Goal: Task Accomplishment & Management: Manage account settings

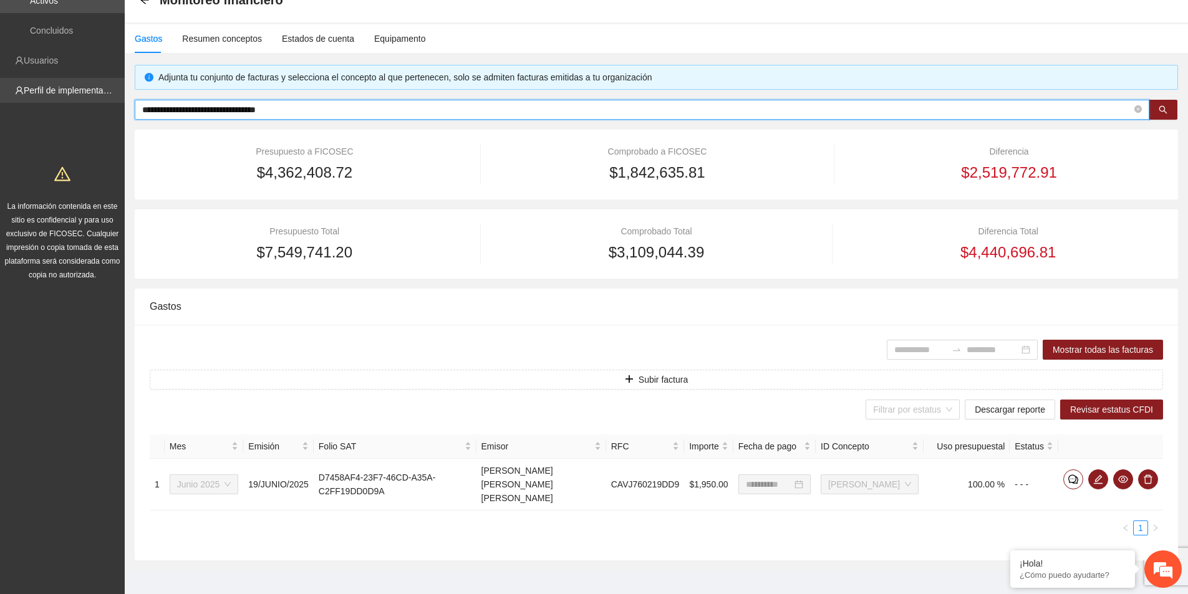
drag, startPoint x: 322, startPoint y: 109, endPoint x: 112, endPoint y: 93, distance: 211.4
click at [120, 97] on section "**********" at bounding box center [594, 266] width 1188 height 680
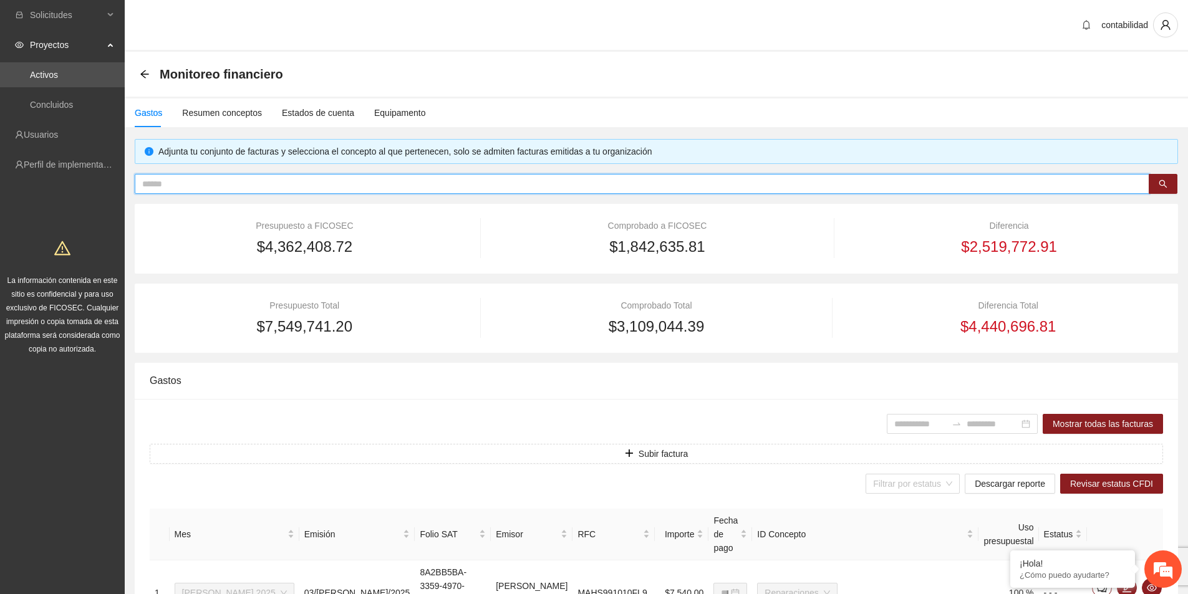
click at [303, 191] on span at bounding box center [642, 184] width 1015 height 20
click at [301, 185] on input "text" at bounding box center [637, 184] width 990 height 14
paste input "**********"
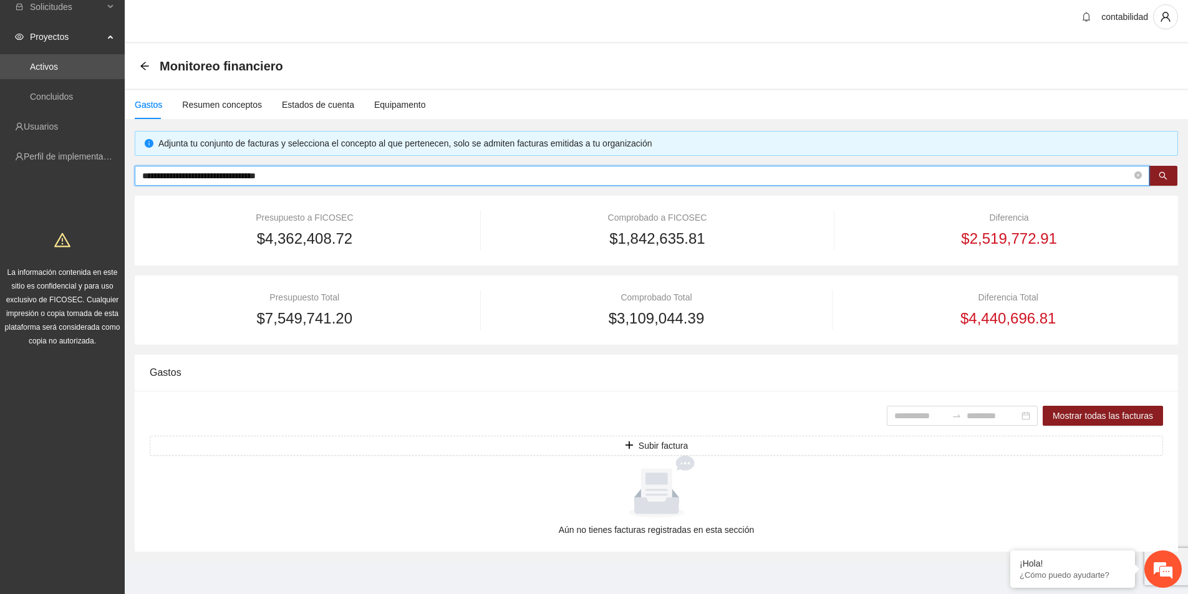
scroll to position [11, 0]
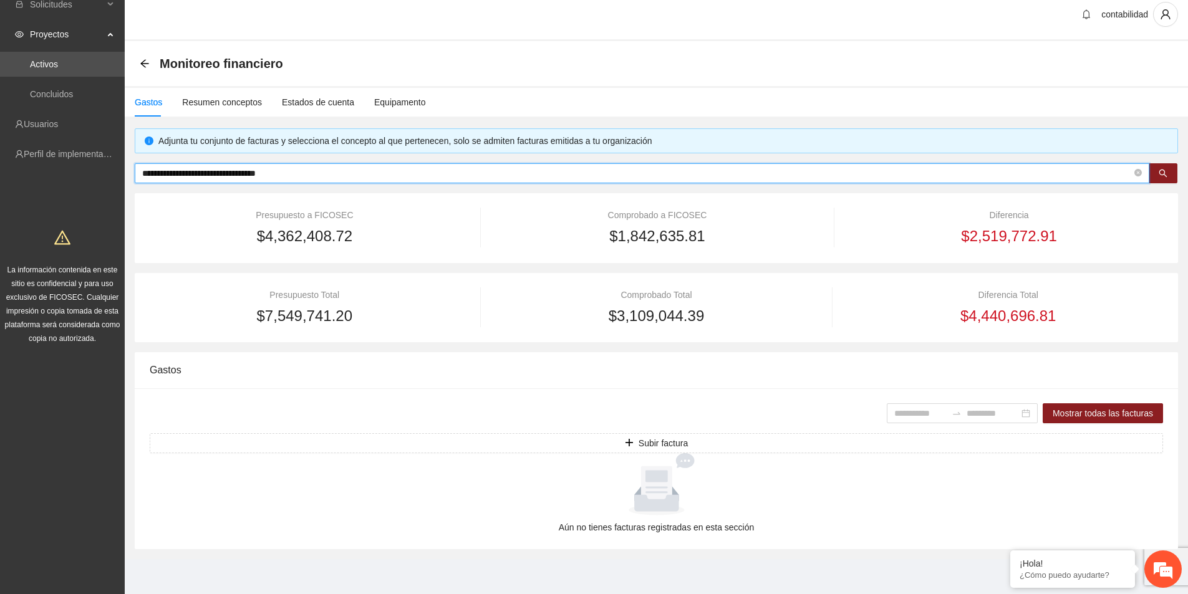
drag, startPoint x: 342, startPoint y: 175, endPoint x: -22, endPoint y: 171, distance: 364.8
click at [0, 171] on html "**********" at bounding box center [594, 286] width 1188 height 594
paste input "text"
type input "**********"
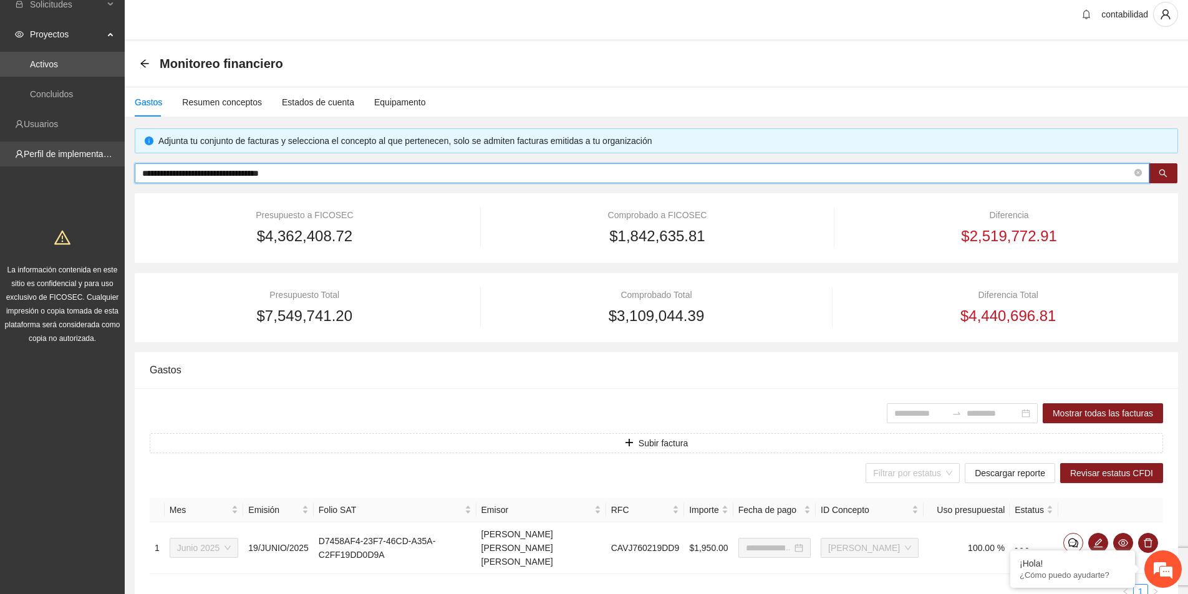
type input "**********"
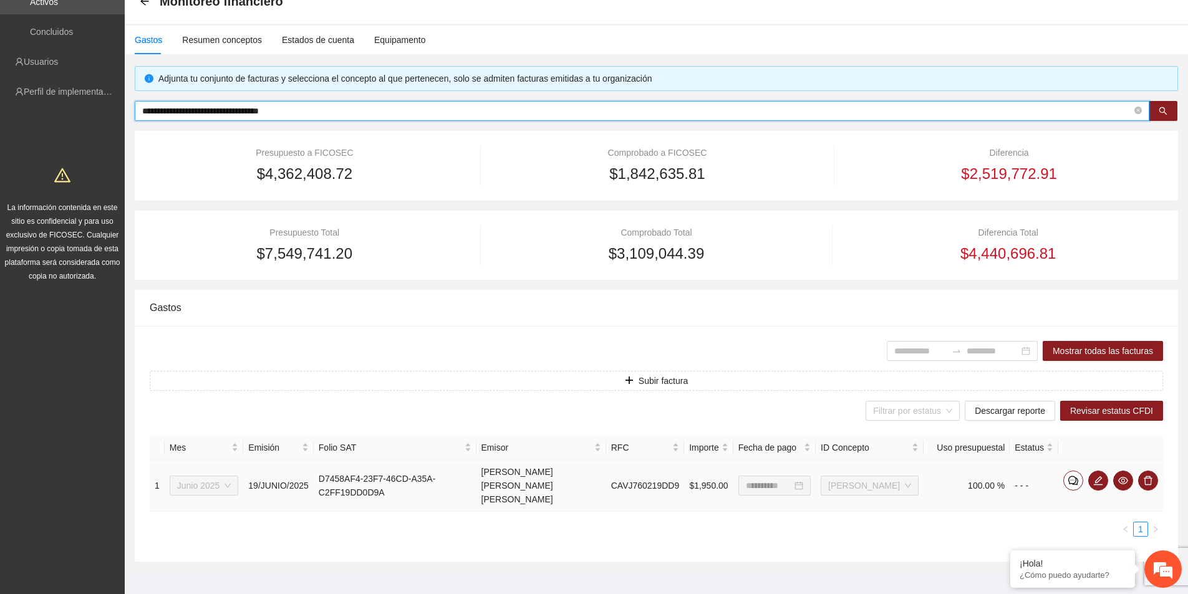
scroll to position [74, 0]
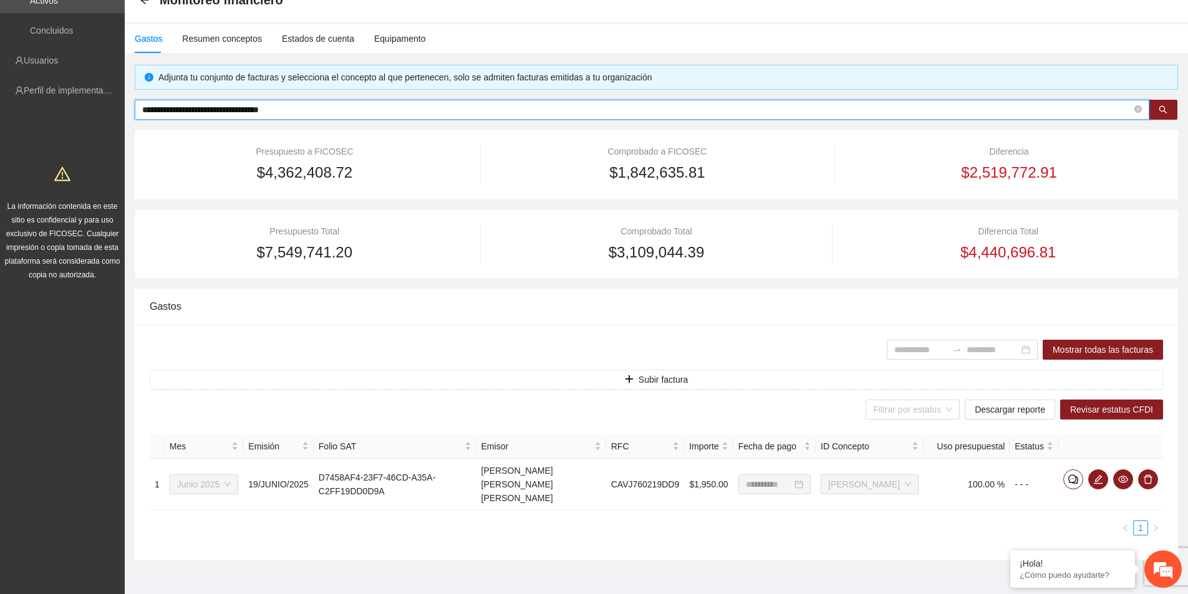
drag, startPoint x: 296, startPoint y: 107, endPoint x: 24, endPoint y: 99, distance: 272.0
click at [0, 99] on html "**********" at bounding box center [594, 223] width 1188 height 594
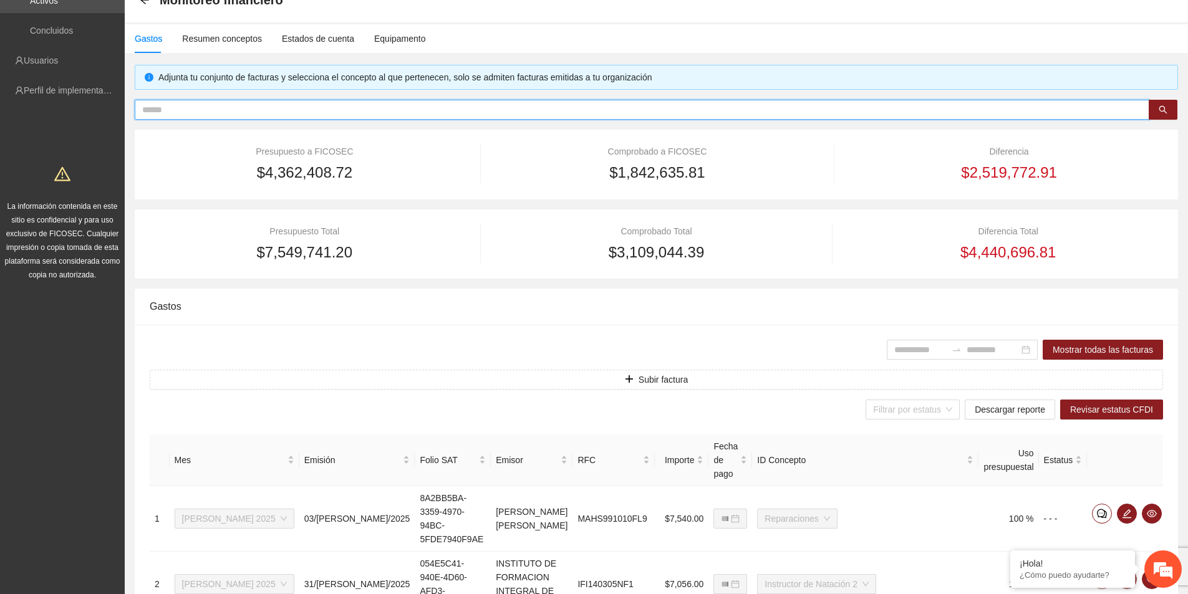
click at [229, 109] on input "text" at bounding box center [637, 110] width 990 height 14
paste input "**********"
type input "**********"
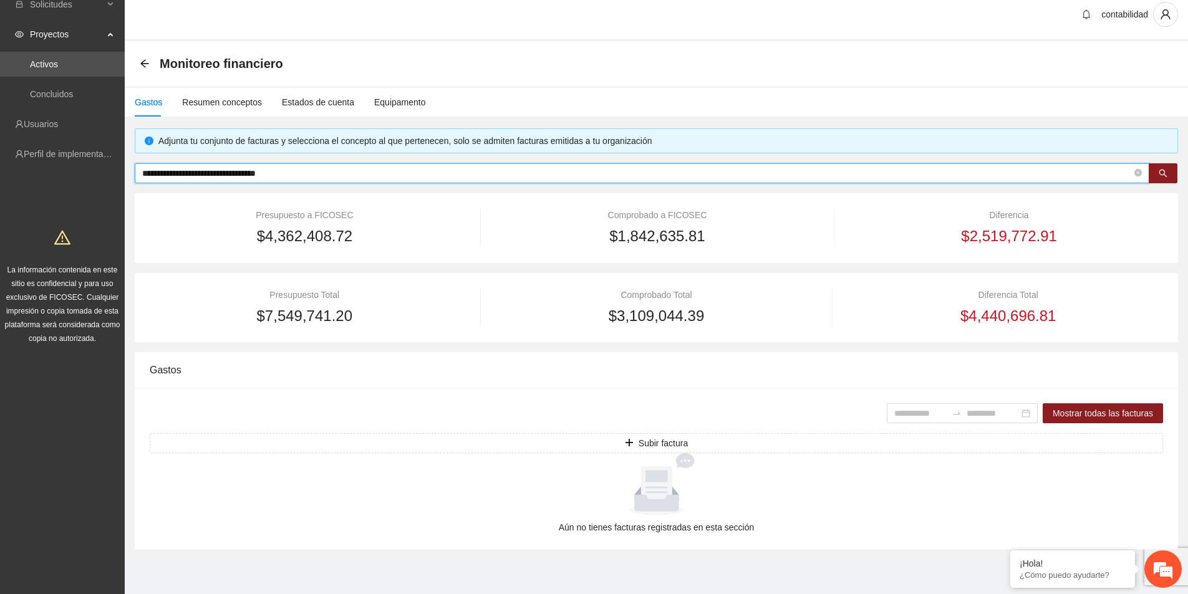
scroll to position [11, 0]
drag, startPoint x: 339, startPoint y: 175, endPoint x: -11, endPoint y: 173, distance: 349.8
click at [0, 173] on html "**********" at bounding box center [594, 286] width 1188 height 594
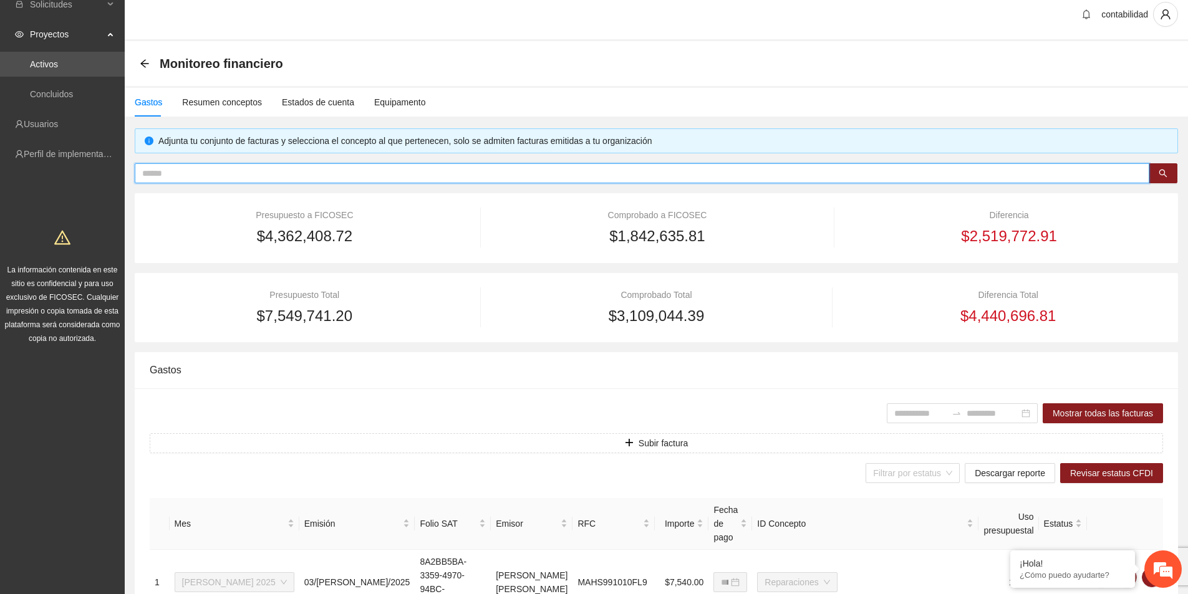
scroll to position [74, 0]
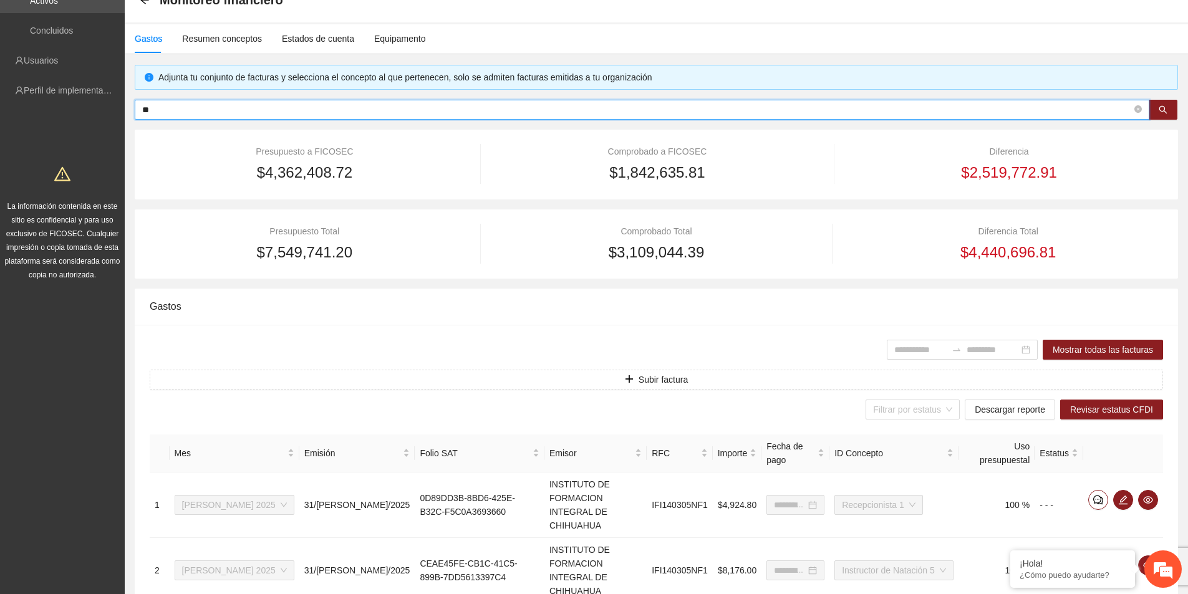
type input "***"
type input "**********"
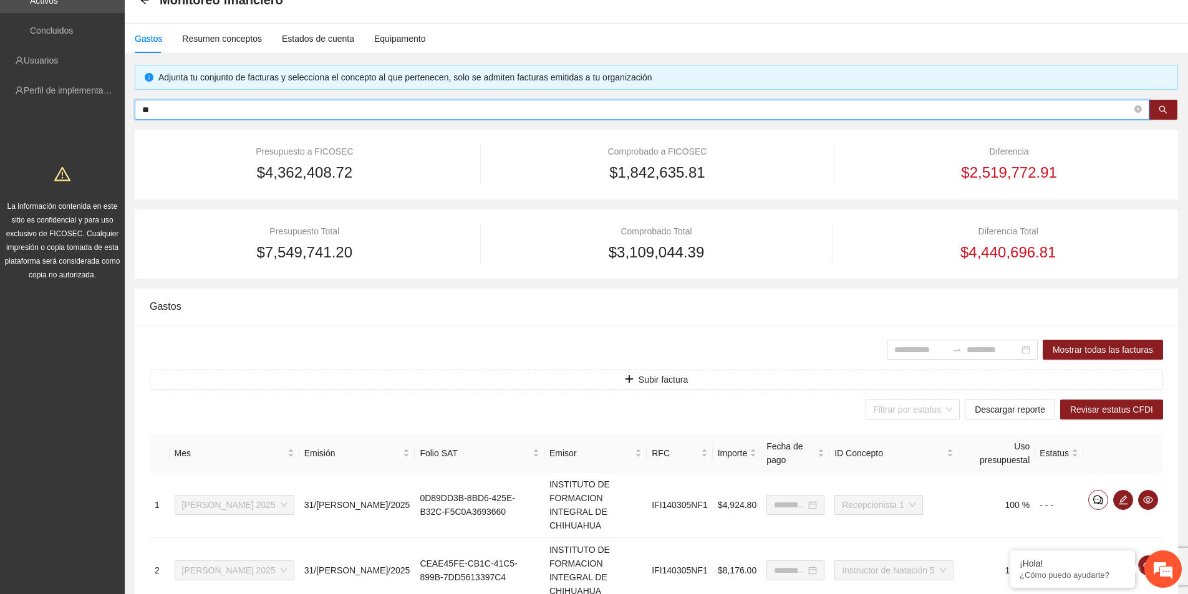
type input "**********"
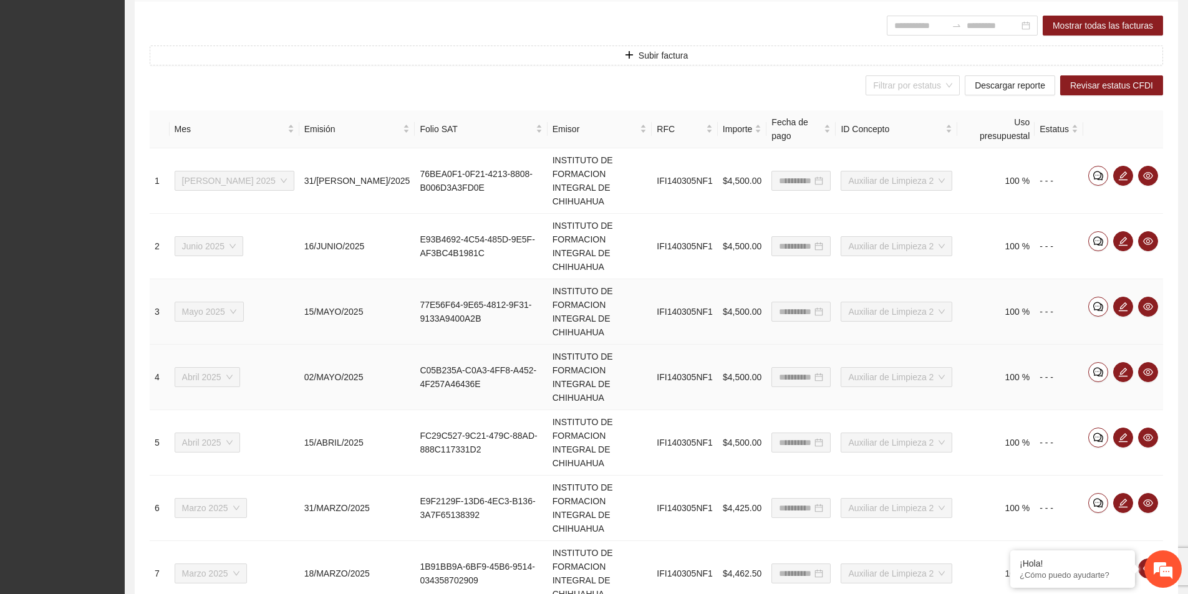
scroll to position [377, 0]
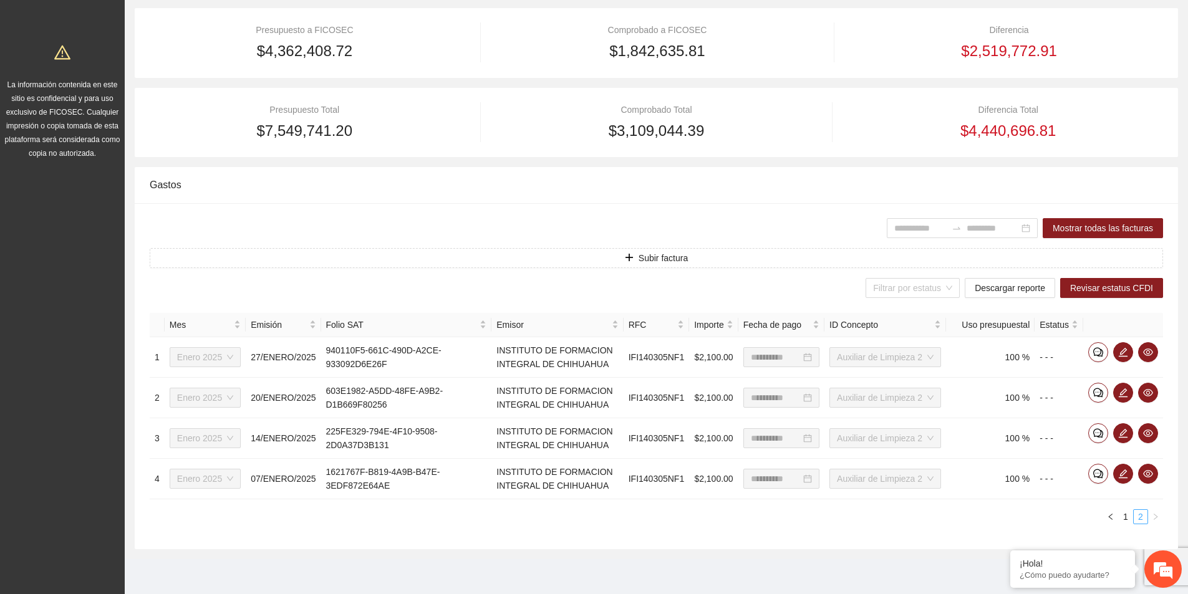
scroll to position [196, 0]
click at [1124, 516] on link "1" at bounding box center [1126, 517] width 14 height 14
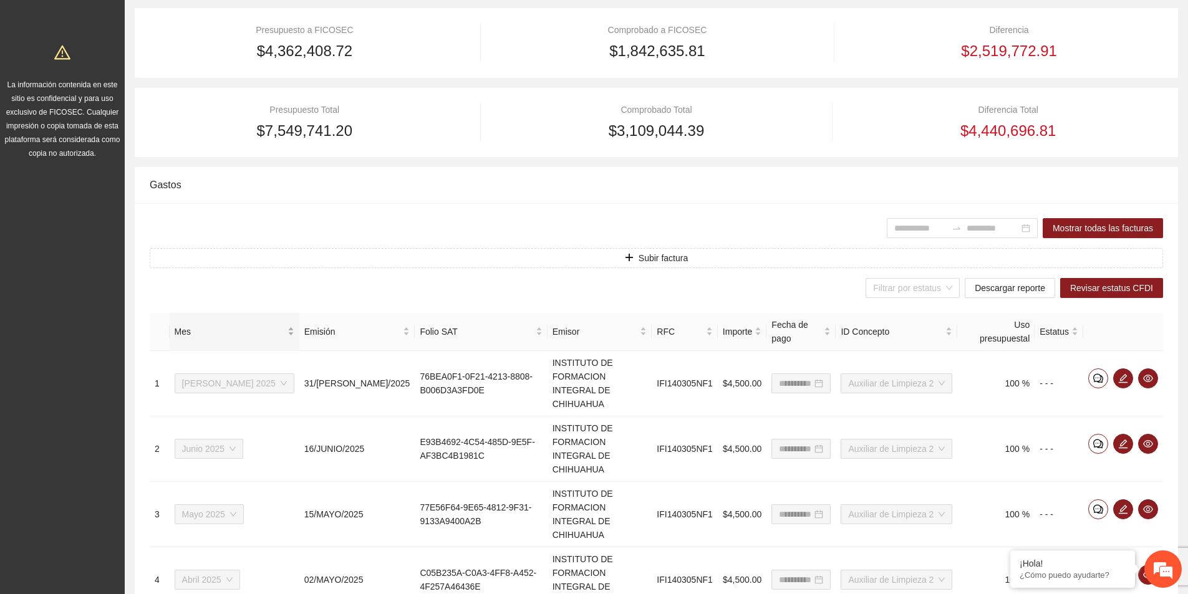
click at [205, 331] on span "Mes" at bounding box center [230, 332] width 110 height 14
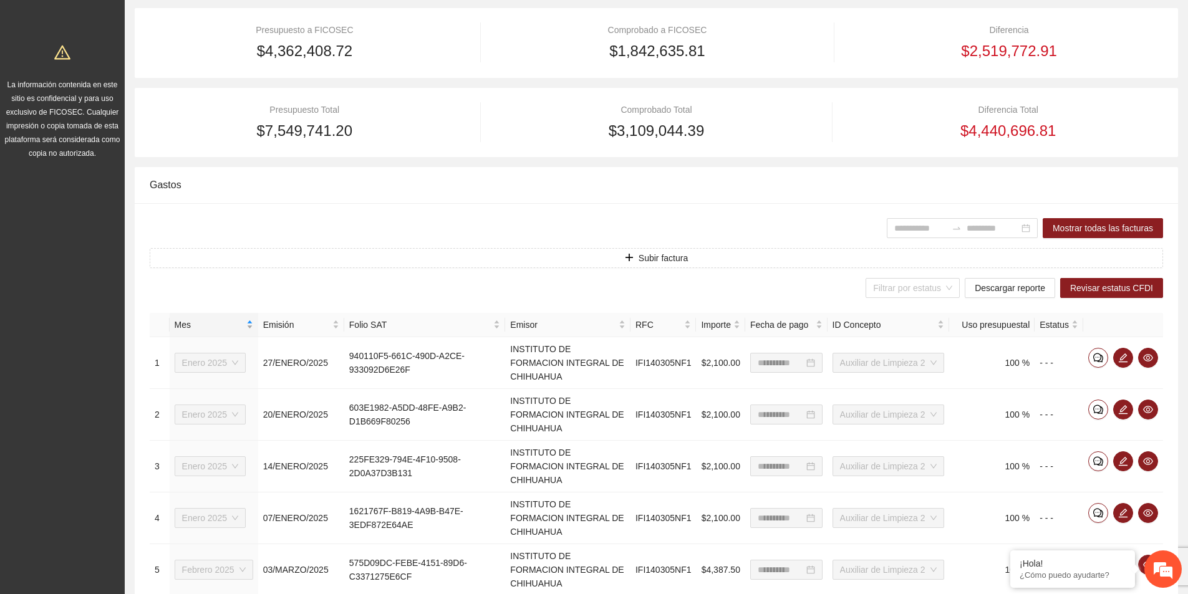
click at [205, 331] on span "Mes" at bounding box center [209, 325] width 69 height 14
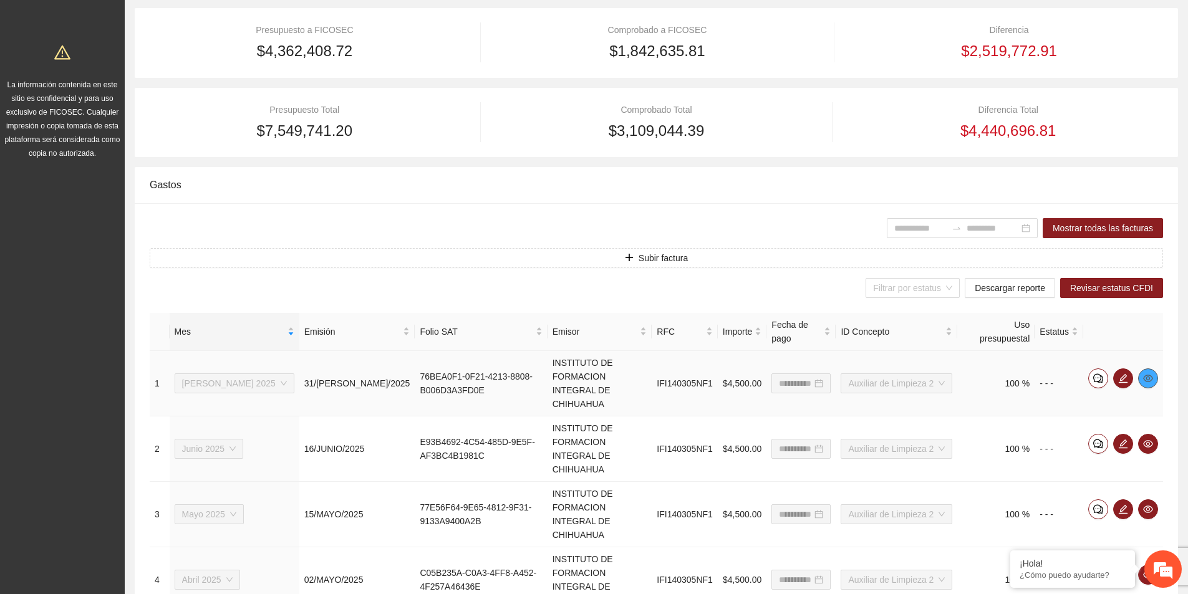
click at [1151, 375] on icon "eye" at bounding box center [1148, 378] width 10 height 7
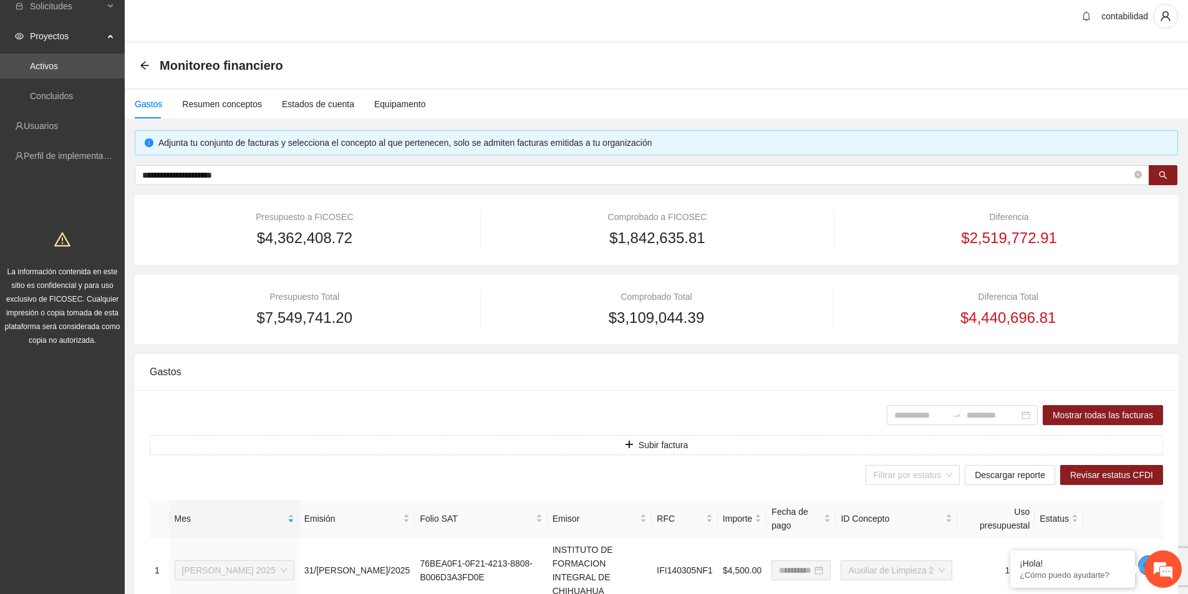
scroll to position [0, 0]
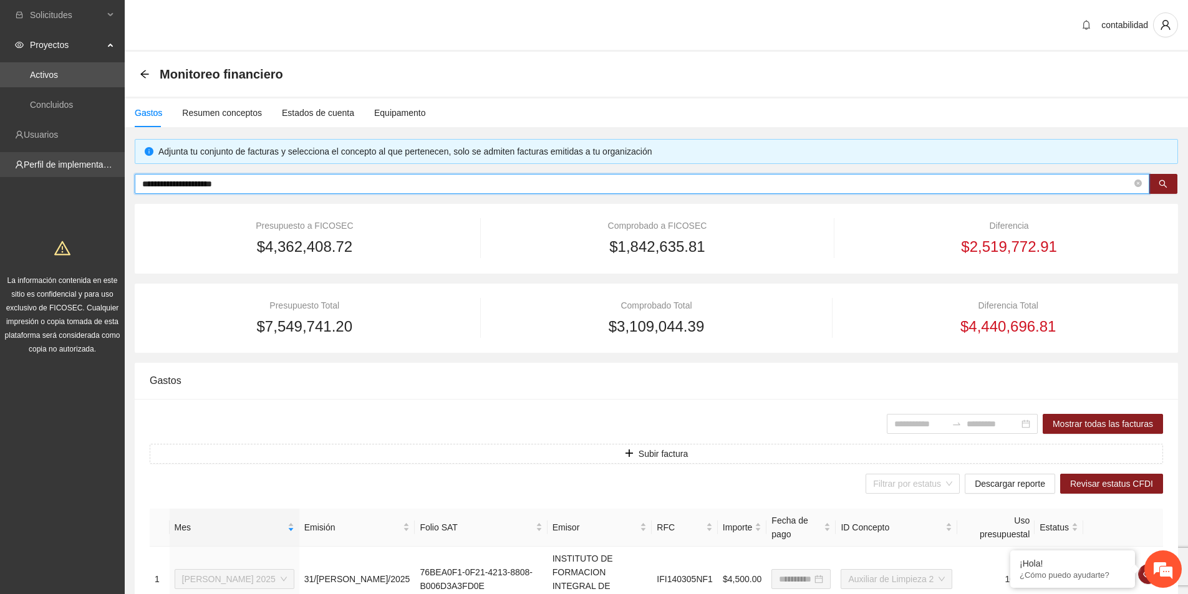
drag, startPoint x: 238, startPoint y: 185, endPoint x: 72, endPoint y: 157, distance: 168.7
paste input "**********"
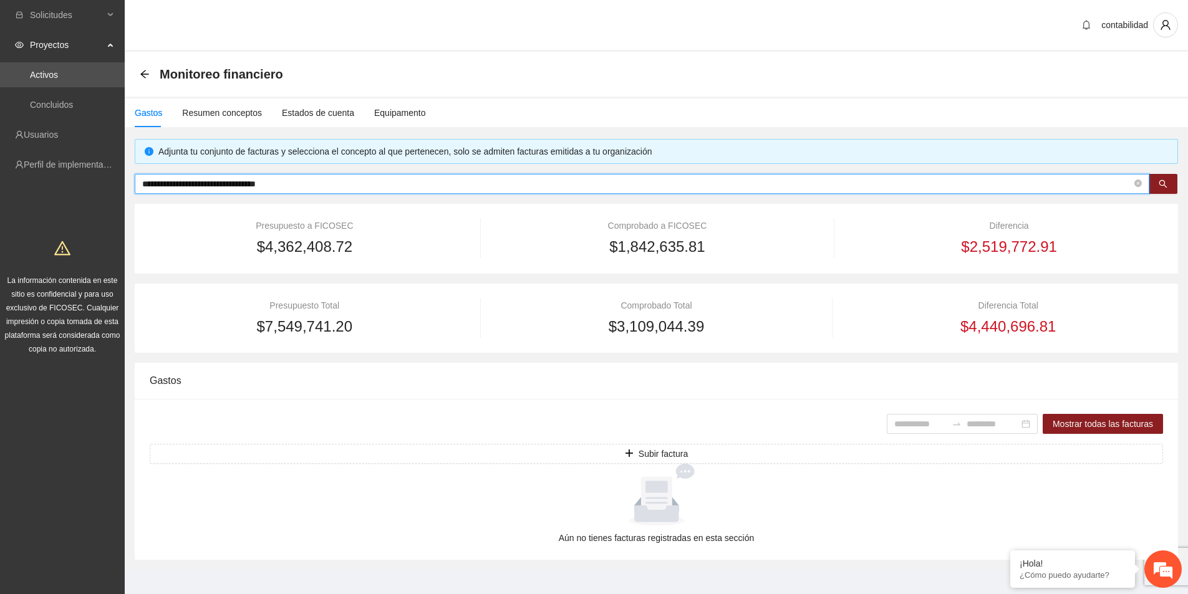
type input "**********"
drag, startPoint x: 305, startPoint y: 190, endPoint x: 24, endPoint y: 143, distance: 285.0
click at [25, 147] on section "**********" at bounding box center [594, 302] width 1188 height 605
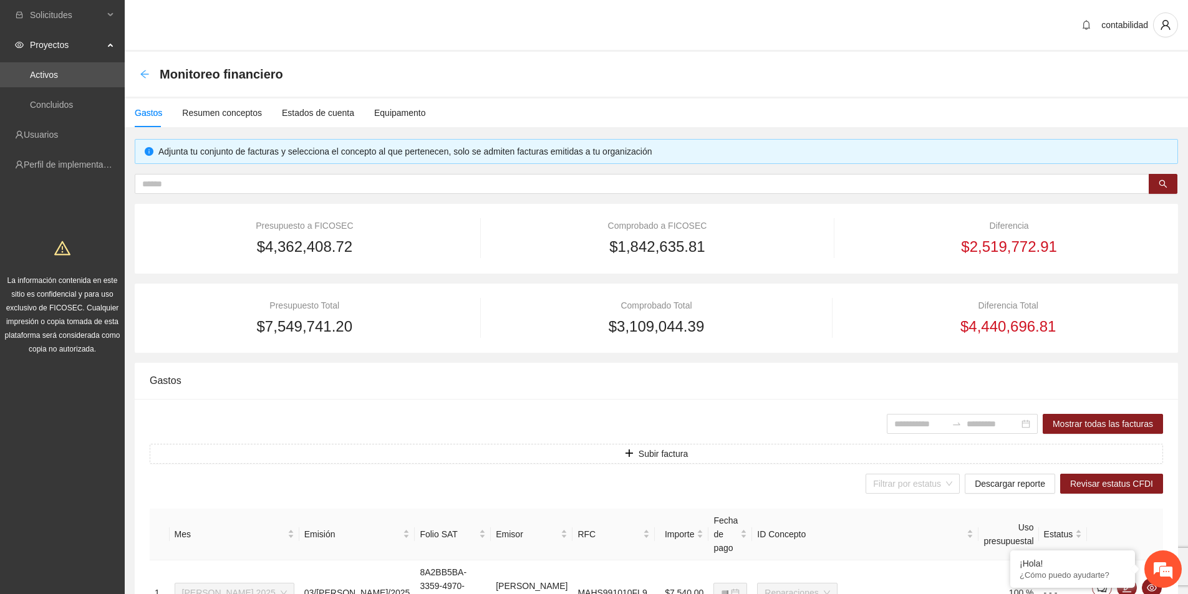
click at [140, 74] on icon "arrow-left" at bounding box center [145, 74] width 10 height 10
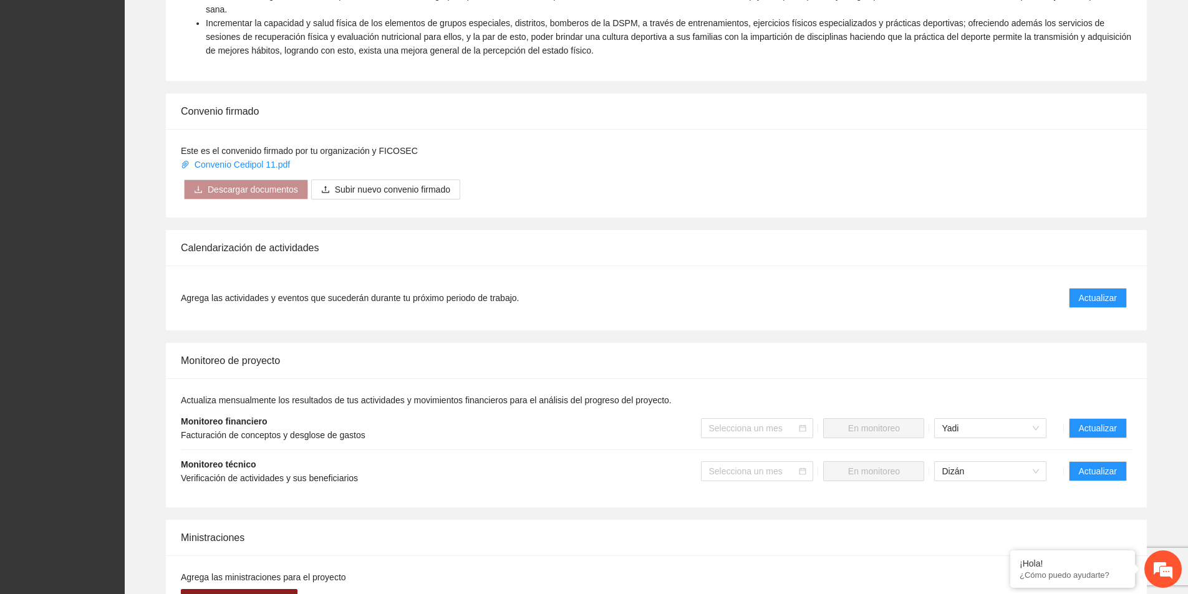
scroll to position [748, 0]
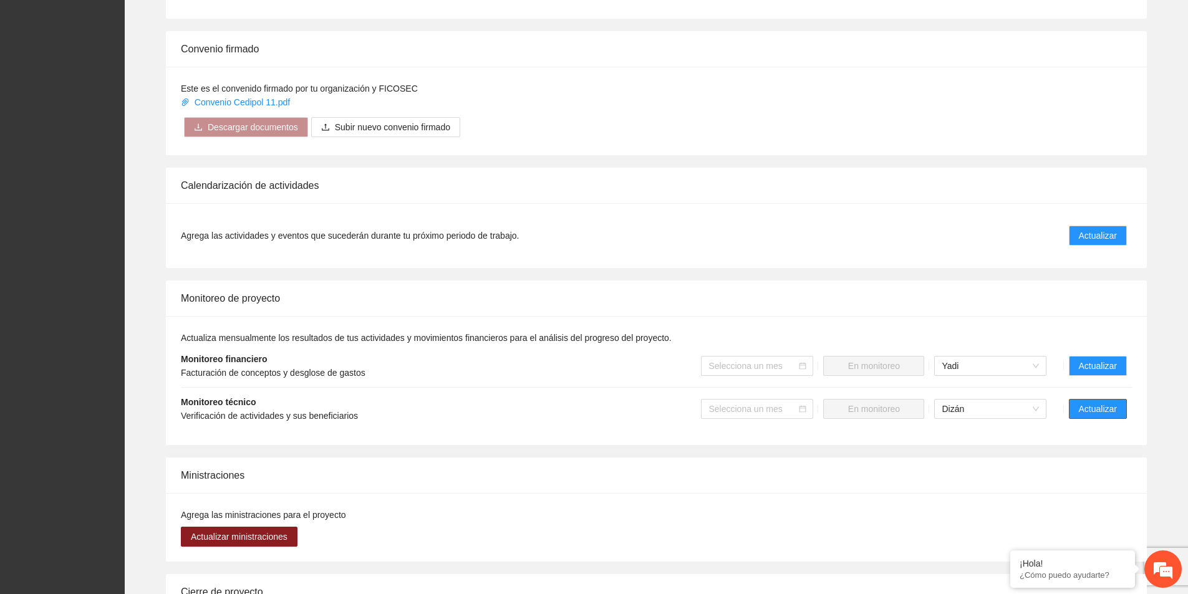
drag, startPoint x: 1099, startPoint y: 392, endPoint x: 1091, endPoint y: 390, distance: 7.7
click at [1093, 402] on span "Actualizar" at bounding box center [1098, 409] width 38 height 14
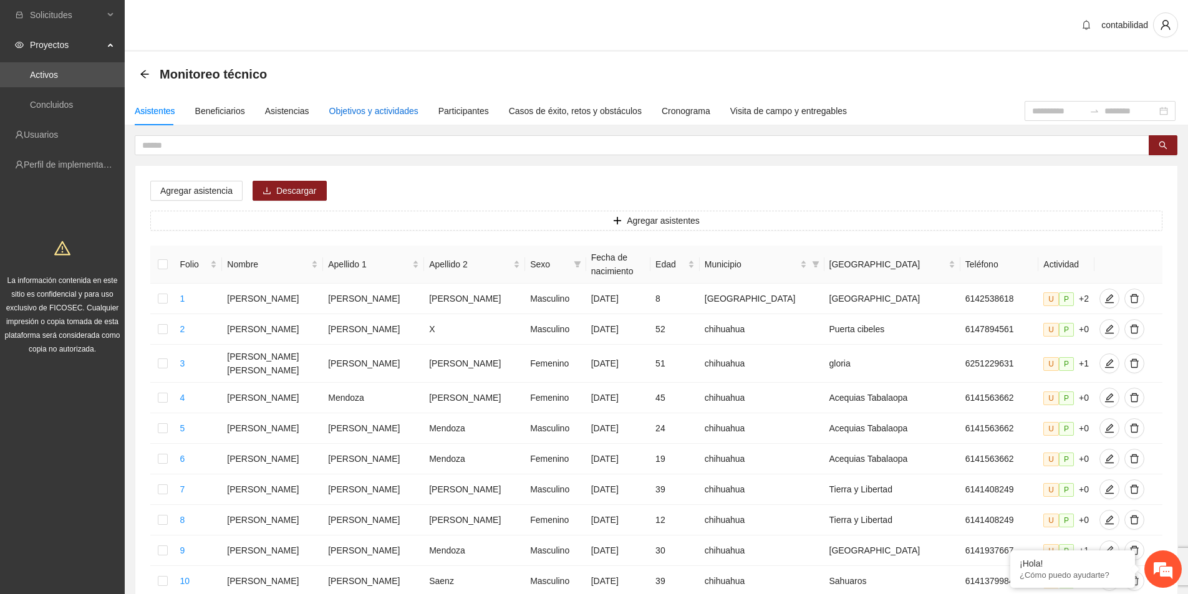
click at [384, 105] on div "Objetivos y actividades" at bounding box center [373, 111] width 89 height 14
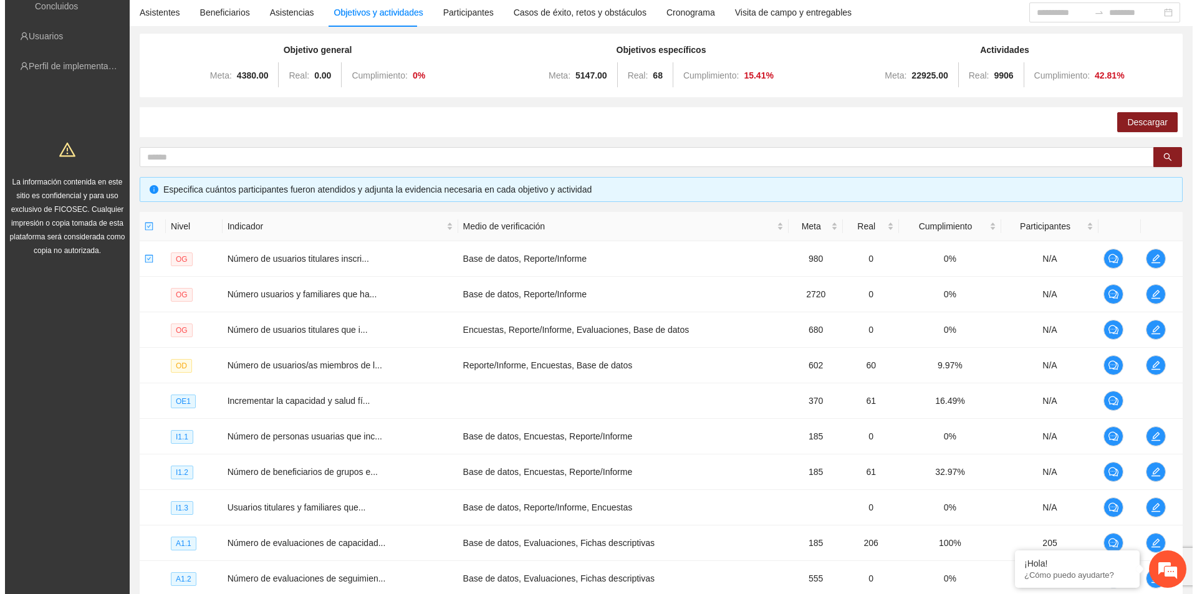
scroll to position [221, 0]
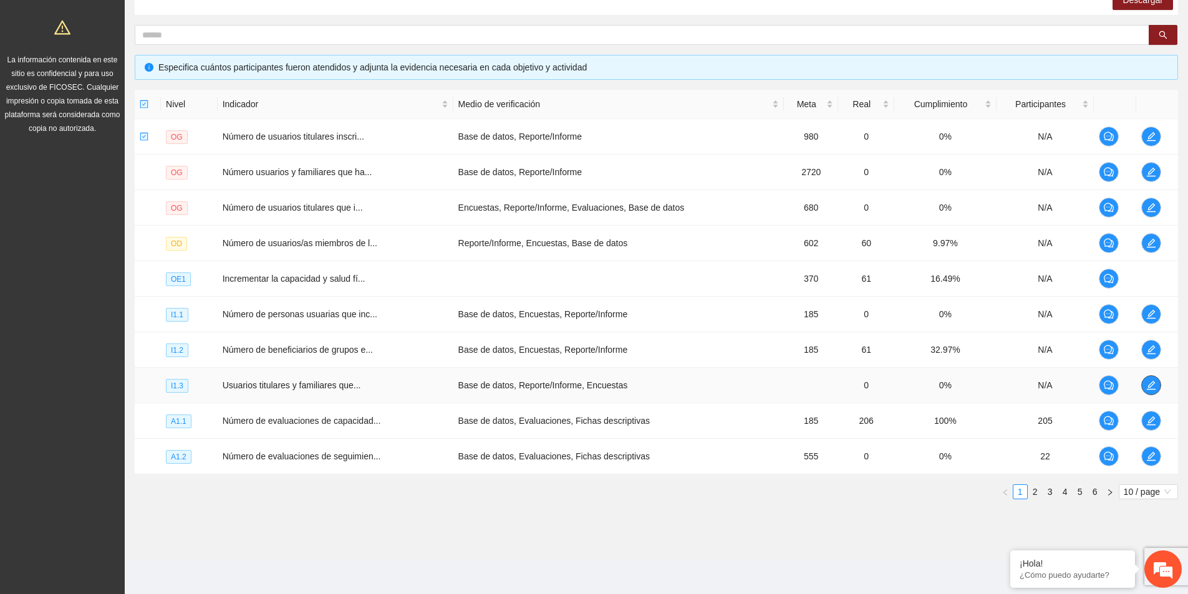
click at [1149, 386] on icon "edit" at bounding box center [1151, 385] width 10 height 10
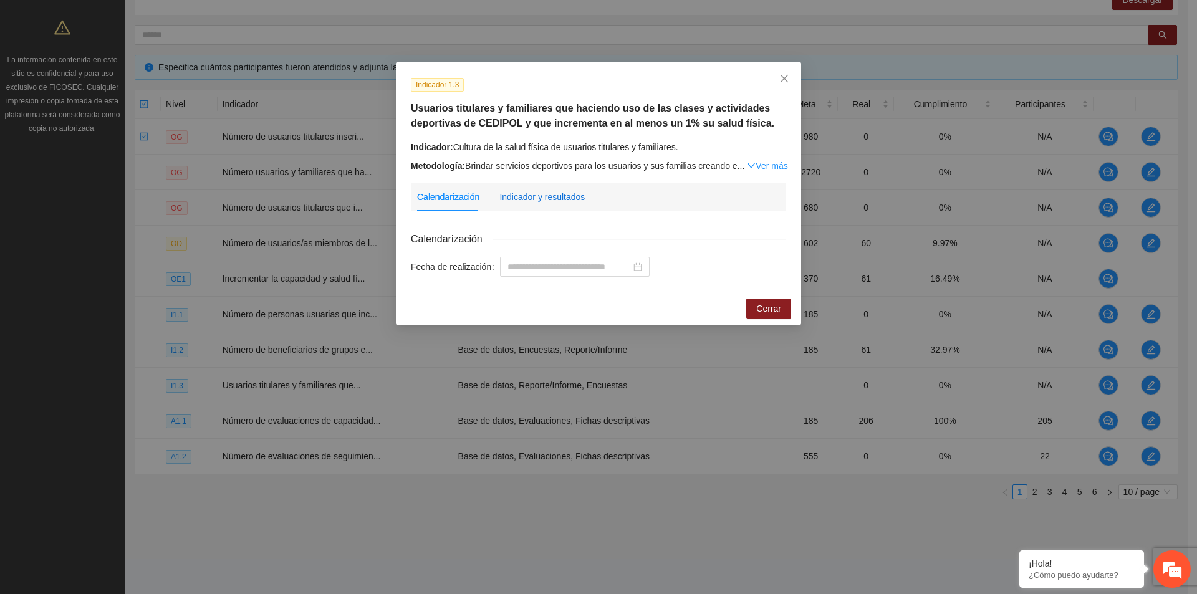
click at [554, 198] on div "Indicador y resultados" at bounding box center [541, 197] width 85 height 14
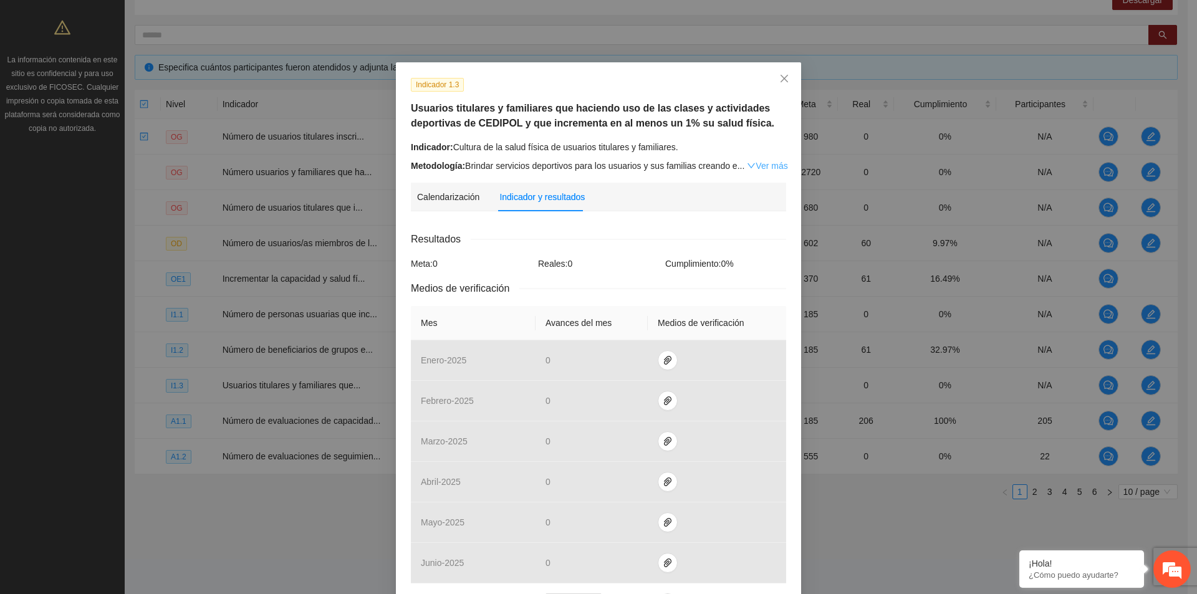
click at [767, 166] on link "Ver más" at bounding box center [767, 166] width 41 height 10
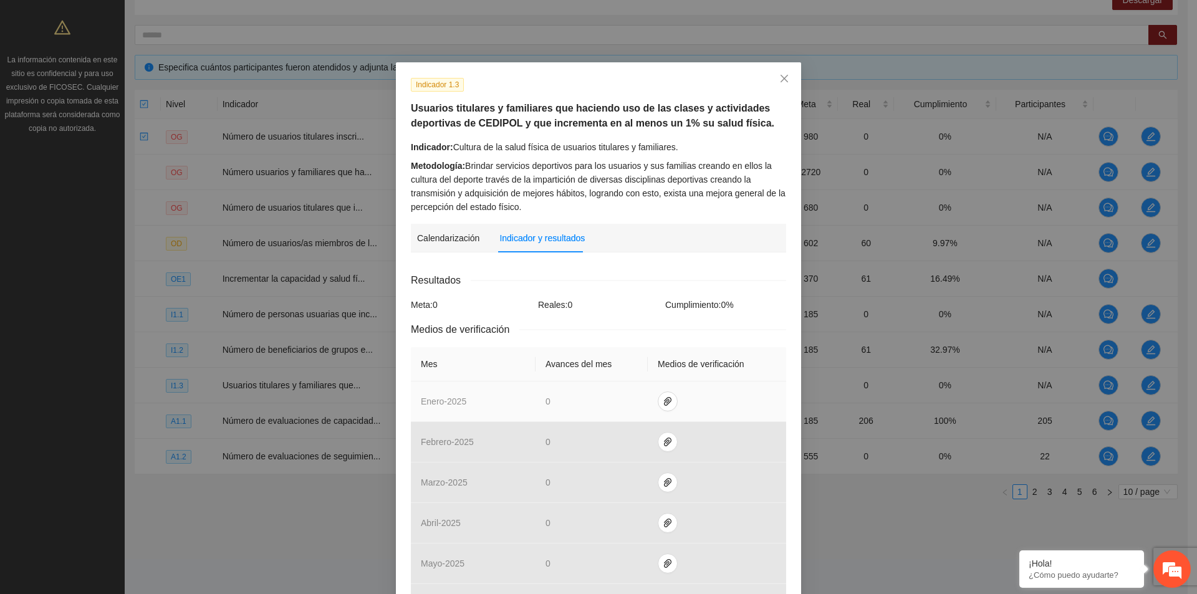
scroll to position [125, 0]
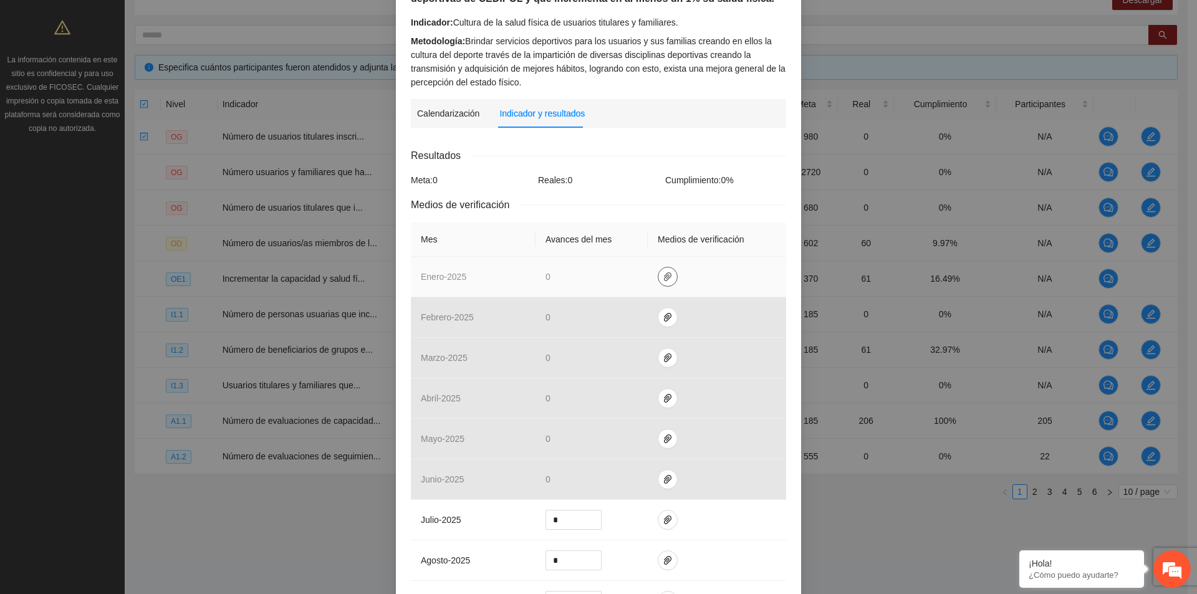
click at [663, 277] on icon "paper-clip" at bounding box center [668, 277] width 10 height 10
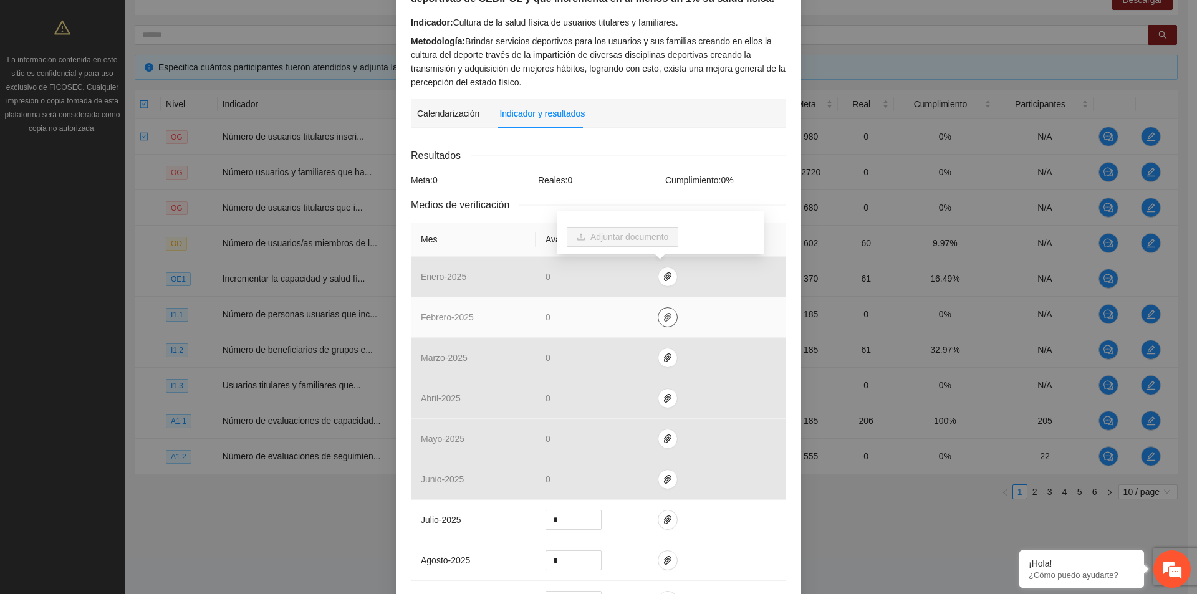
click at [663, 322] on icon "paper-clip" at bounding box center [668, 317] width 10 height 10
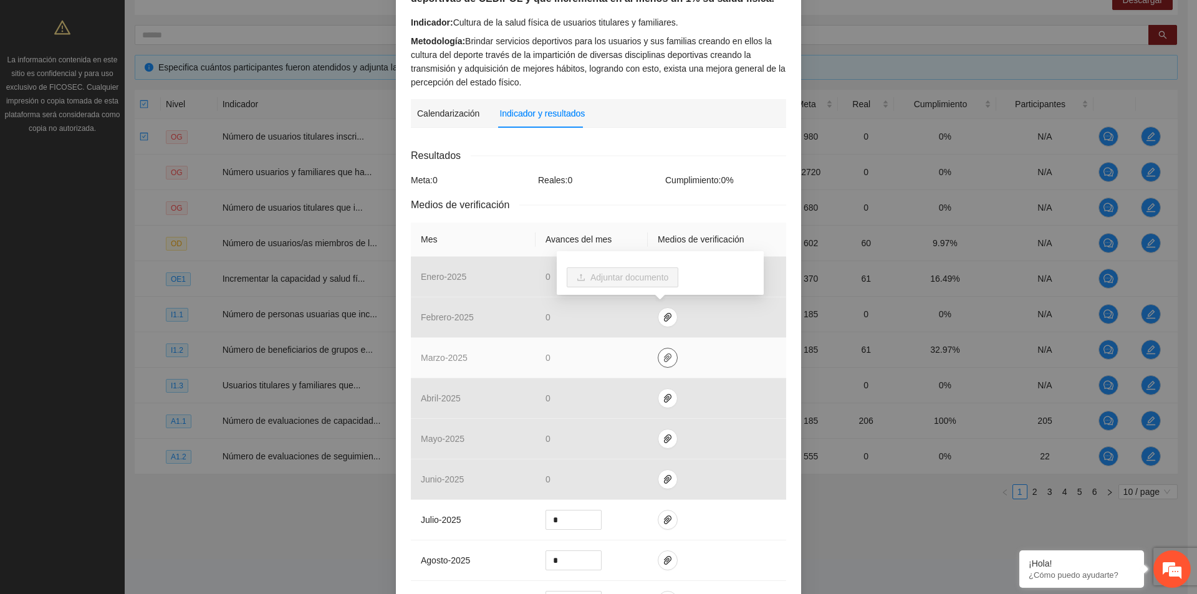
click at [662, 349] on button "button" at bounding box center [668, 358] width 20 height 20
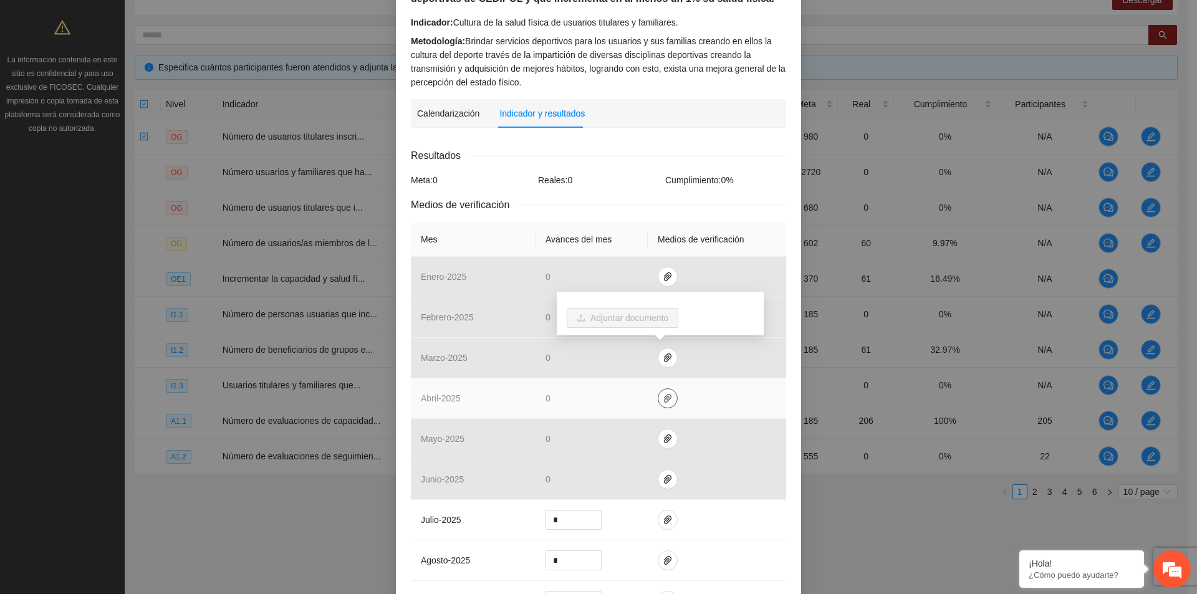
click at [662, 392] on button "button" at bounding box center [668, 398] width 20 height 20
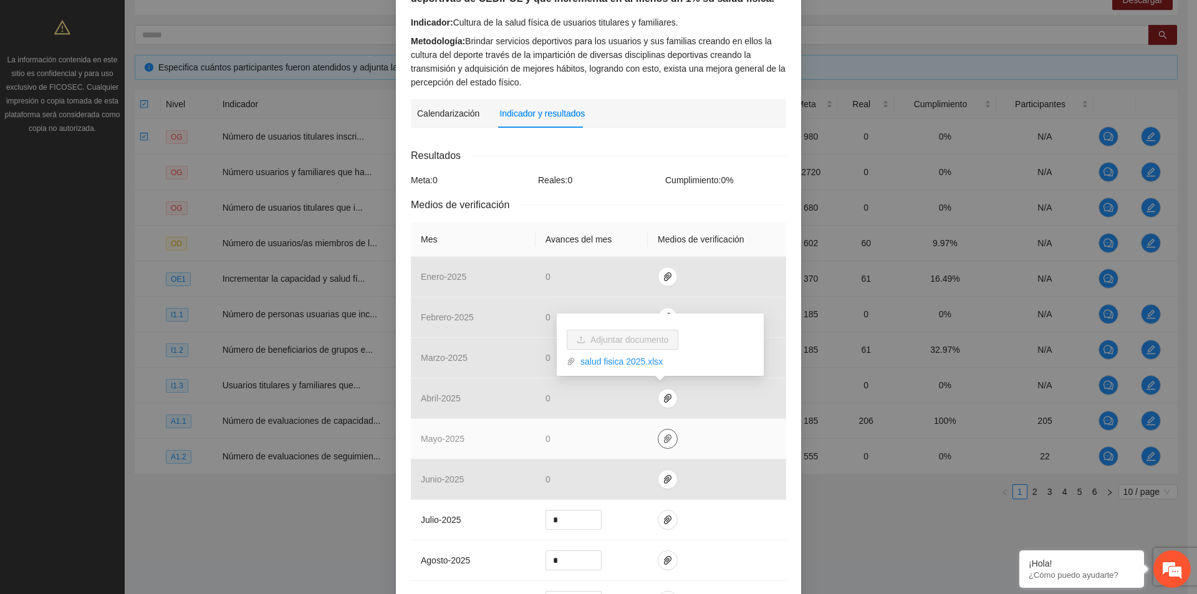
drag, startPoint x: 662, startPoint y: 432, endPoint x: 662, endPoint y: 446, distance: 14.4
click at [661, 433] on button "button" at bounding box center [668, 439] width 20 height 20
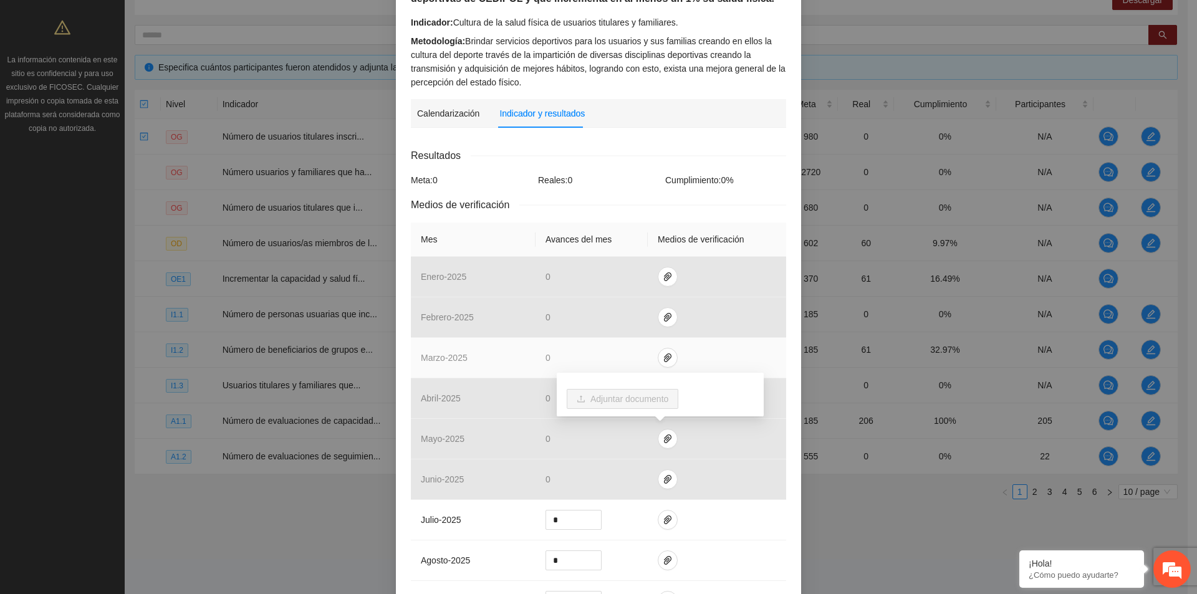
click at [705, 352] on td at bounding box center [717, 358] width 138 height 41
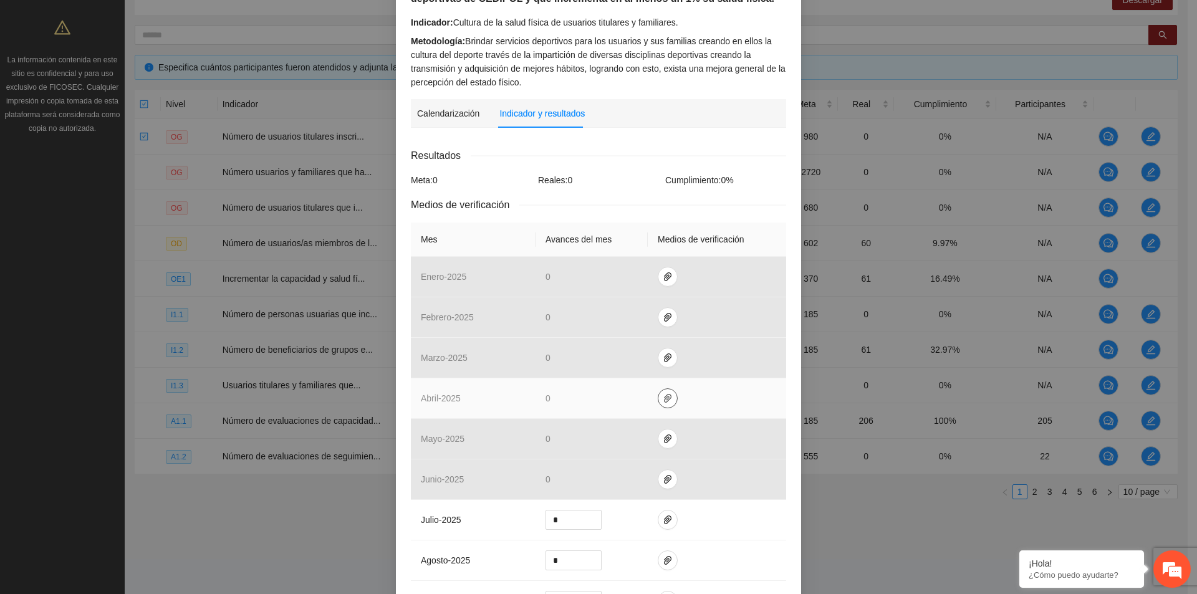
click at [664, 400] on icon "paper-clip" at bounding box center [668, 398] width 10 height 10
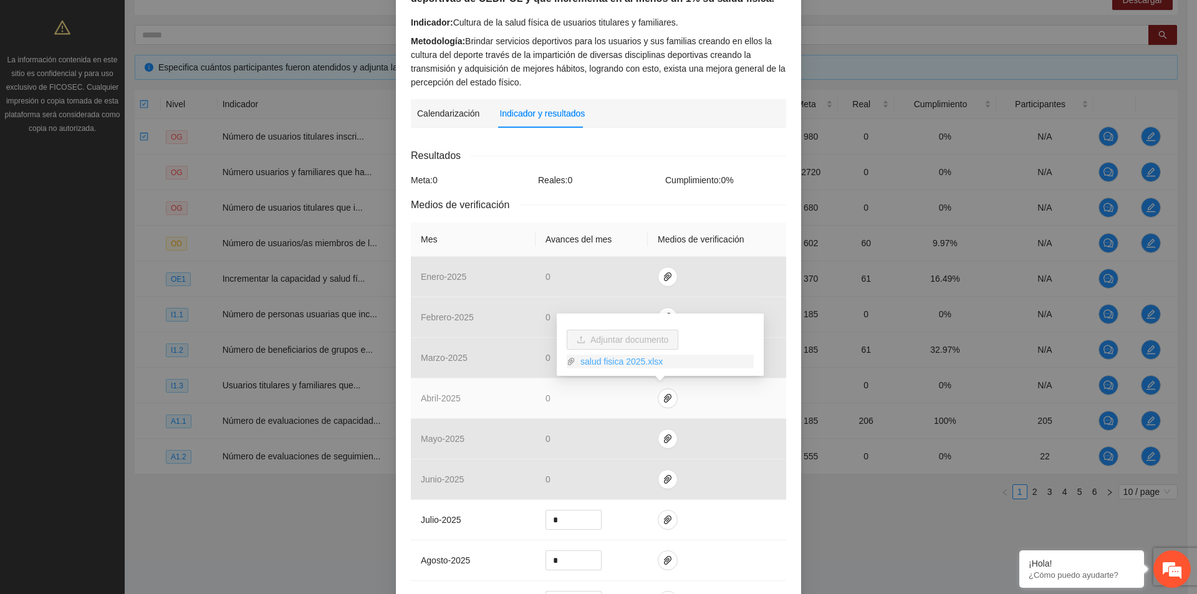
click at [633, 360] on link "salud fisica 2025.xlsx" at bounding box center [665, 362] width 178 height 14
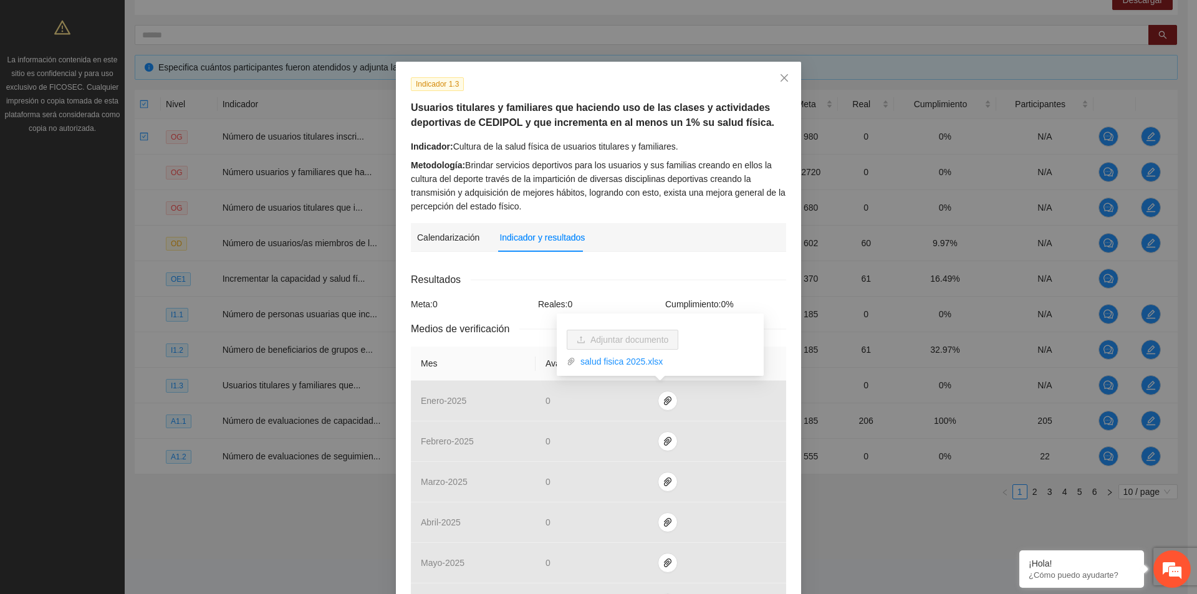
scroll to position [0, 0]
click at [781, 78] on icon "close" at bounding box center [784, 78] width 7 height 7
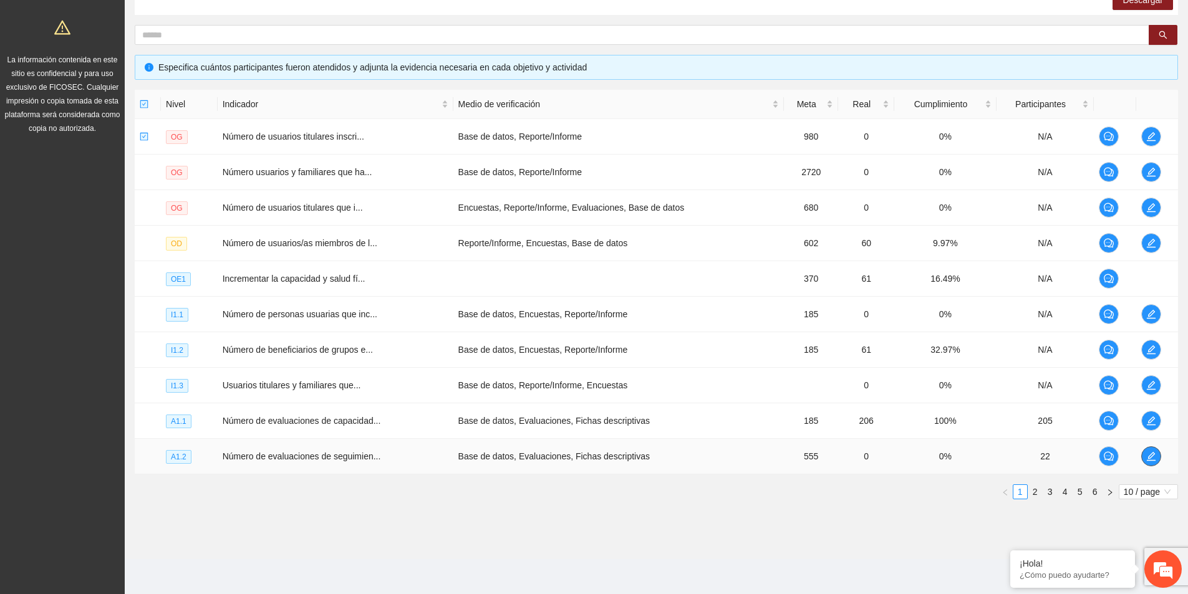
click at [1154, 456] on icon "edit" at bounding box center [1151, 456] width 10 height 10
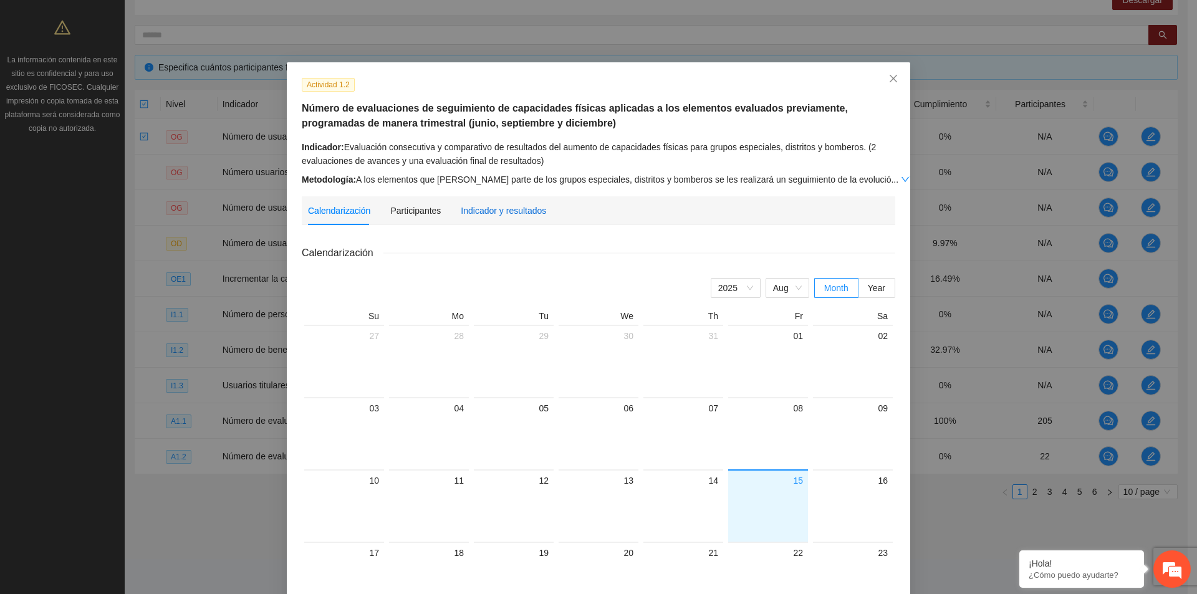
click at [466, 211] on div "Indicador y resultados" at bounding box center [503, 211] width 85 height 14
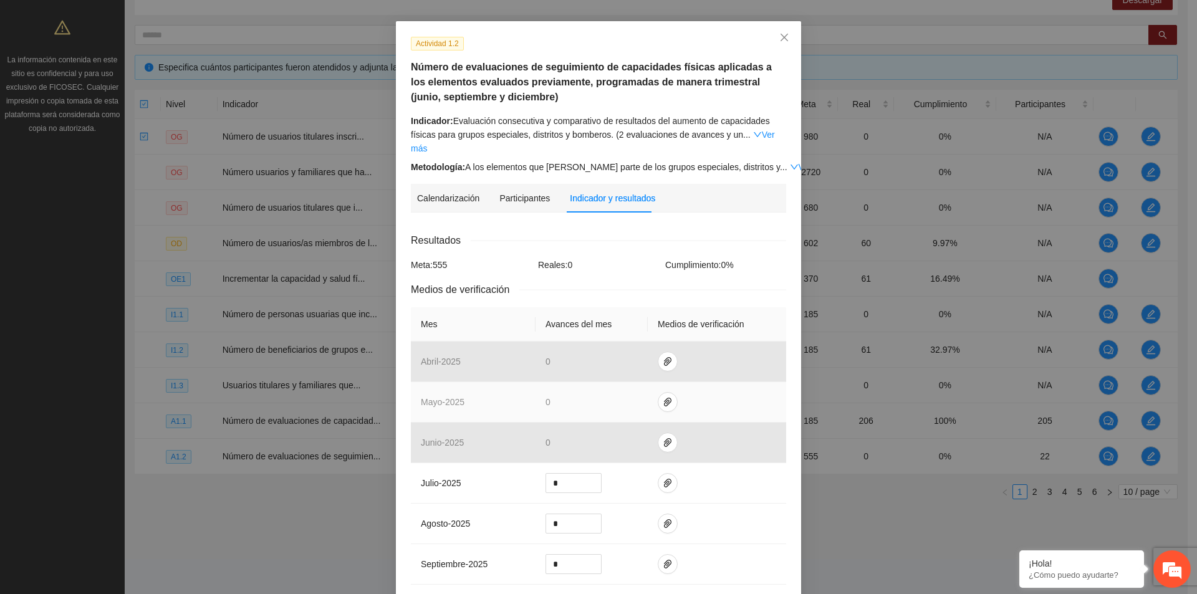
scroll to position [125, 0]
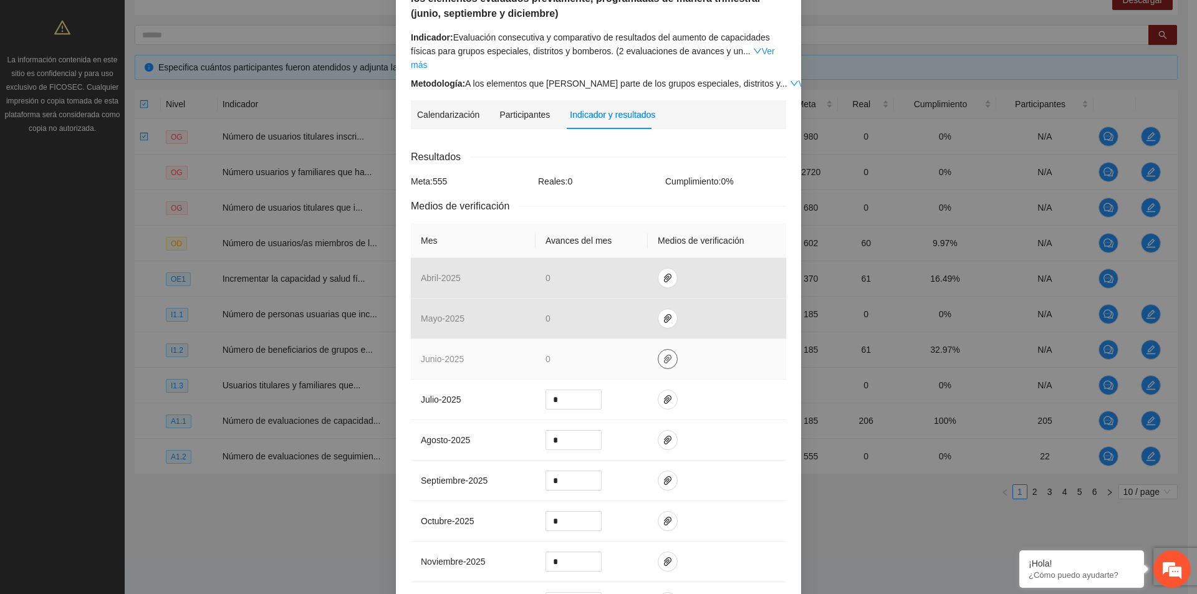
click at [663, 354] on icon "paper-clip" at bounding box center [668, 359] width 10 height 10
drag, startPoint x: 737, startPoint y: 381, endPoint x: 718, endPoint y: 348, distance: 38.0
click at [737, 382] on td at bounding box center [717, 400] width 138 height 41
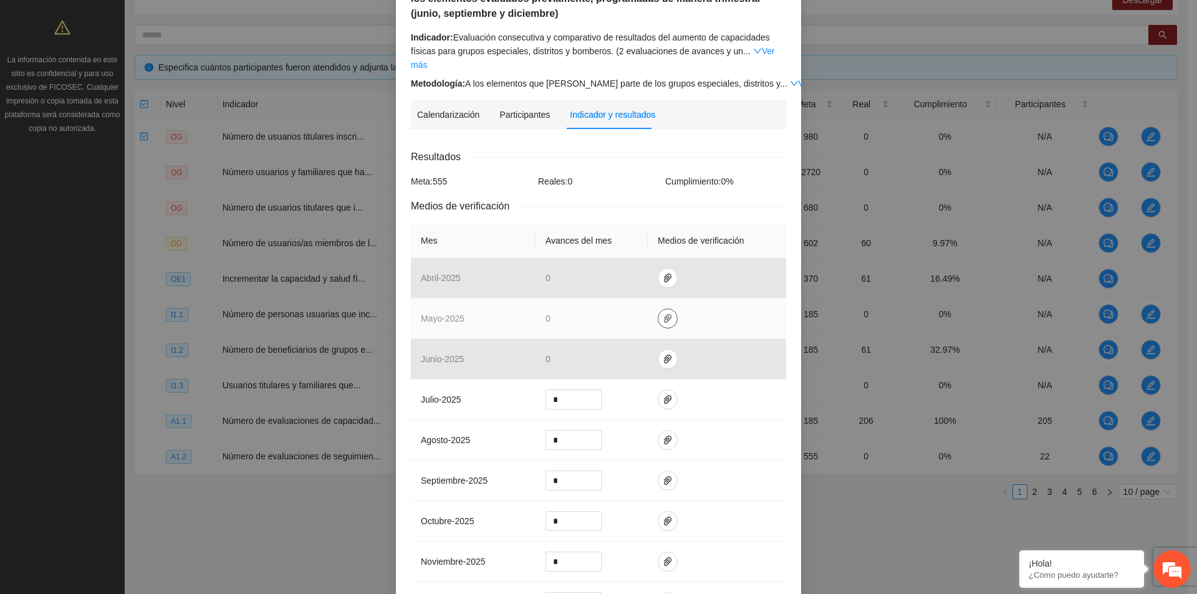
click at [661, 313] on button "button" at bounding box center [668, 319] width 20 height 20
click at [713, 299] on td at bounding box center [717, 319] width 138 height 41
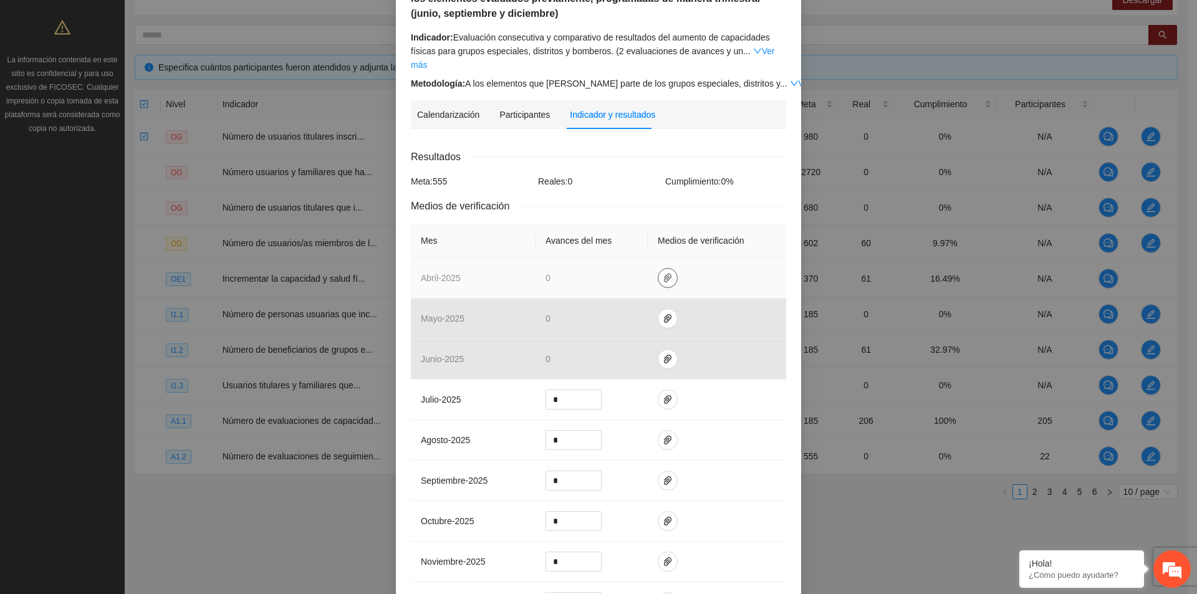
click at [663, 273] on icon "paper-clip" at bounding box center [668, 278] width 10 height 10
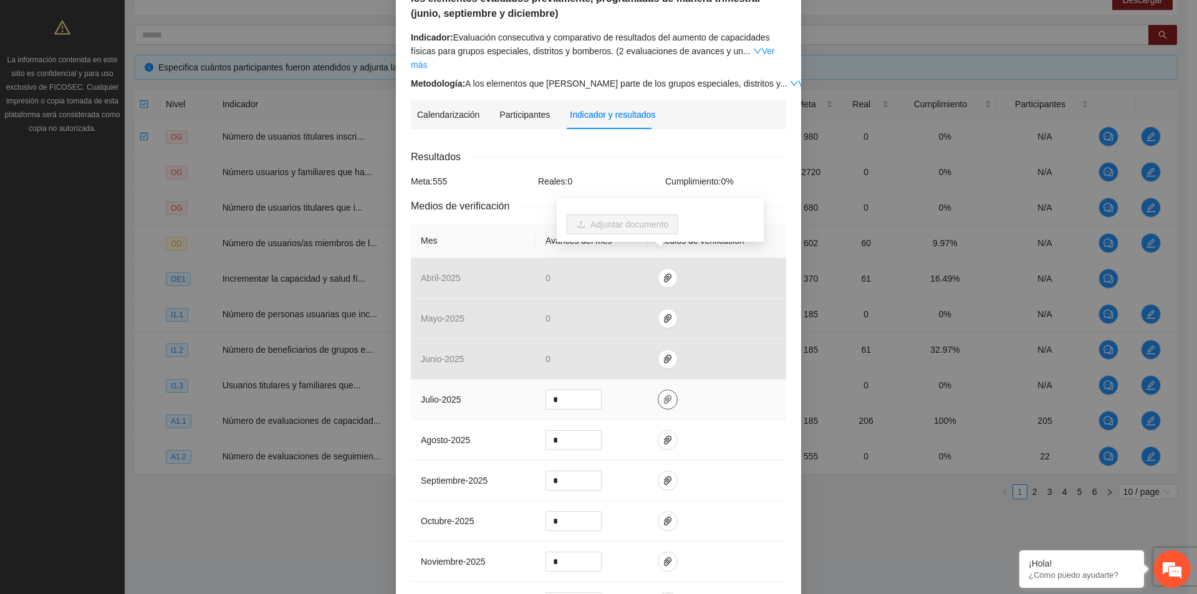
click at [663, 395] on icon "paper-clip" at bounding box center [668, 400] width 10 height 10
click at [713, 435] on td at bounding box center [717, 440] width 138 height 41
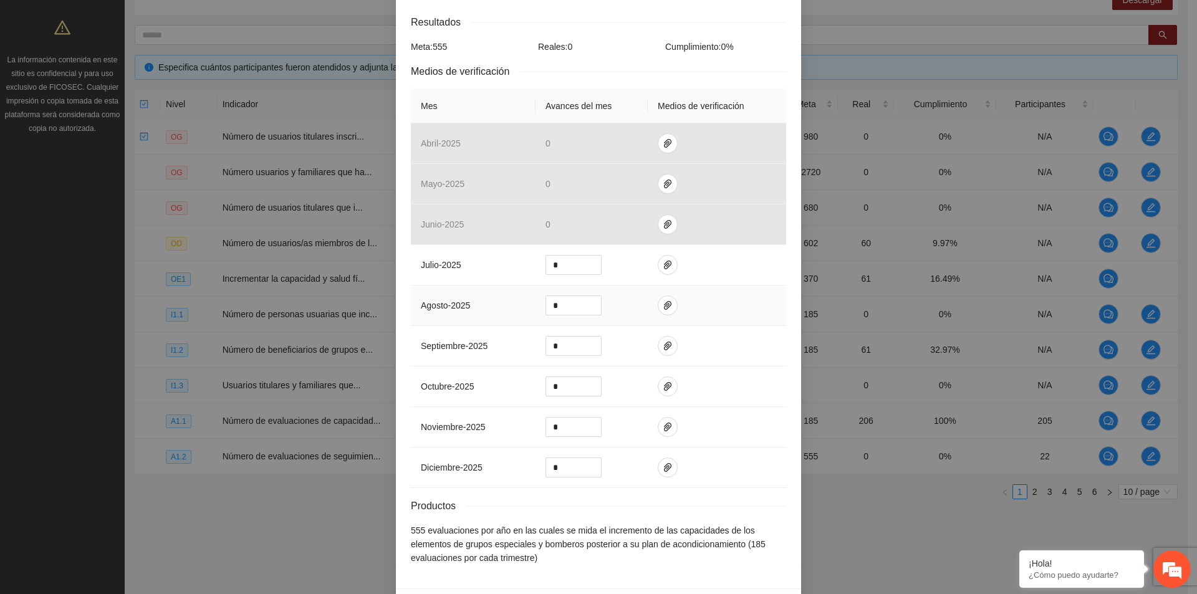
scroll to position [287, 0]
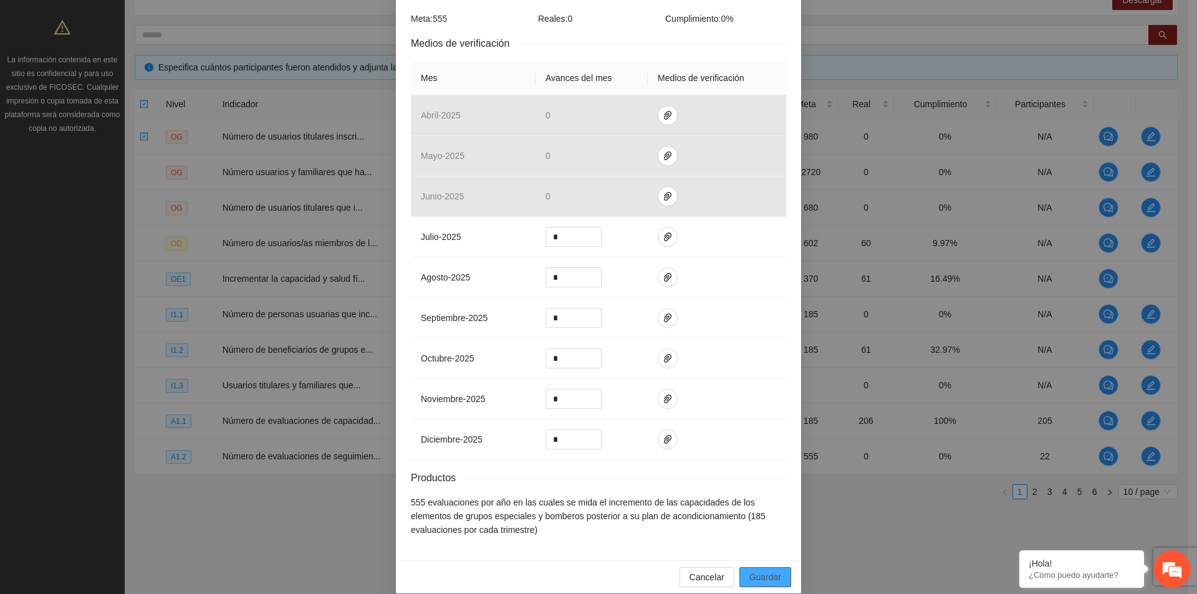
click at [762, 571] on span "Guardar" at bounding box center [766, 578] width 32 height 14
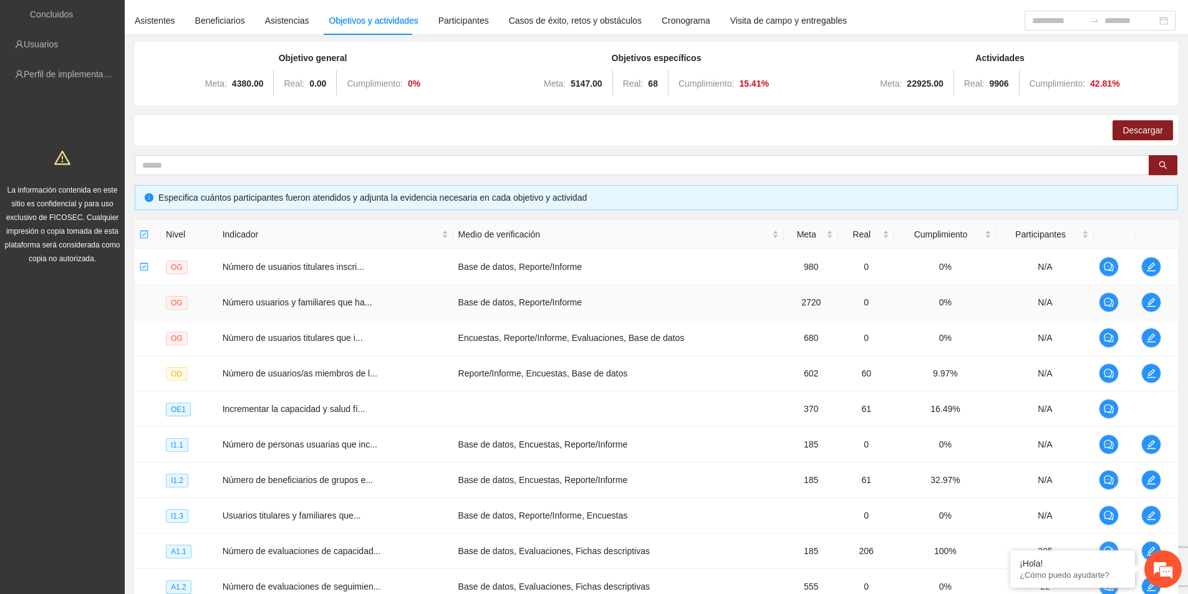
scroll to position [0, 0]
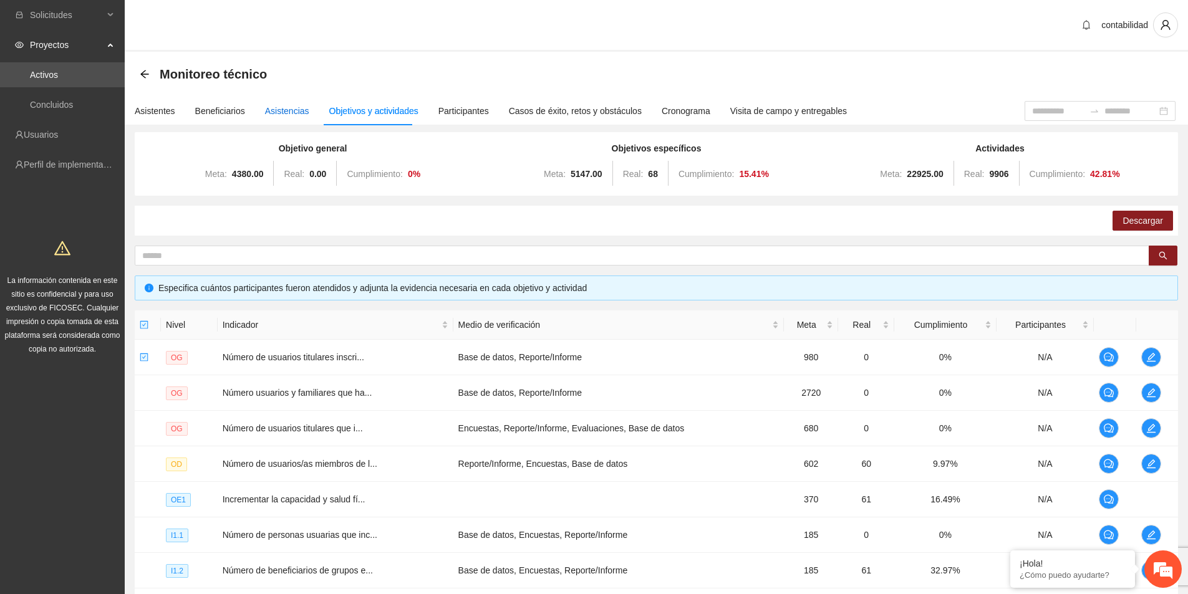
click at [295, 108] on div "Asistencias" at bounding box center [287, 111] width 44 height 14
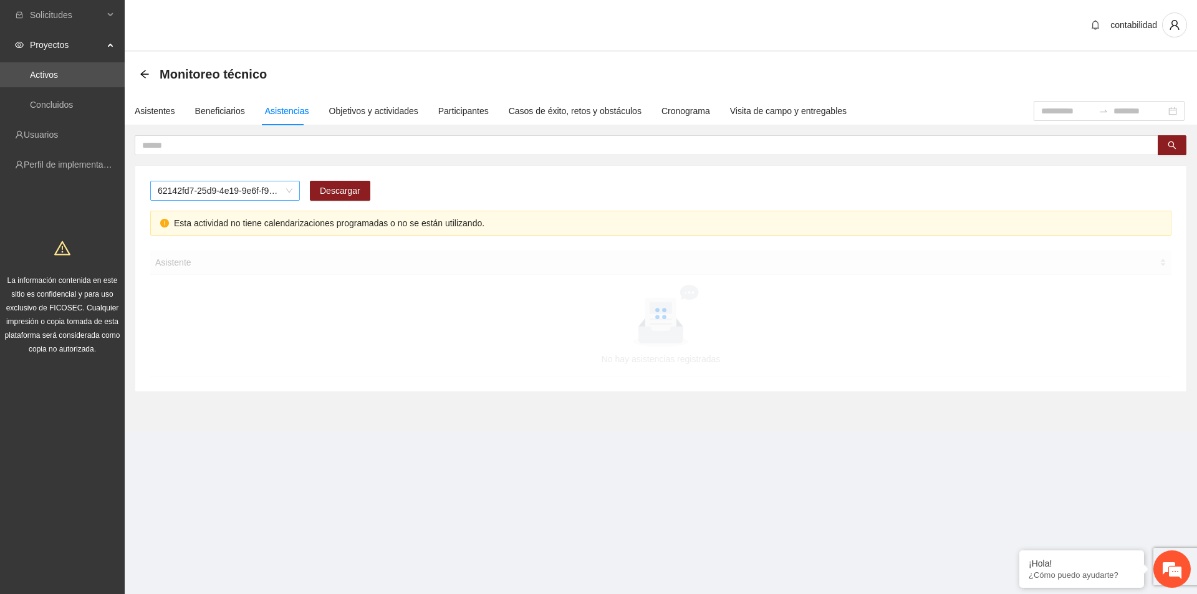
click at [131, 182] on div "62142fd7-25d9-4e19-9e6f-f9b4b344a455 Descargar Esta actividad no tiene calendar…" at bounding box center [661, 263] width 1073 height 257
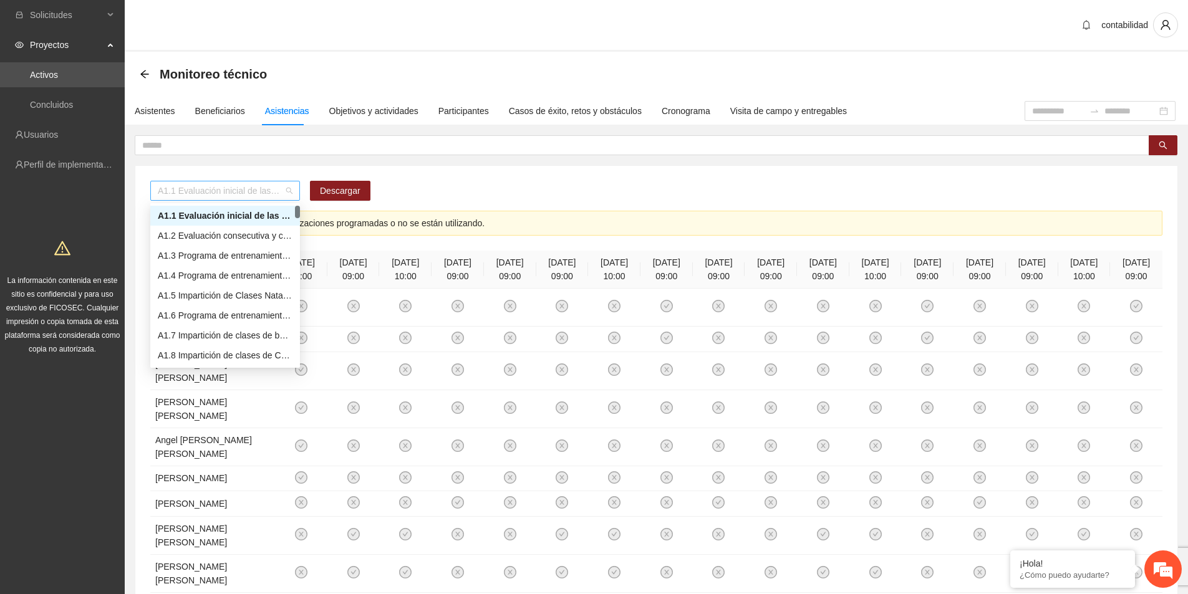
click at [286, 190] on span "A1.1 Evaluación inicial de las capacidades físicas de grupos especiales, distri…" at bounding box center [225, 190] width 135 height 19
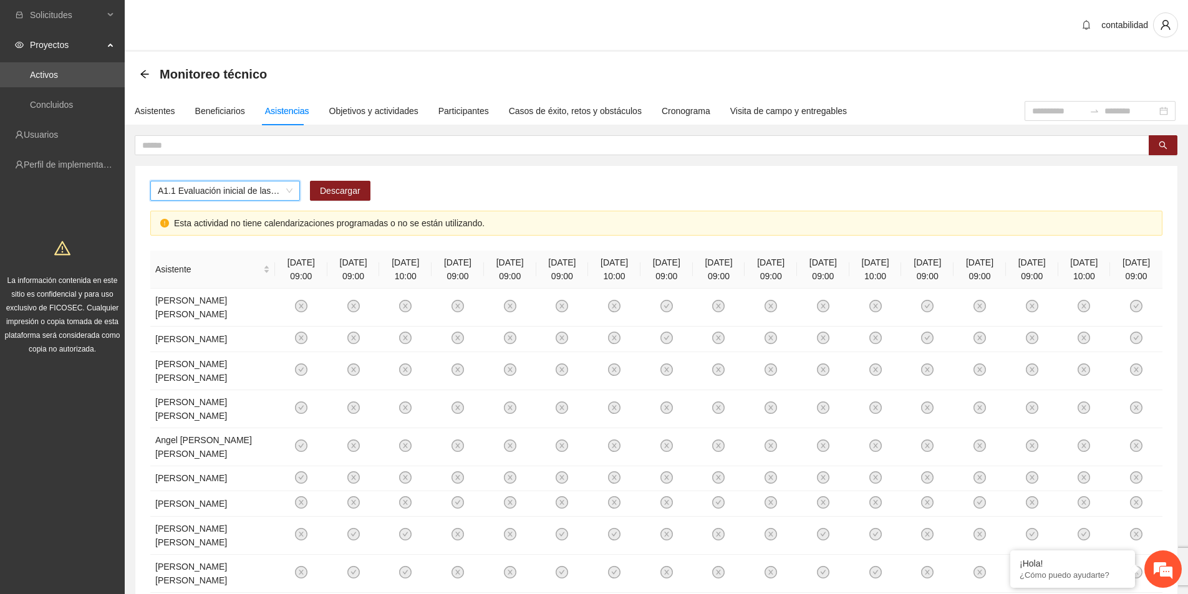
click at [446, 170] on div "A1.1 Evaluación inicial de las capacidades físicas de grupos especiales, distri…" at bounding box center [656, 588] width 1042 height 845
click at [165, 115] on div "Asistentes" at bounding box center [155, 111] width 41 height 14
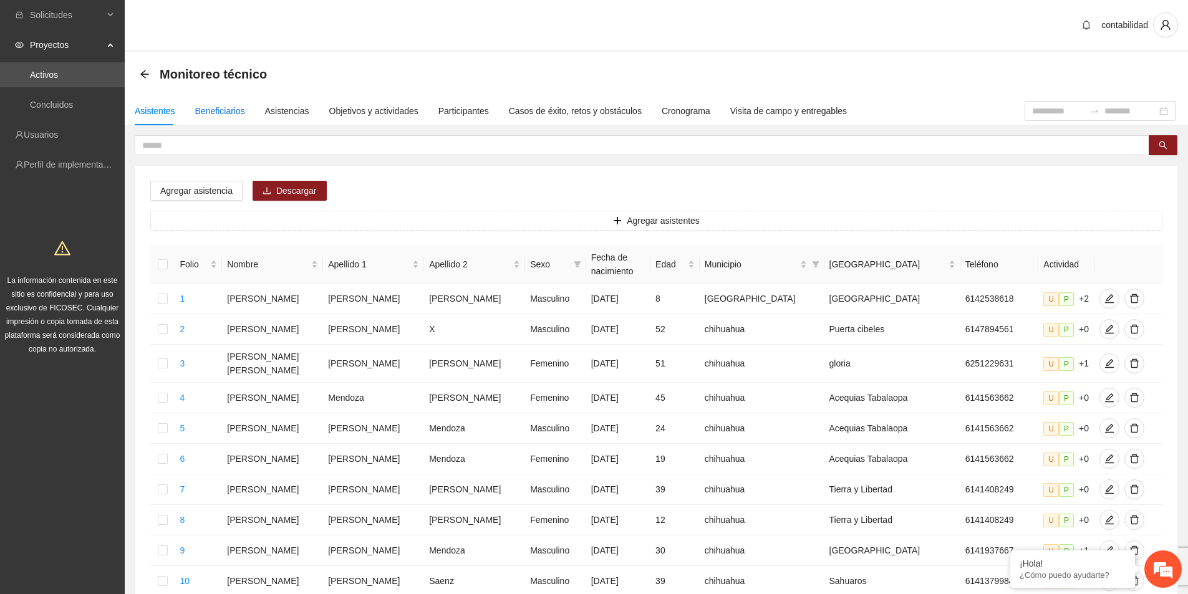
click at [224, 107] on div "Beneficiarios" at bounding box center [220, 111] width 50 height 14
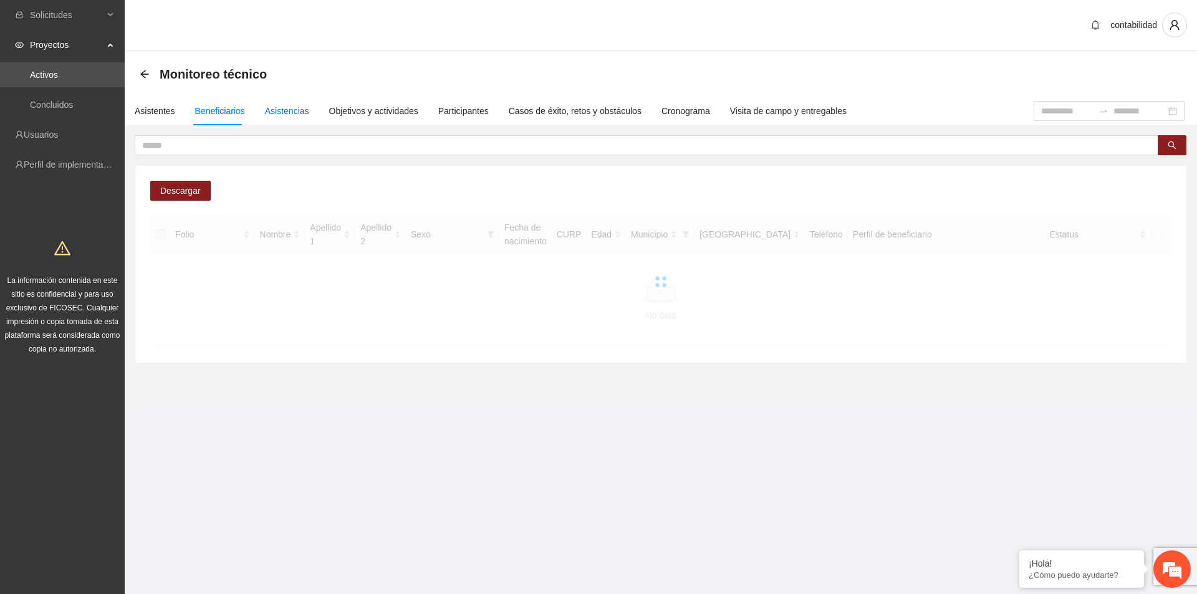
click at [278, 110] on div "Asistencias" at bounding box center [287, 111] width 44 height 14
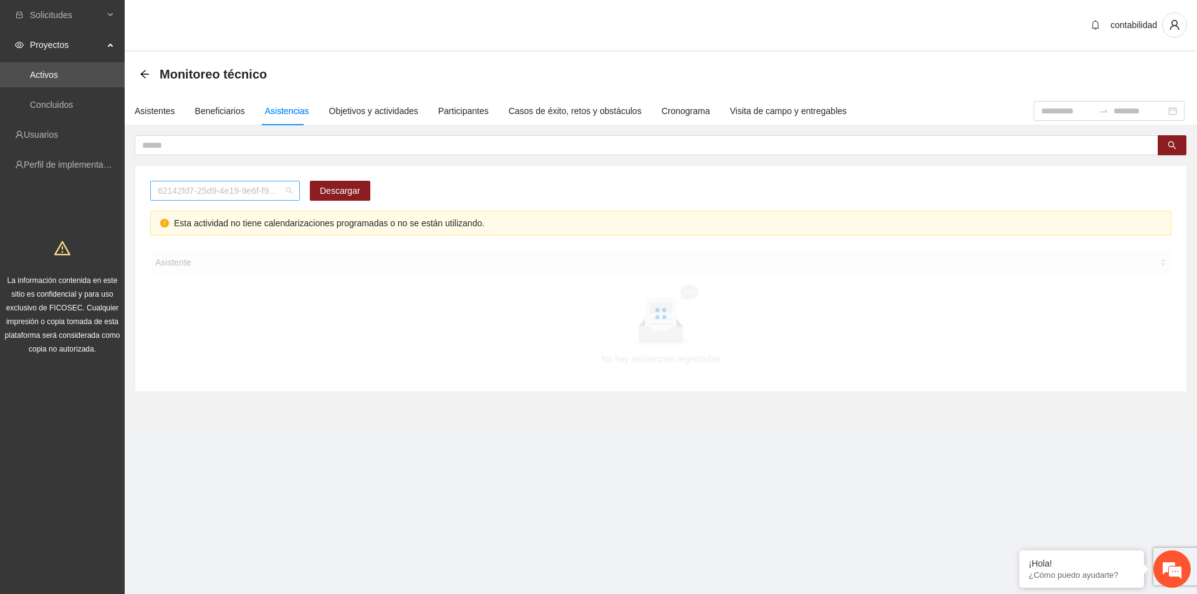
click at [274, 187] on span "62142fd7-25d9-4e19-9e6f-f9b4b344a455" at bounding box center [225, 190] width 135 height 19
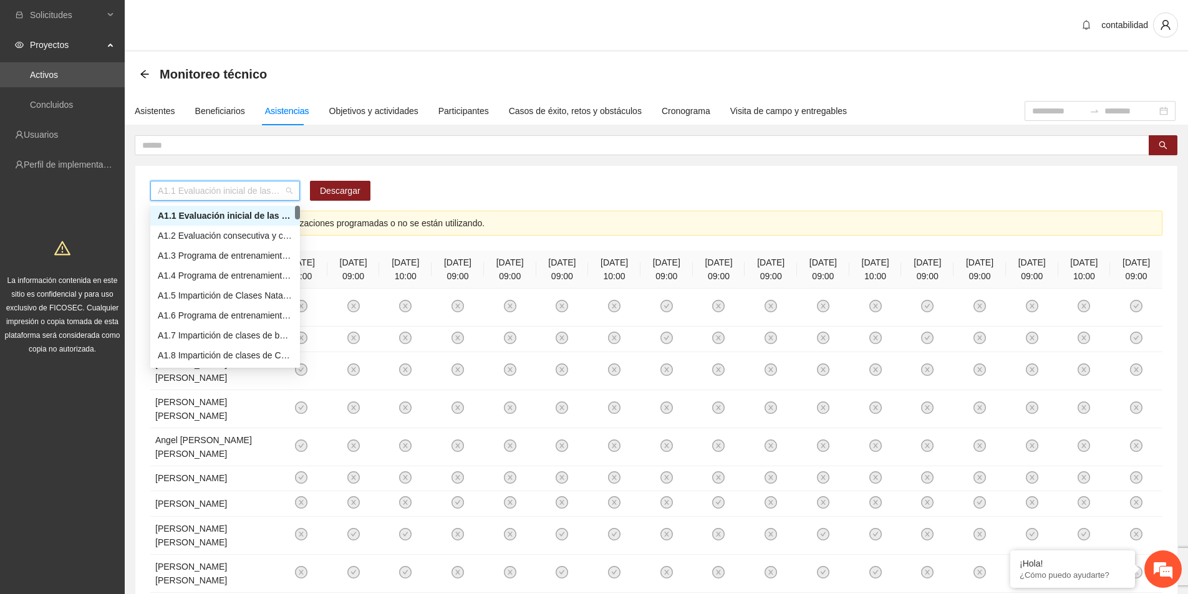
click at [499, 163] on div "A1.1 Evaluación inicial de las capacidades físicas de grupos especiales, distri…" at bounding box center [656, 573] width 1043 height 876
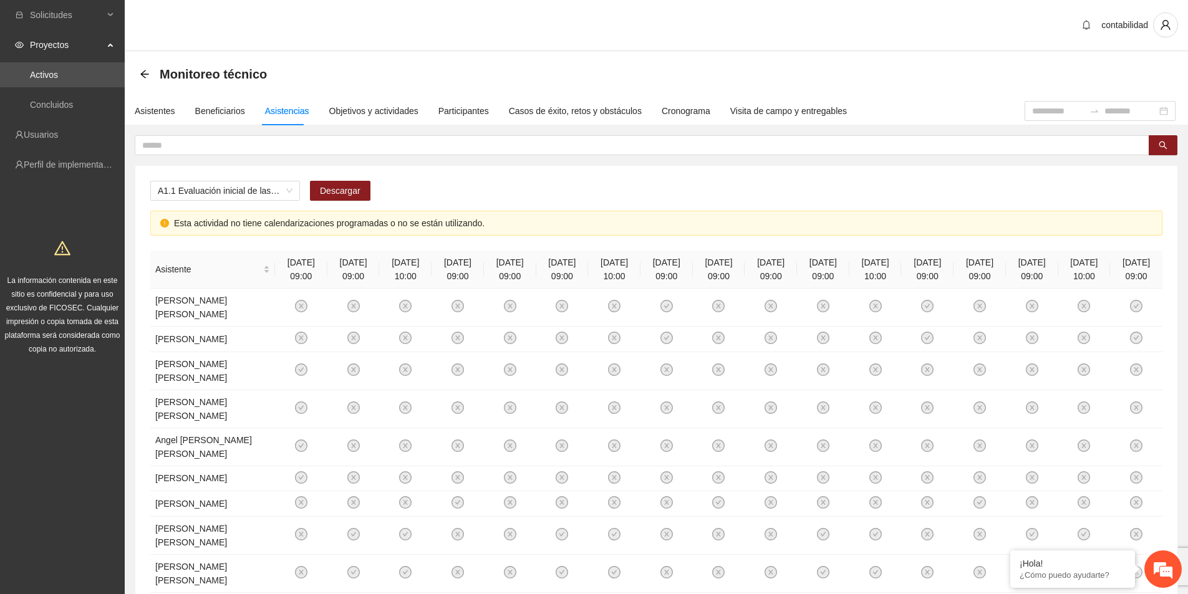
drag, startPoint x: 279, startPoint y: 190, endPoint x: 85, endPoint y: 180, distance: 194.2
click at [85, 180] on section "Solicitudes Proyectos Activos Concluidos Usuarios Perfil de implementadora La i…" at bounding box center [594, 543] width 1188 height 1086
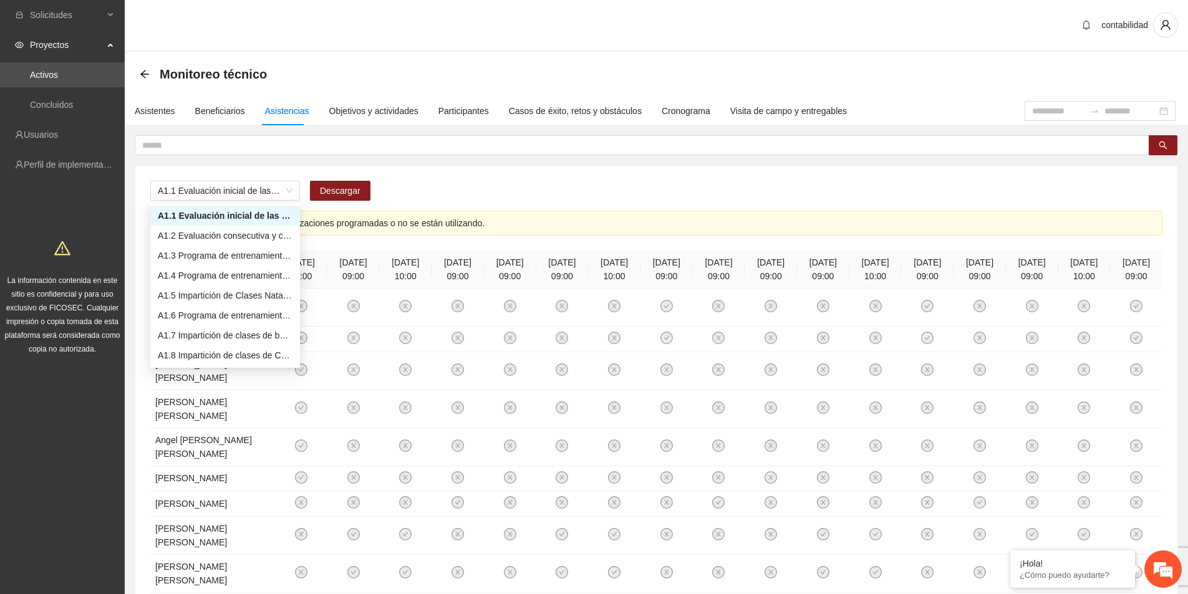
click at [480, 158] on div "A1.1 Evaluación inicial de las capacidades físicas de grupos especiales, distri…" at bounding box center [656, 573] width 1043 height 876
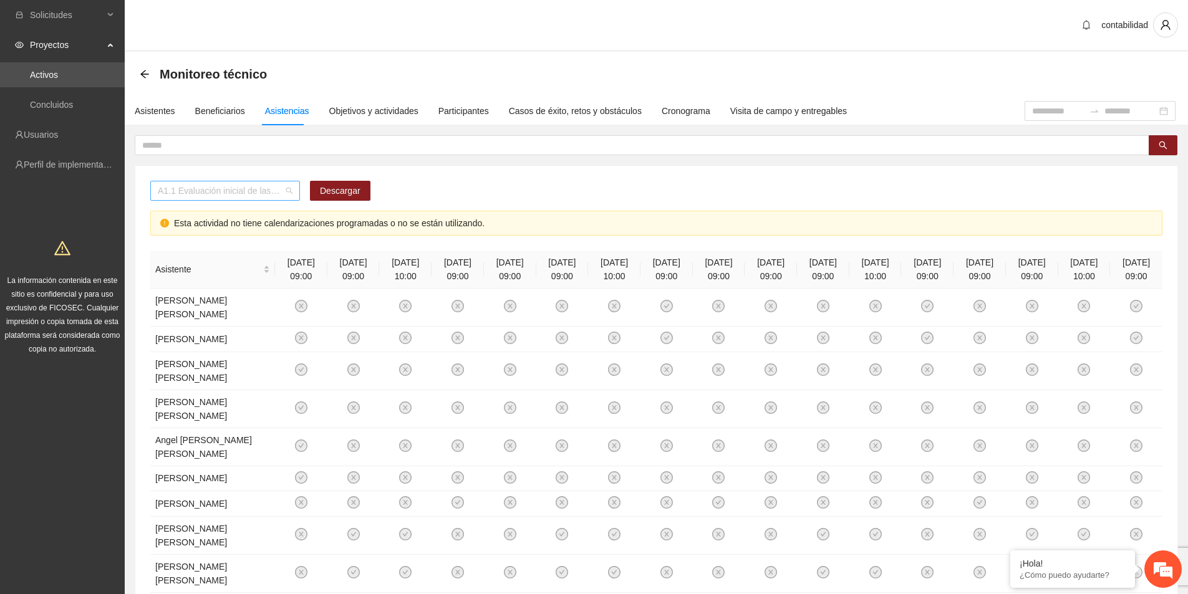
click at [293, 188] on div "A1.1 Evaluación inicial de las capacidades físicas de grupos especiales, distri…" at bounding box center [225, 191] width 150 height 20
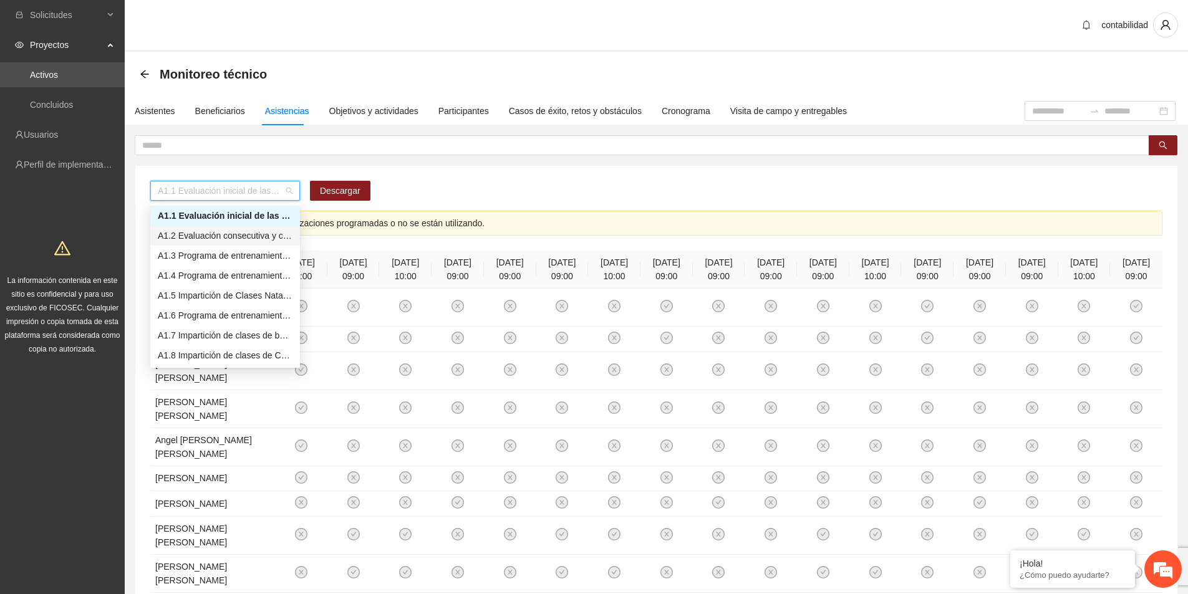
click at [250, 233] on div "A1.2 Evaluación consecutiva y comparativo de resultados del aumento de capacida…" at bounding box center [225, 236] width 135 height 14
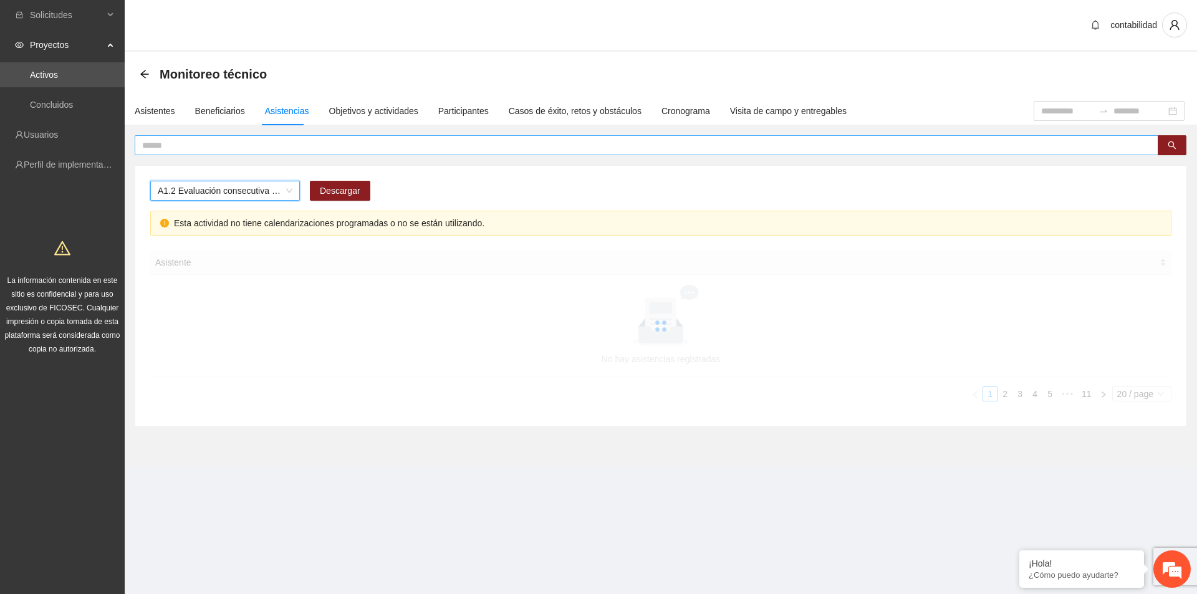
click at [203, 148] on input "text" at bounding box center [641, 145] width 999 height 14
type input "******"
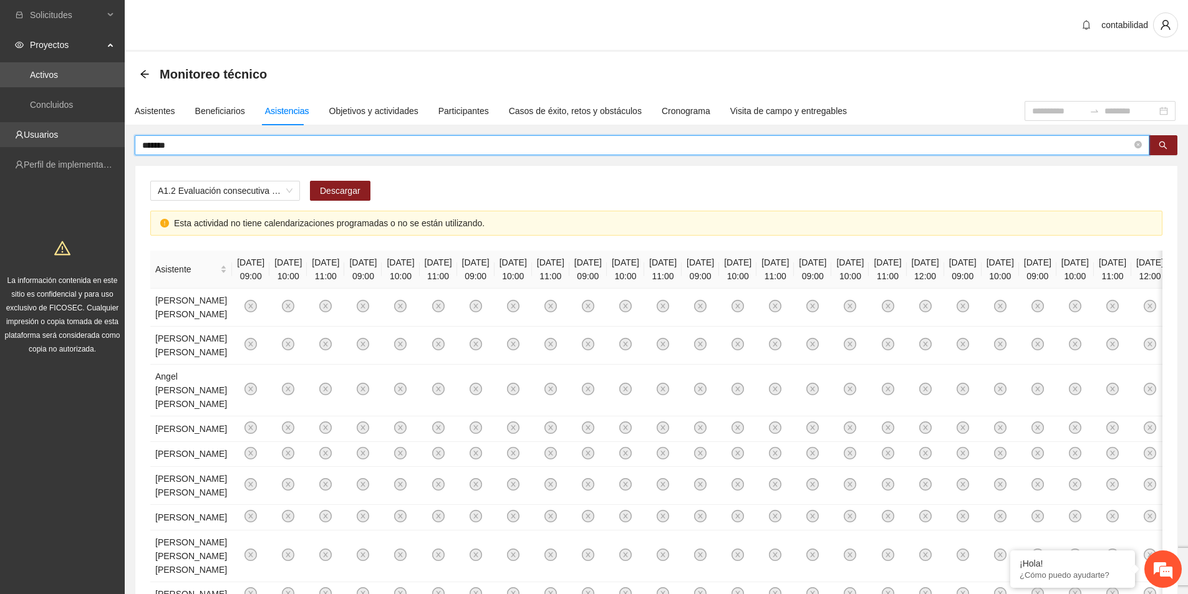
drag, startPoint x: 99, startPoint y: 138, endPoint x: 80, endPoint y: 132, distance: 20.3
click at [81, 133] on section "Solicitudes Proyectos Activos Concluidos Usuarios Perfil de implementadora La i…" at bounding box center [594, 576] width 1188 height 1153
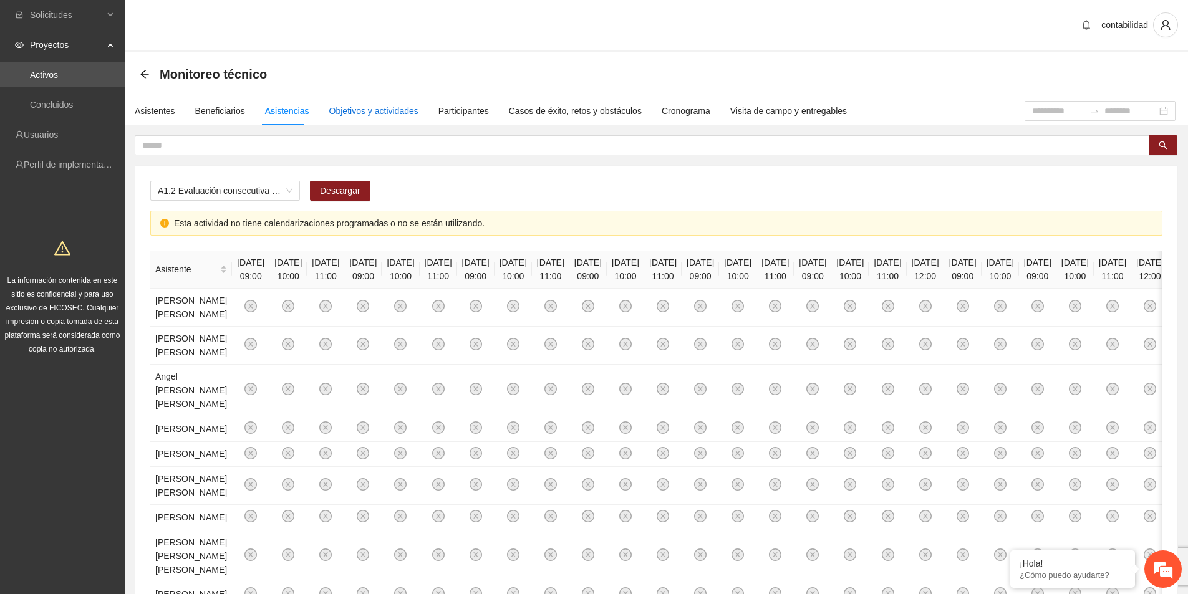
click at [391, 110] on div "Objetivos y actividades" at bounding box center [373, 111] width 89 height 14
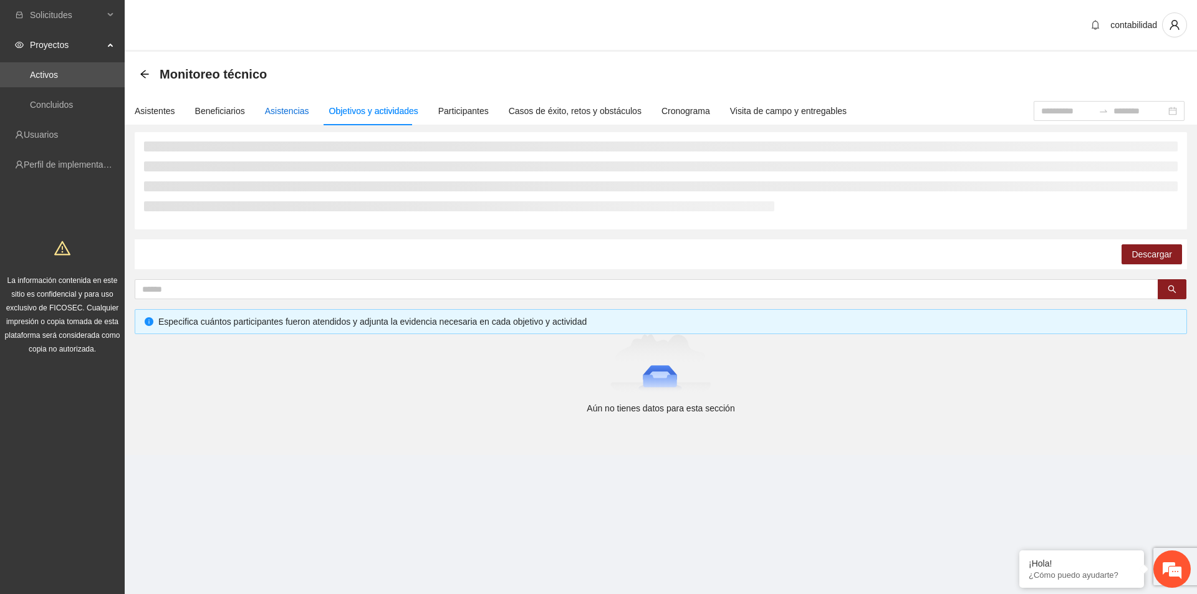
click at [294, 114] on div "Asistencias" at bounding box center [287, 111] width 44 height 14
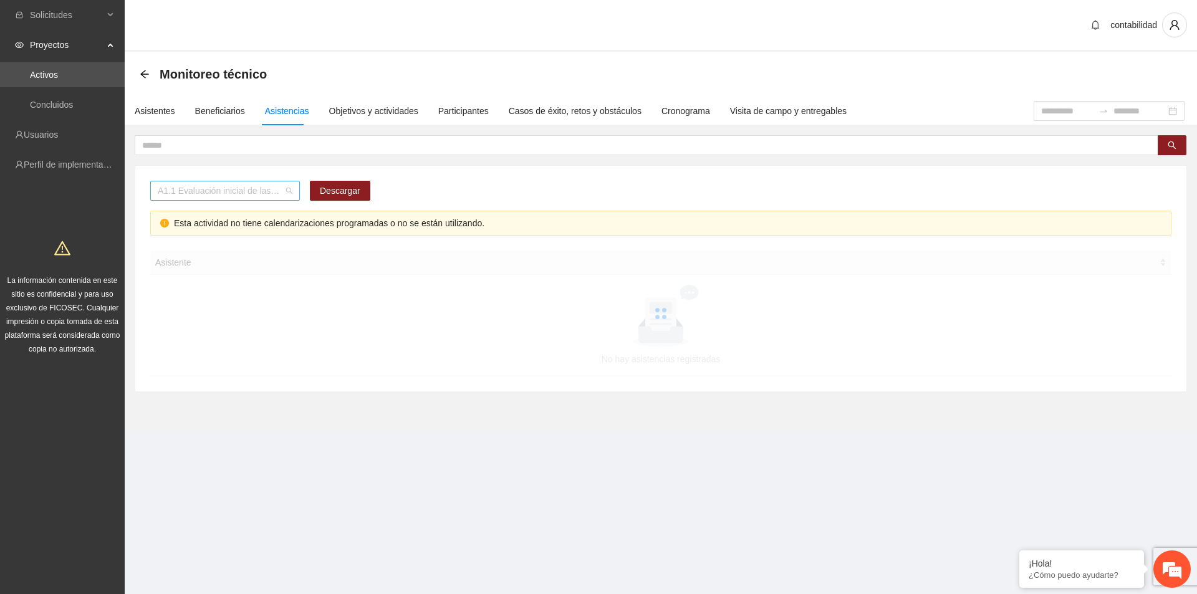
click at [292, 196] on span "A1.1 Evaluación inicial de las capacidades físicas de grupos especiales, distri…" at bounding box center [225, 190] width 135 height 19
click at [419, 36] on div "contabilidad" at bounding box center [661, 26] width 1073 height 52
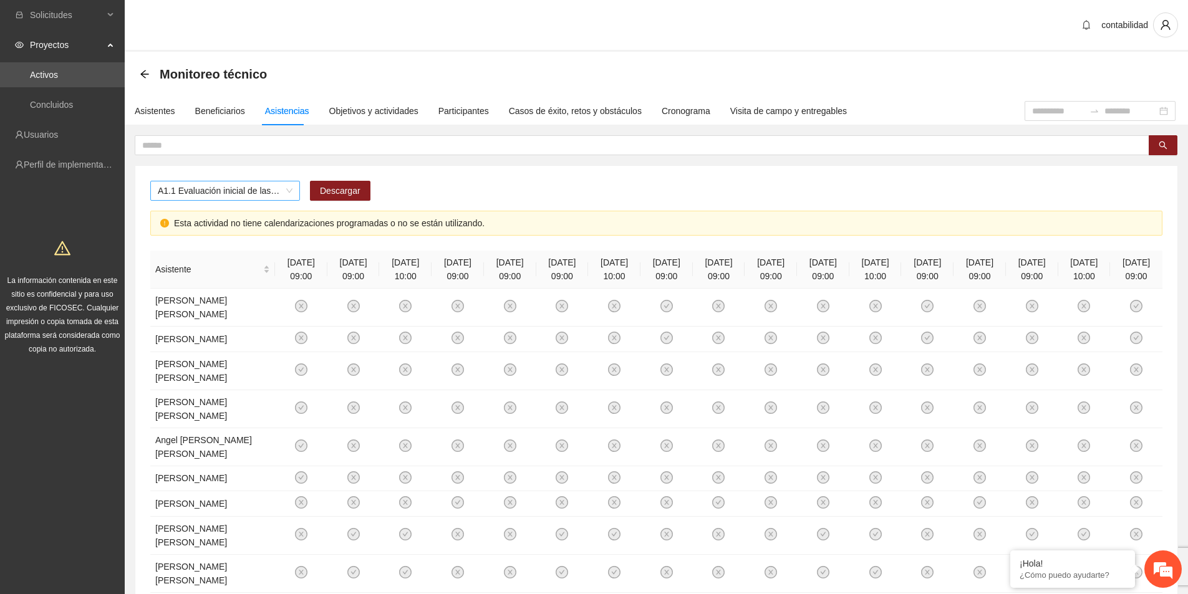
click at [292, 193] on span "A1.1 Evaluación inicial de las capacidades físicas de grupos especiales, distri…" at bounding box center [225, 190] width 135 height 19
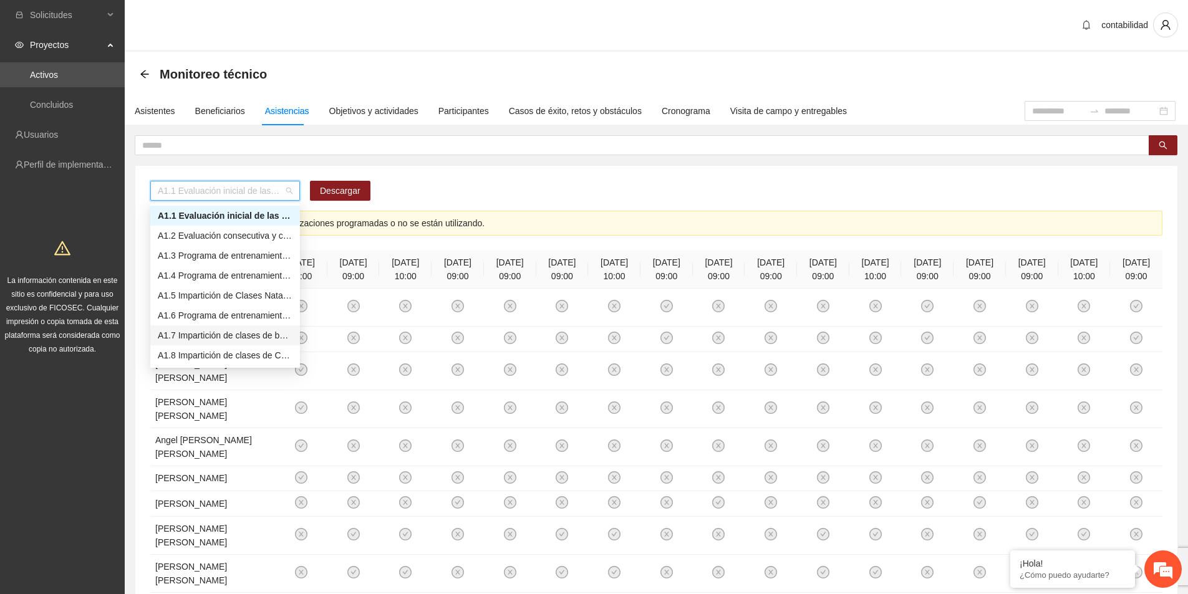
click at [214, 334] on div "A1.7 Impartición de clases de baile" at bounding box center [225, 336] width 135 height 14
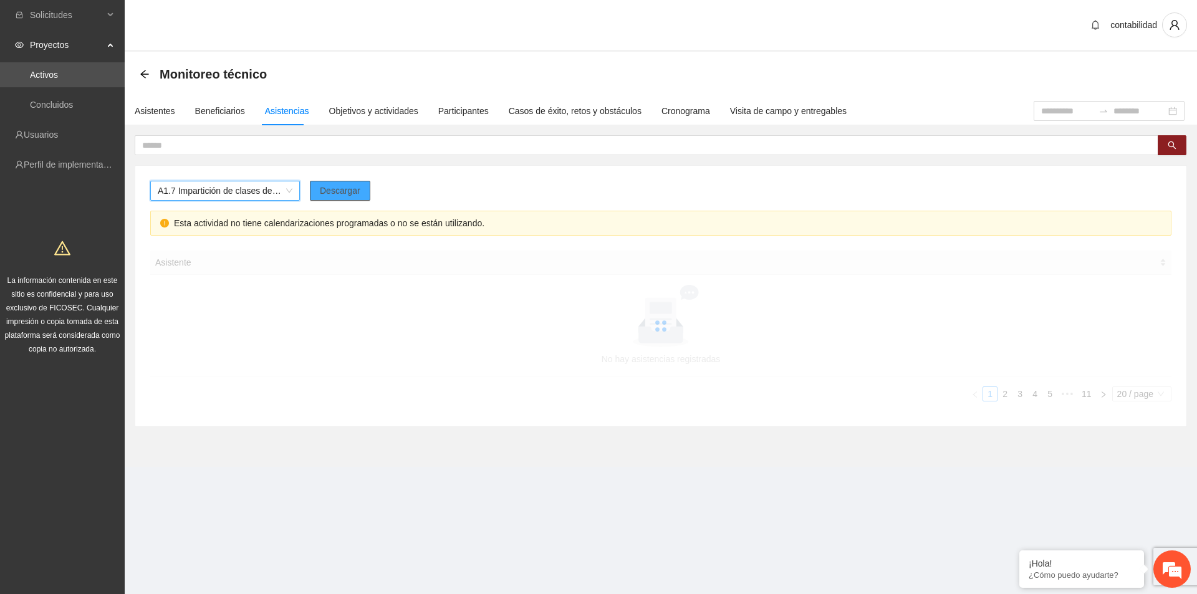
click at [340, 189] on span "Descargar" at bounding box center [340, 191] width 41 height 14
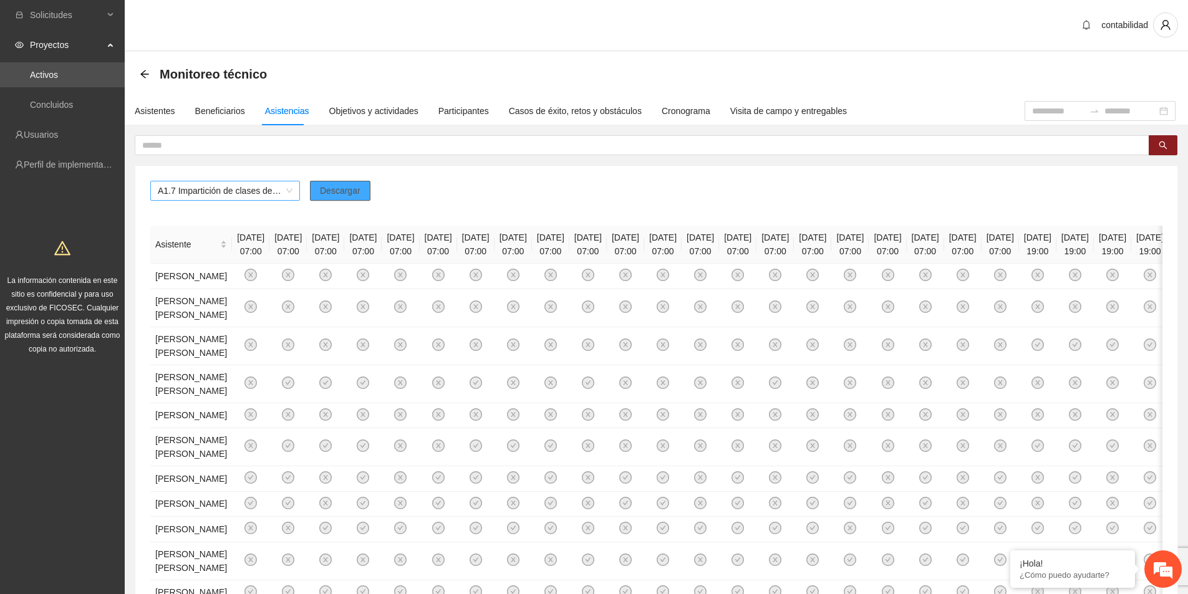
click at [287, 190] on span "A1.7 Impartición de clases de baile" at bounding box center [225, 190] width 135 height 19
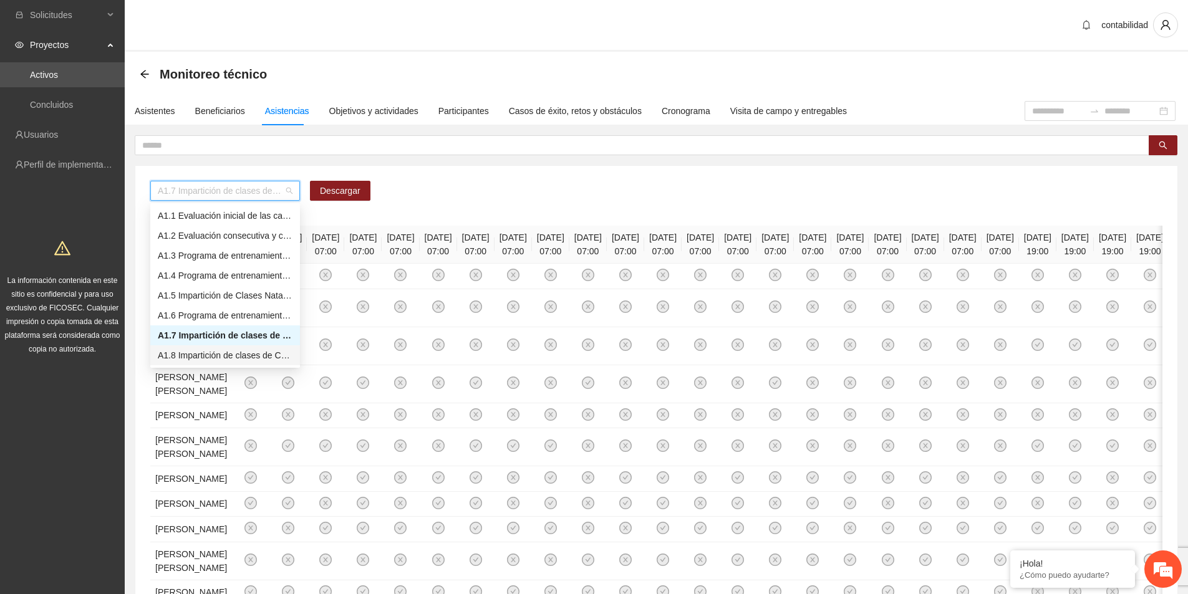
scroll to position [62, 0]
click at [233, 313] on div "A1.9 Impartición de clases de Spinning" at bounding box center [225, 313] width 135 height 14
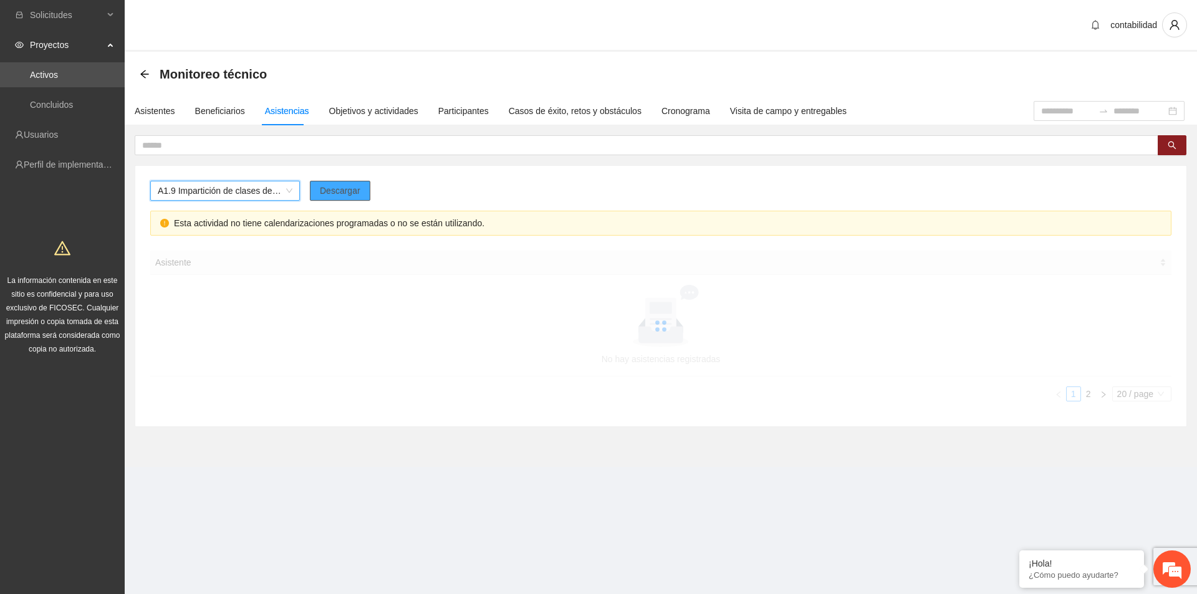
click at [346, 192] on span "Descargar" at bounding box center [340, 191] width 41 height 14
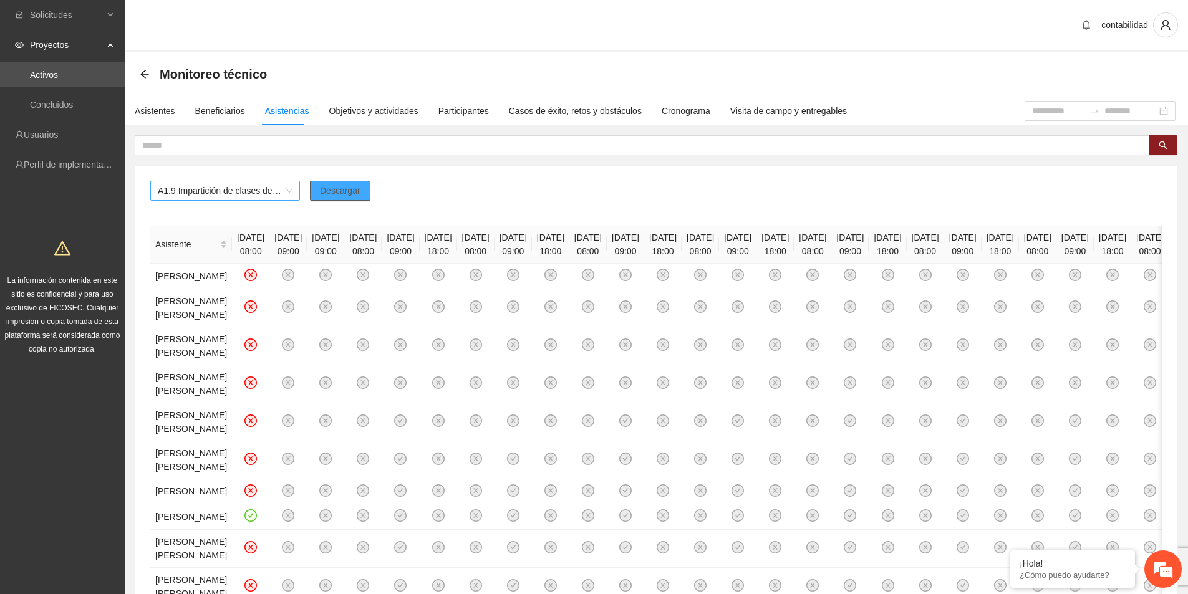
click at [293, 192] on div "A1.9 Impartición de clases de Spinning" at bounding box center [225, 191] width 150 height 20
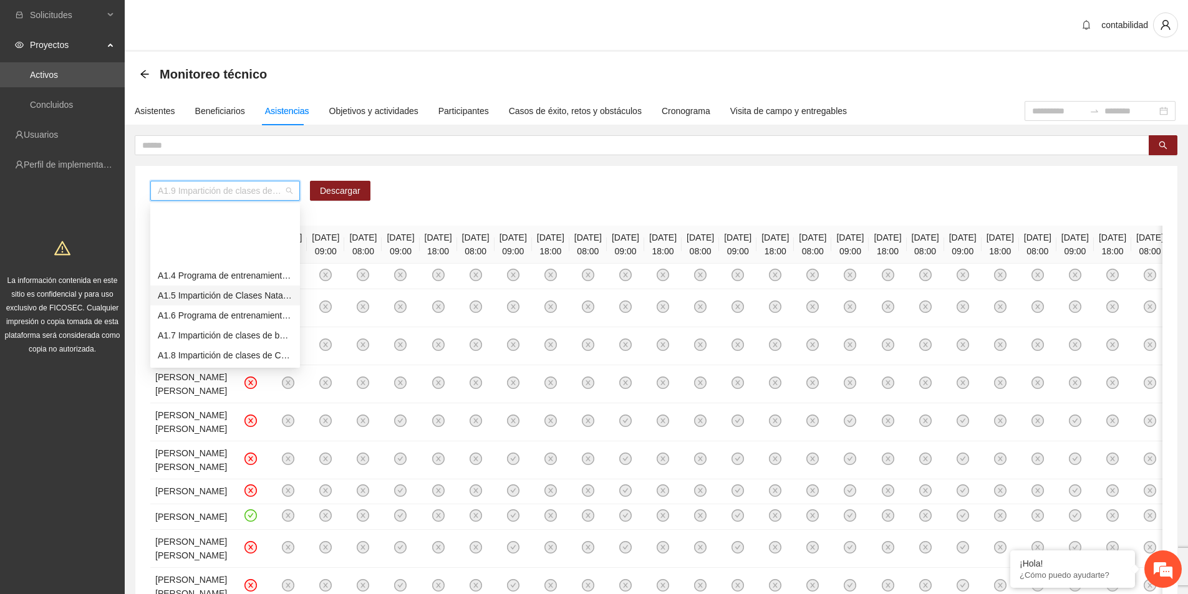
click at [263, 289] on div "A1.5 Impartición de Clases Natación" at bounding box center [225, 296] width 135 height 14
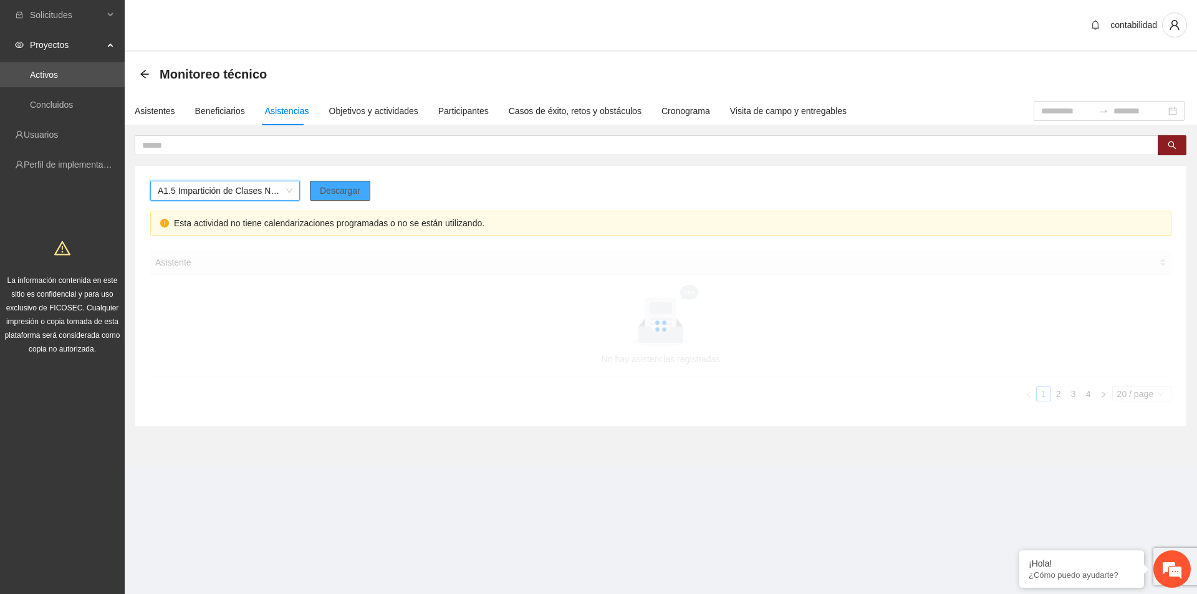
click at [325, 195] on span "Descargar" at bounding box center [340, 191] width 41 height 14
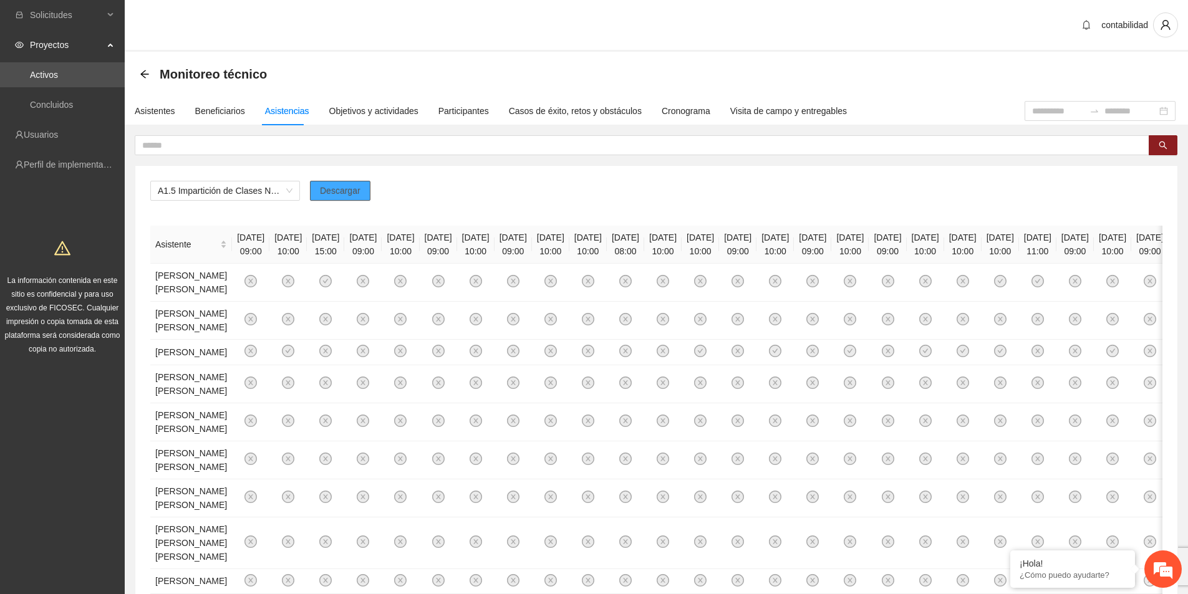
click at [345, 192] on span "Descargar" at bounding box center [340, 191] width 41 height 14
click at [357, 115] on div "Objetivos y actividades" at bounding box center [373, 111] width 89 height 14
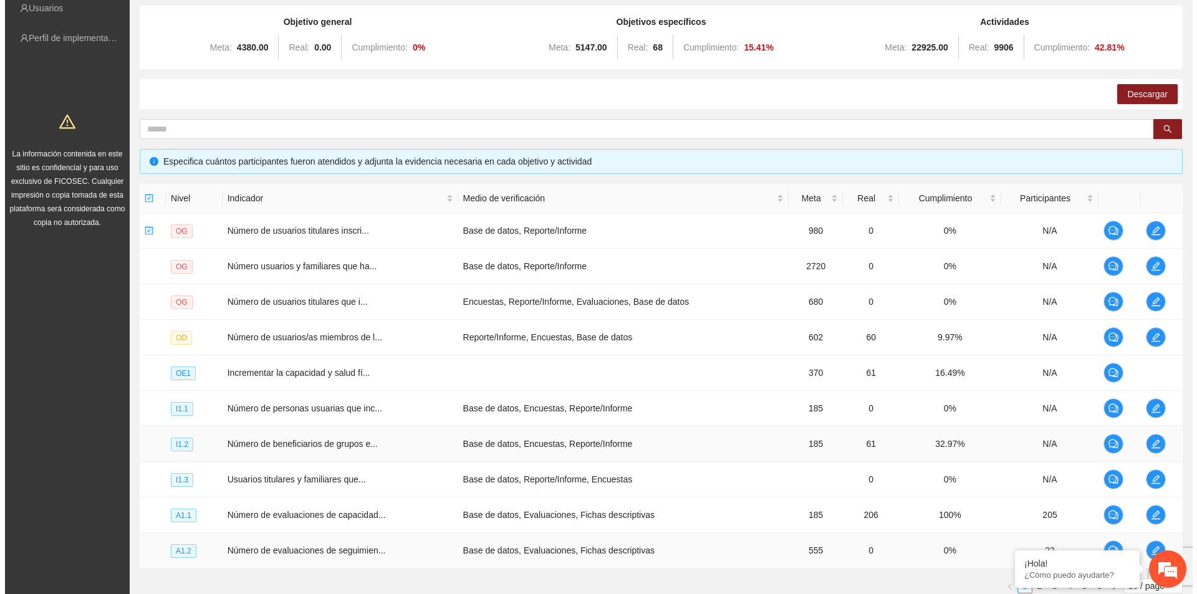
scroll to position [221, 0]
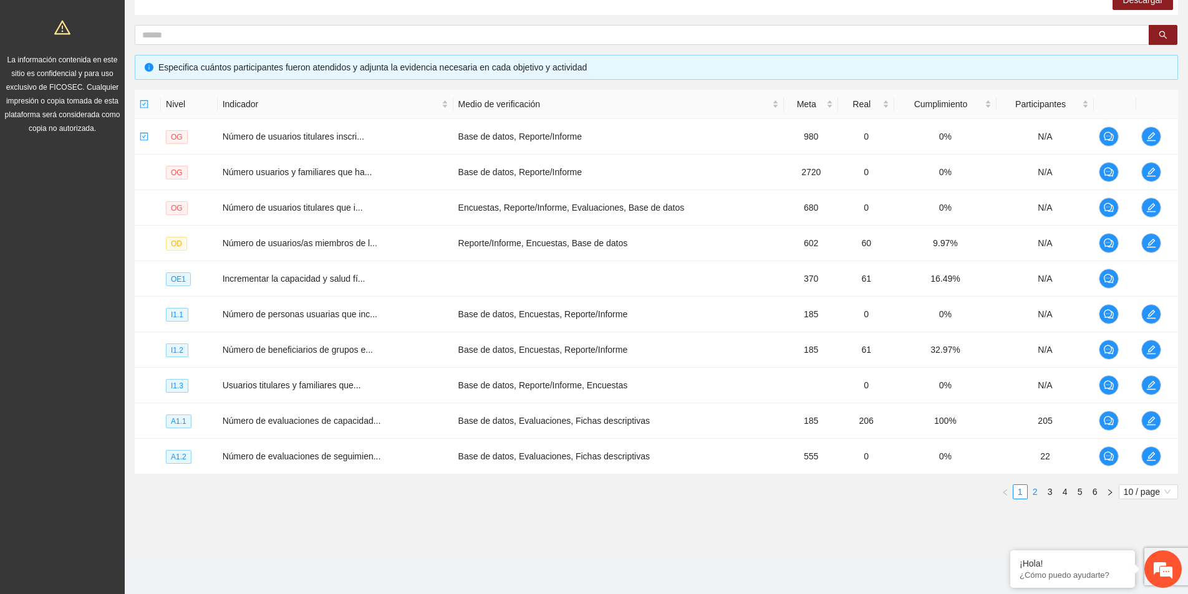
click at [1036, 494] on link "2" at bounding box center [1035, 492] width 14 height 14
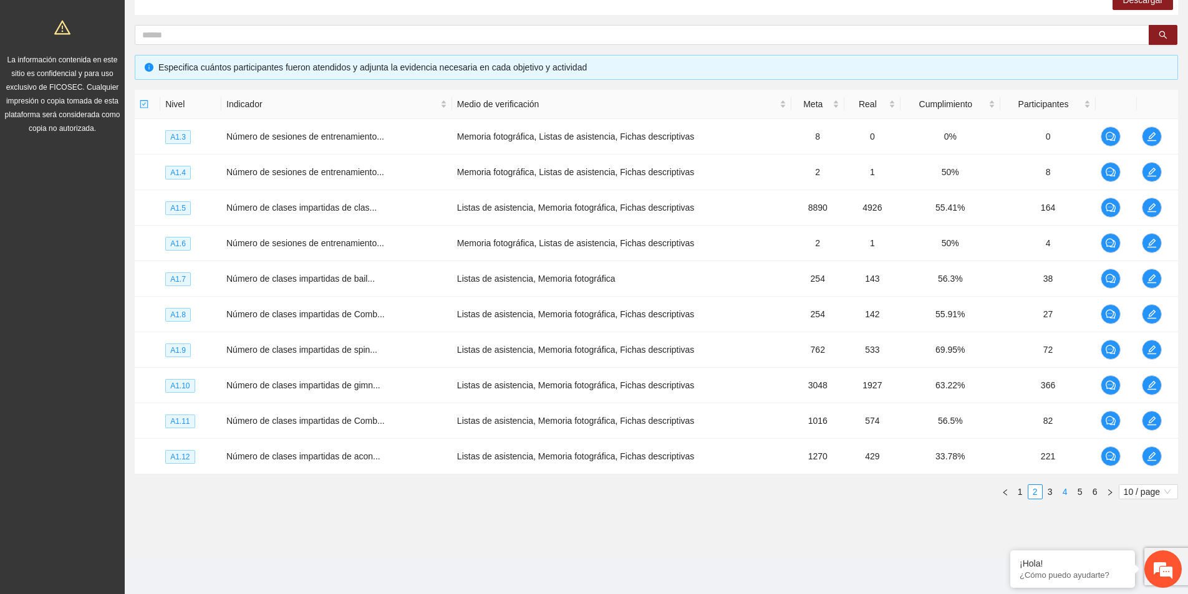
click at [1066, 492] on link "4" at bounding box center [1065, 492] width 14 height 14
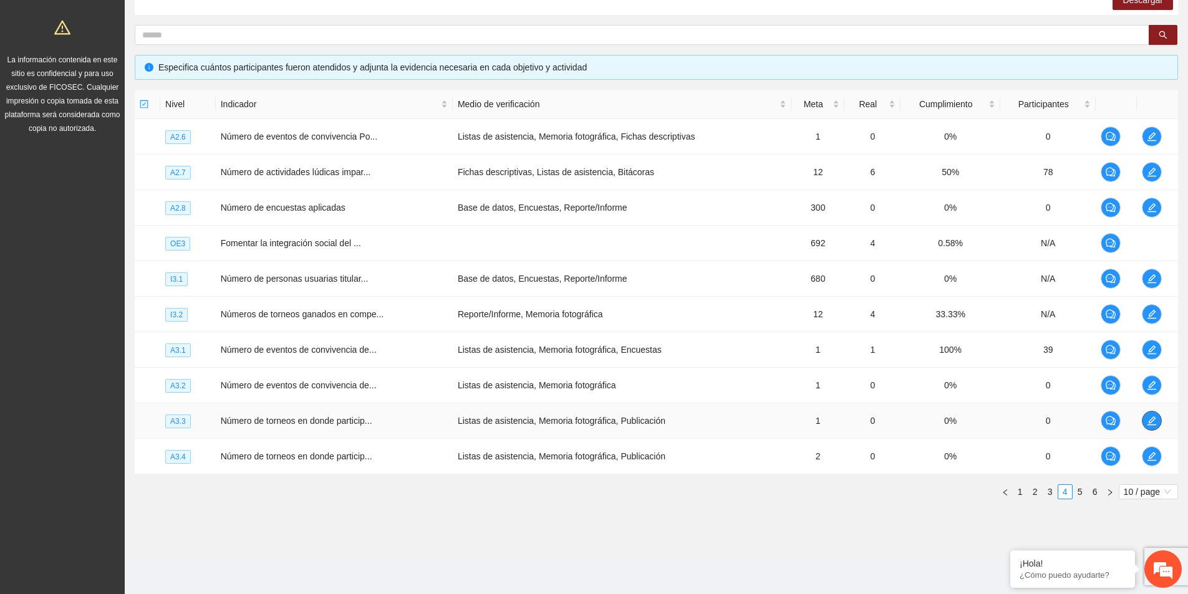
click at [1151, 425] on icon "edit" at bounding box center [1152, 421] width 10 height 10
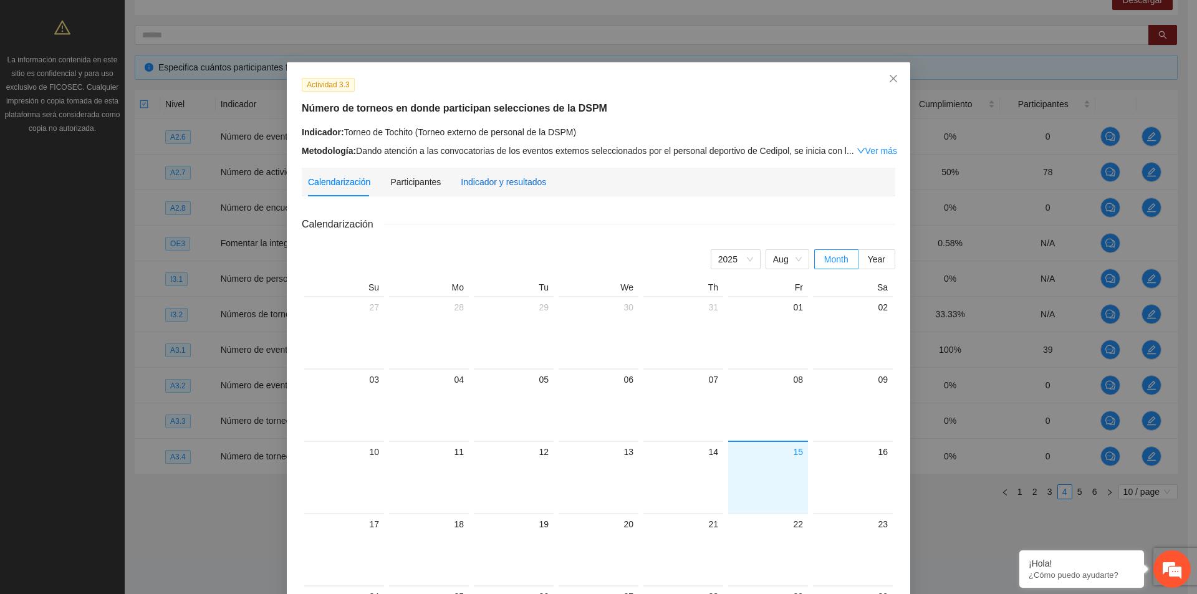
click at [524, 176] on div "Indicador y resultados" at bounding box center [503, 182] width 85 height 14
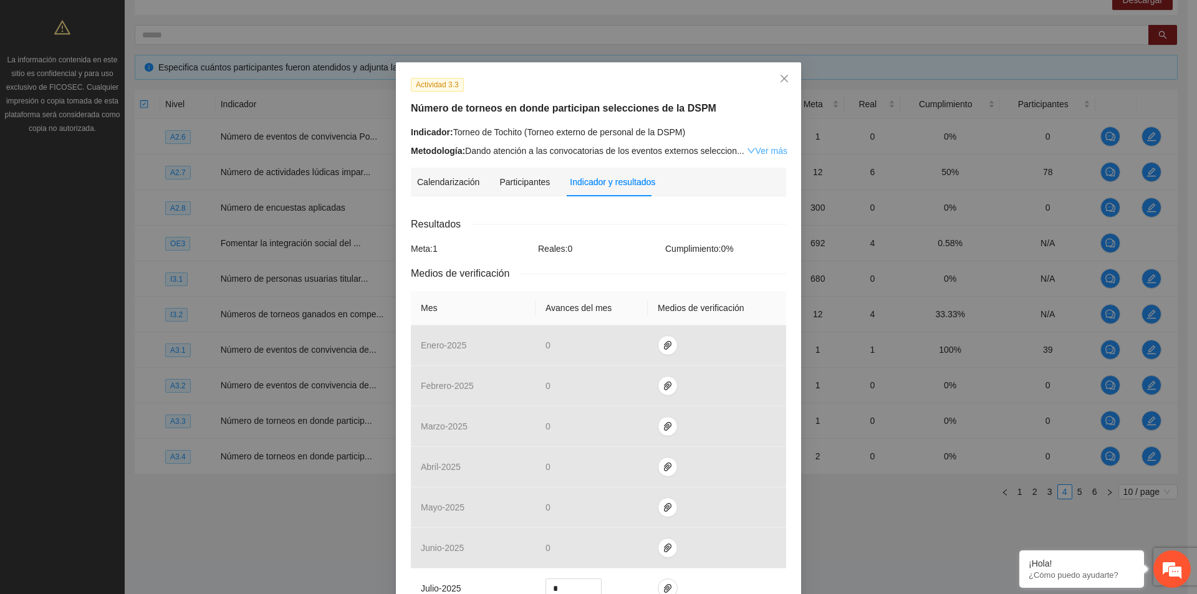
click at [760, 151] on link "Ver más" at bounding box center [767, 151] width 41 height 10
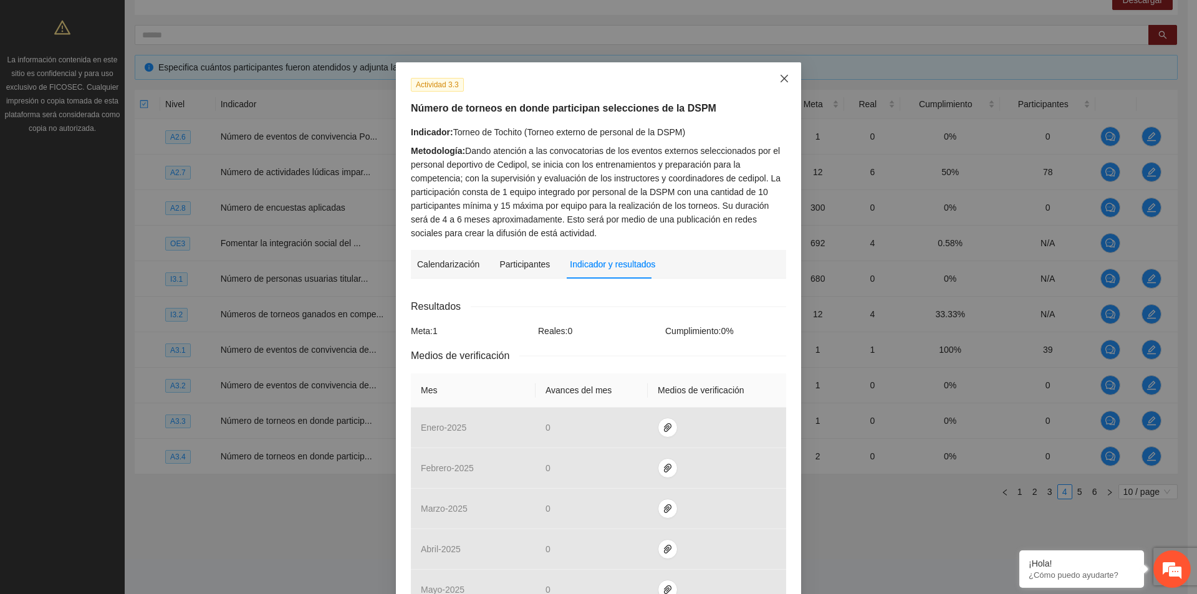
click at [785, 77] on span "Close" at bounding box center [785, 79] width 34 height 34
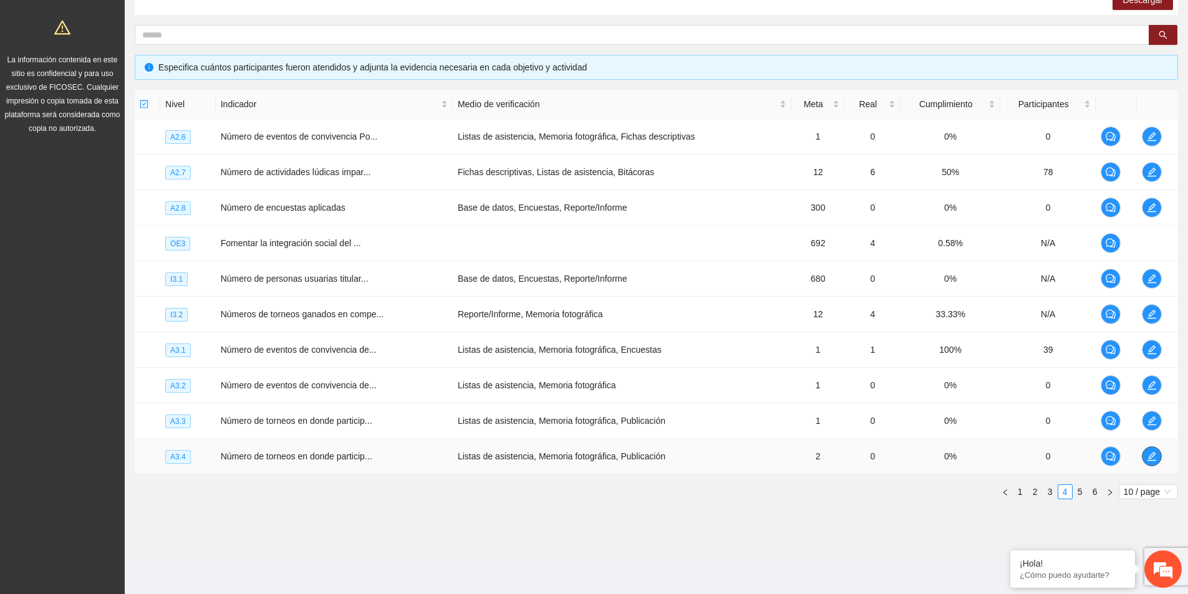
click at [1155, 456] on icon "edit" at bounding box center [1152, 456] width 10 height 10
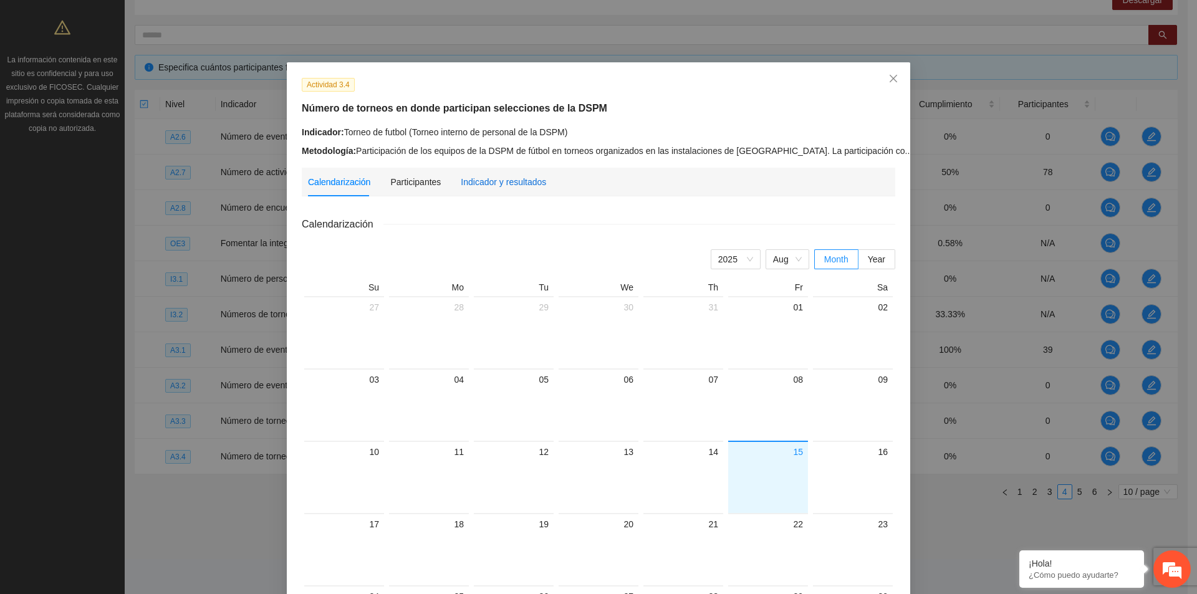
click at [513, 181] on div "Indicador y resultados" at bounding box center [503, 182] width 85 height 14
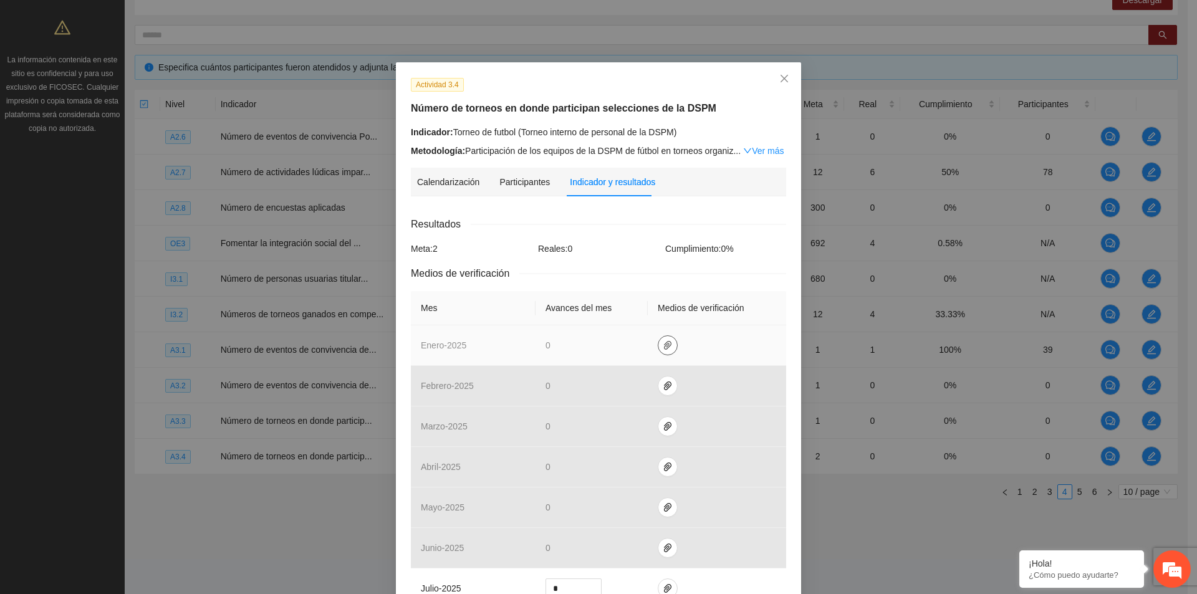
click at [668, 340] on span "paper-clip" at bounding box center [667, 345] width 19 height 10
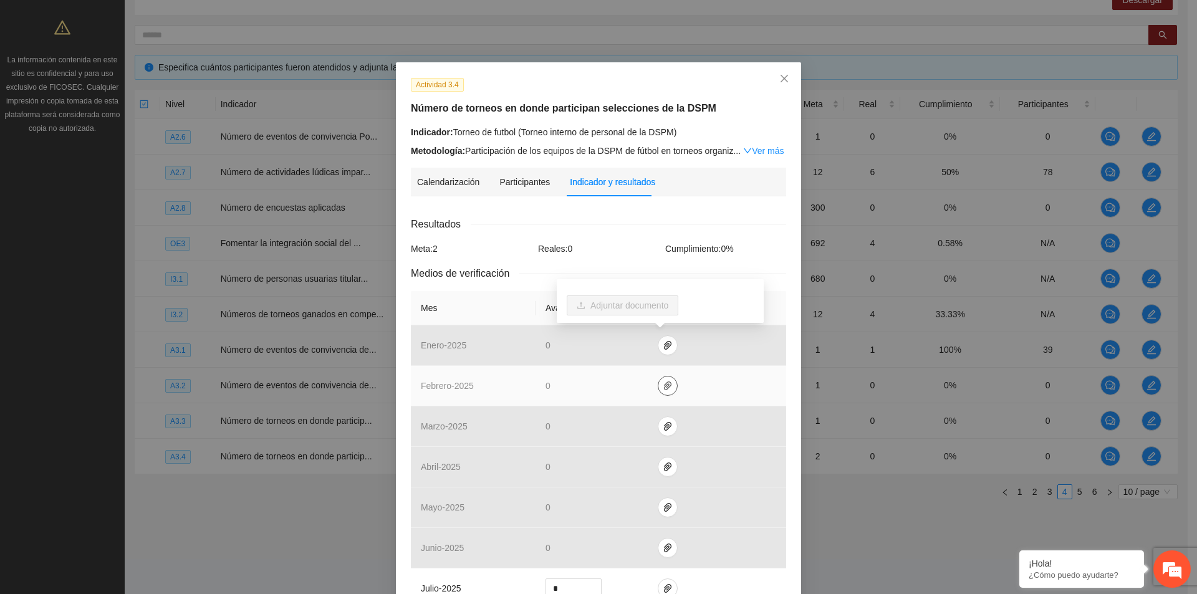
click at [663, 384] on icon "paper-clip" at bounding box center [668, 386] width 10 height 10
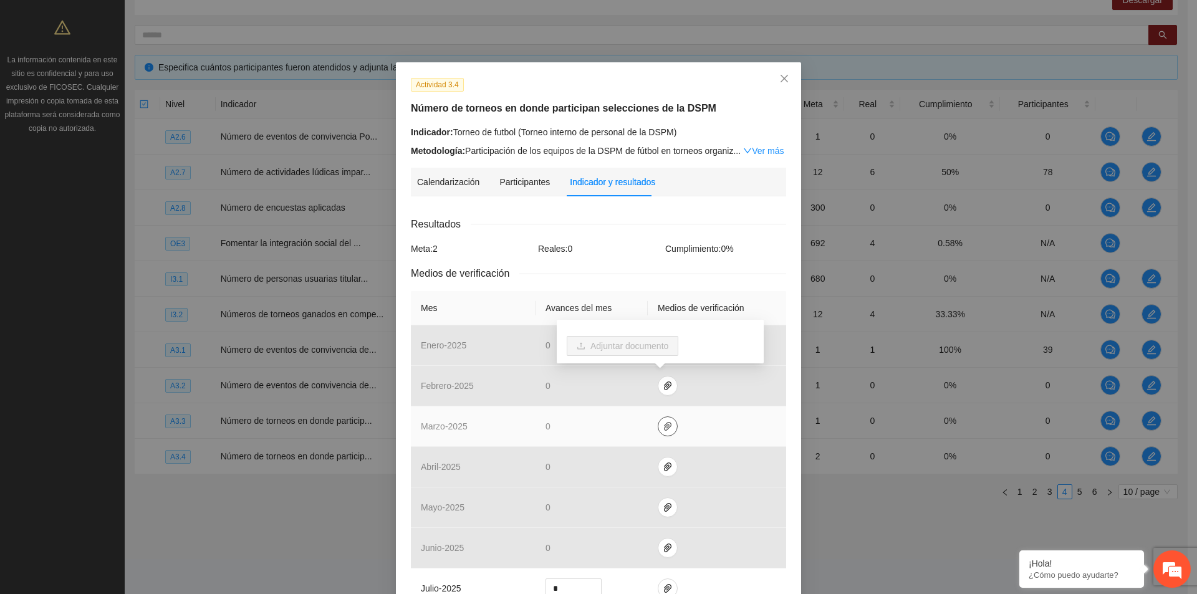
click at [663, 425] on icon "paper-clip" at bounding box center [668, 427] width 10 height 10
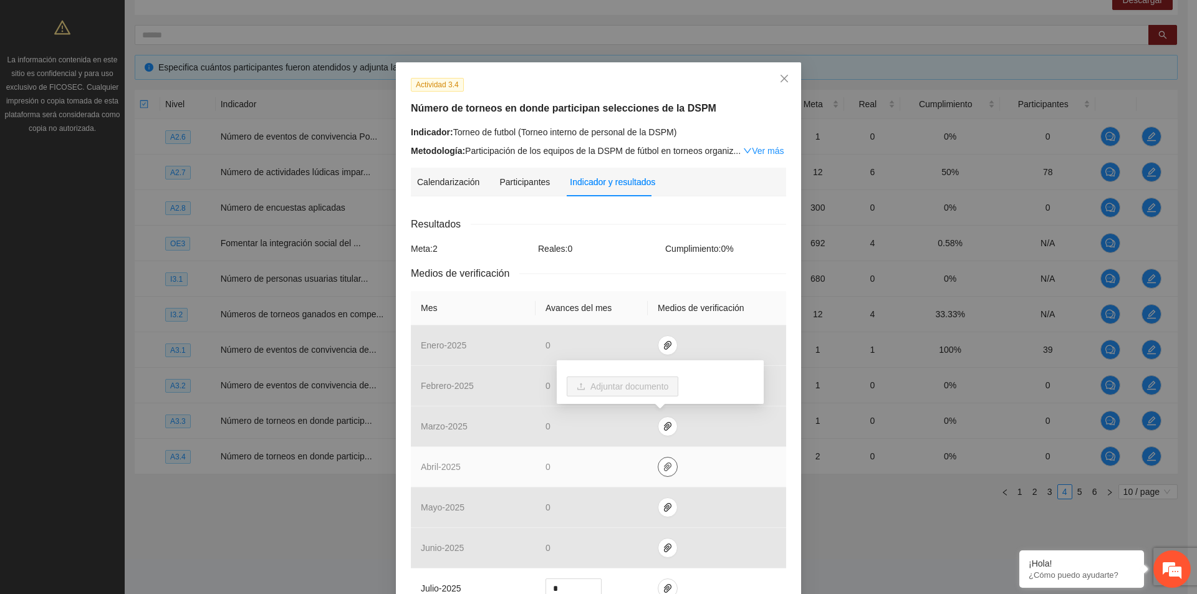
click at [665, 468] on icon "paper-clip" at bounding box center [668, 467] width 10 height 10
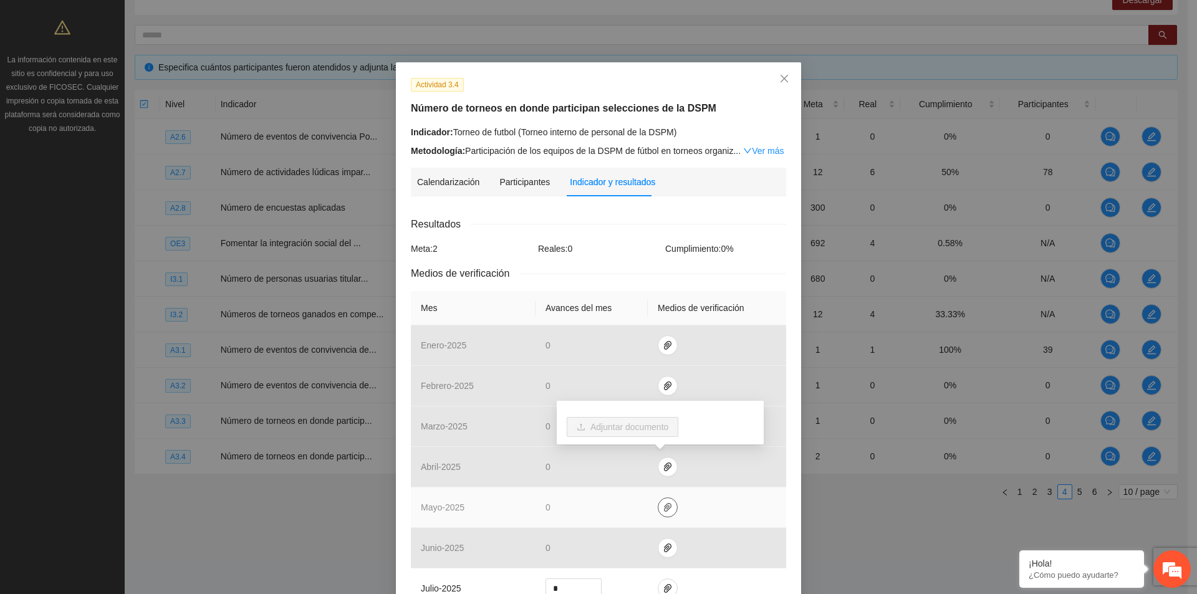
click at [663, 511] on icon "paper-clip" at bounding box center [668, 508] width 10 height 10
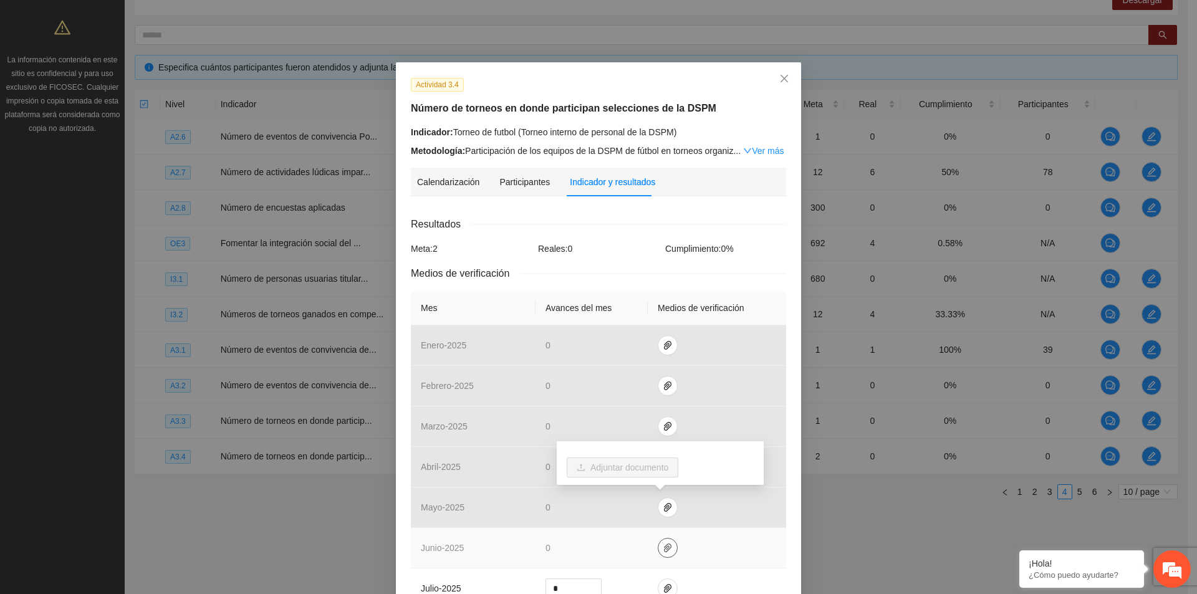
click at [666, 548] on span "paper-clip" at bounding box center [667, 548] width 19 height 10
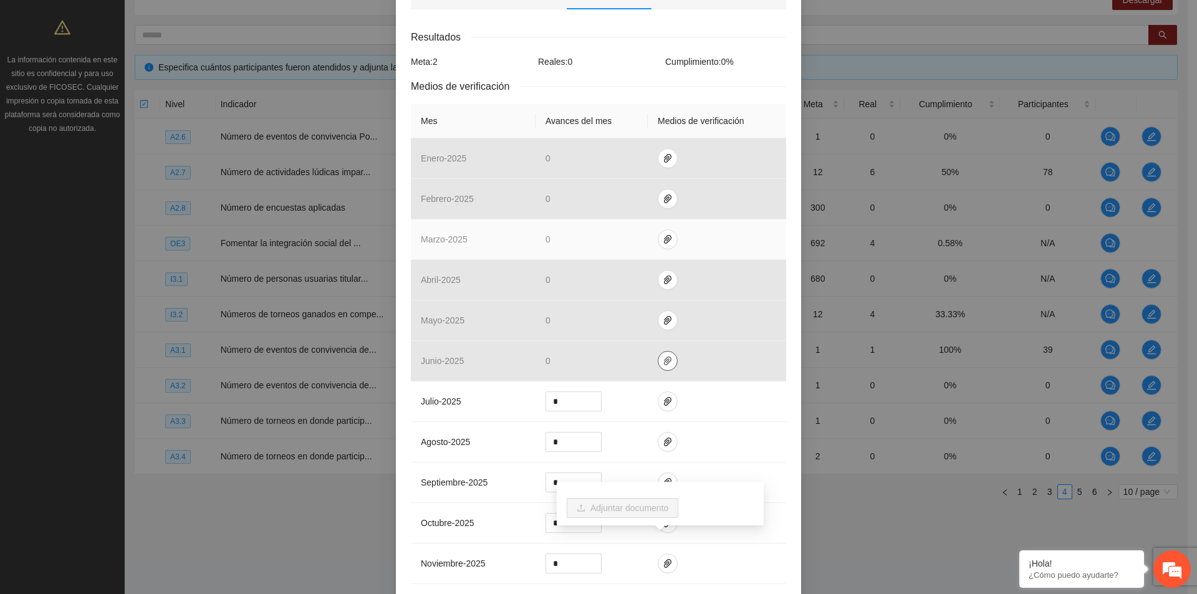
scroll to position [312, 0]
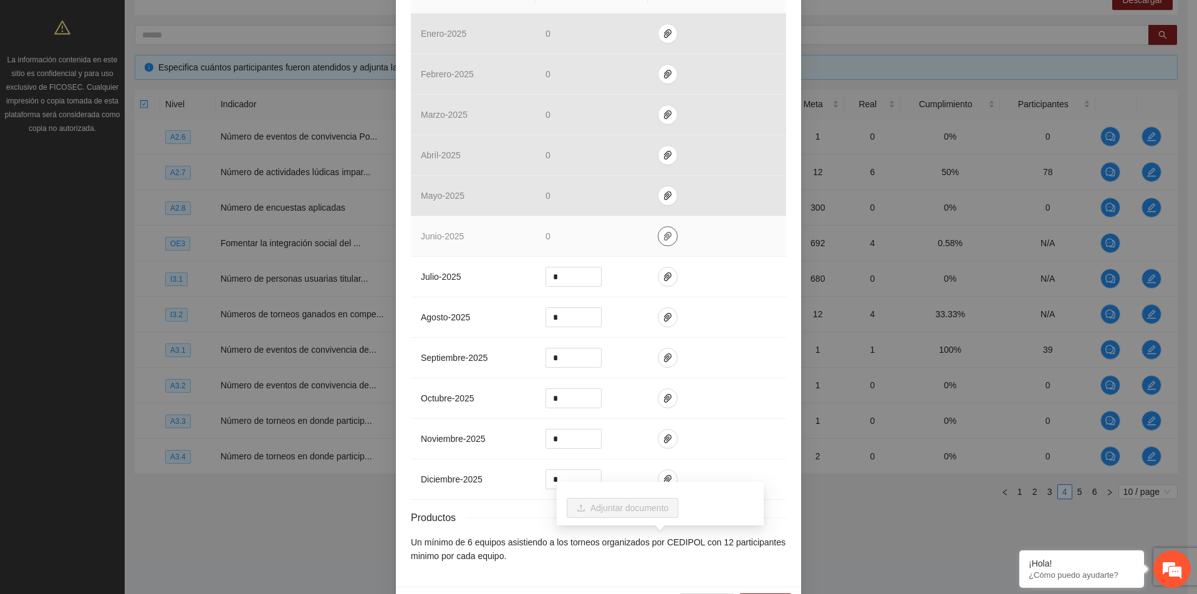
click at [663, 233] on icon "paper-clip" at bounding box center [668, 236] width 10 height 10
click at [663, 237] on icon "paper-clip" at bounding box center [668, 236] width 10 height 10
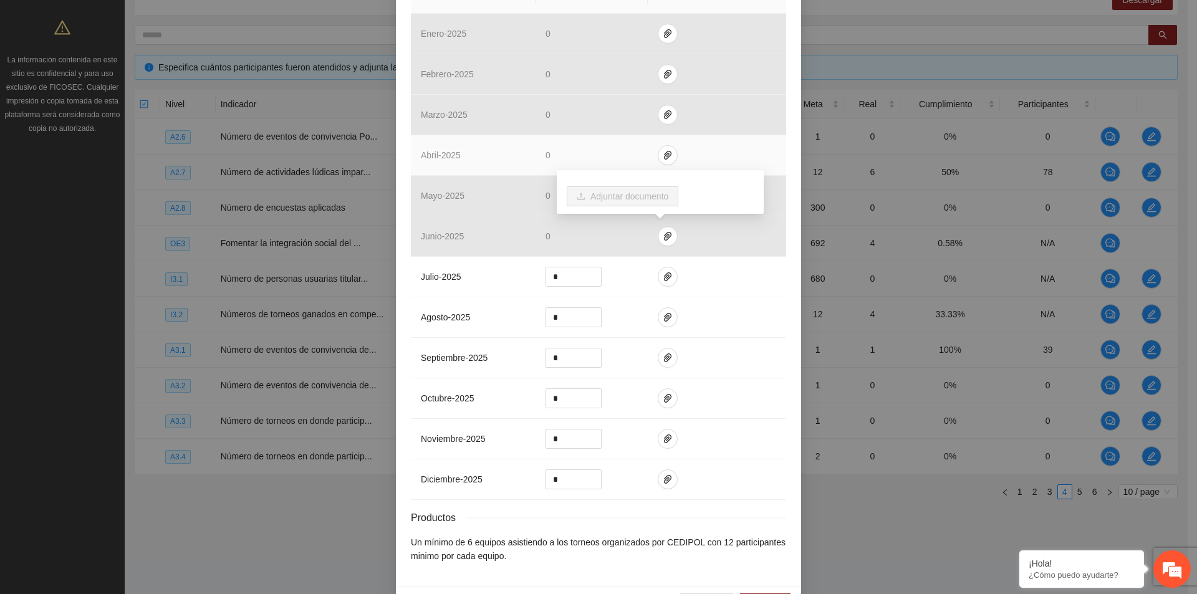
click at [705, 155] on td at bounding box center [717, 155] width 138 height 41
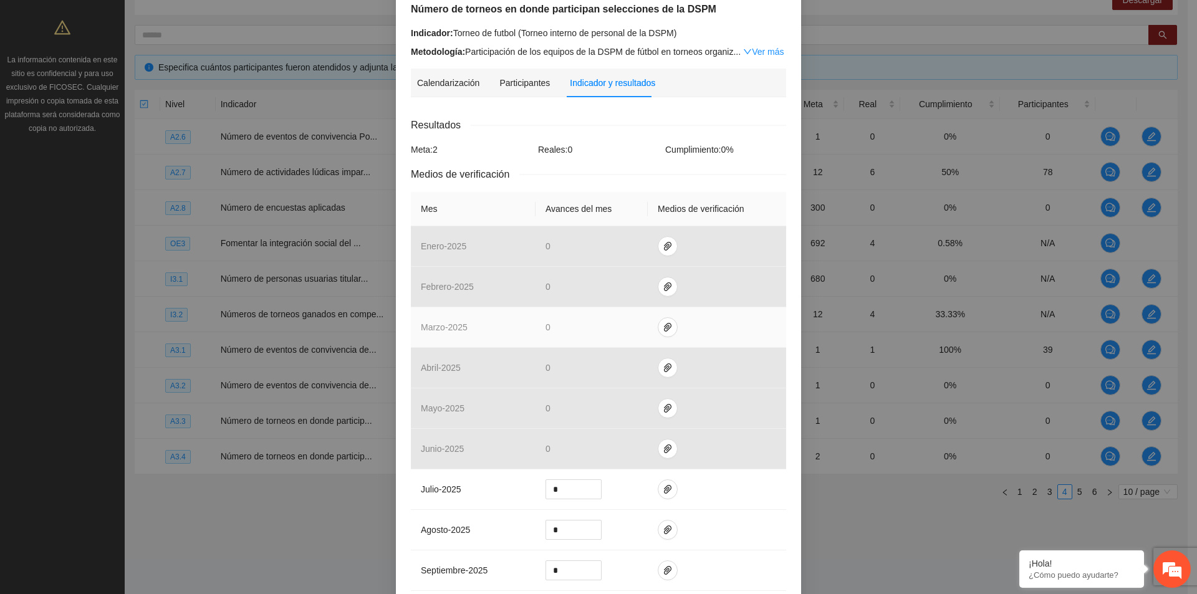
scroll to position [0, 0]
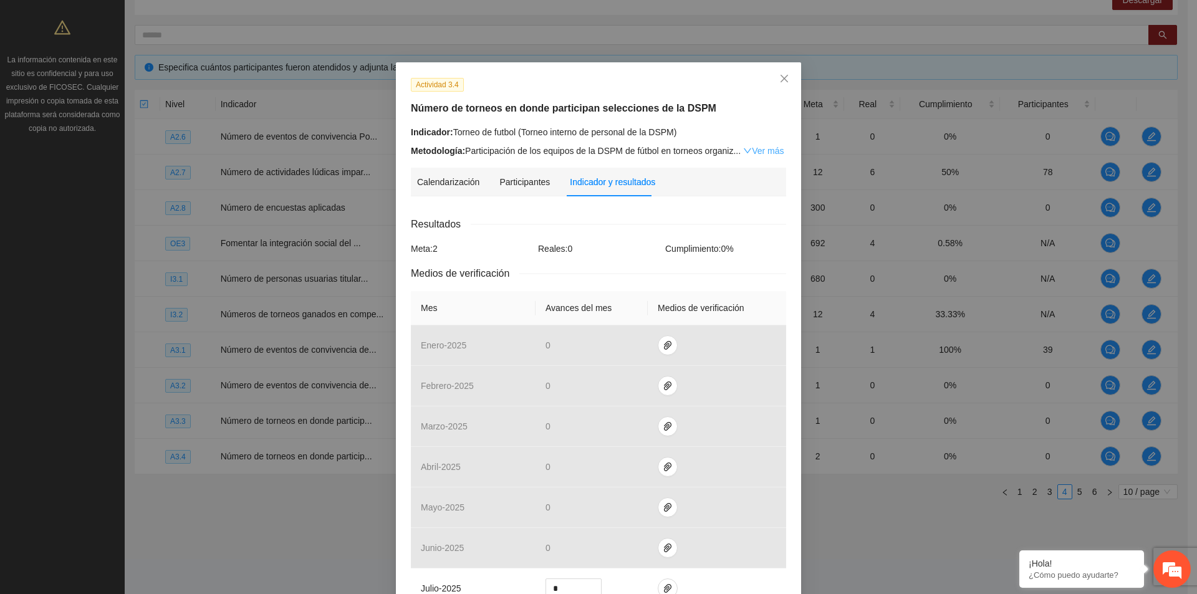
click at [758, 150] on link "Ver más" at bounding box center [763, 151] width 41 height 10
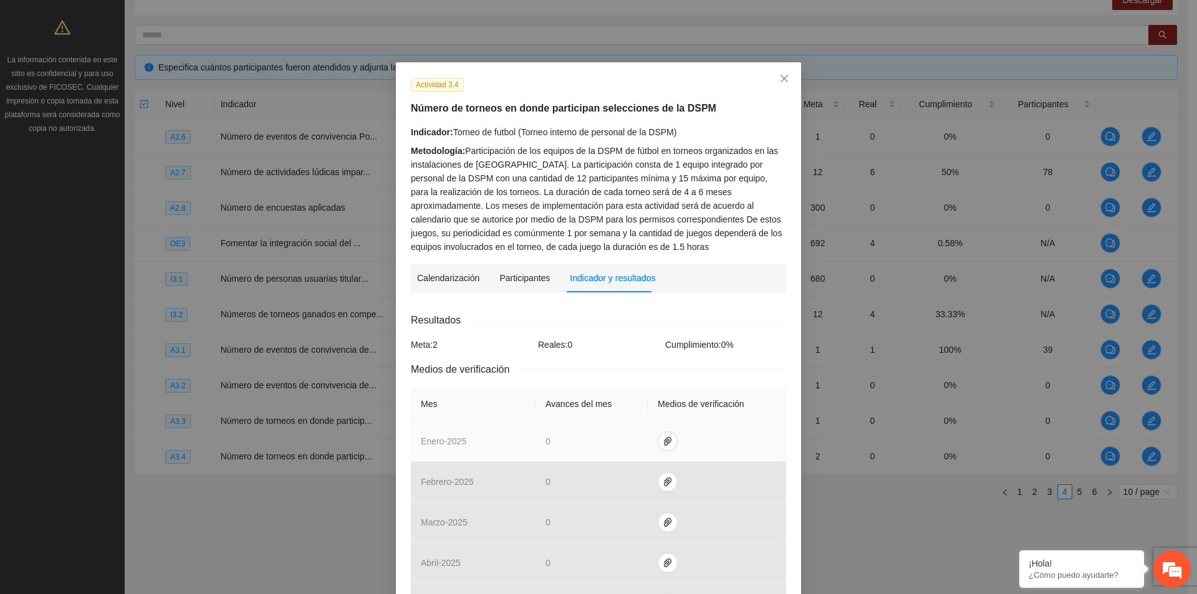
scroll to position [249, 0]
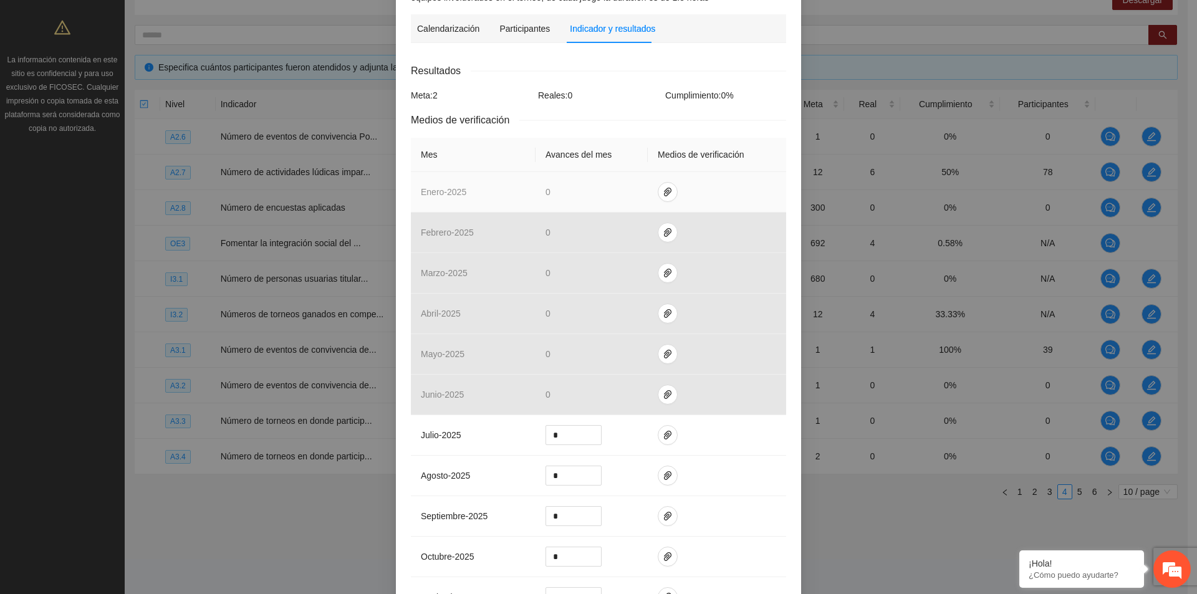
click at [658, 201] on td at bounding box center [717, 192] width 138 height 41
click at [663, 194] on icon "paper-clip" at bounding box center [668, 192] width 10 height 10
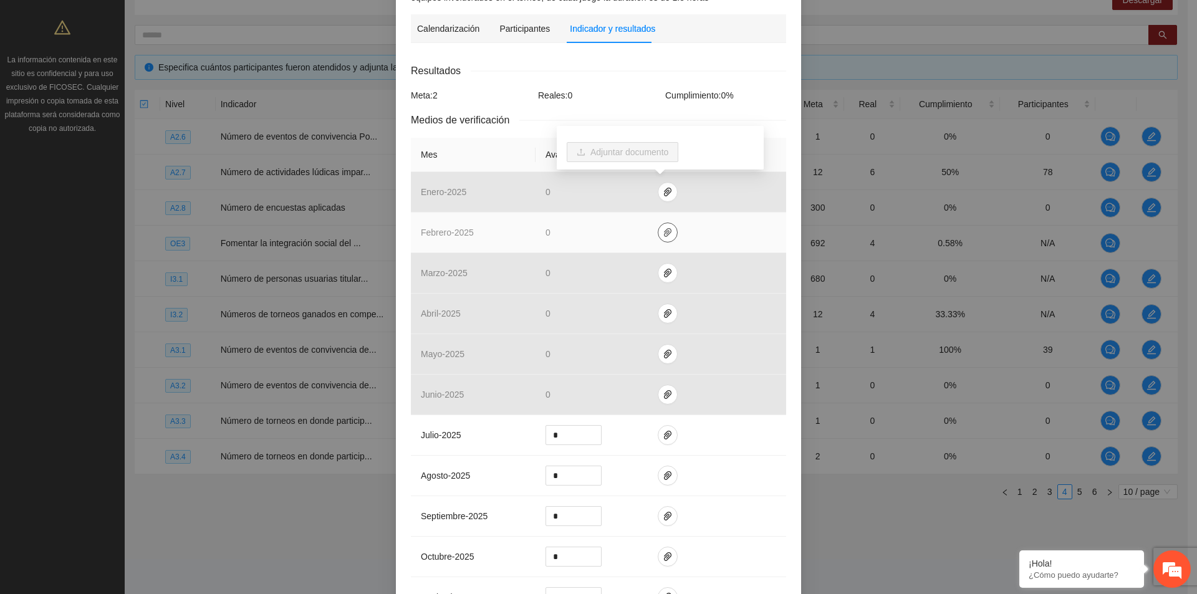
click at [663, 232] on icon "paper-clip" at bounding box center [668, 233] width 10 height 10
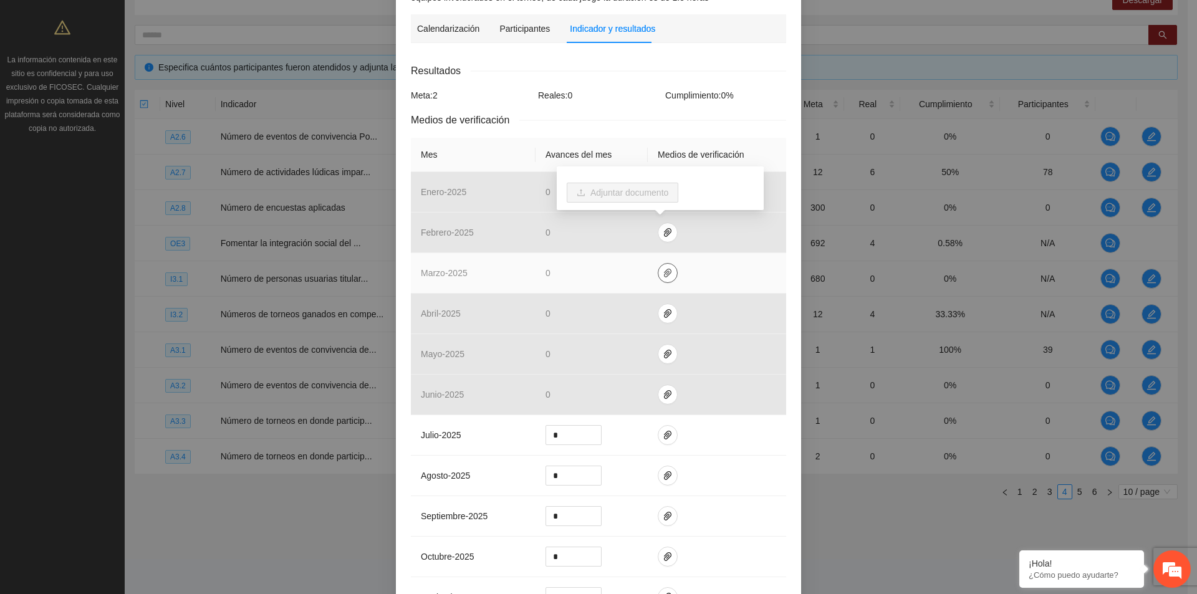
click at [663, 273] on icon "paper-clip" at bounding box center [668, 273] width 10 height 10
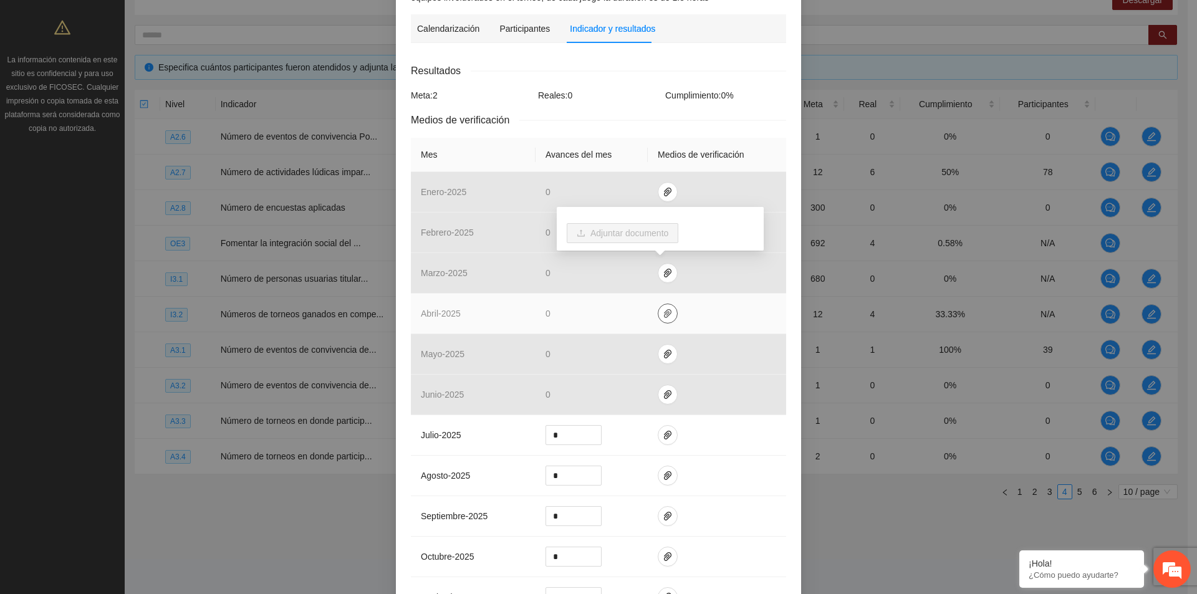
click at [664, 317] on icon "paper-clip" at bounding box center [667, 313] width 7 height 9
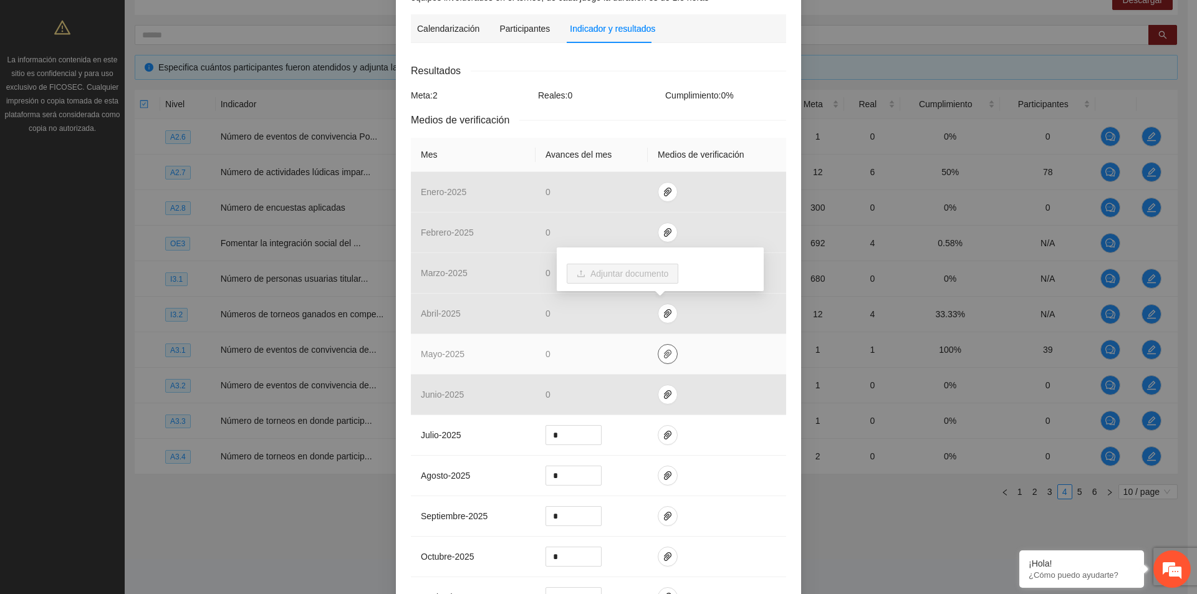
click at [658, 354] on span "paper-clip" at bounding box center [667, 354] width 19 height 10
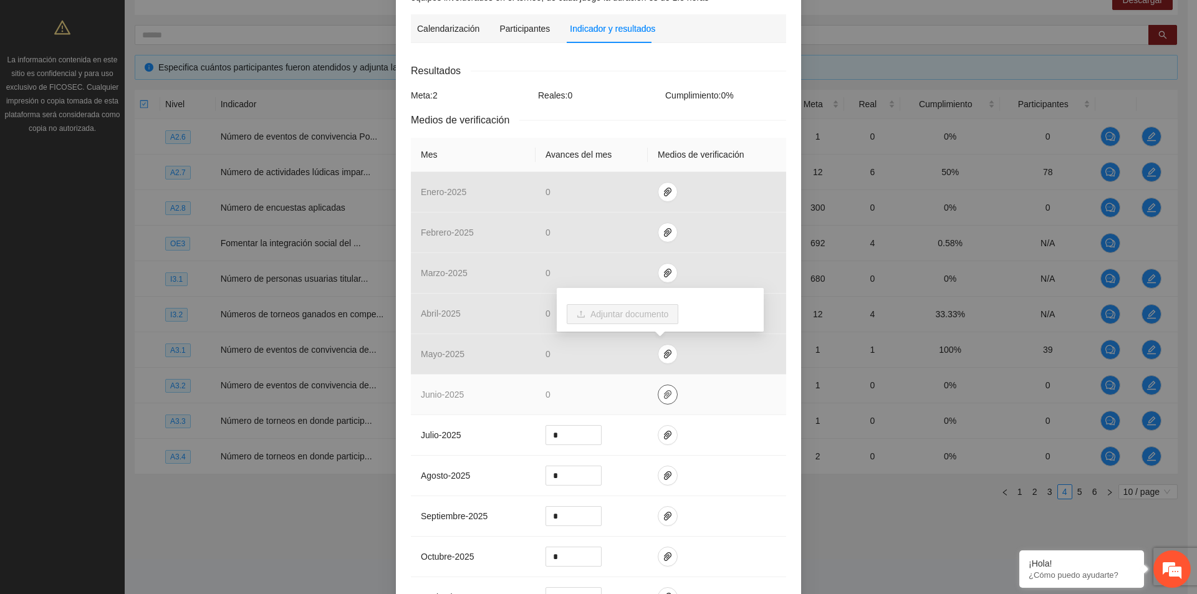
click at [663, 393] on icon "paper-clip" at bounding box center [668, 395] width 10 height 10
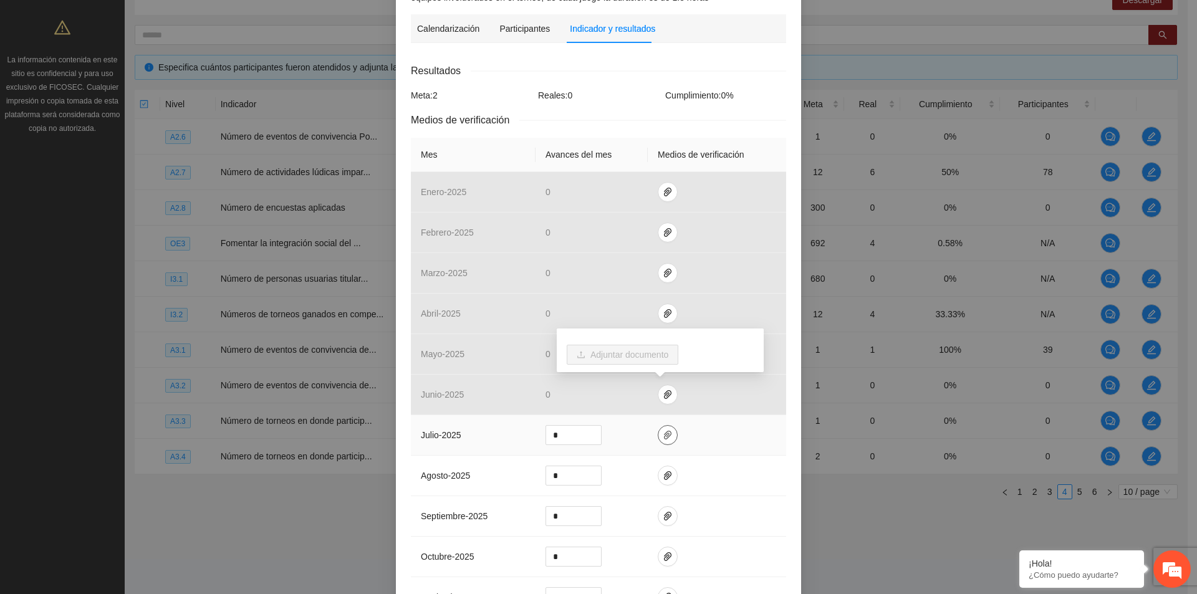
click at [663, 436] on icon "paper-clip" at bounding box center [668, 435] width 10 height 10
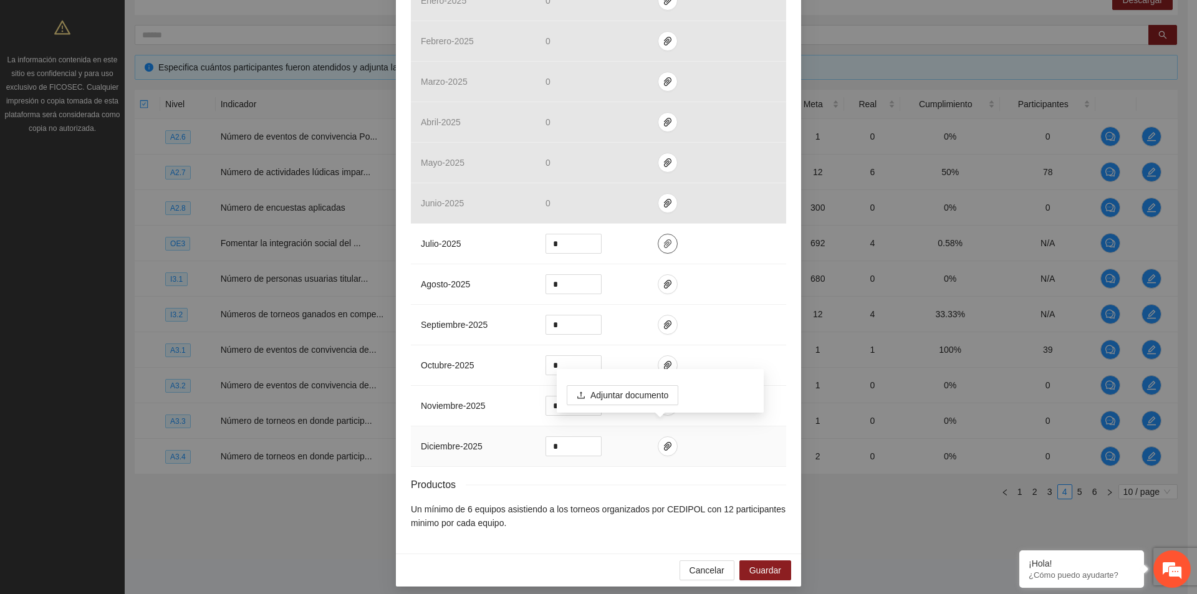
scroll to position [448, 0]
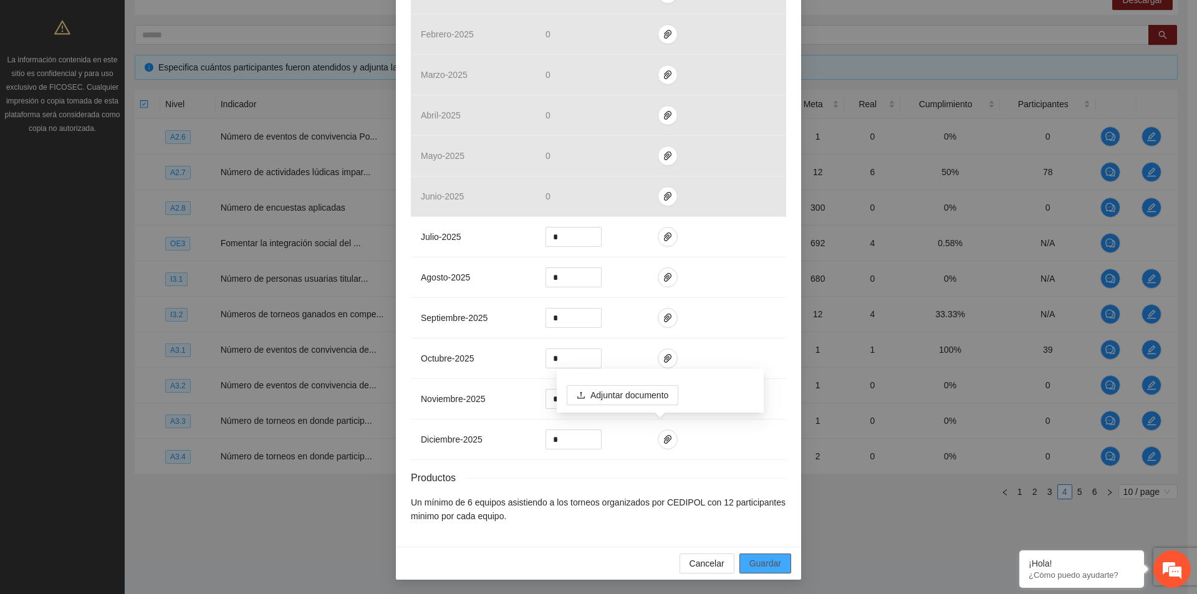
click at [750, 561] on span "Guardar" at bounding box center [766, 564] width 32 height 14
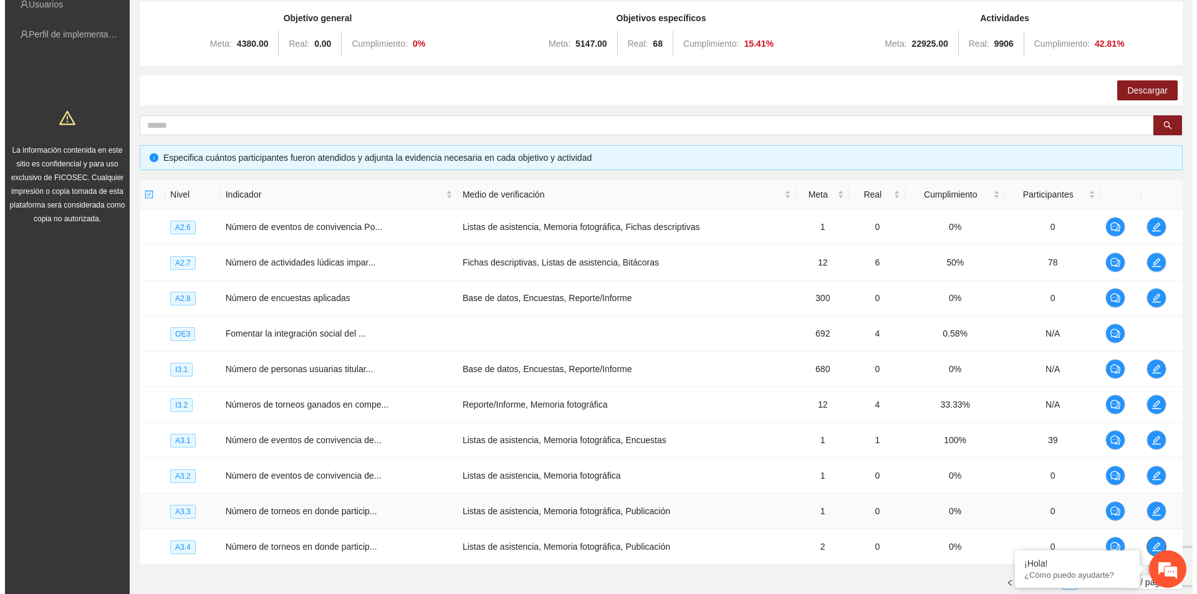
scroll to position [221, 0]
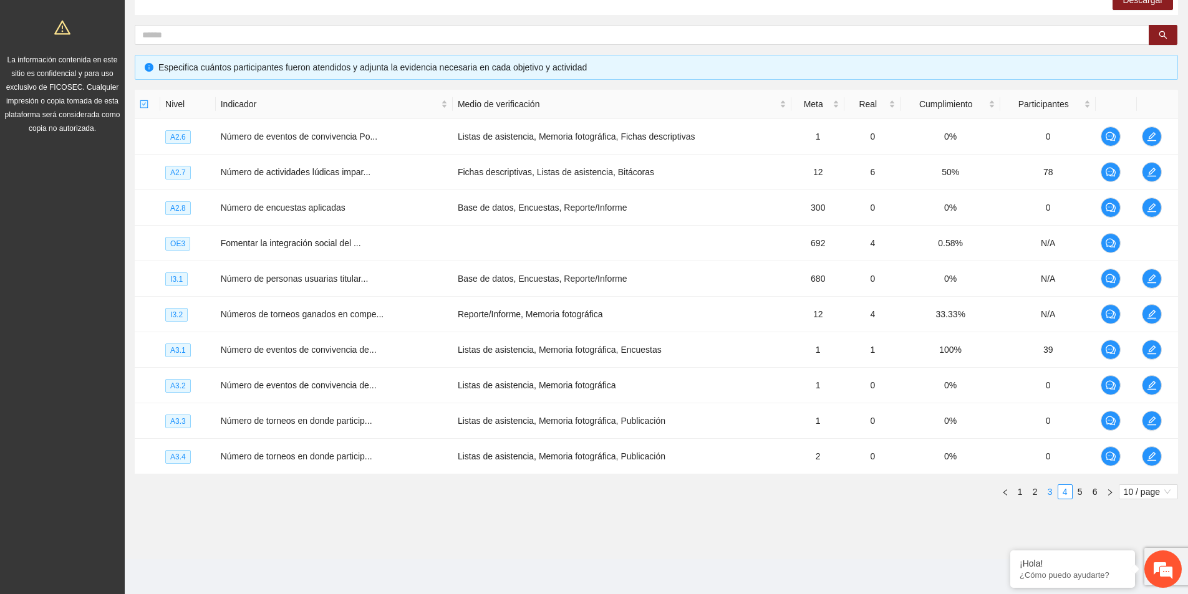
click at [1048, 490] on link "3" at bounding box center [1050, 492] width 14 height 14
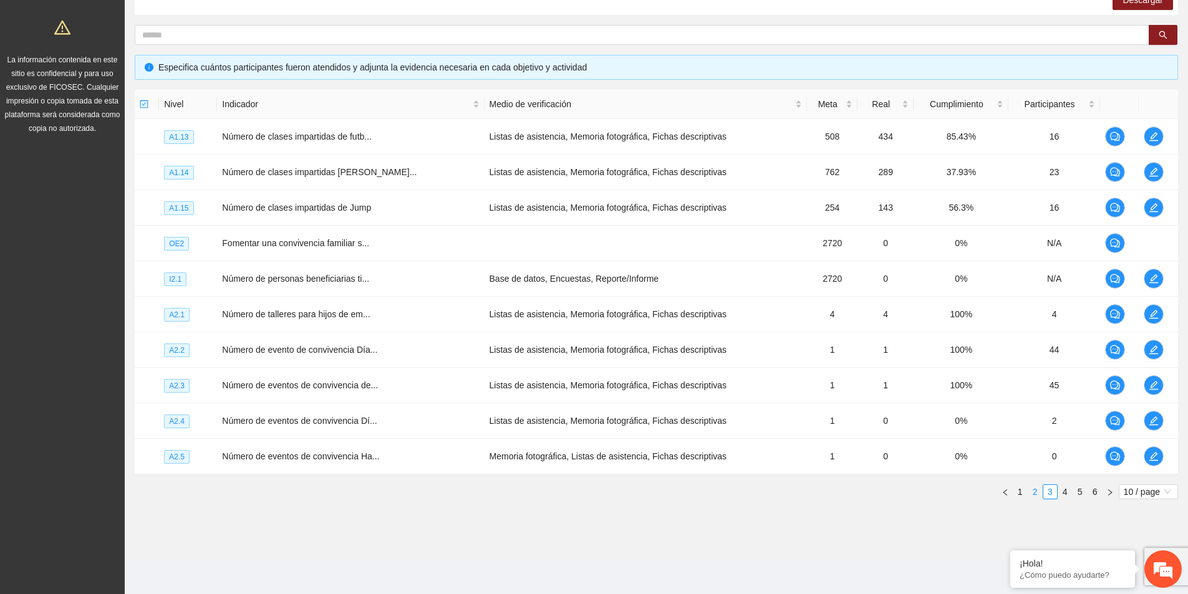
click at [1037, 493] on link "2" at bounding box center [1035, 492] width 14 height 14
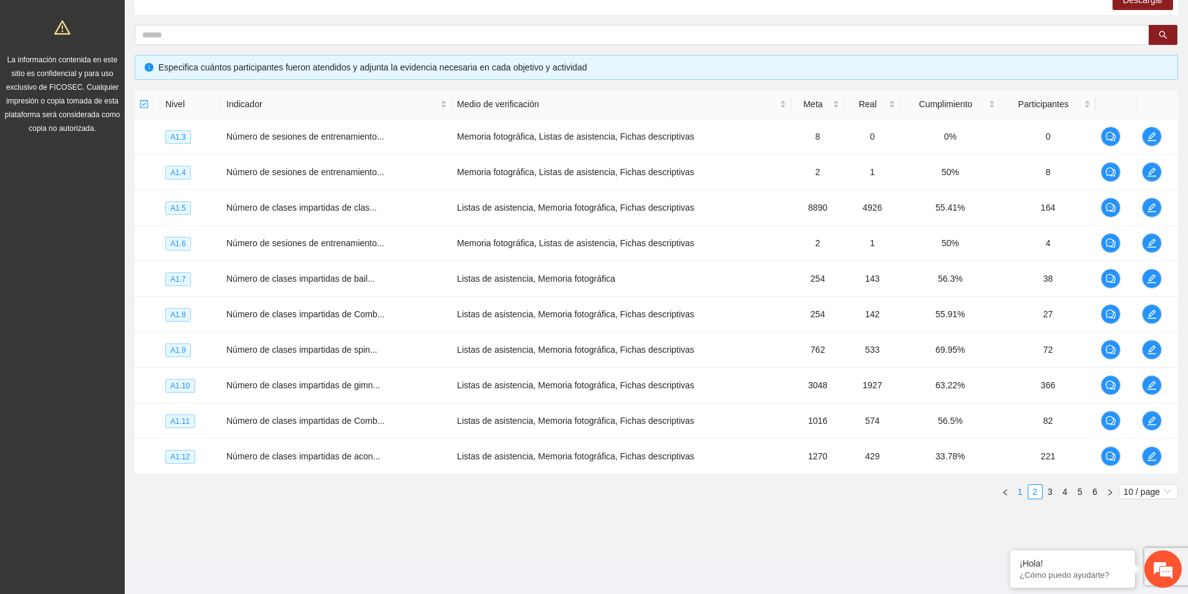
click at [1020, 491] on link "1" at bounding box center [1020, 492] width 14 height 14
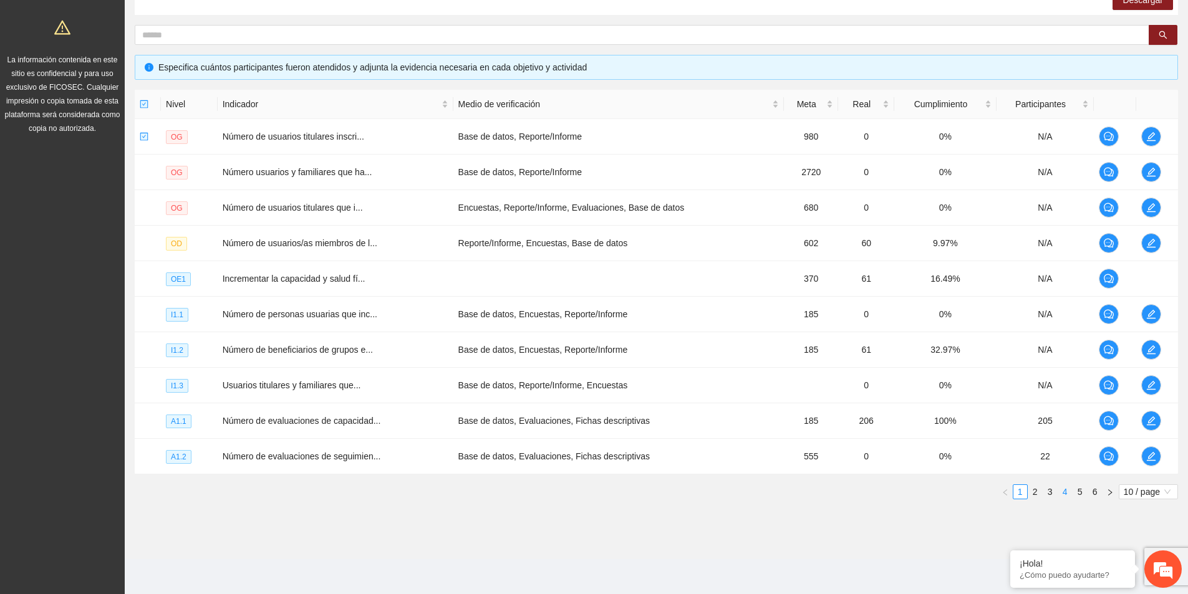
click at [1069, 496] on link "4" at bounding box center [1065, 492] width 14 height 14
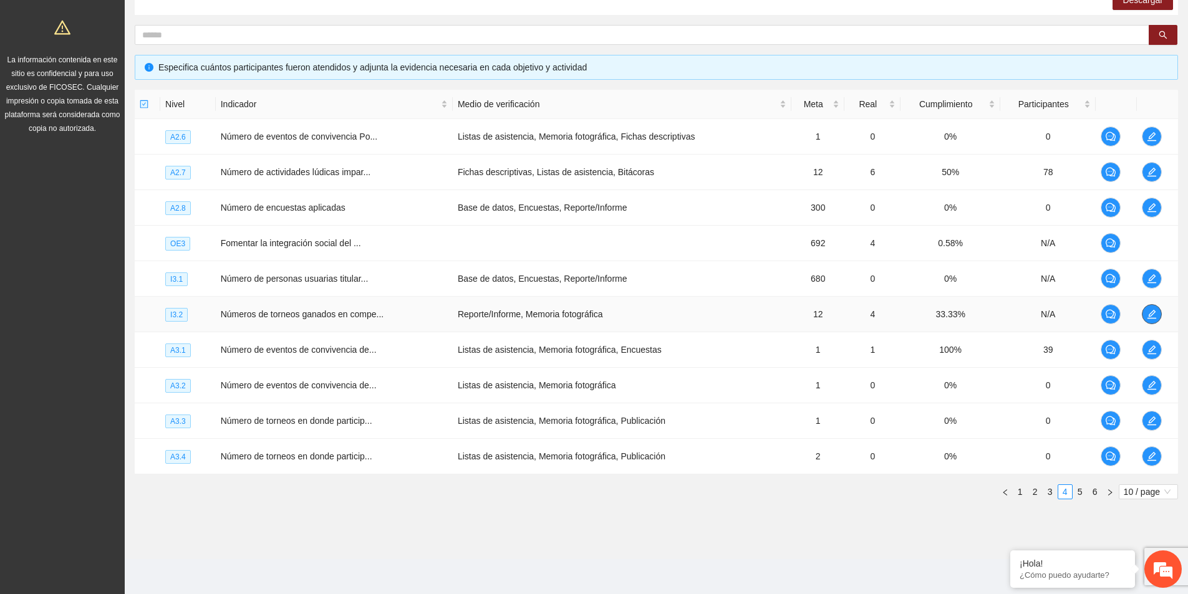
click at [1155, 317] on icon "edit" at bounding box center [1152, 314] width 10 height 10
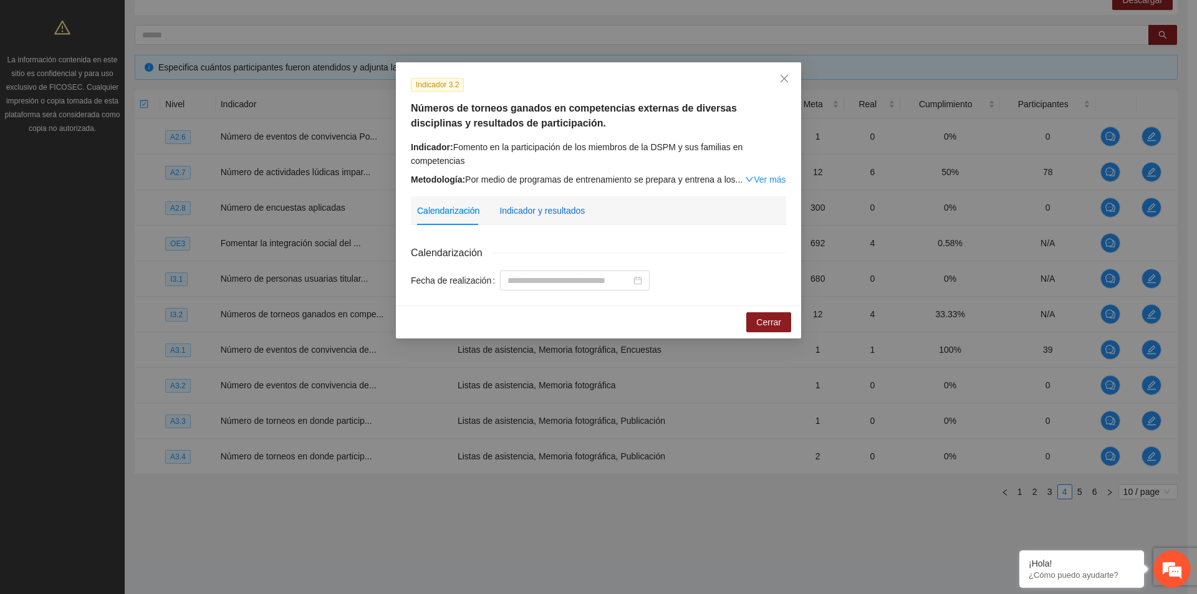
click at [529, 207] on div "Indicador y resultados" at bounding box center [541, 211] width 85 height 14
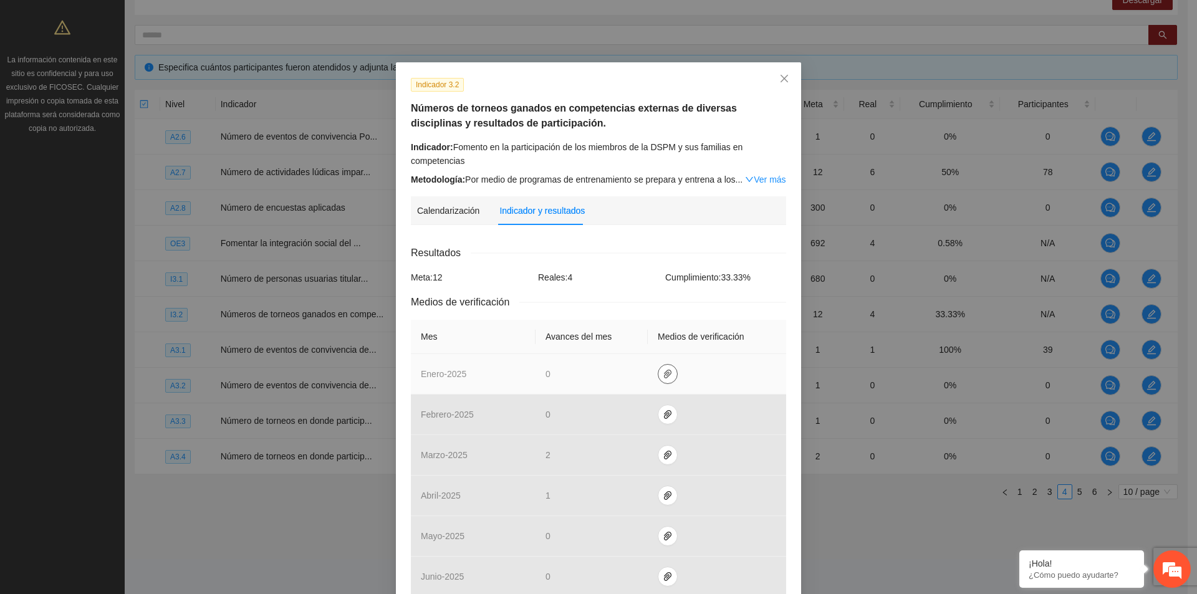
click at [658, 366] on button "button" at bounding box center [668, 374] width 20 height 20
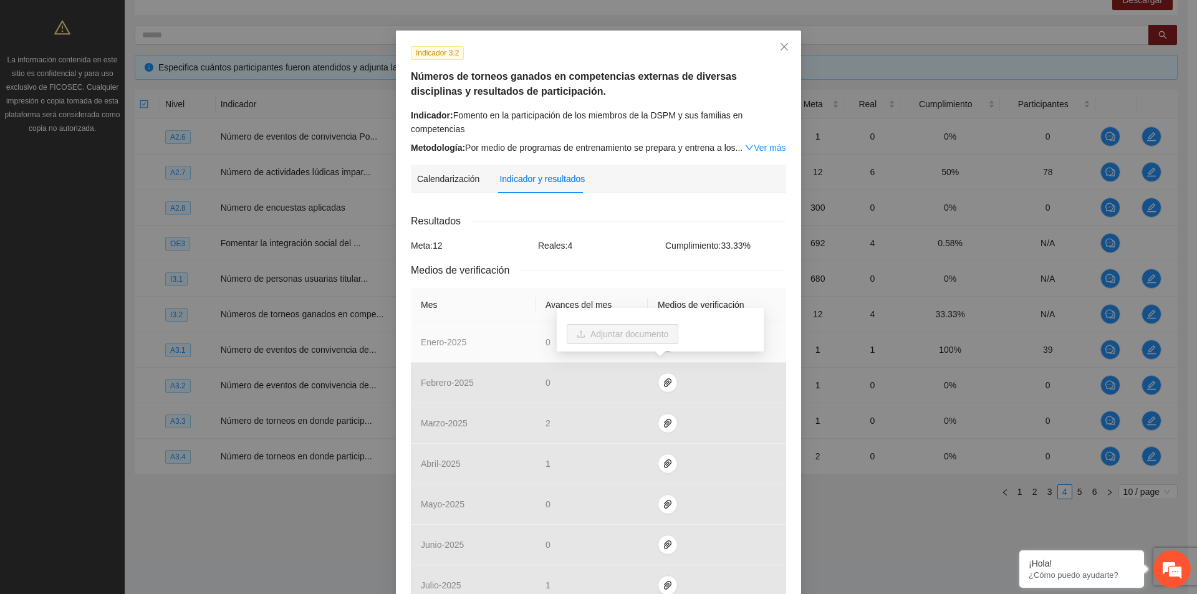
scroll to position [62, 0]
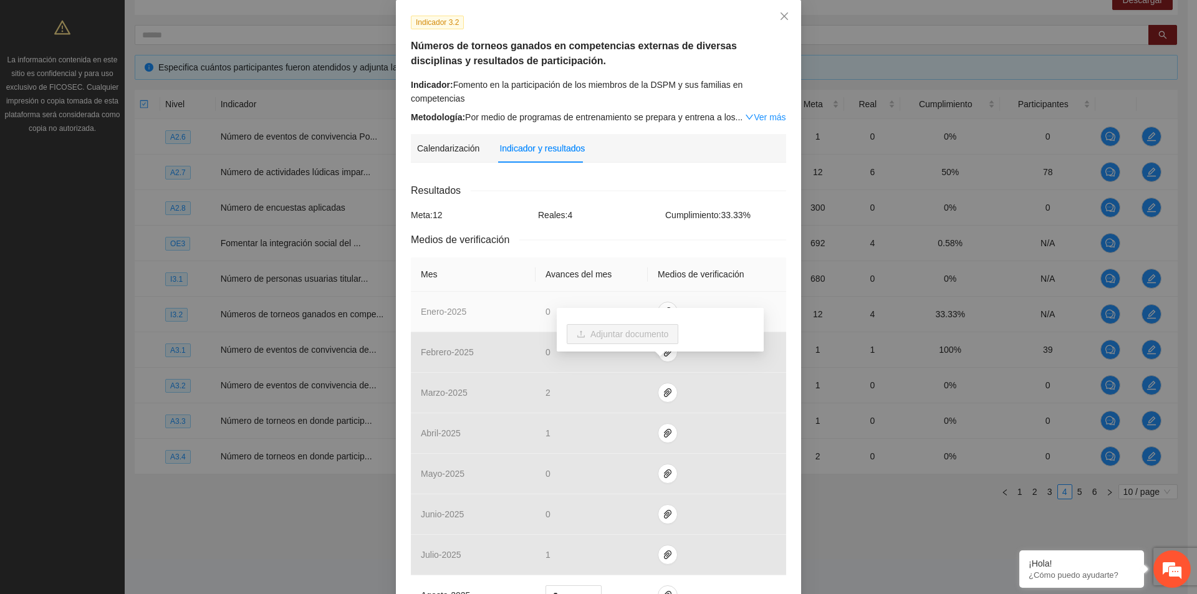
click at [664, 355] on div "Adjuntar documento" at bounding box center [660, 334] width 207 height 53
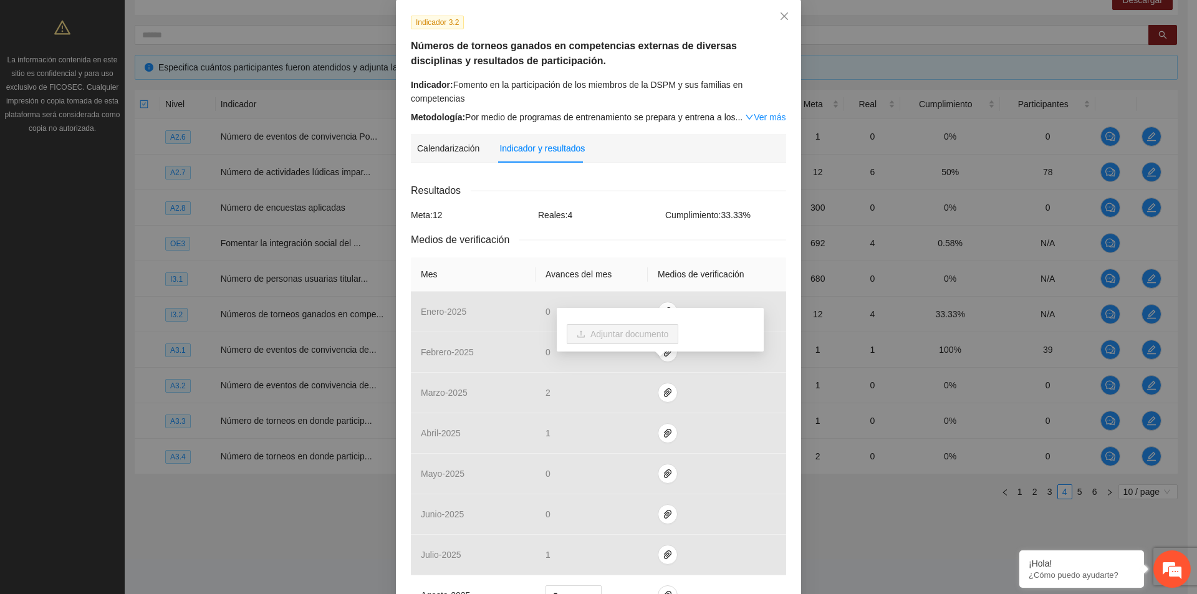
click at [738, 289] on th "Medios de verificación" at bounding box center [717, 275] width 138 height 34
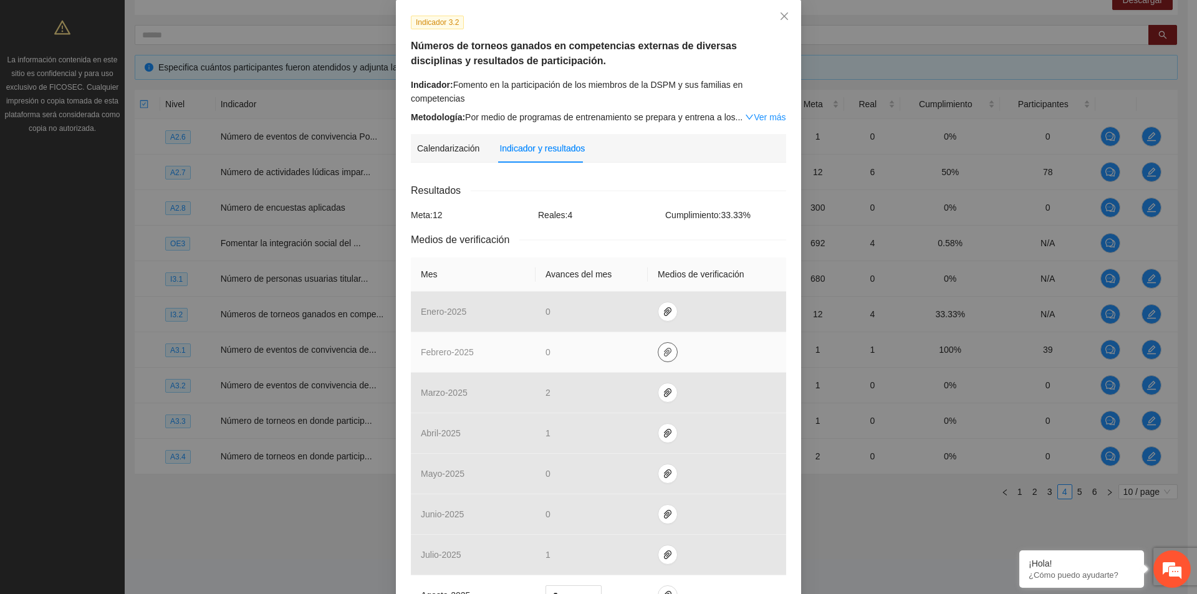
click at [663, 357] on button "button" at bounding box center [668, 352] width 20 height 20
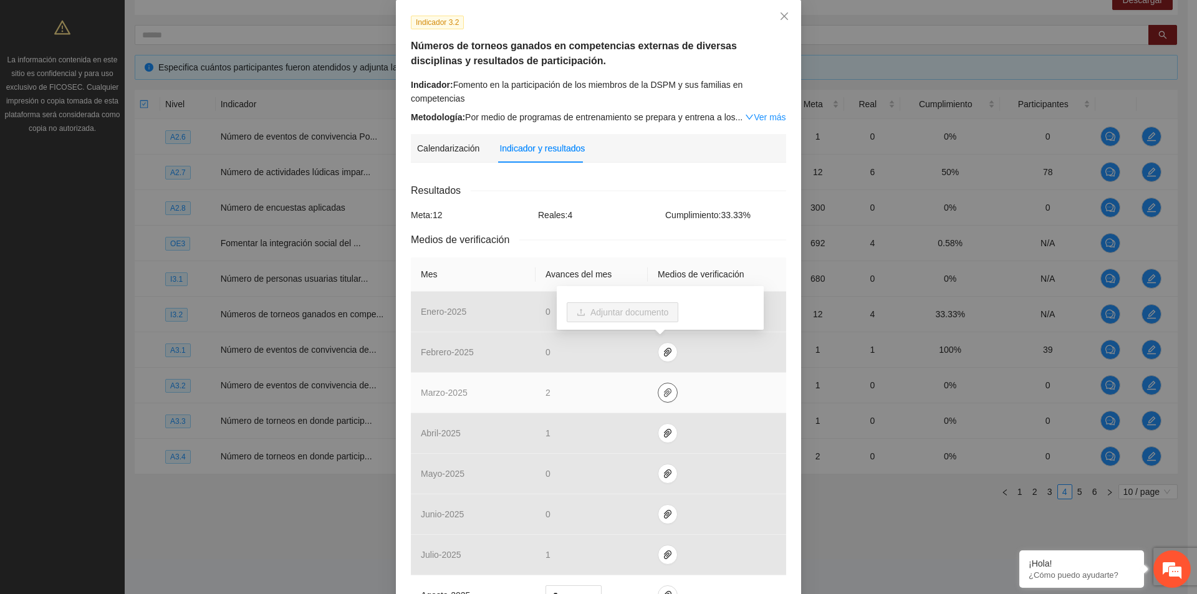
click at [663, 394] on icon "paper-clip" at bounding box center [668, 393] width 10 height 10
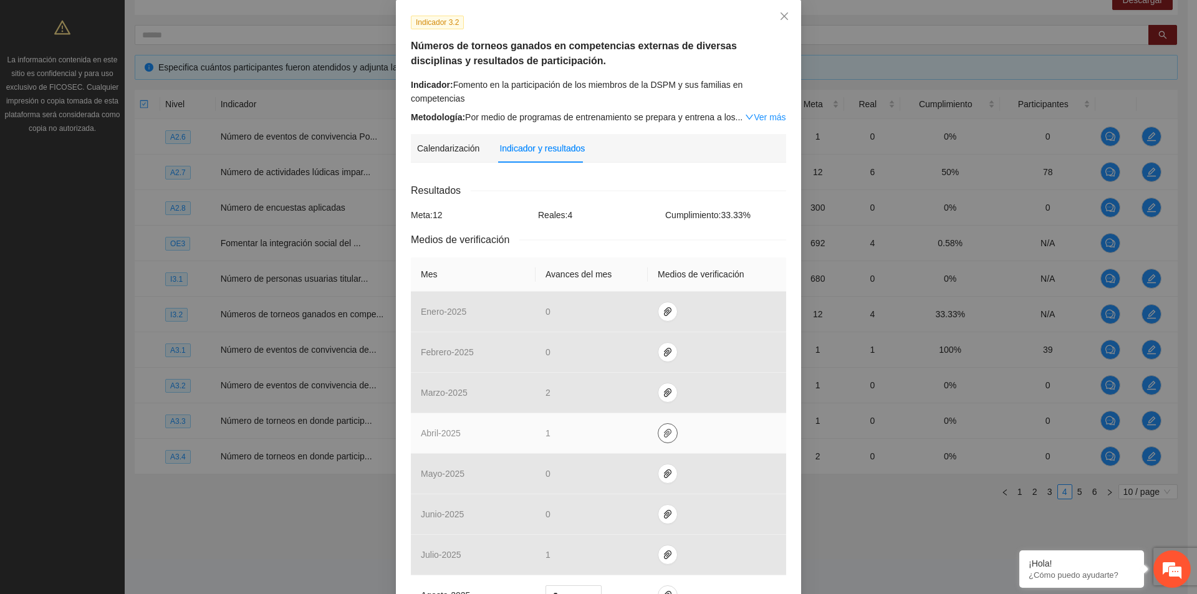
click at [663, 440] on button "button" at bounding box center [668, 433] width 20 height 20
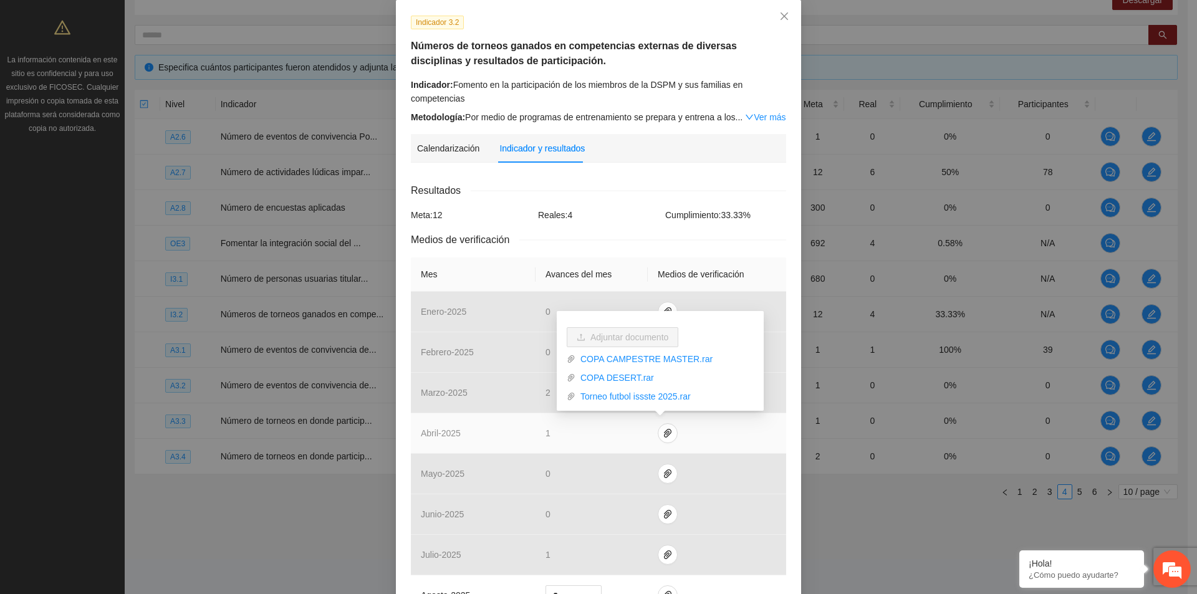
click at [710, 437] on td at bounding box center [717, 433] width 138 height 41
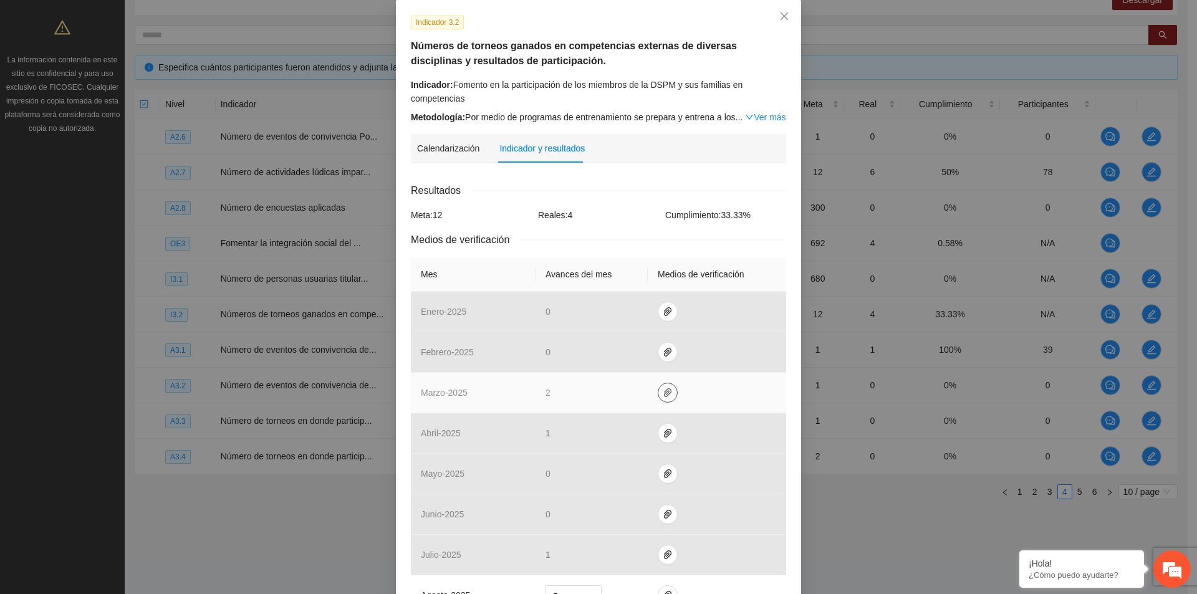
click at [663, 394] on icon "paper-clip" at bounding box center [668, 393] width 10 height 10
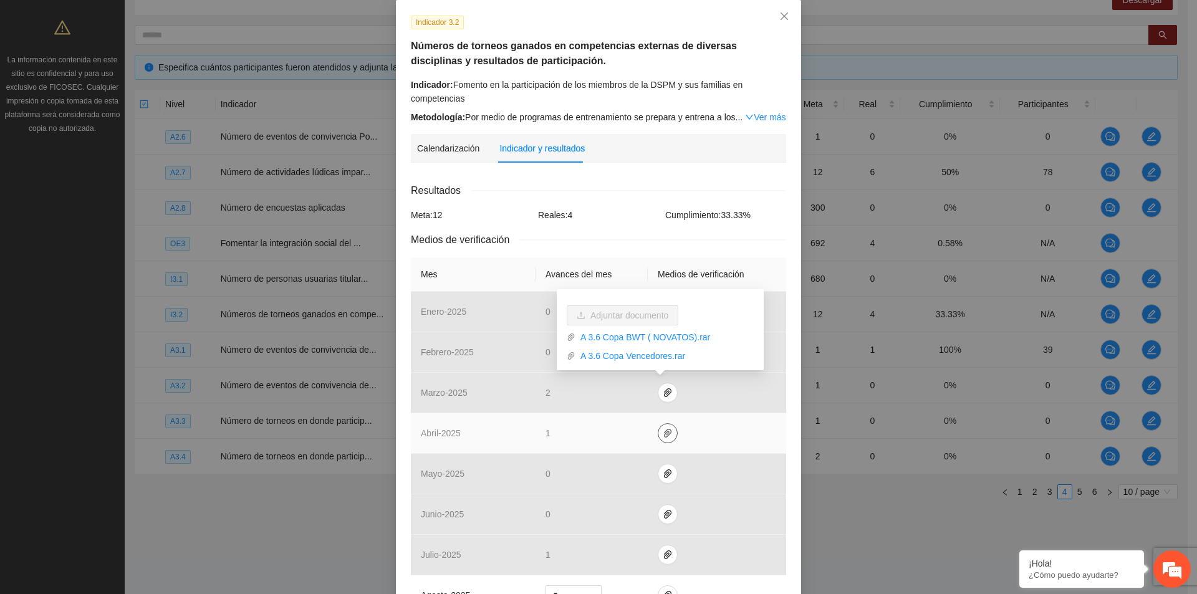
click at [664, 433] on icon "paper-clip" at bounding box center [667, 433] width 7 height 9
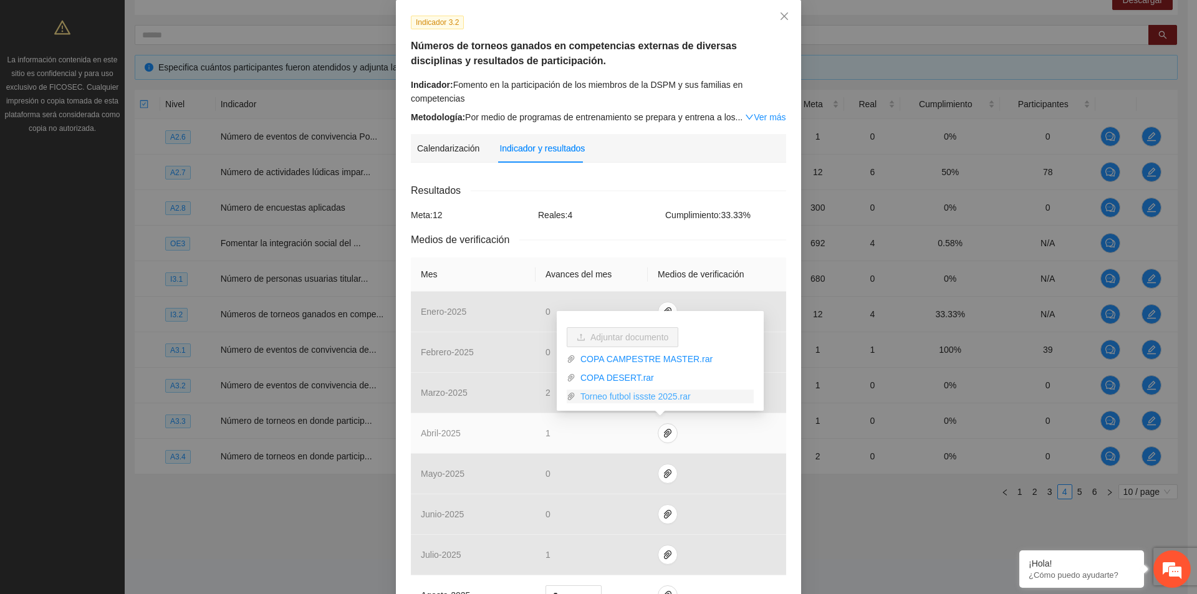
click at [655, 400] on link "Torneo futbol issste 2025.rar" at bounding box center [665, 397] width 178 height 14
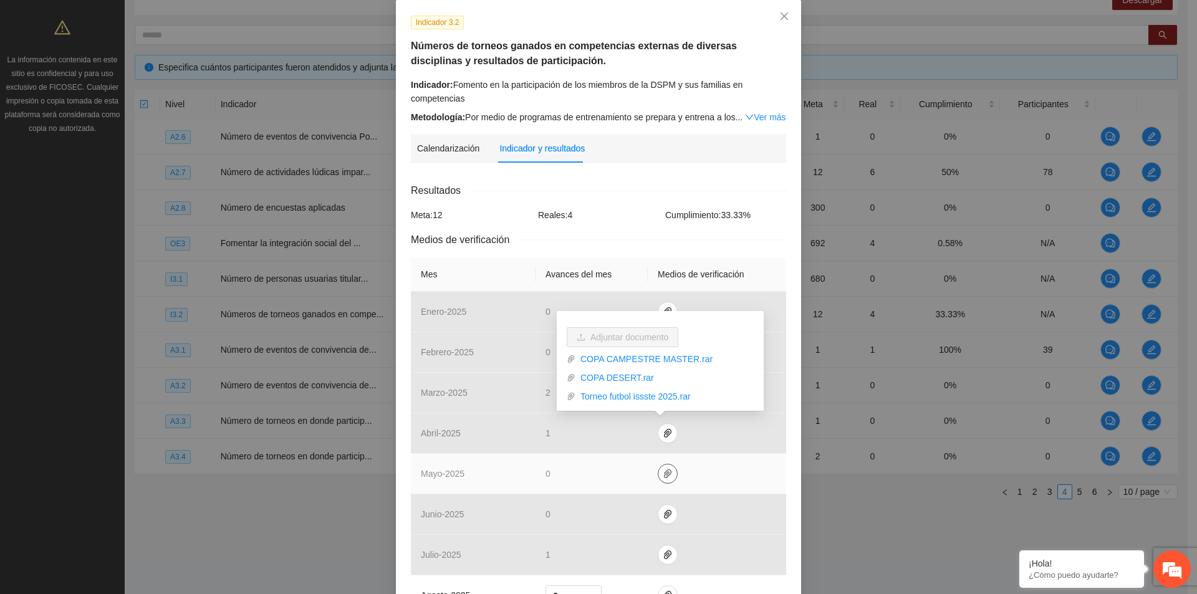
click at [668, 478] on span "paper-clip" at bounding box center [667, 474] width 19 height 10
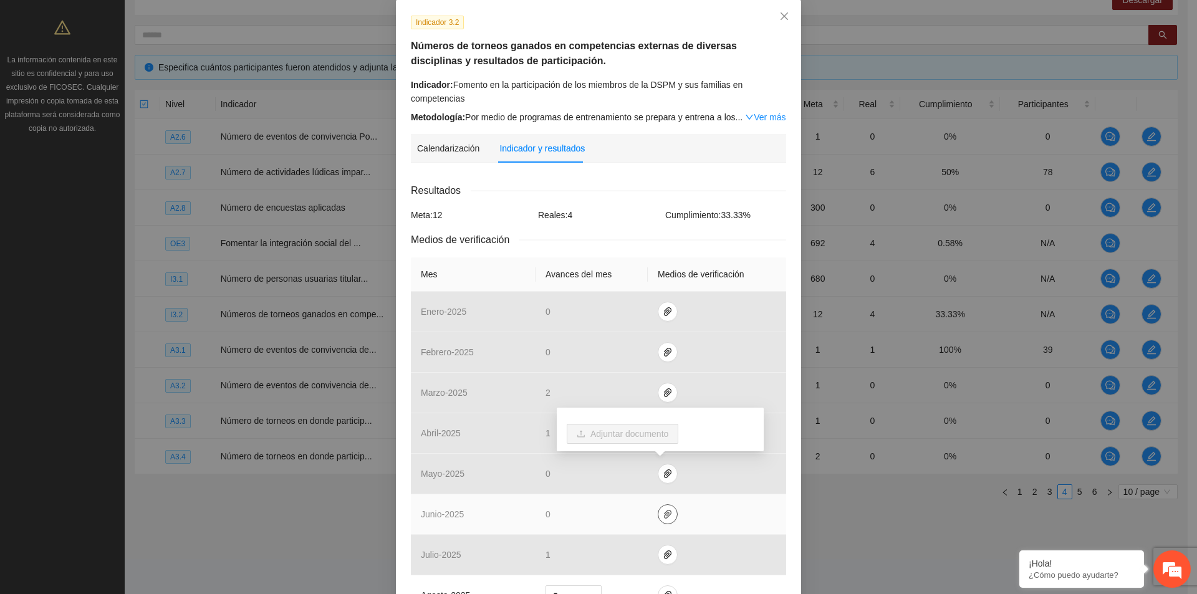
click at [661, 506] on button "button" at bounding box center [668, 514] width 20 height 20
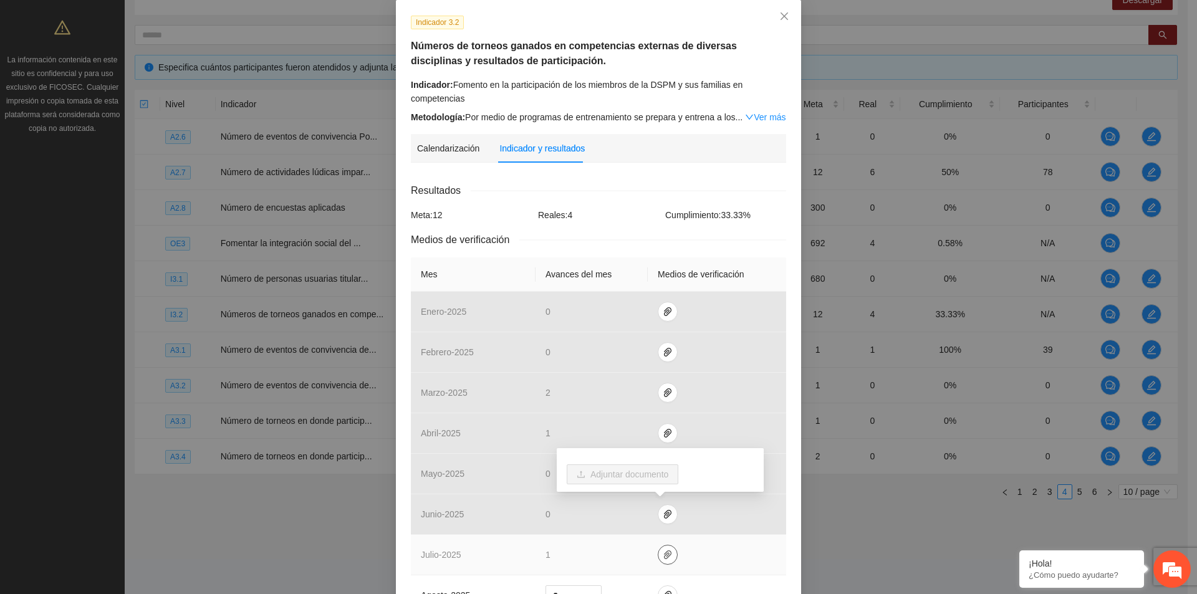
click at [663, 553] on icon "paper-clip" at bounding box center [668, 555] width 10 height 10
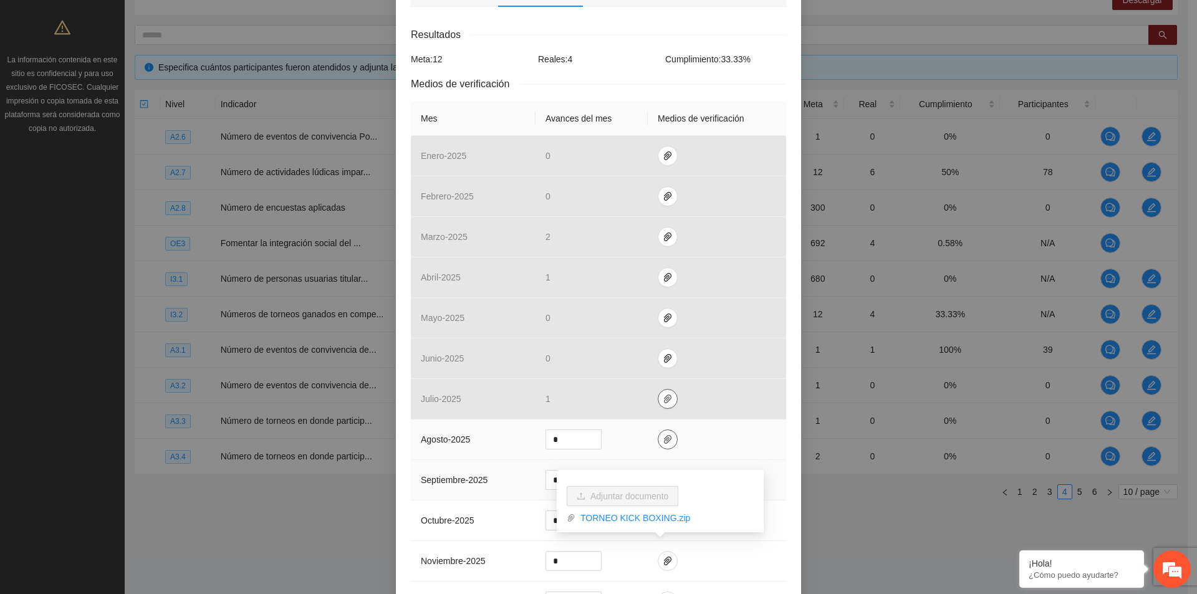
scroll to position [249, 0]
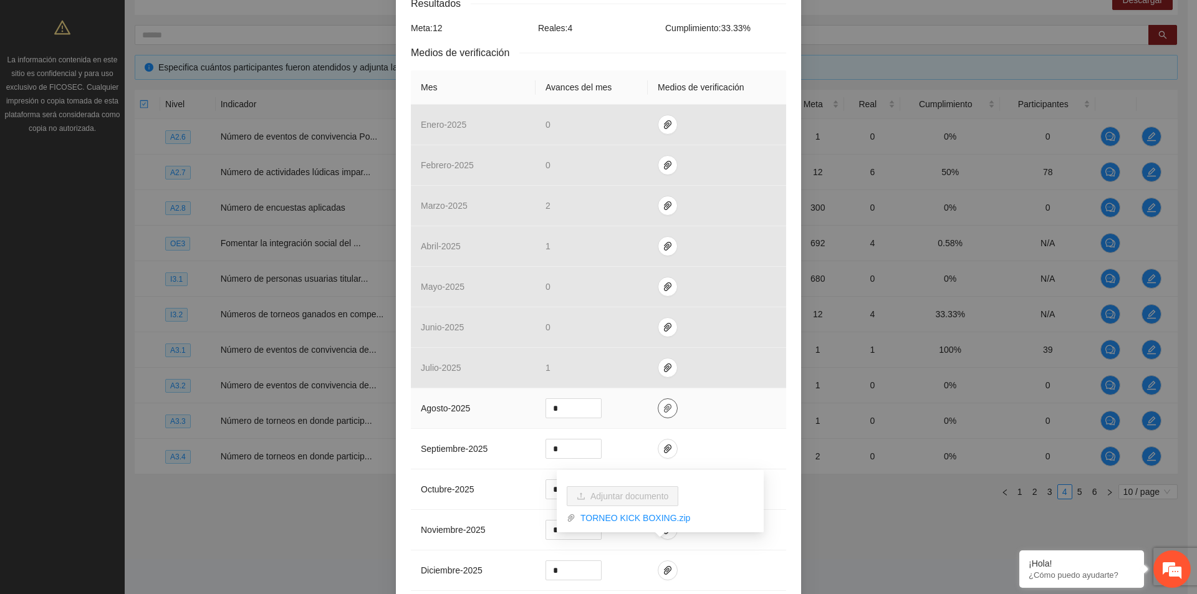
click at [658, 403] on span "paper-clip" at bounding box center [667, 408] width 19 height 10
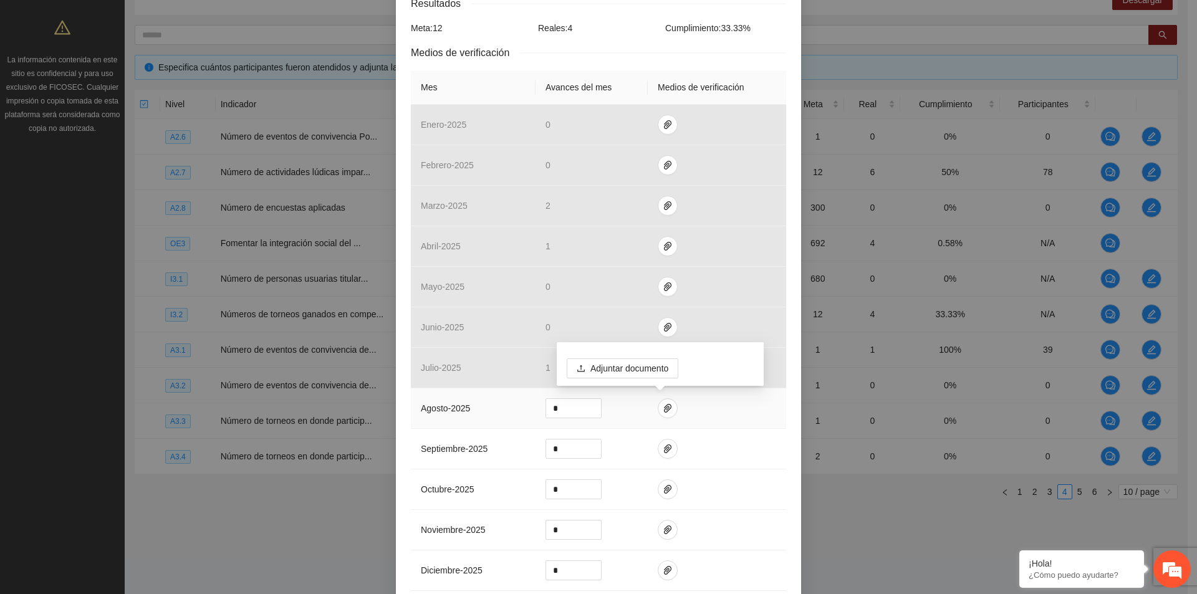
click at [656, 417] on td at bounding box center [717, 408] width 138 height 41
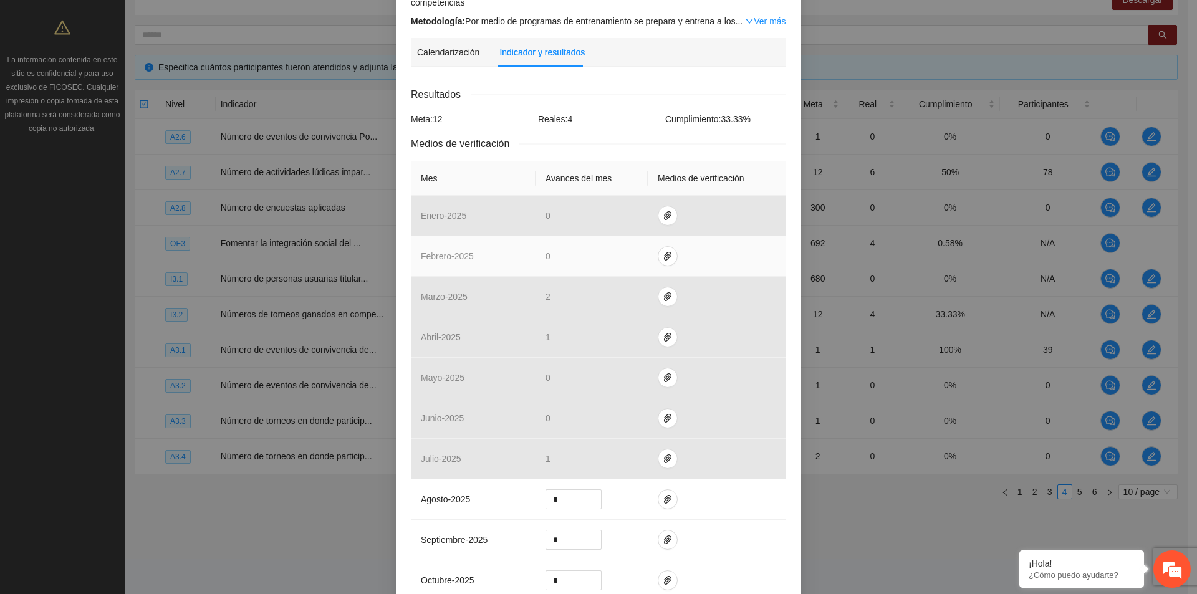
scroll to position [62, 0]
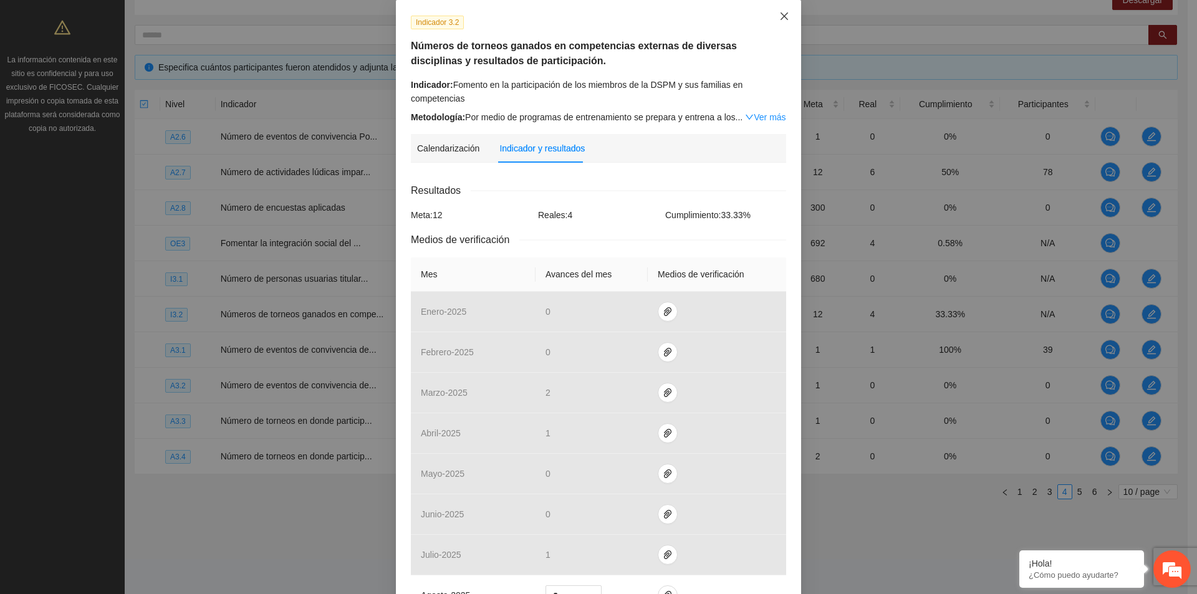
click at [779, 21] on icon "close" at bounding box center [784, 16] width 10 height 10
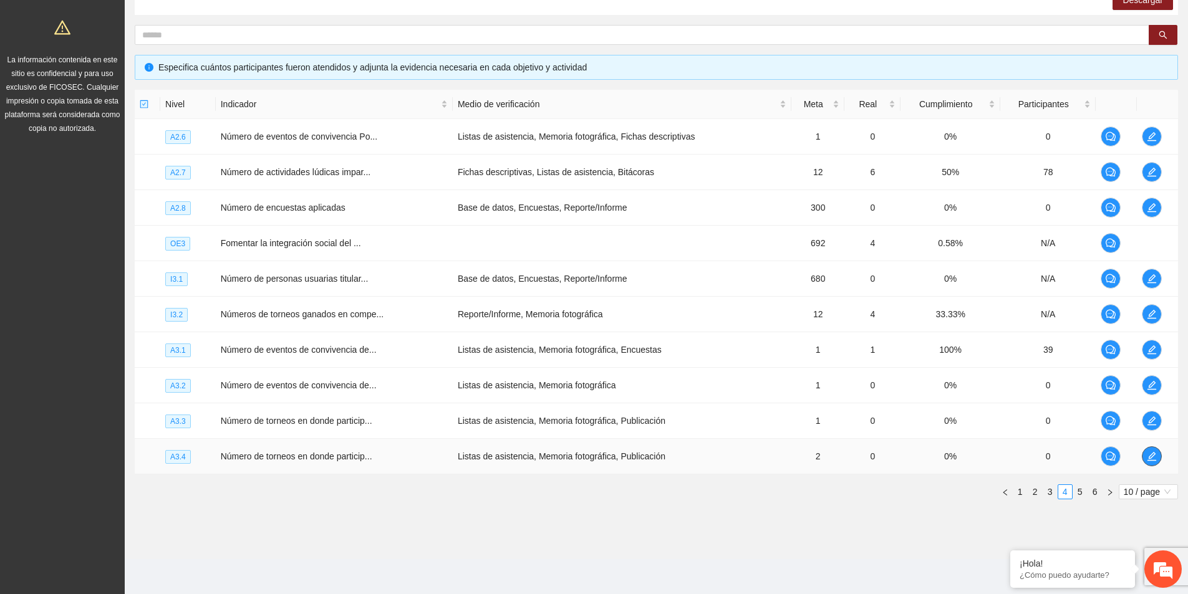
click at [1152, 458] on icon "edit" at bounding box center [1152, 456] width 10 height 10
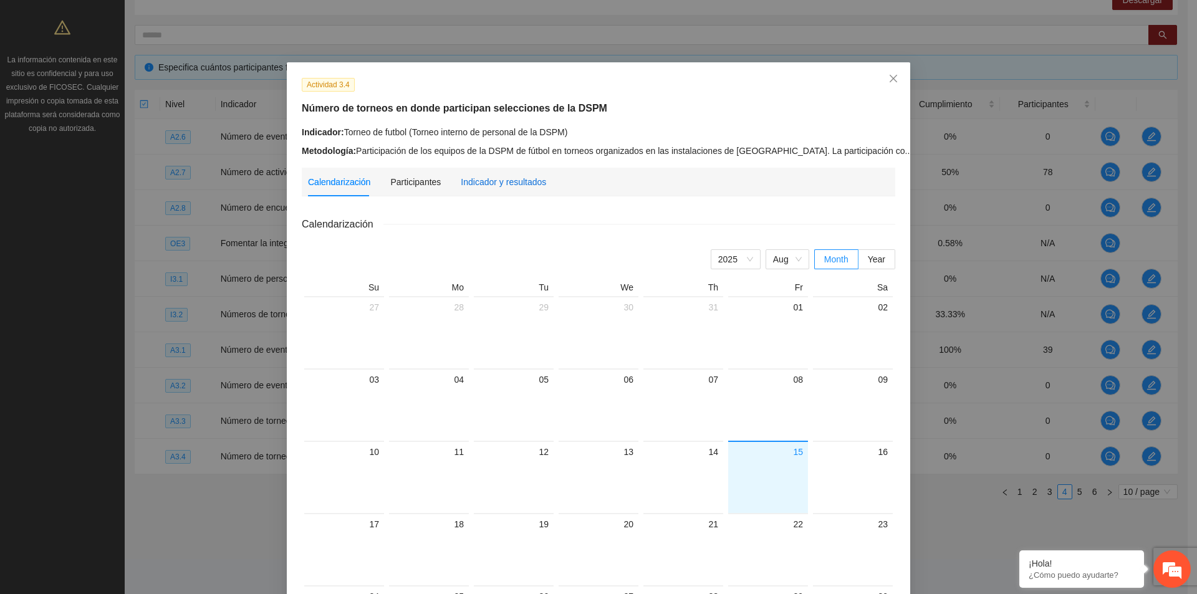
click at [503, 183] on div "Indicador y resultados" at bounding box center [503, 182] width 85 height 14
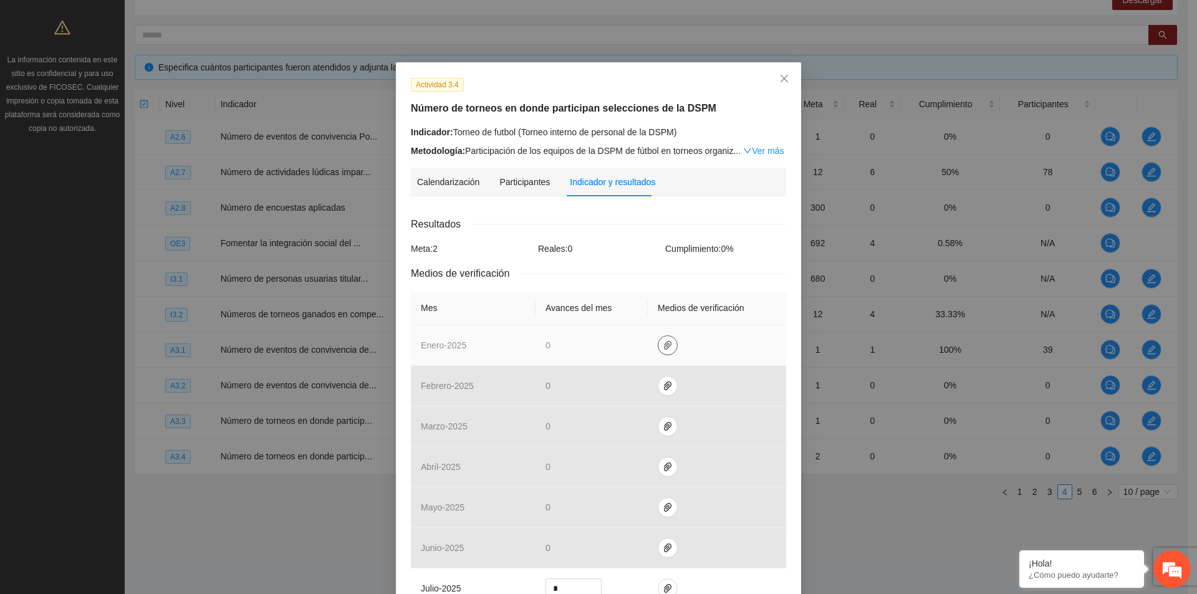
click at [664, 345] on icon "paper-clip" at bounding box center [667, 345] width 7 height 9
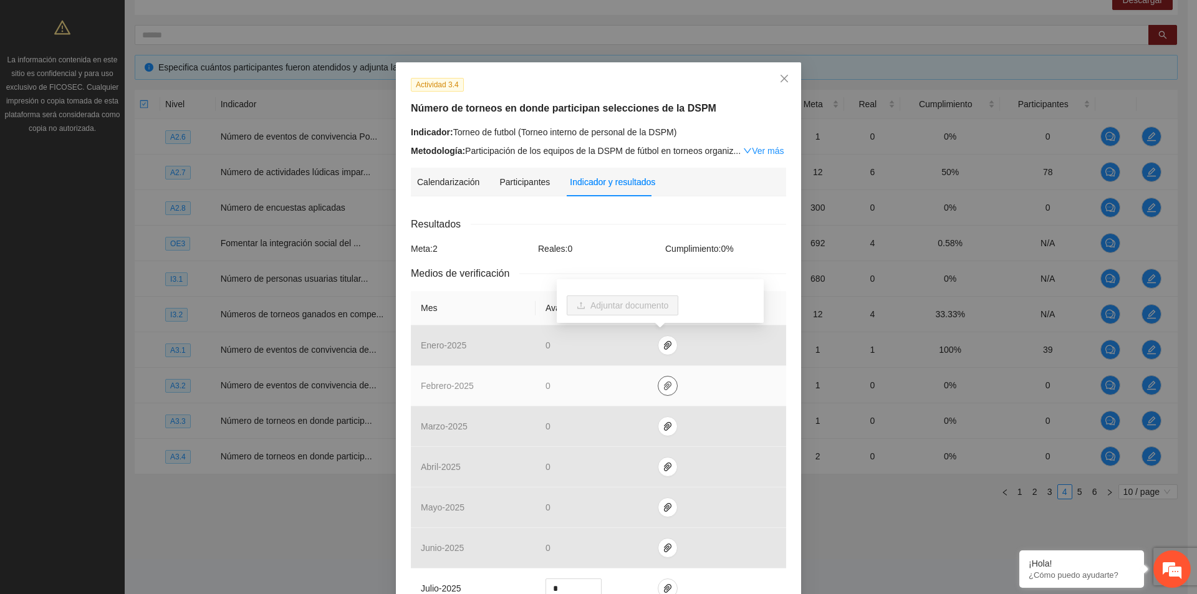
click at [663, 386] on icon "paper-clip" at bounding box center [668, 386] width 10 height 10
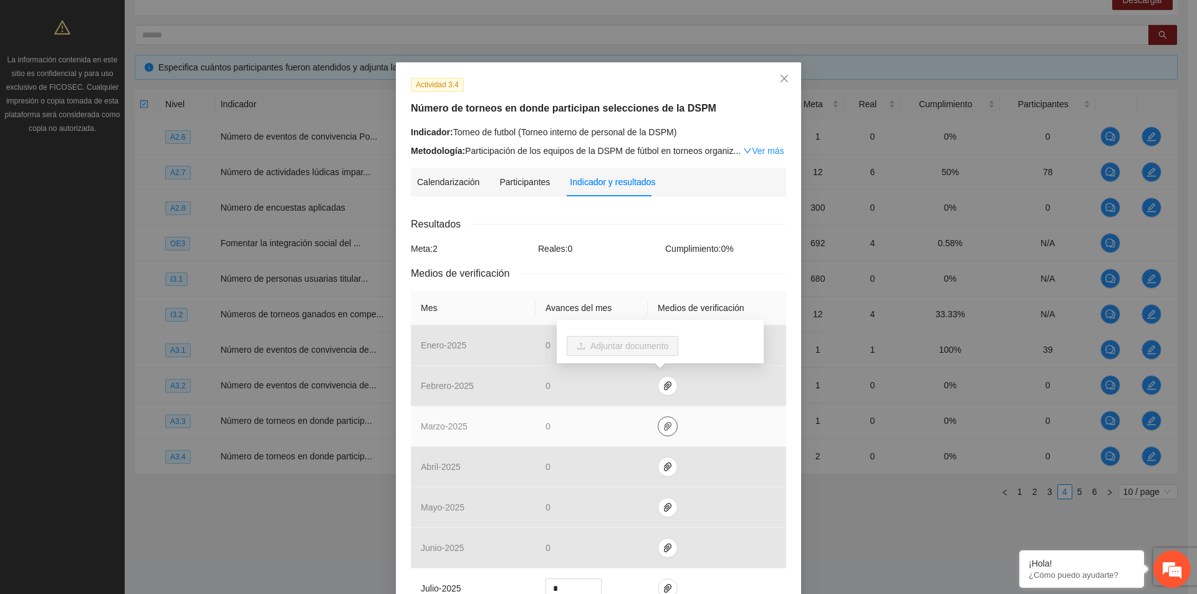
click at [665, 432] on button "button" at bounding box center [668, 427] width 20 height 20
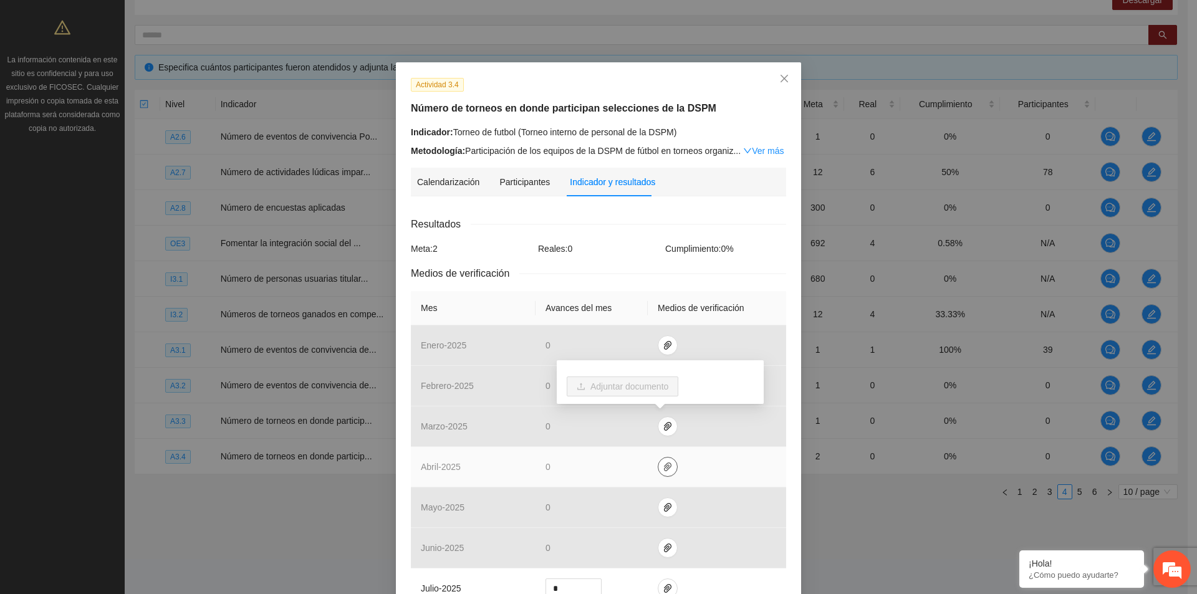
click at [663, 465] on icon "paper-clip" at bounding box center [668, 467] width 10 height 10
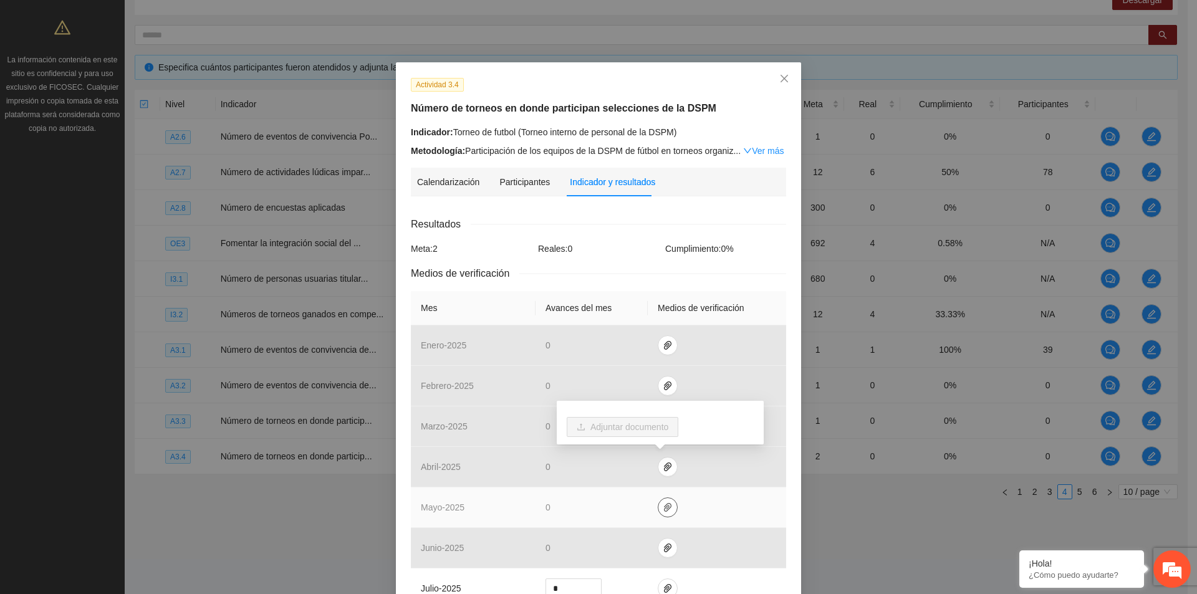
click at [663, 505] on icon "paper-clip" at bounding box center [668, 508] width 10 height 10
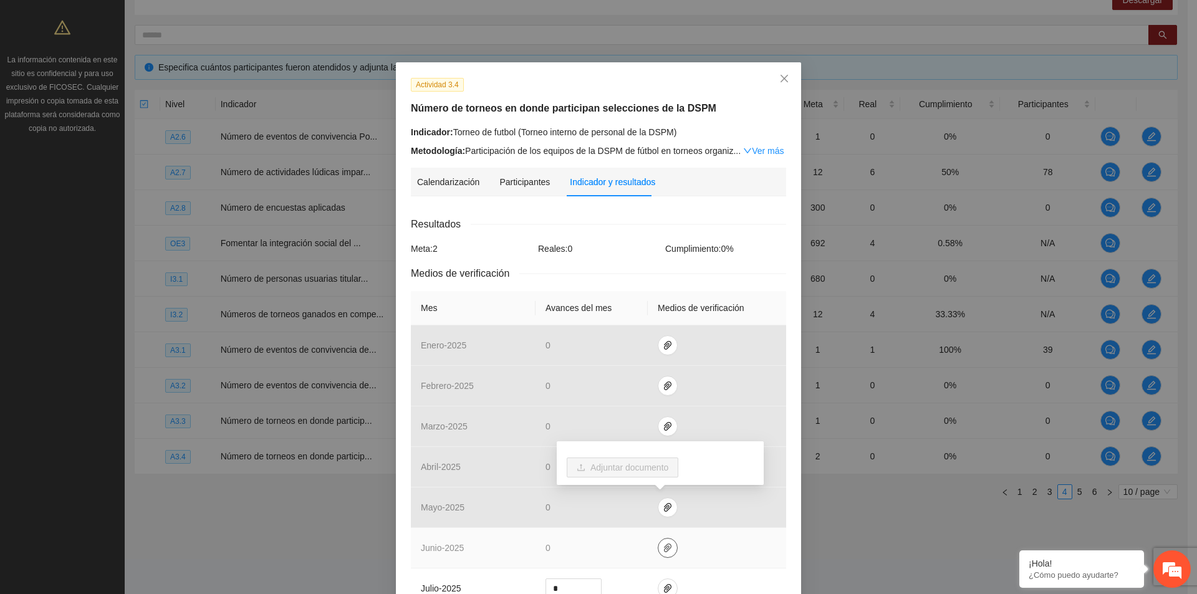
click at [659, 555] on button "button" at bounding box center [668, 548] width 20 height 20
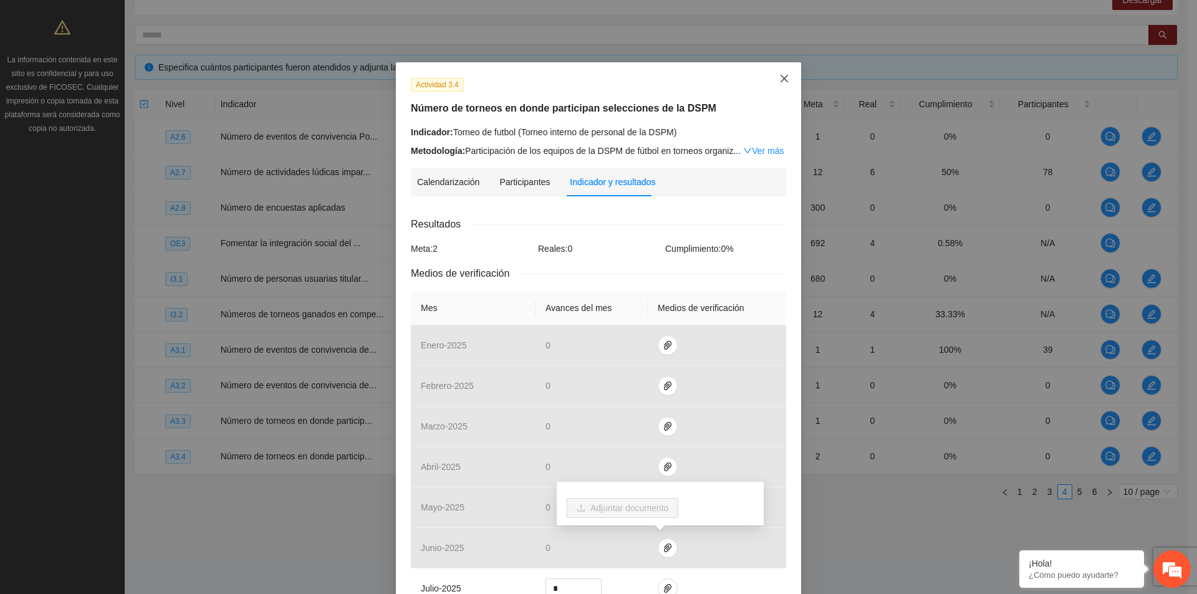
click at [783, 75] on icon "close" at bounding box center [784, 79] width 10 height 10
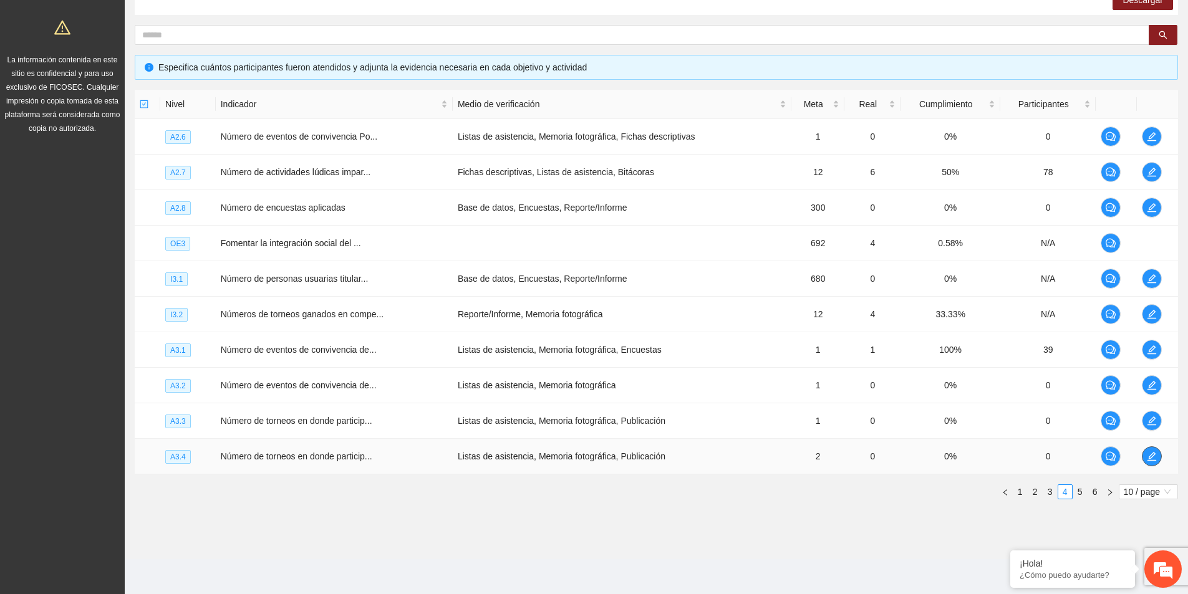
click at [1154, 459] on icon "edit" at bounding box center [1152, 456] width 10 height 10
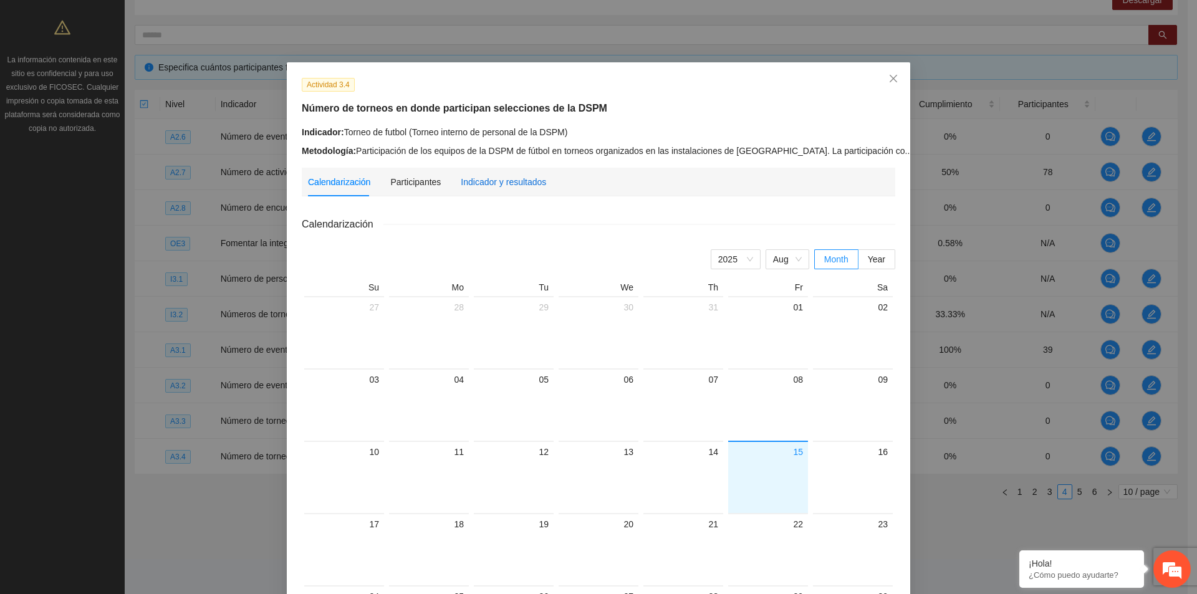
click at [501, 182] on div "Indicador y resultados" at bounding box center [503, 182] width 85 height 14
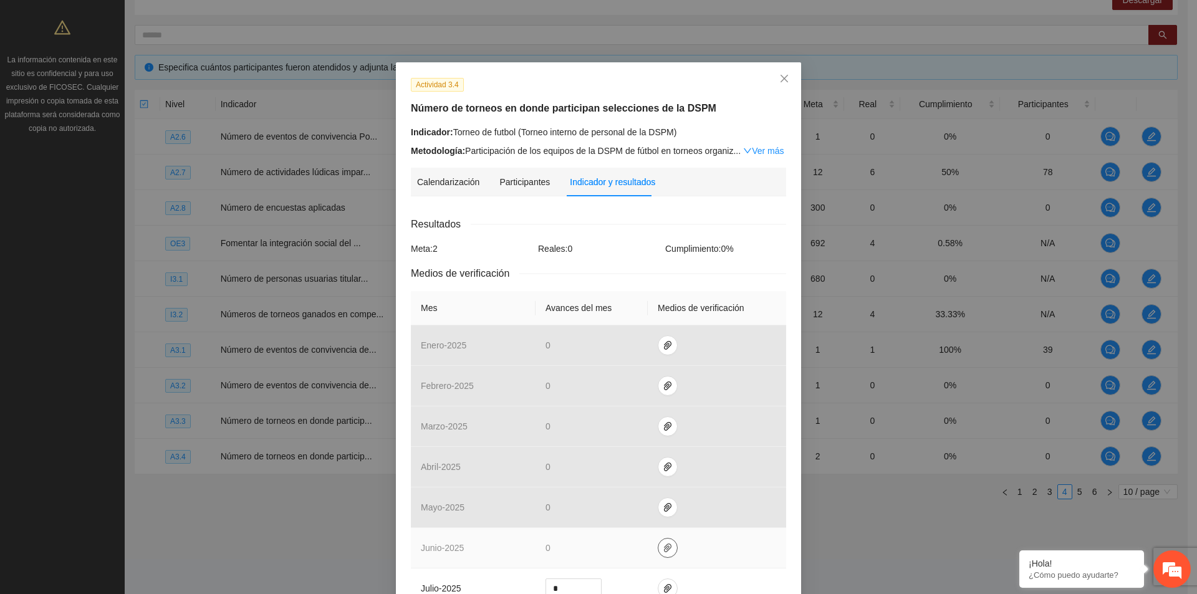
click at [668, 552] on span "paper-clip" at bounding box center [667, 548] width 19 height 10
click at [723, 544] on td at bounding box center [717, 548] width 138 height 41
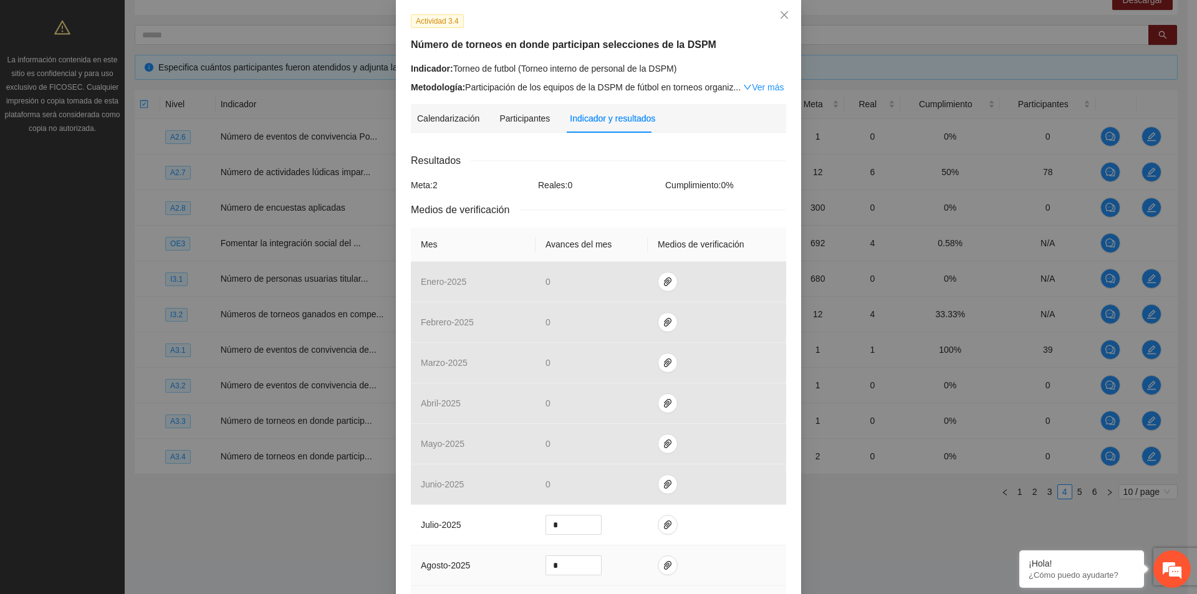
scroll to position [125, 0]
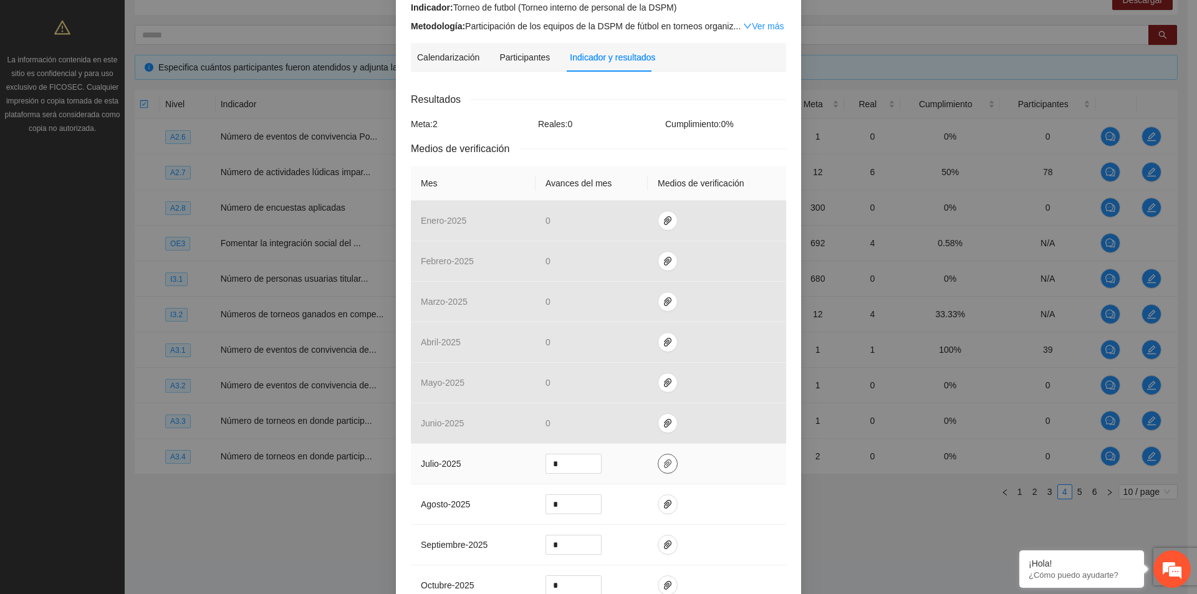
click at [663, 465] on icon "paper-clip" at bounding box center [668, 464] width 10 height 10
click at [640, 424] on span "Adjuntar documento" at bounding box center [630, 424] width 78 height 14
click at [746, 90] on div "Calendarización 2025 Aug Month Year Su Mo Tu We Th Fr Sa 27 28 29 30 31 01 02 0…" at bounding box center [598, 420] width 375 height 677
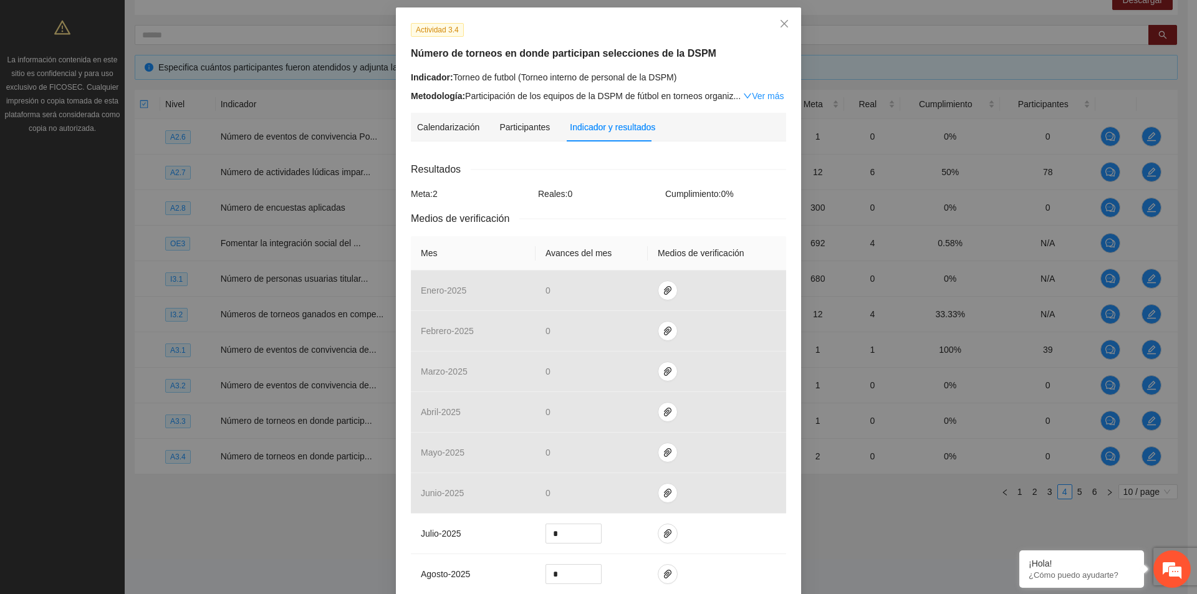
scroll to position [0, 0]
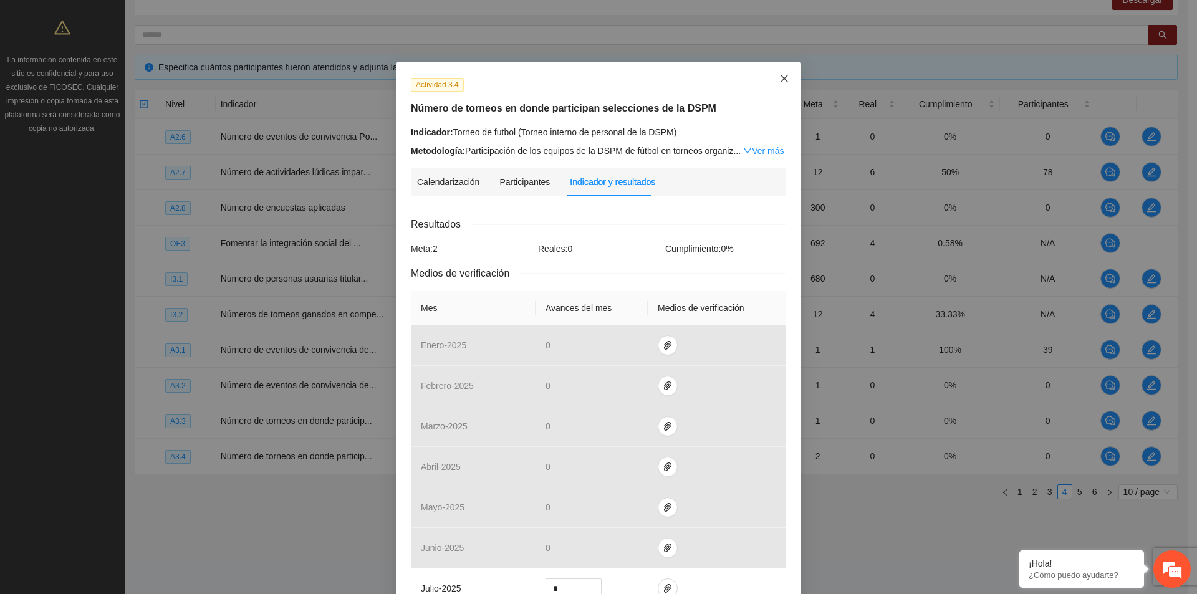
click at [783, 77] on icon "close" at bounding box center [784, 79] width 10 height 10
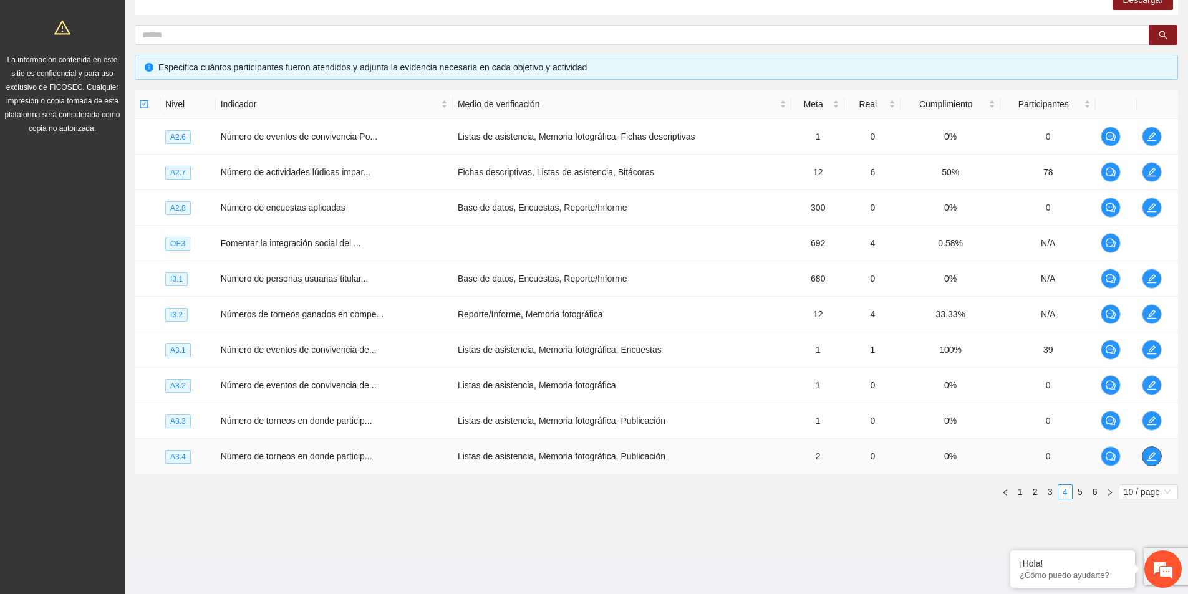
click at [1149, 460] on icon "edit" at bounding box center [1151, 456] width 9 height 9
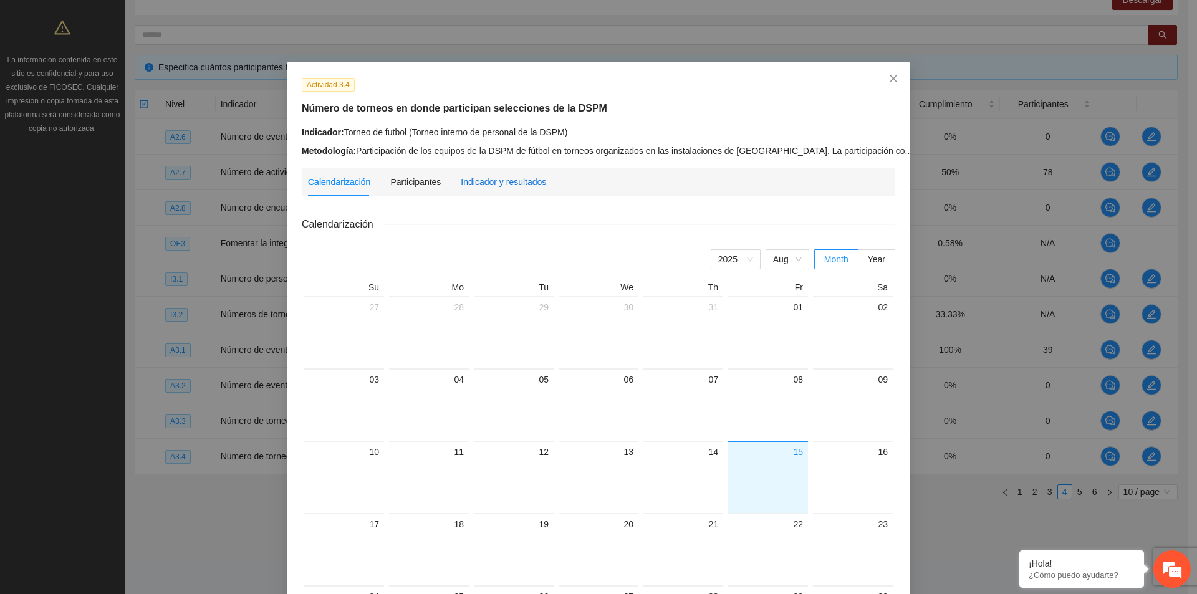
click at [477, 180] on div "Indicador y resultados" at bounding box center [503, 182] width 85 height 14
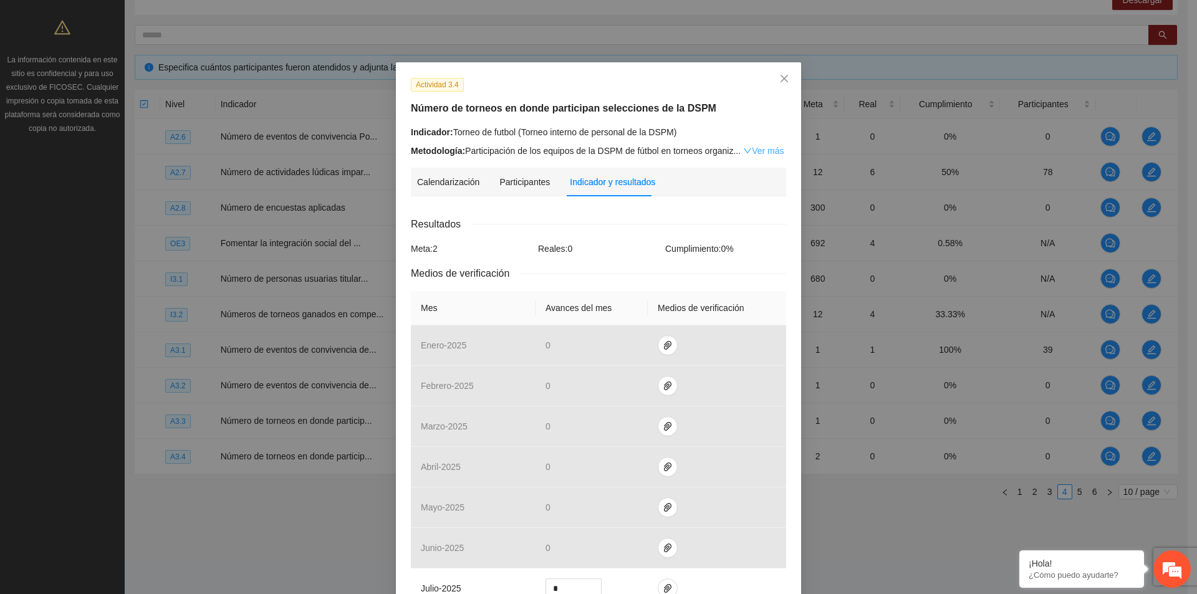
click at [758, 148] on link "Ver más" at bounding box center [763, 151] width 41 height 10
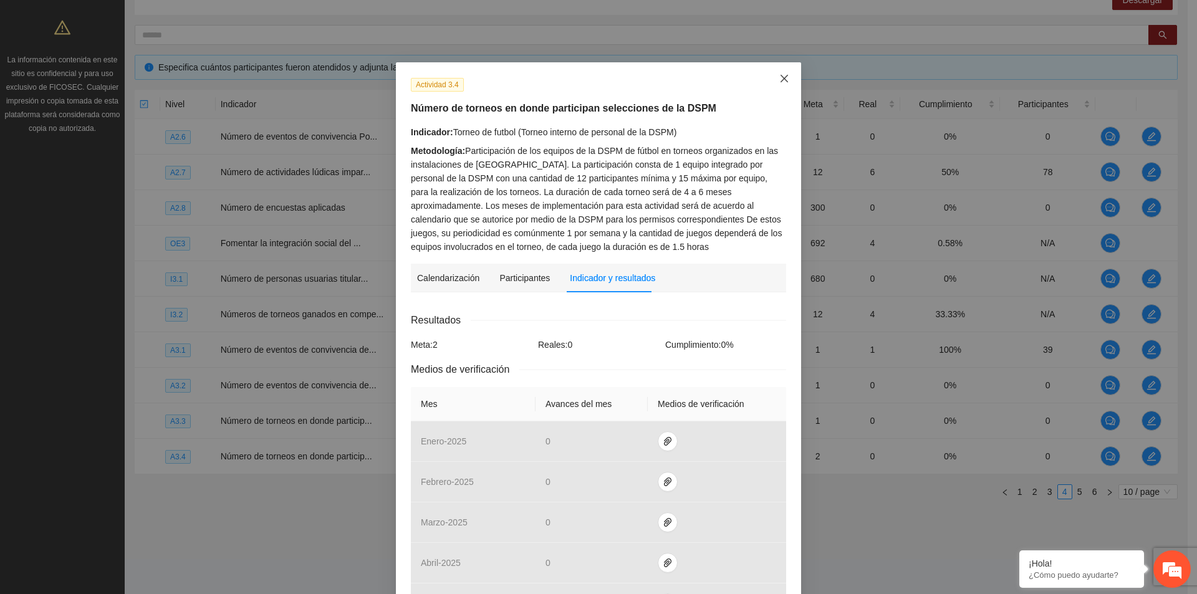
click at [783, 78] on icon "close" at bounding box center [784, 79] width 10 height 10
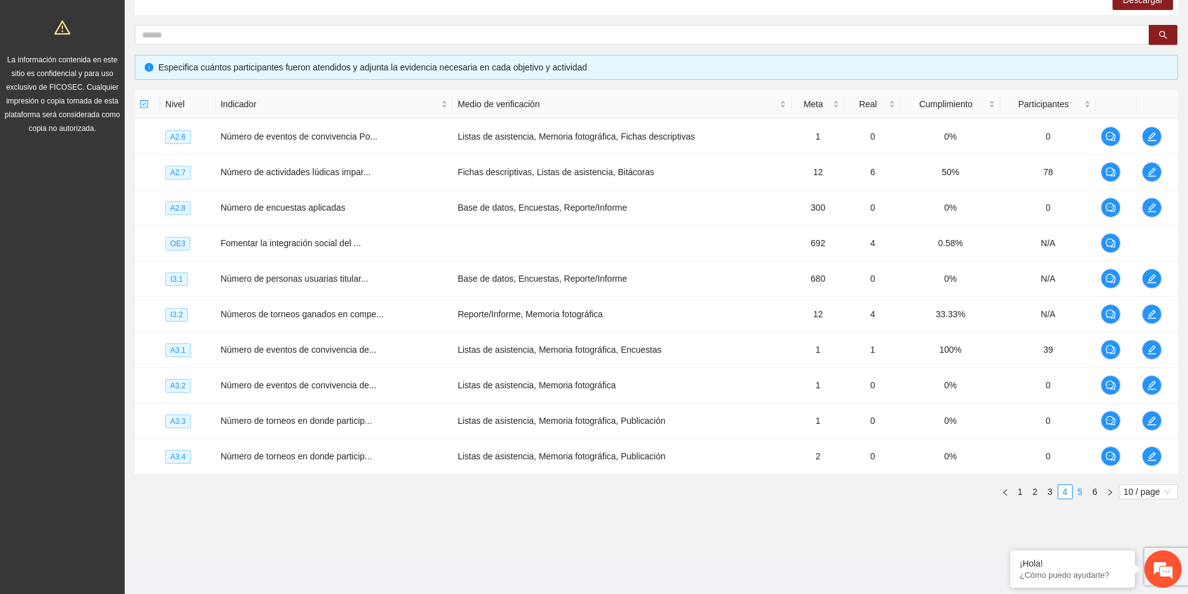
click at [1078, 491] on link "5" at bounding box center [1080, 492] width 14 height 14
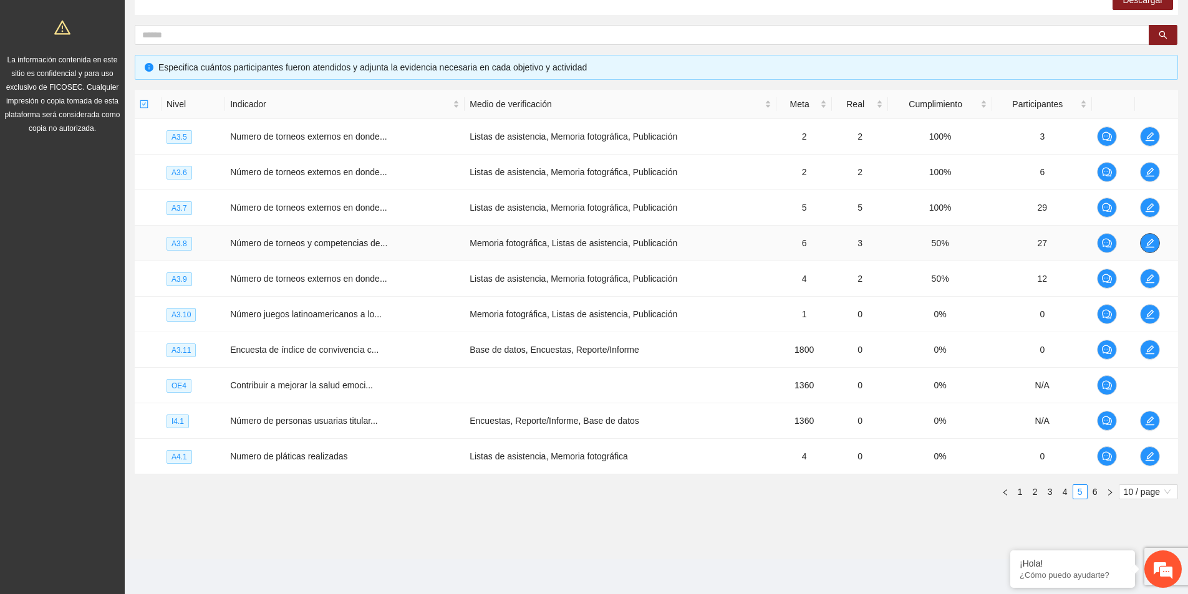
click at [1146, 241] on icon "edit" at bounding box center [1150, 243] width 10 height 10
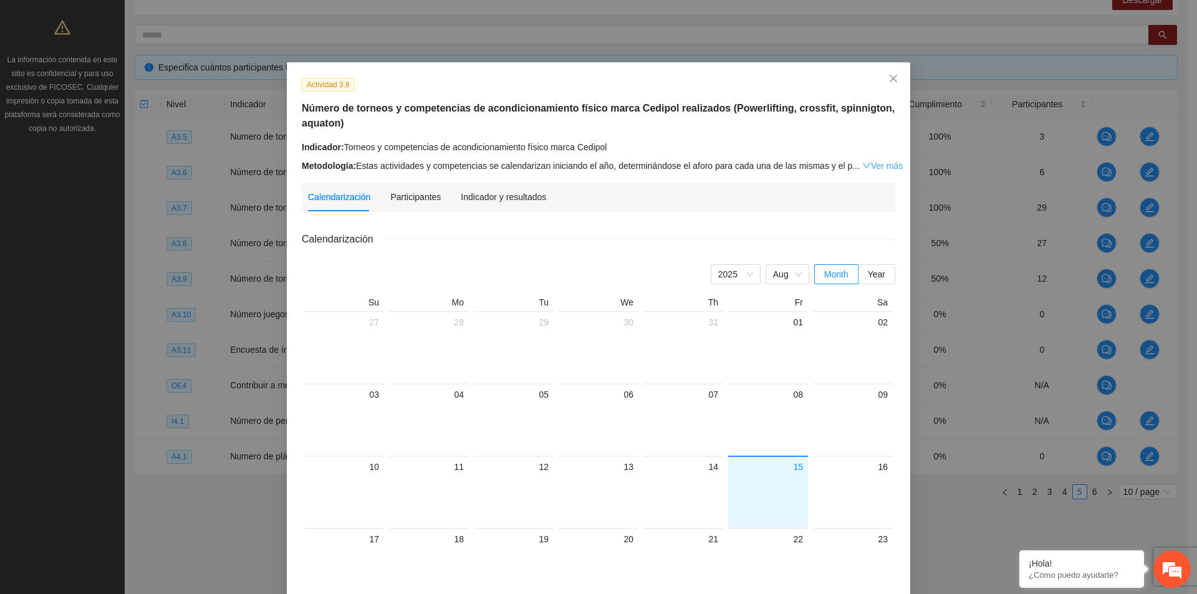
click at [877, 165] on link "Ver más" at bounding box center [882, 166] width 41 height 10
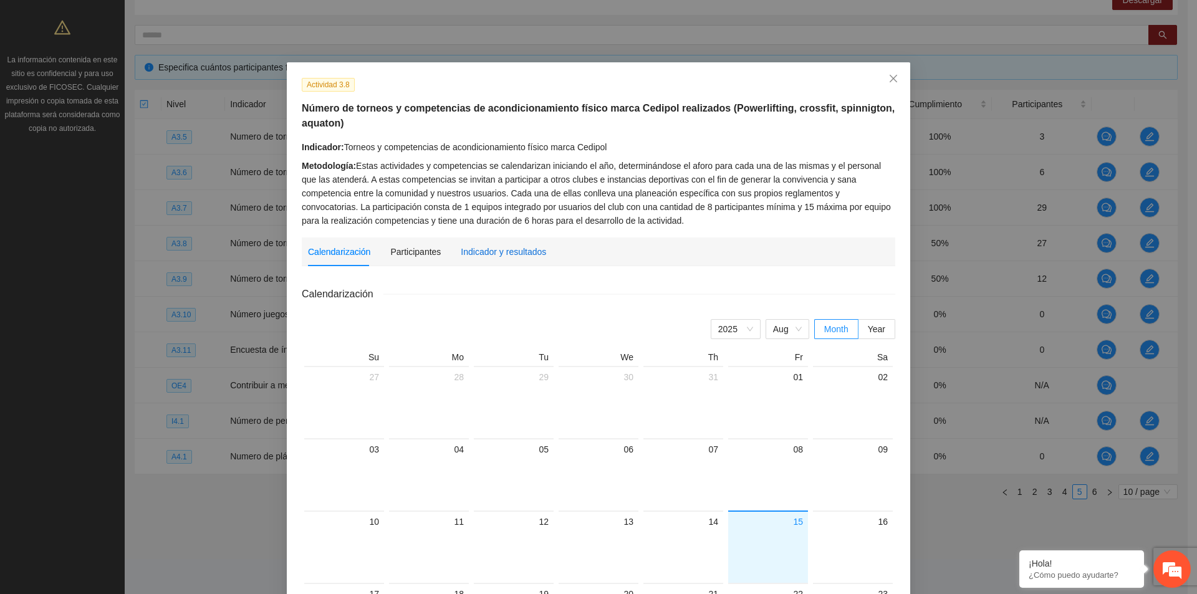
click at [513, 255] on div "Indicador y resultados" at bounding box center [503, 252] width 85 height 14
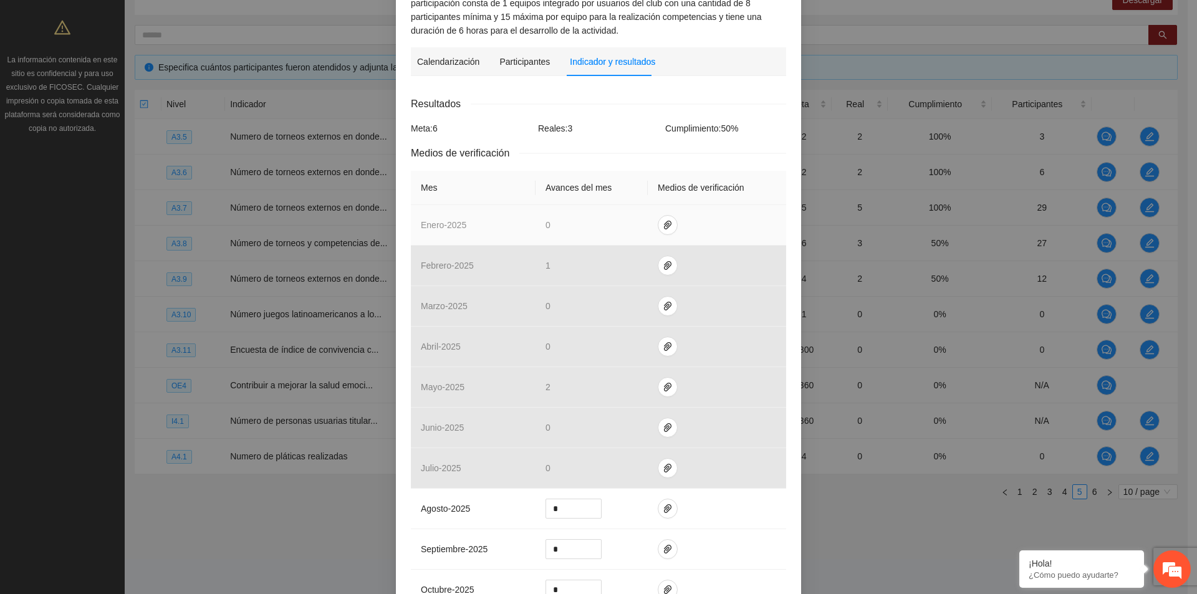
scroll to position [249, 0]
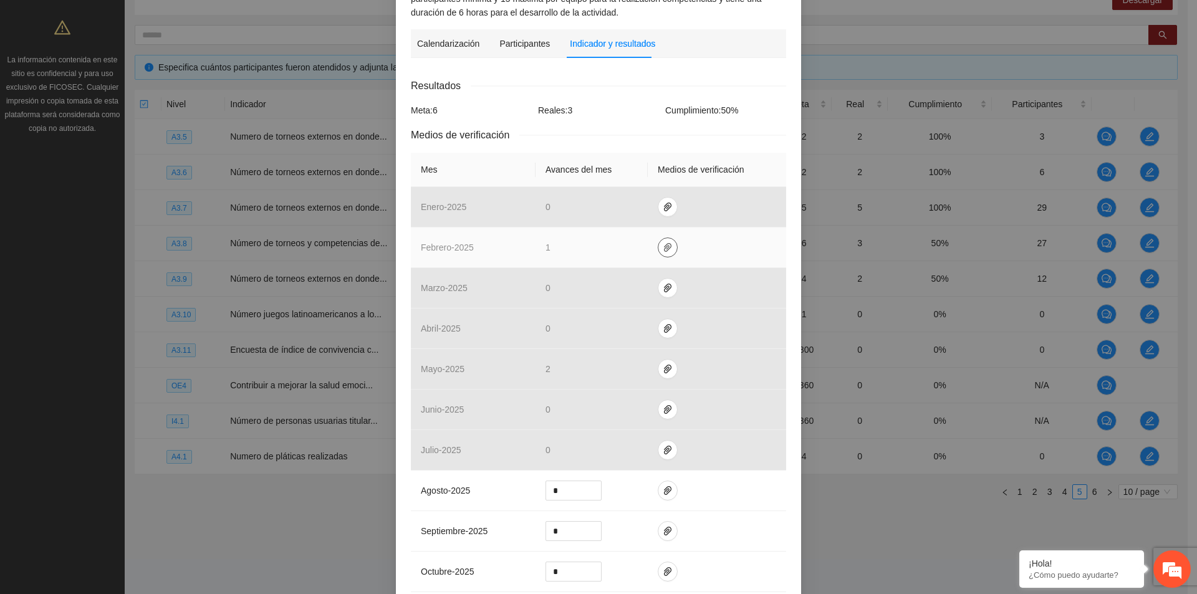
click at [661, 253] on button "button" at bounding box center [668, 248] width 20 height 20
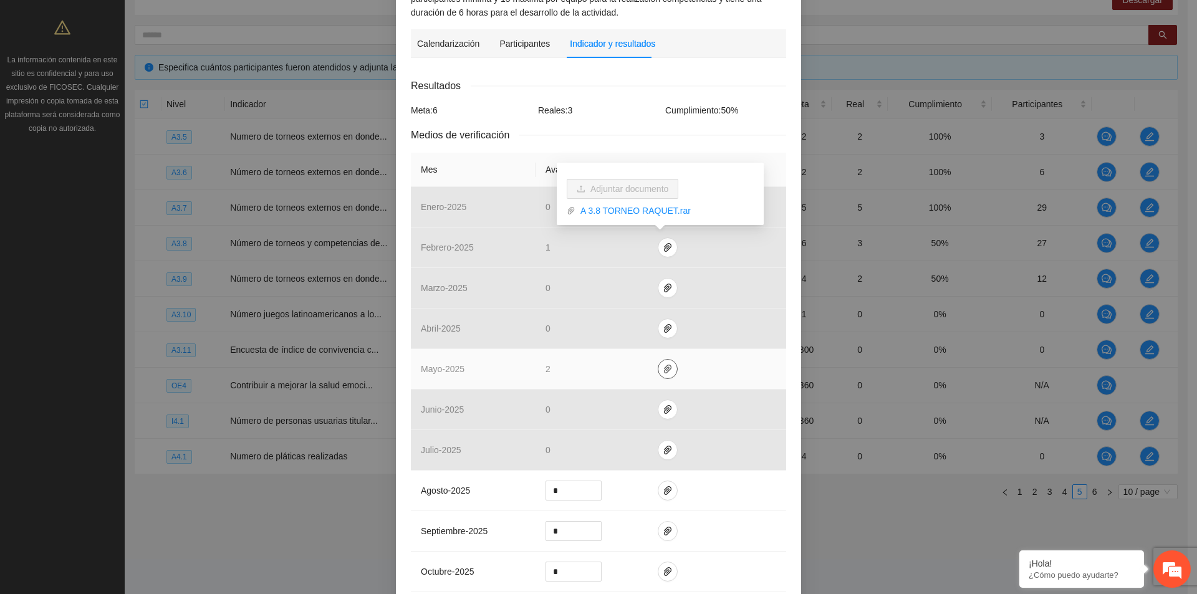
click at [664, 369] on icon "paper-clip" at bounding box center [667, 369] width 7 height 9
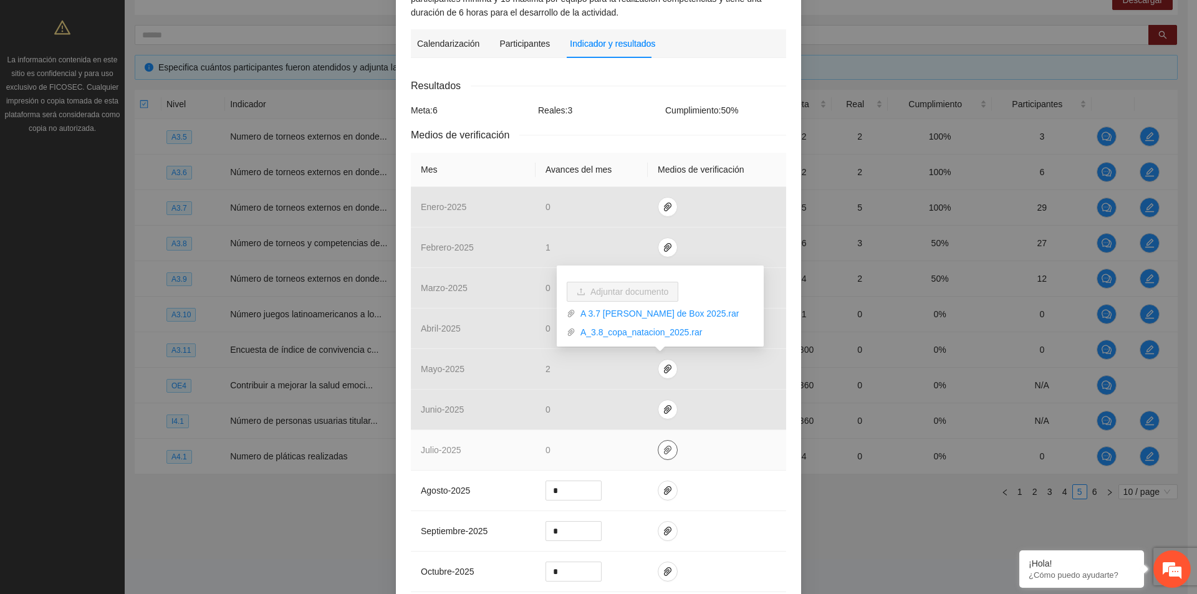
click at [658, 458] on button "button" at bounding box center [668, 450] width 20 height 20
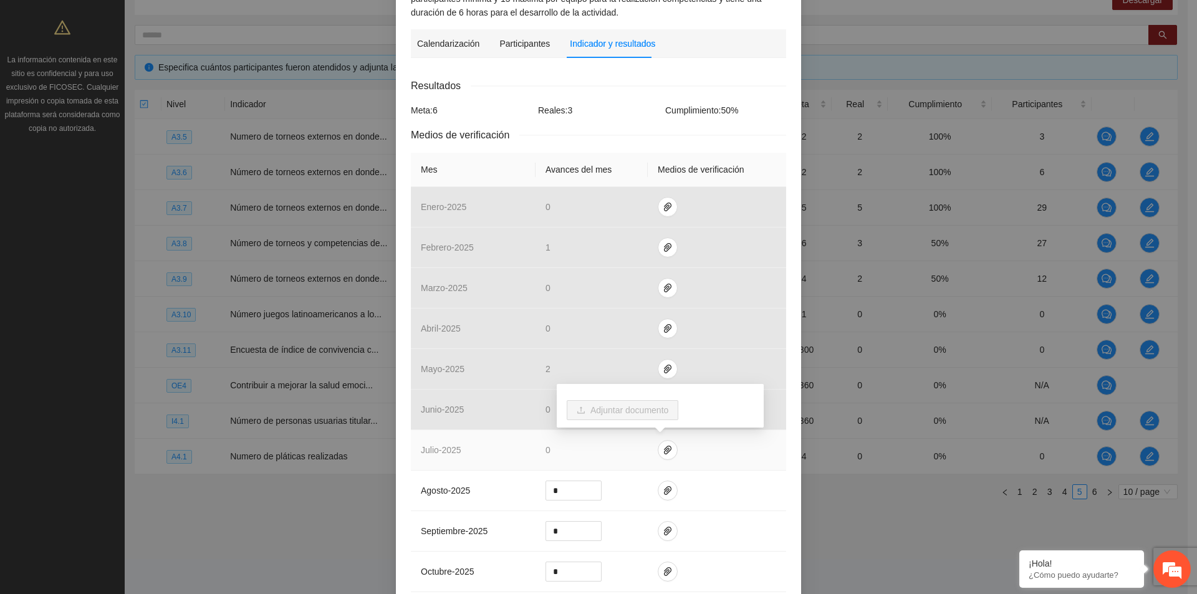
click at [696, 436] on div "Adjuntar documento" at bounding box center [660, 410] width 207 height 53
click at [721, 426] on div "Adjuntar documento" at bounding box center [660, 406] width 207 height 44
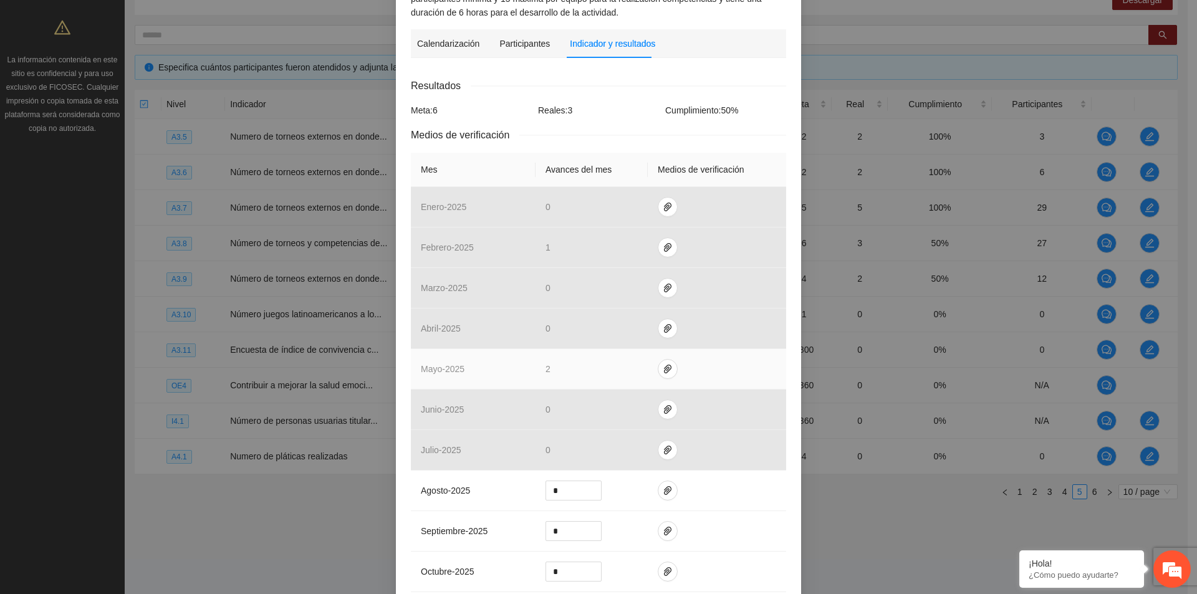
click at [751, 373] on td at bounding box center [717, 369] width 138 height 41
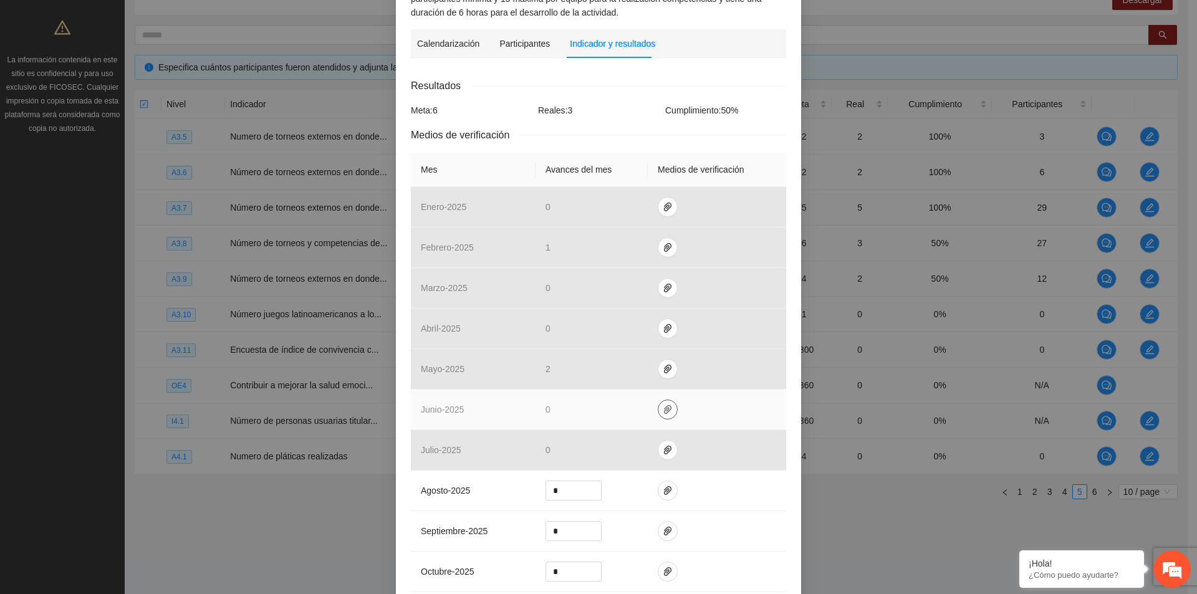
click at [662, 415] on button "button" at bounding box center [668, 410] width 20 height 20
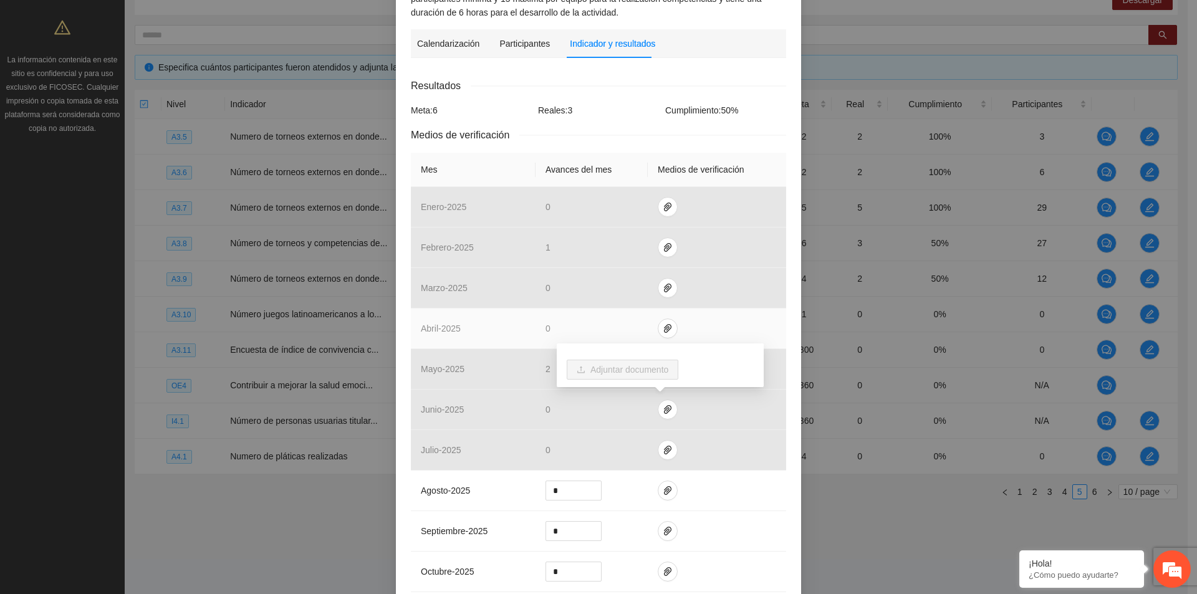
click at [717, 340] on td at bounding box center [717, 329] width 138 height 41
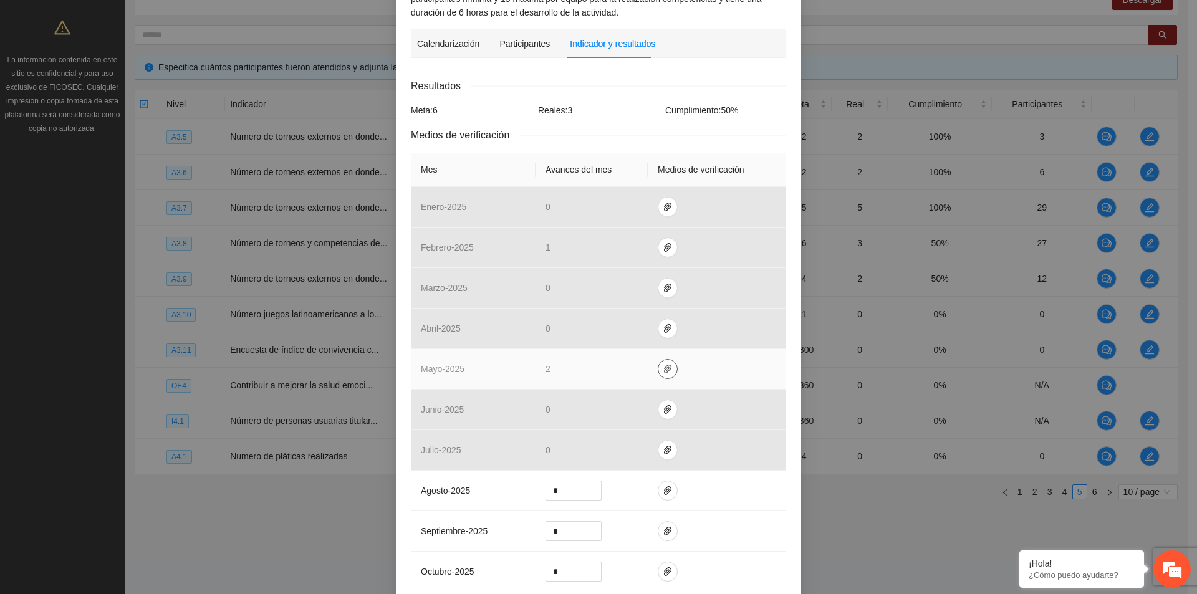
click at [665, 370] on icon "paper-clip" at bounding box center [668, 369] width 10 height 10
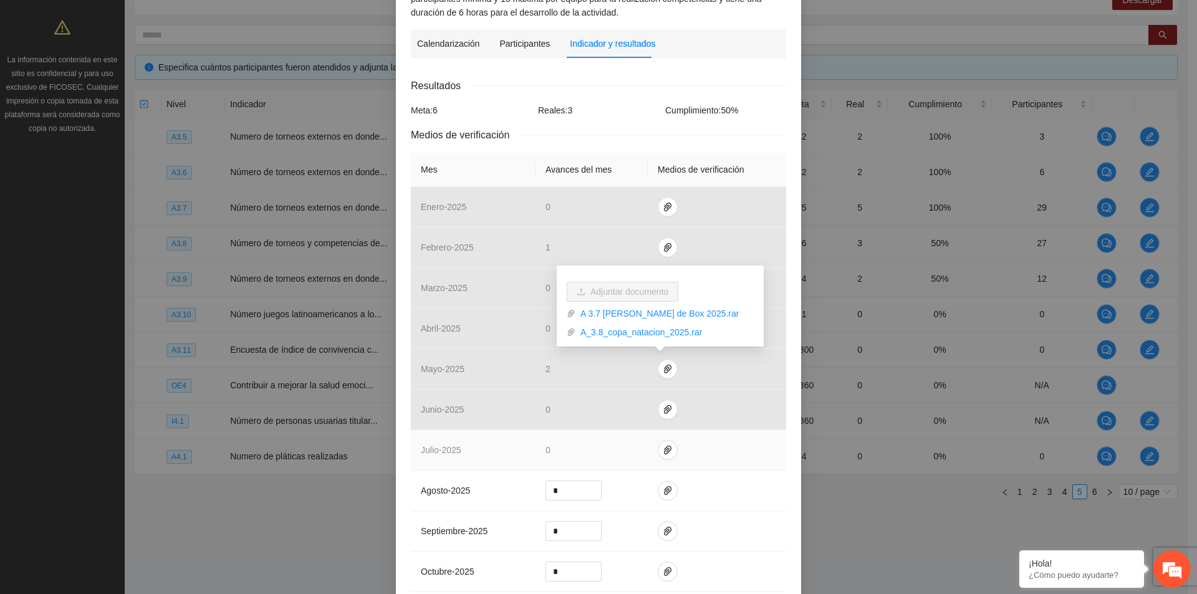
click at [730, 441] on td at bounding box center [717, 450] width 138 height 41
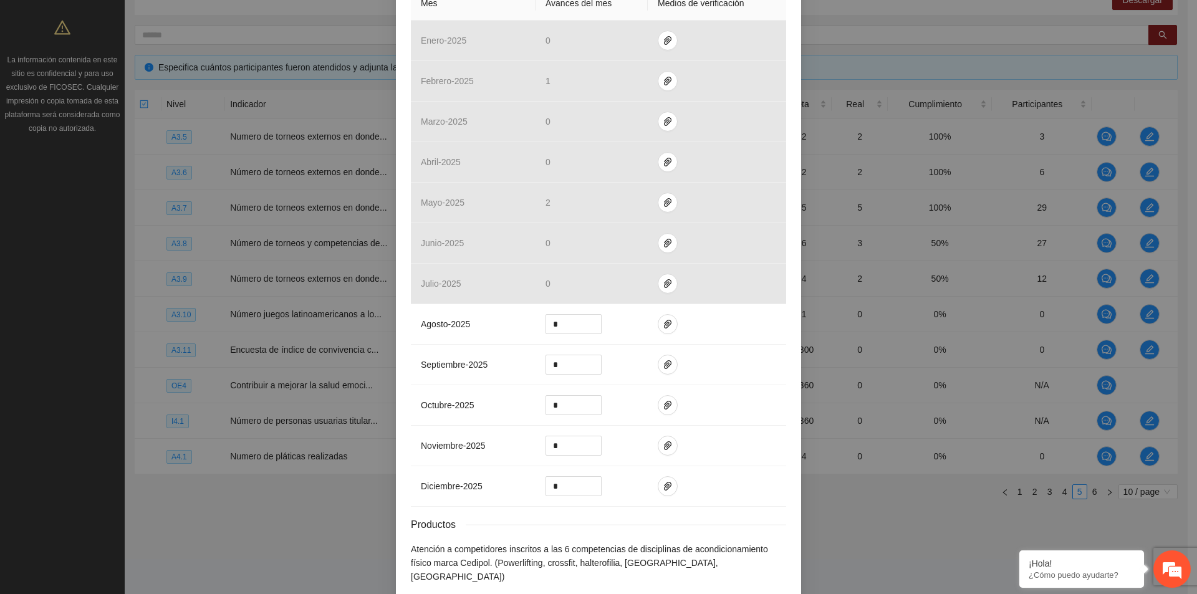
scroll to position [463, 0]
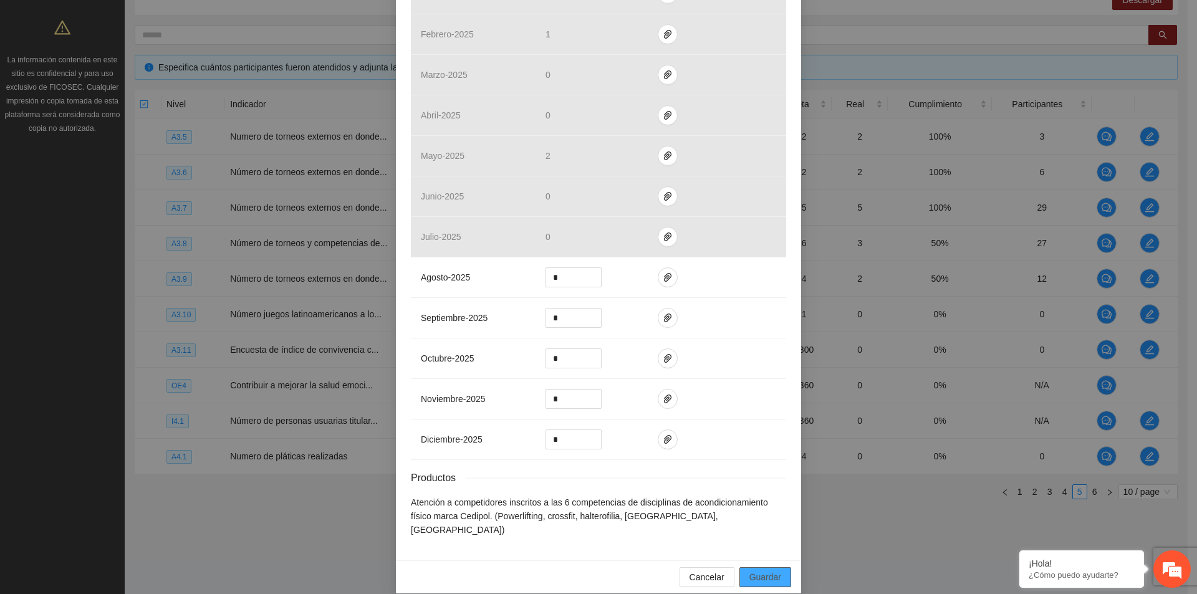
click at [769, 571] on span "Guardar" at bounding box center [766, 578] width 32 height 14
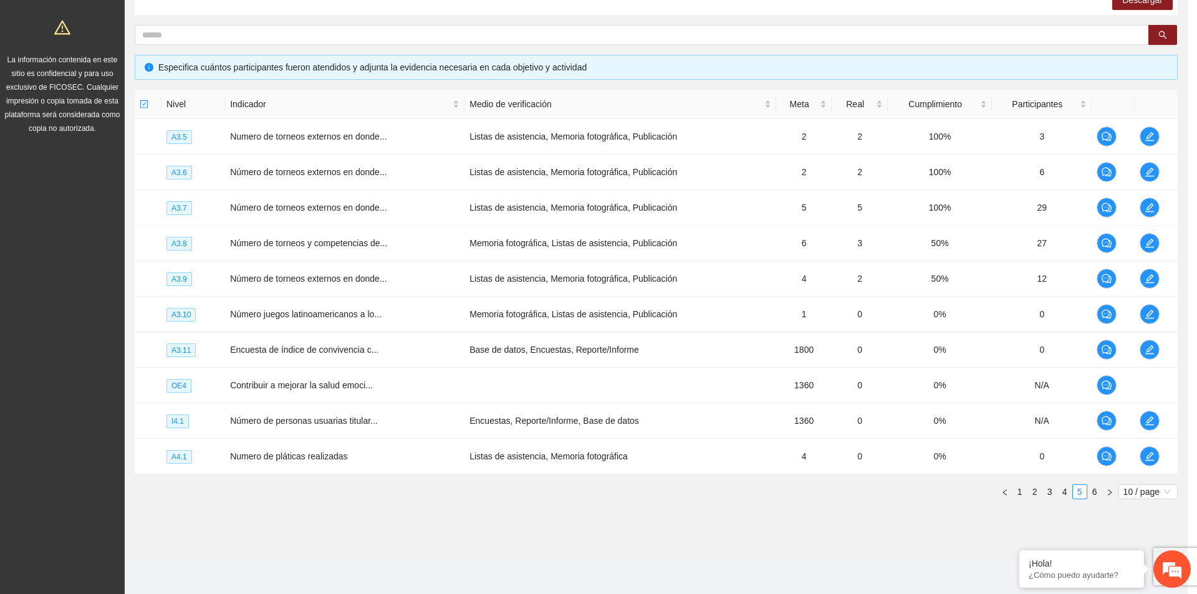
scroll to position [400, 0]
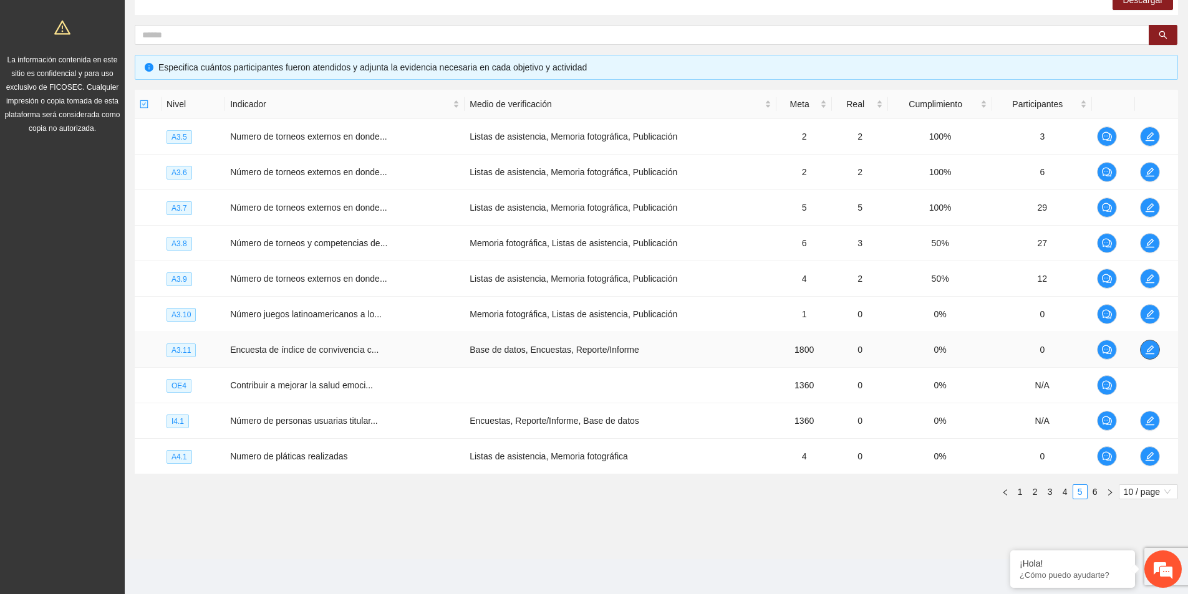
click at [1152, 353] on icon "edit" at bounding box center [1150, 350] width 10 height 10
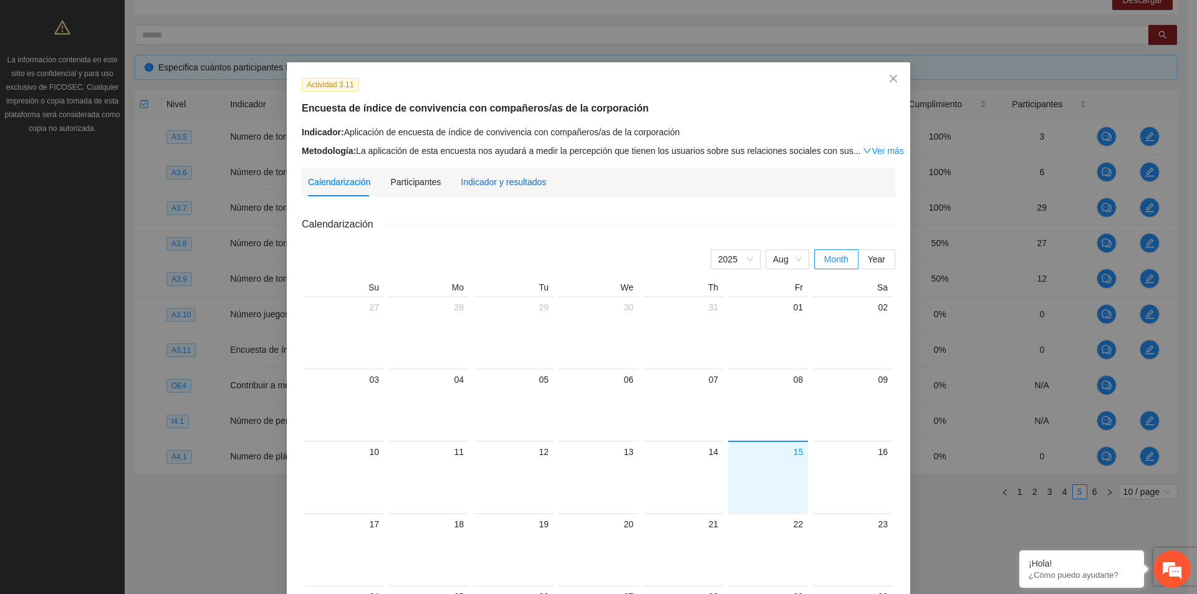
click at [504, 178] on div "Indicador y resultados" at bounding box center [503, 182] width 85 height 14
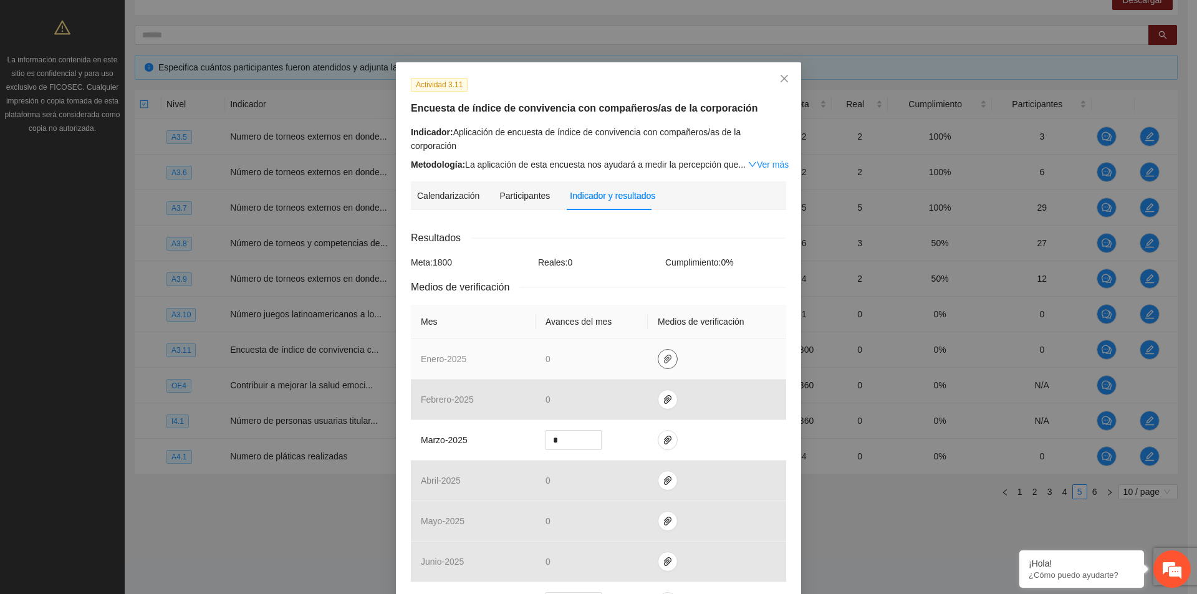
click at [663, 354] on icon "paper-clip" at bounding box center [668, 359] width 10 height 10
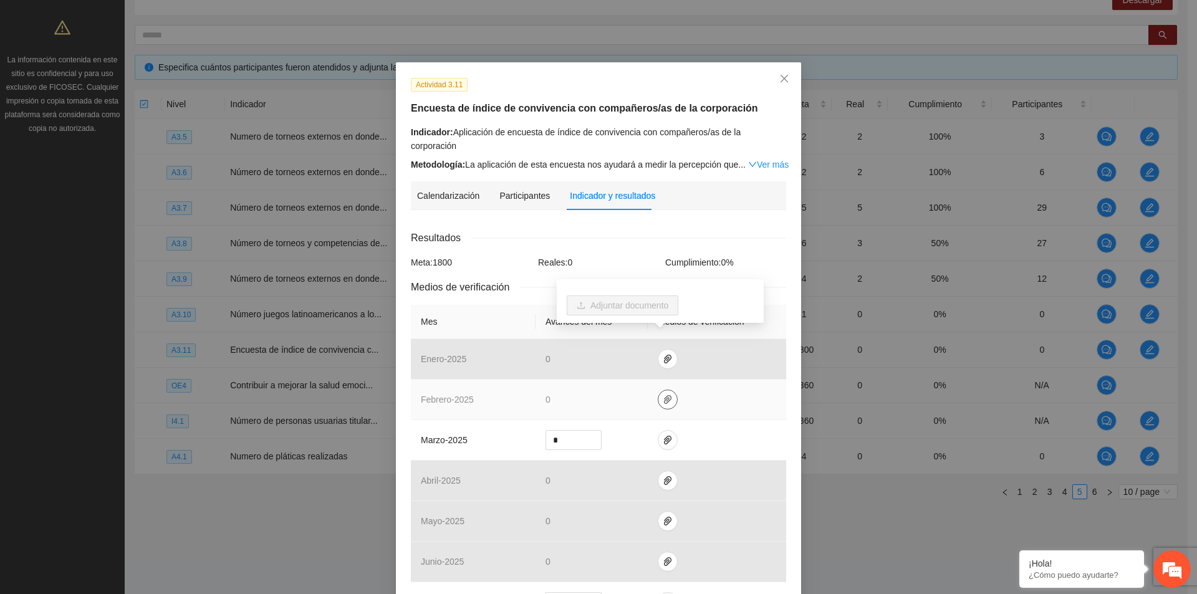
drag, startPoint x: 665, startPoint y: 386, endPoint x: 664, endPoint y: 395, distance: 9.4
click at [665, 395] on icon "paper-clip" at bounding box center [668, 400] width 10 height 10
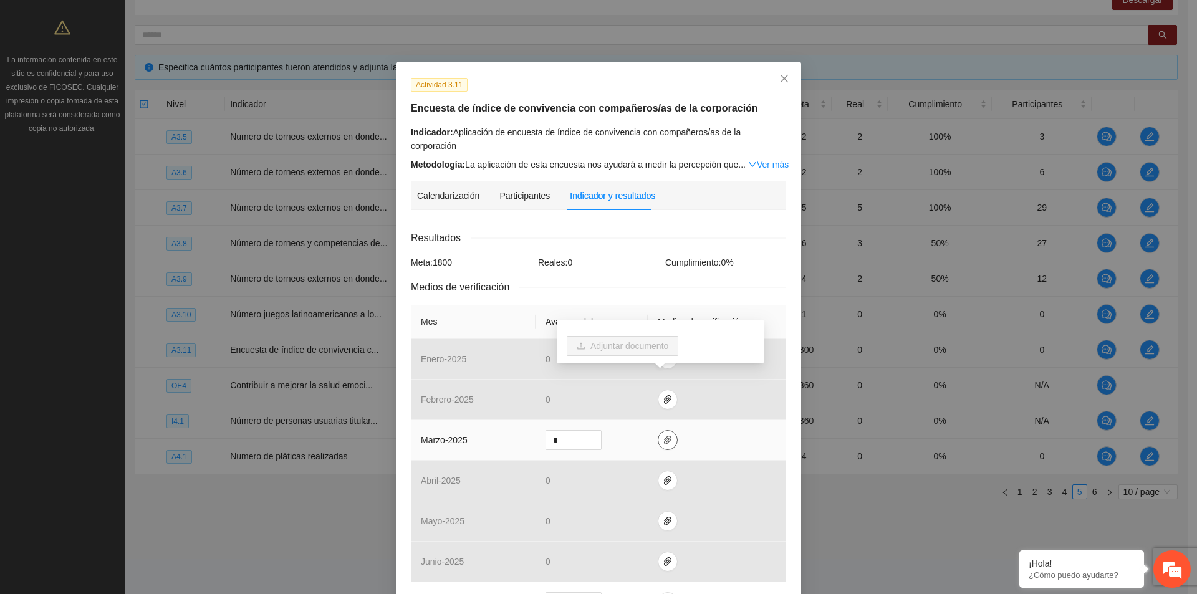
click at [666, 430] on button "button" at bounding box center [668, 440] width 20 height 20
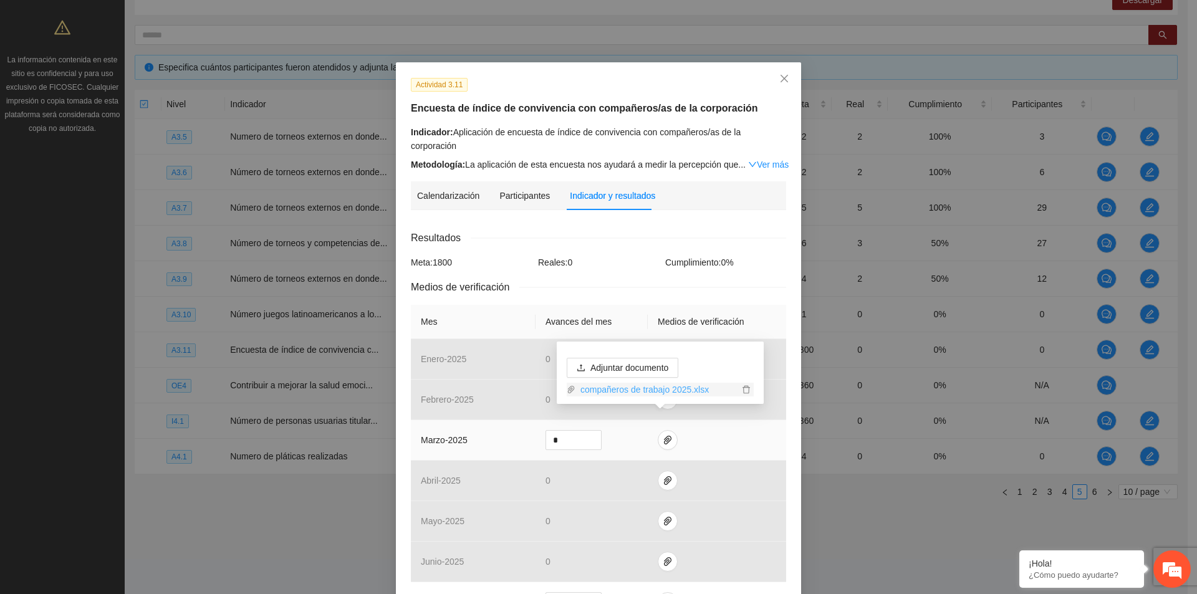
click at [672, 394] on link "compañeros de trabajo 2025.xlsx" at bounding box center [657, 390] width 163 height 14
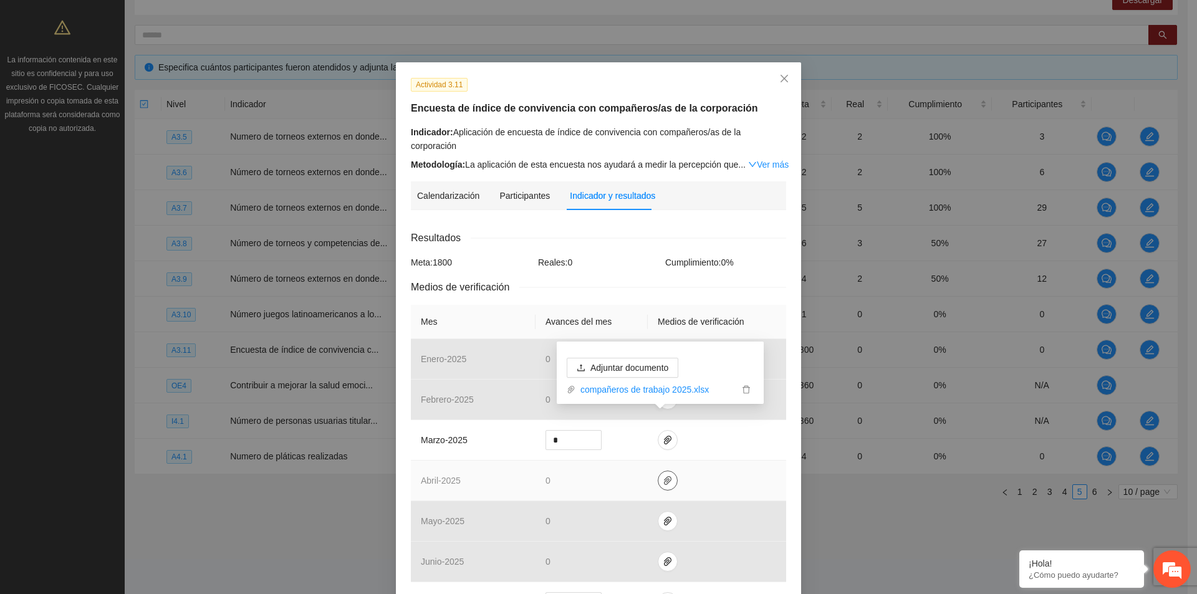
click at [668, 476] on span "paper-clip" at bounding box center [667, 481] width 19 height 10
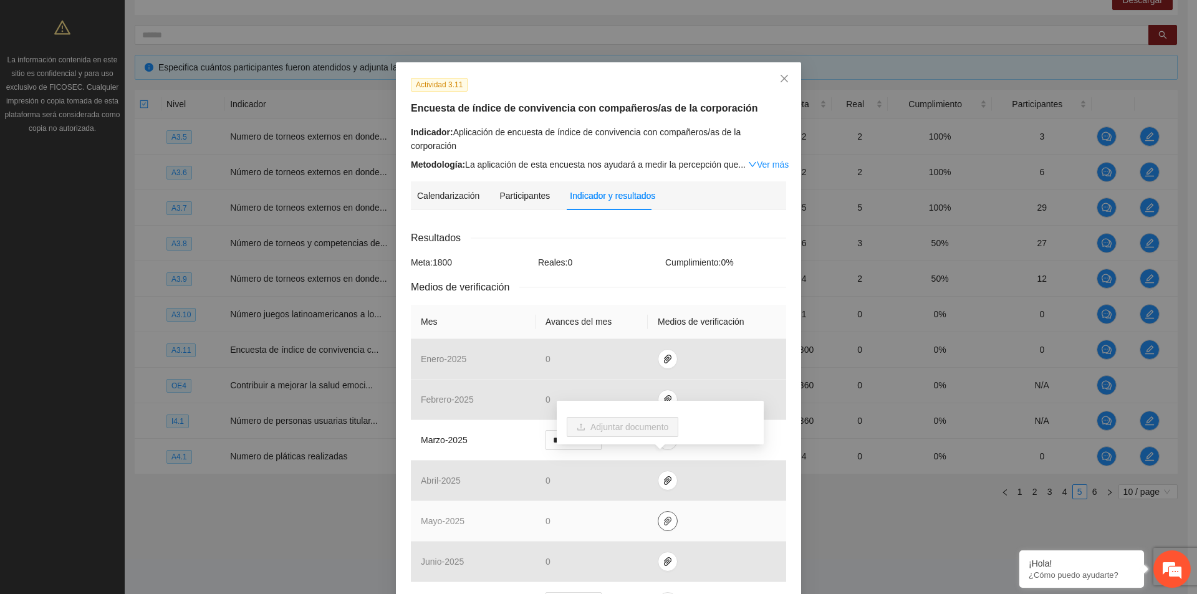
click at [663, 516] on icon "paper-clip" at bounding box center [668, 521] width 10 height 10
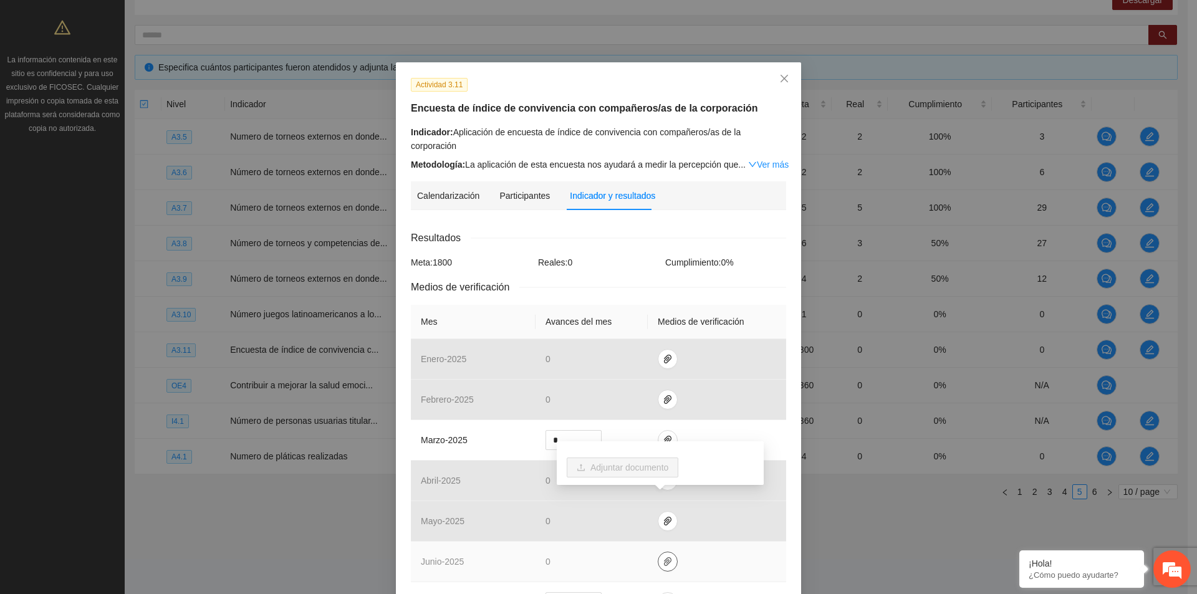
click at [665, 557] on span "paper-clip" at bounding box center [667, 562] width 19 height 10
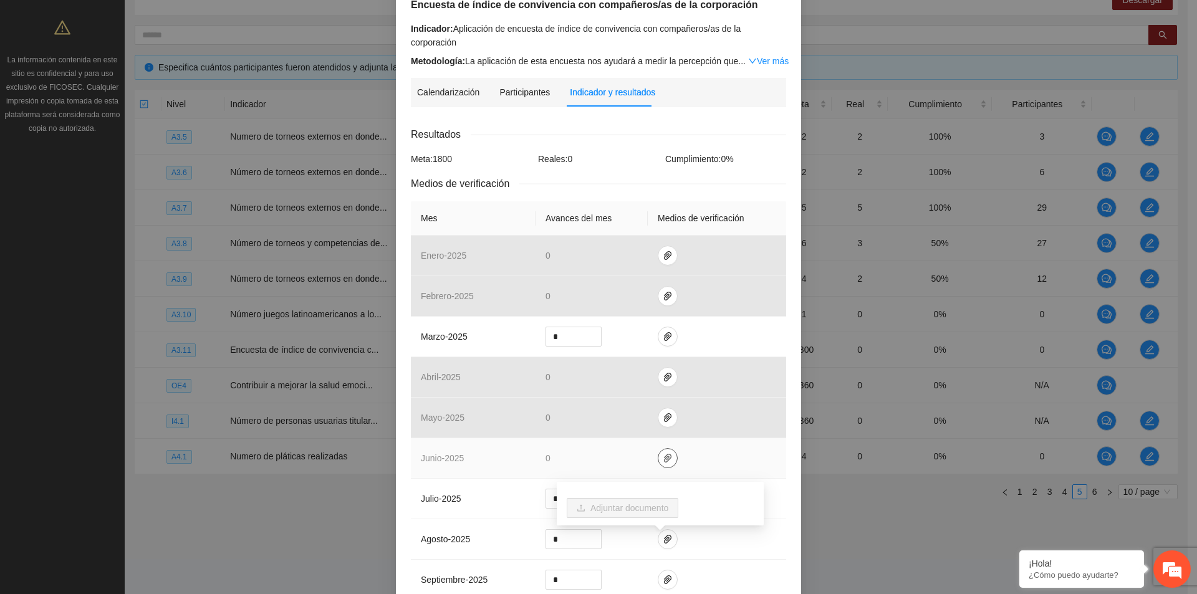
scroll to position [0, 0]
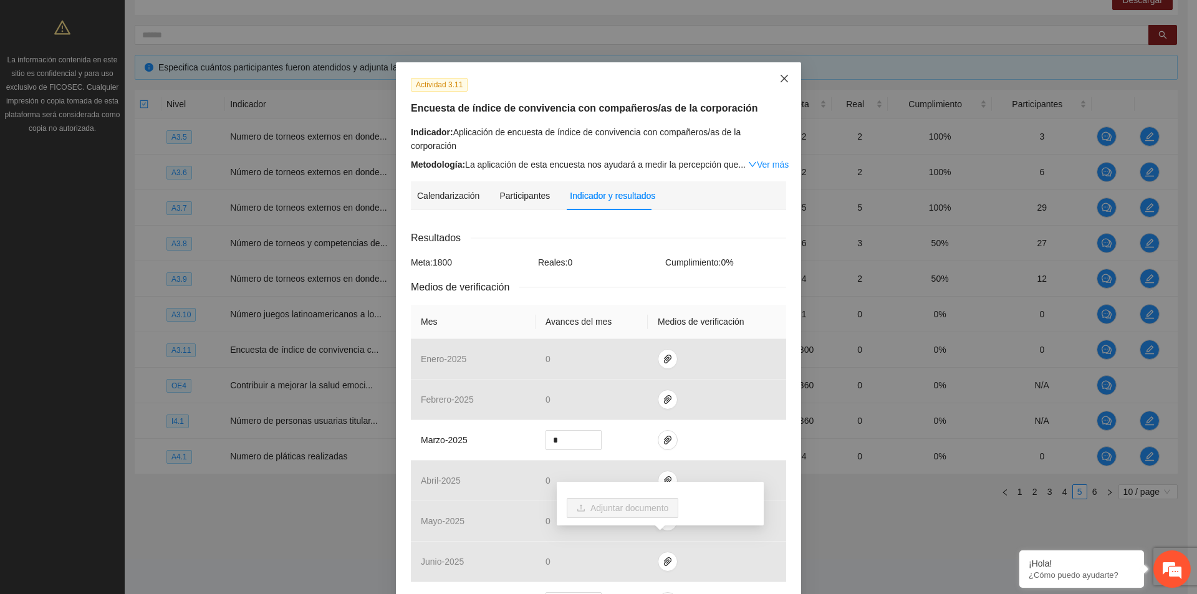
click at [783, 82] on icon "close" at bounding box center [784, 78] width 7 height 7
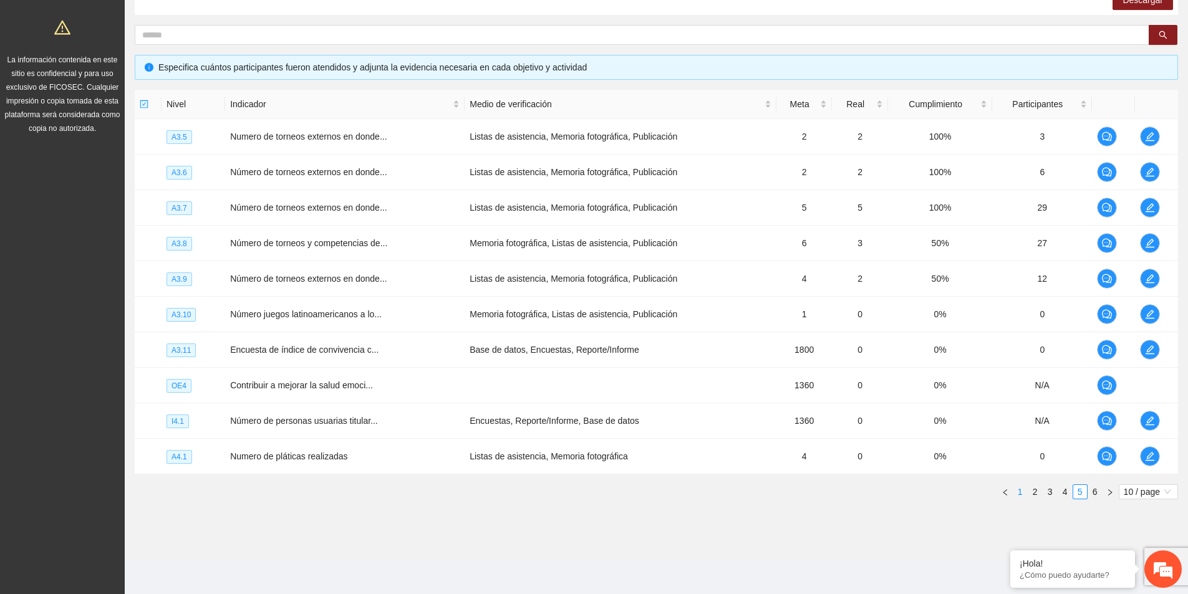
click at [1020, 493] on link "1" at bounding box center [1020, 492] width 14 height 14
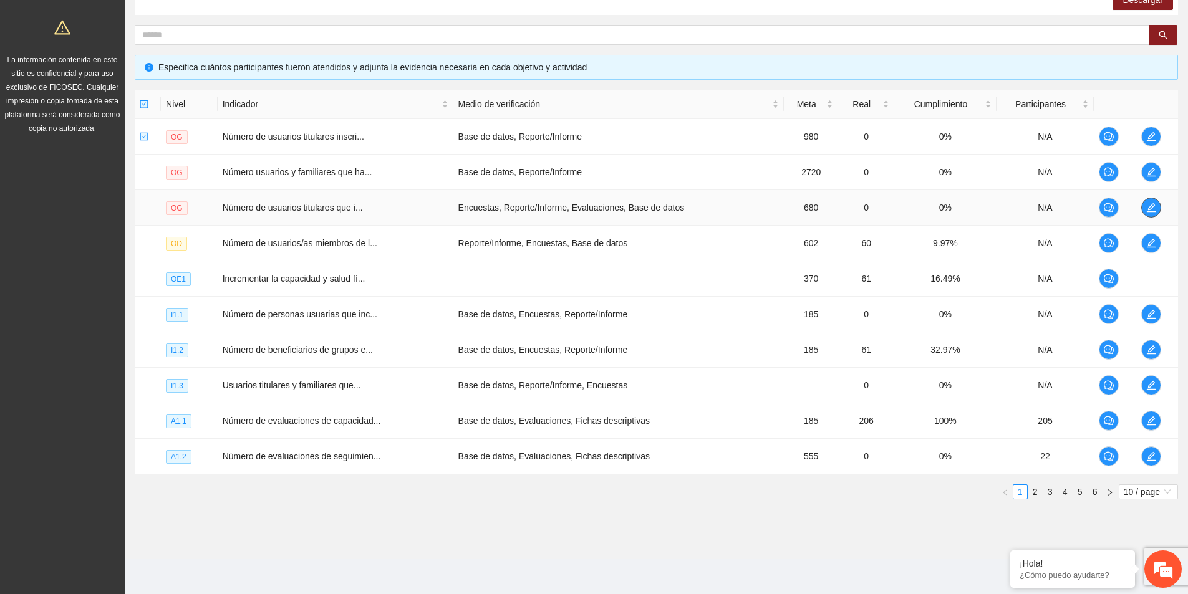
click at [1147, 209] on icon "edit" at bounding box center [1151, 207] width 9 height 9
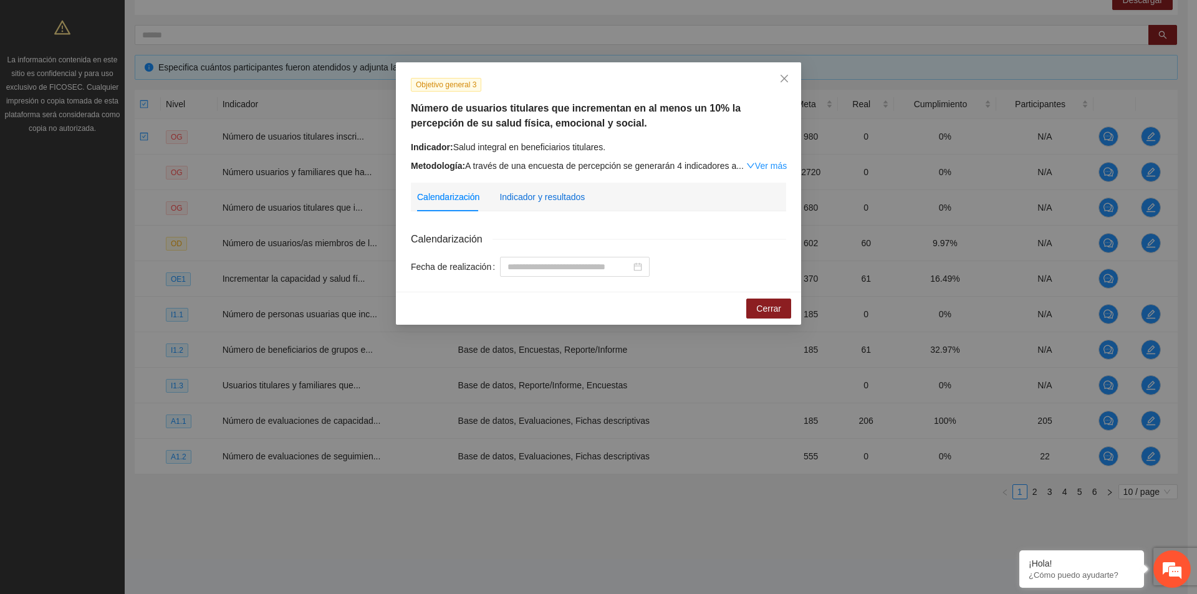
click at [516, 196] on div "Indicador y resultados" at bounding box center [541, 197] width 85 height 14
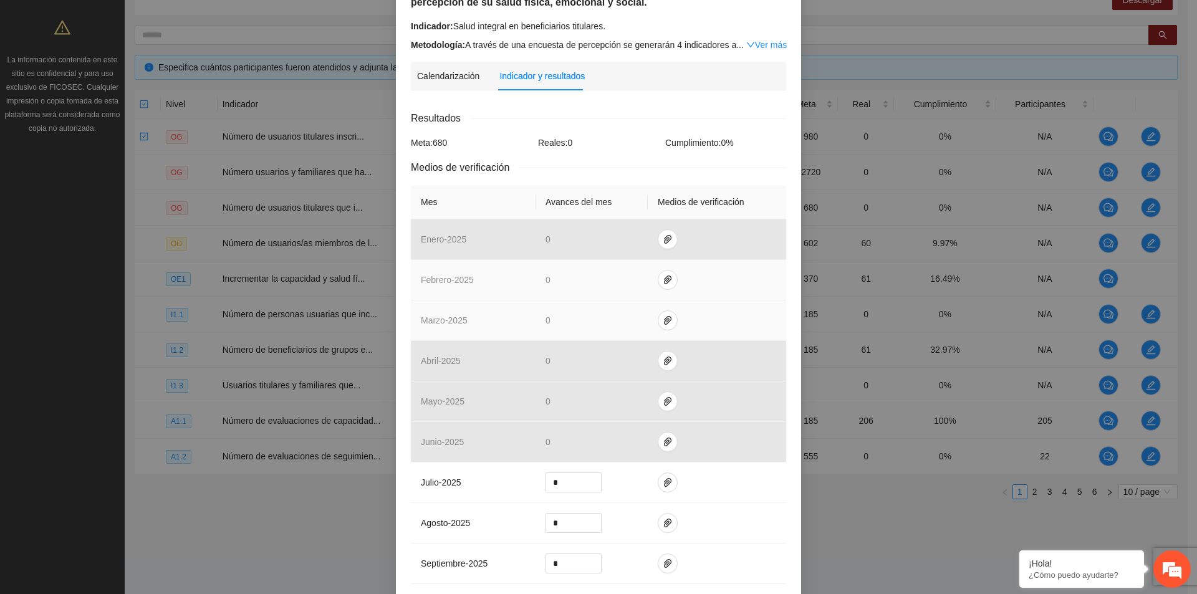
scroll to position [125, 0]
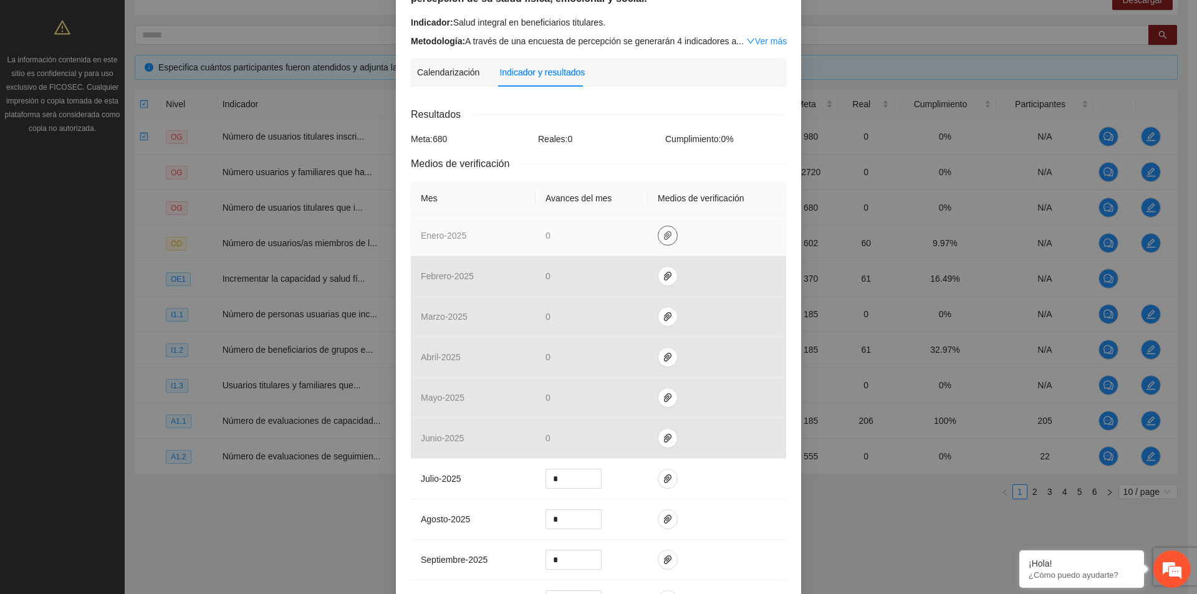
click at [663, 233] on icon "paper-clip" at bounding box center [668, 236] width 10 height 10
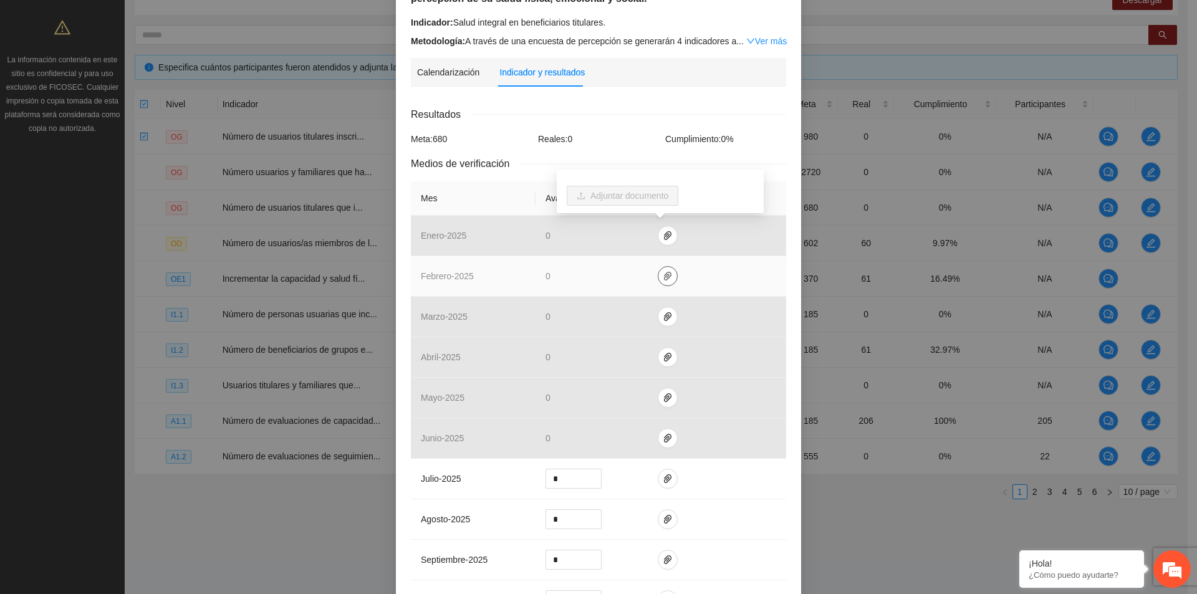
click at [663, 280] on icon "paper-clip" at bounding box center [668, 276] width 10 height 10
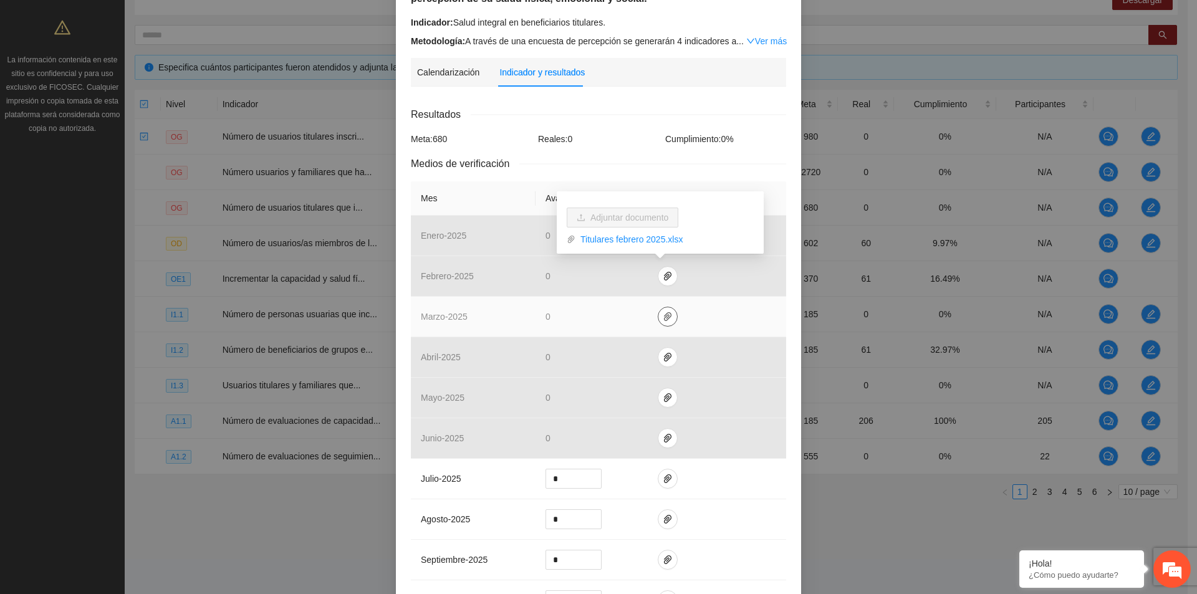
click at [662, 311] on button "button" at bounding box center [668, 317] width 20 height 20
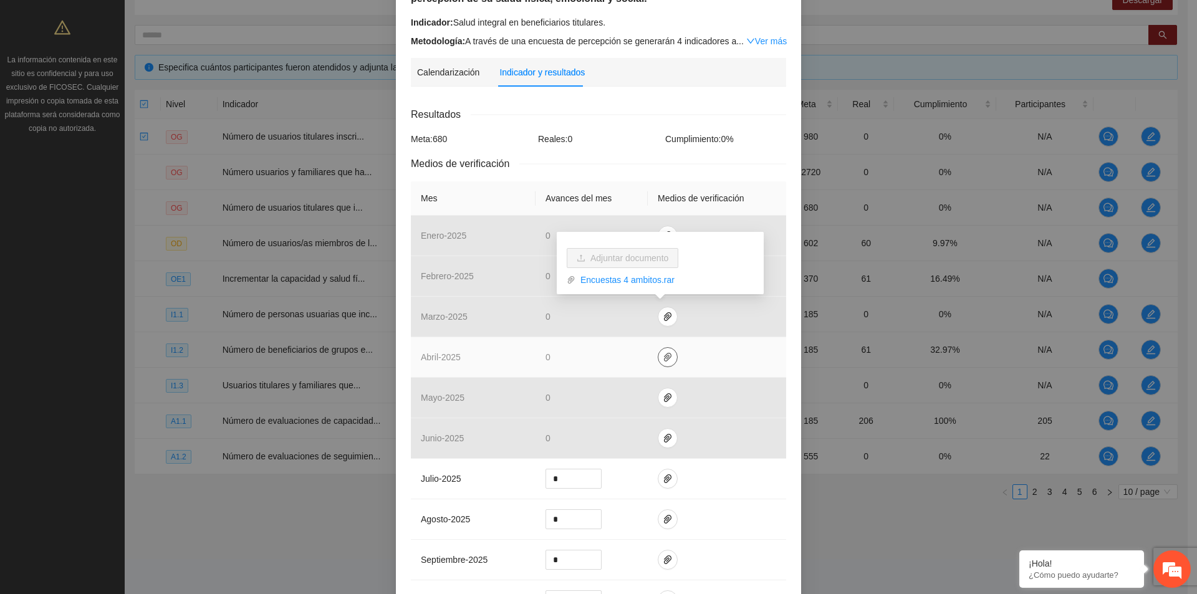
click at [658, 350] on button "button" at bounding box center [668, 357] width 20 height 20
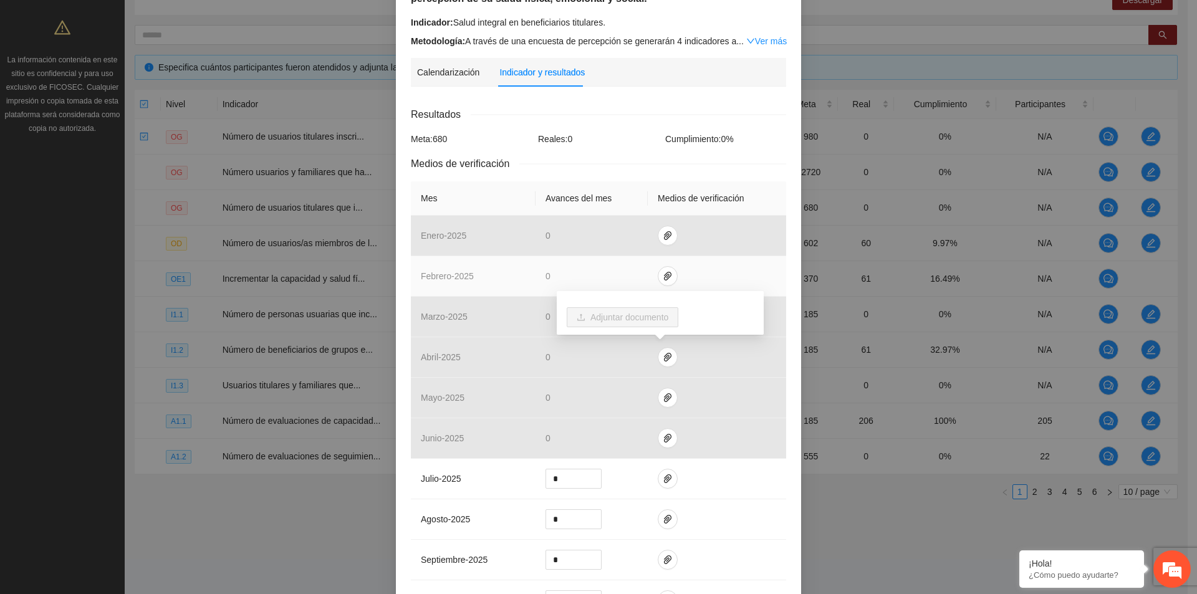
click at [705, 271] on td at bounding box center [717, 276] width 138 height 41
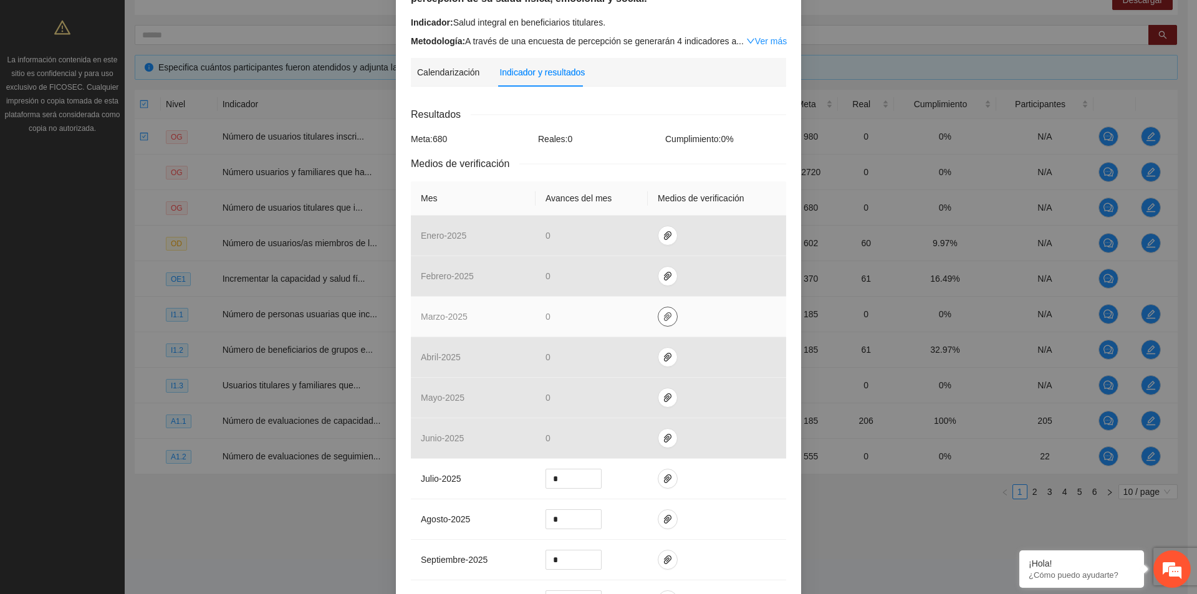
click at [665, 316] on icon "paper-clip" at bounding box center [668, 317] width 10 height 10
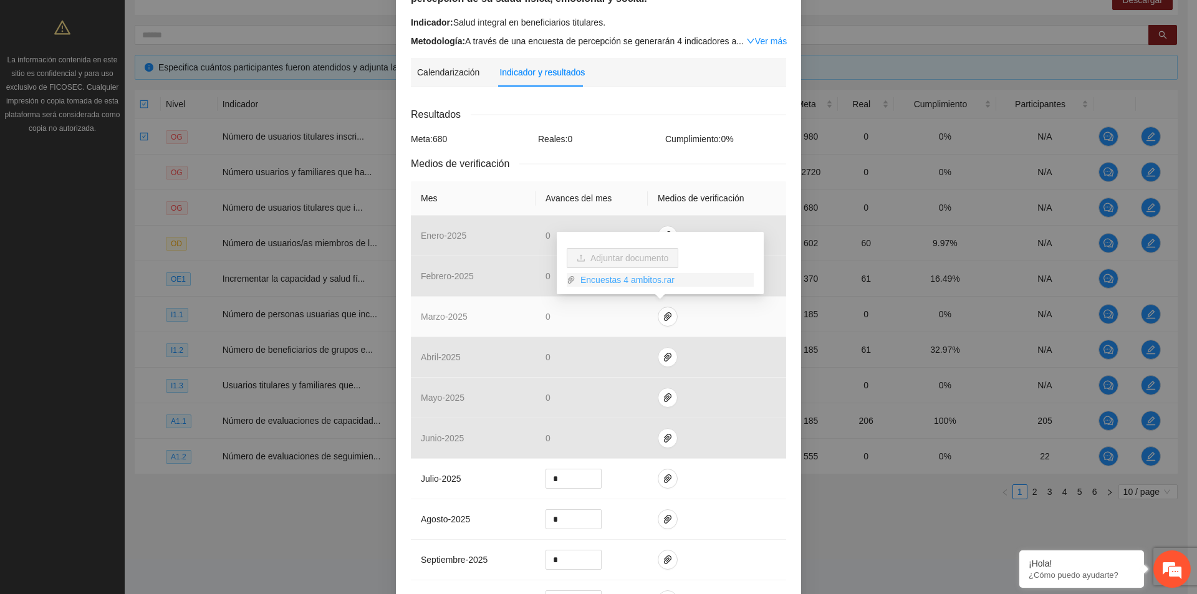
click at [650, 279] on link "Encuestas 4 ambitos.rar" at bounding box center [665, 280] width 178 height 14
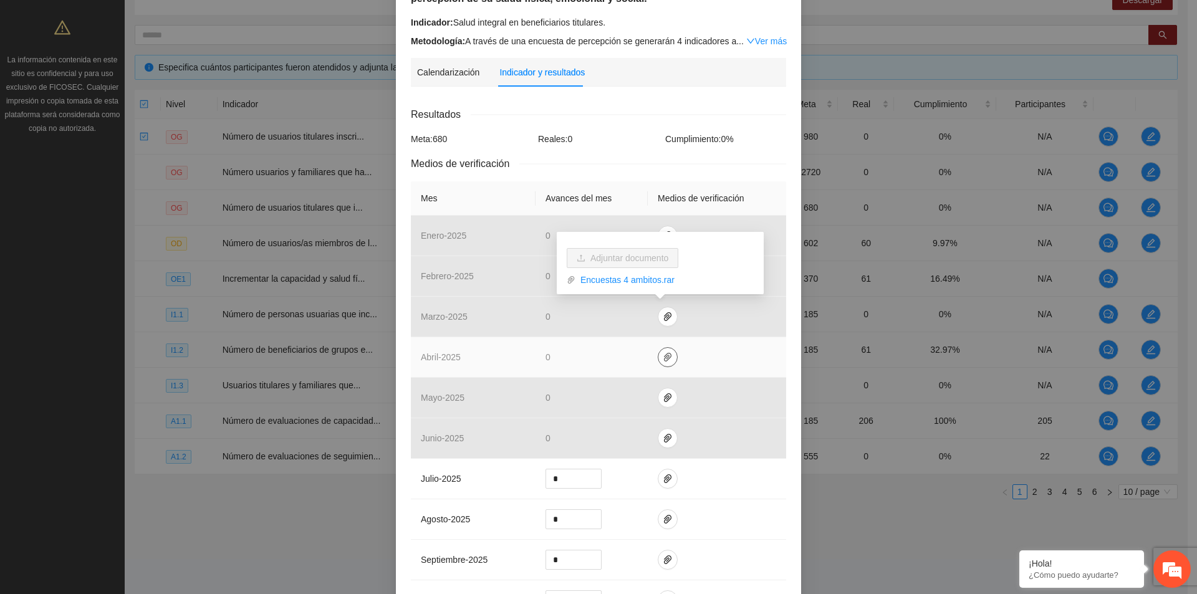
click at [667, 357] on span "paper-clip" at bounding box center [667, 357] width 19 height 10
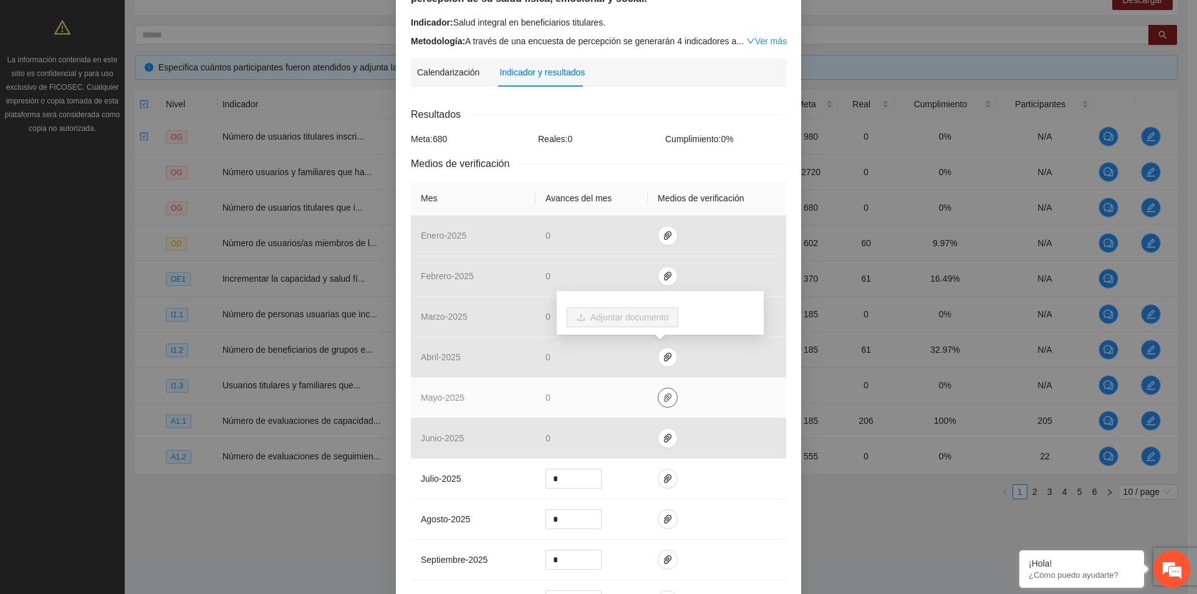
click at [669, 392] on button "button" at bounding box center [668, 398] width 20 height 20
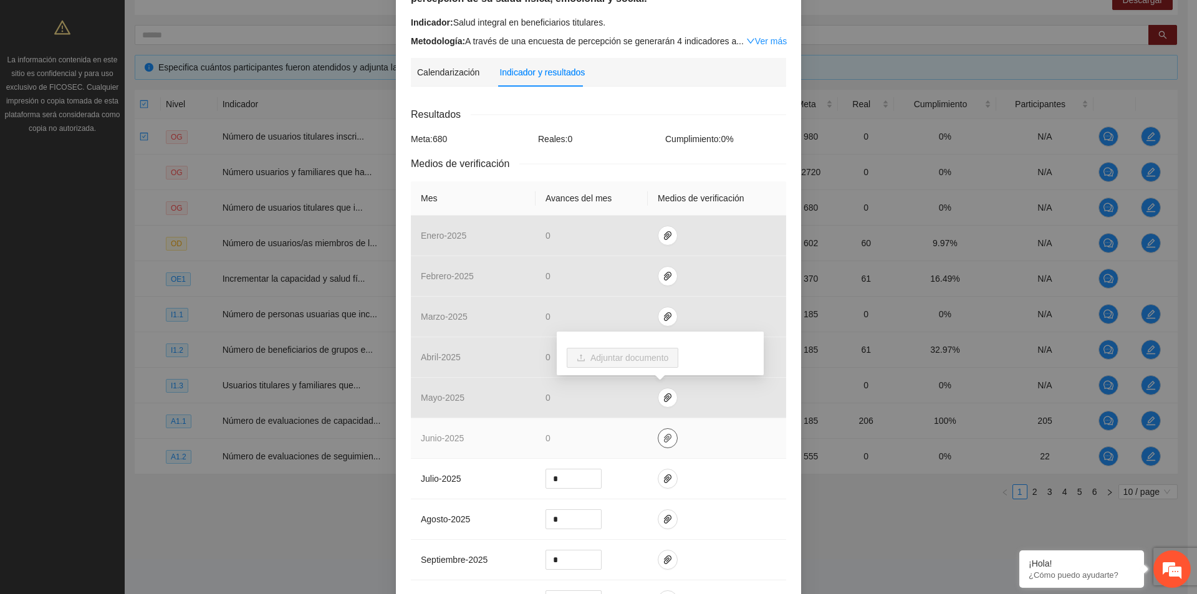
click at [663, 440] on icon "paper-clip" at bounding box center [668, 438] width 10 height 10
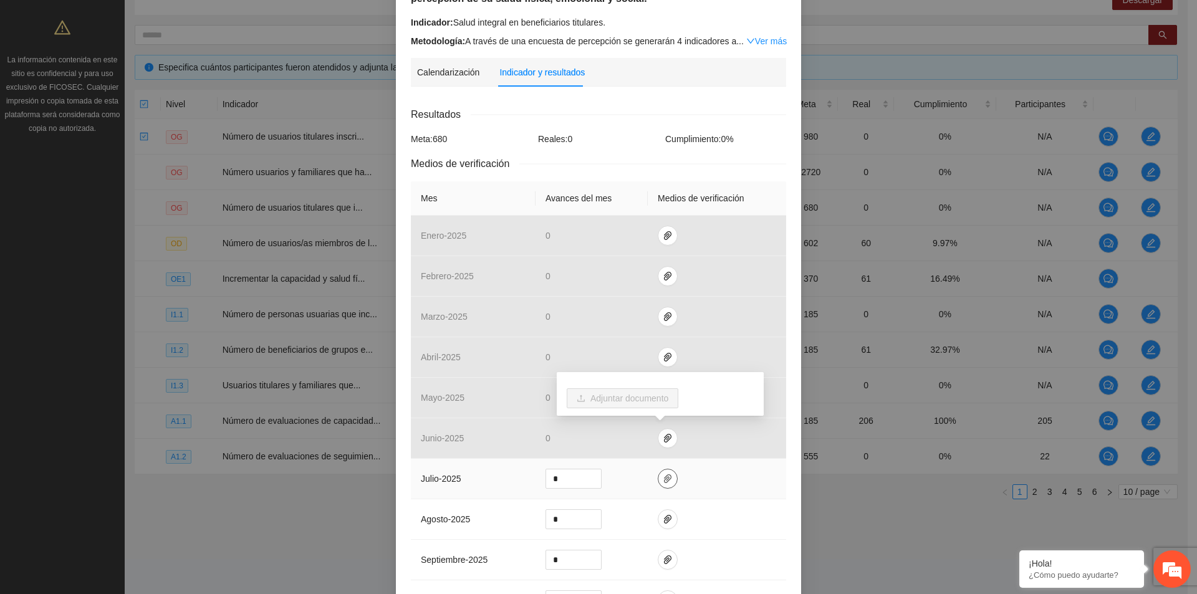
click at [663, 480] on icon "paper-clip" at bounding box center [668, 479] width 10 height 10
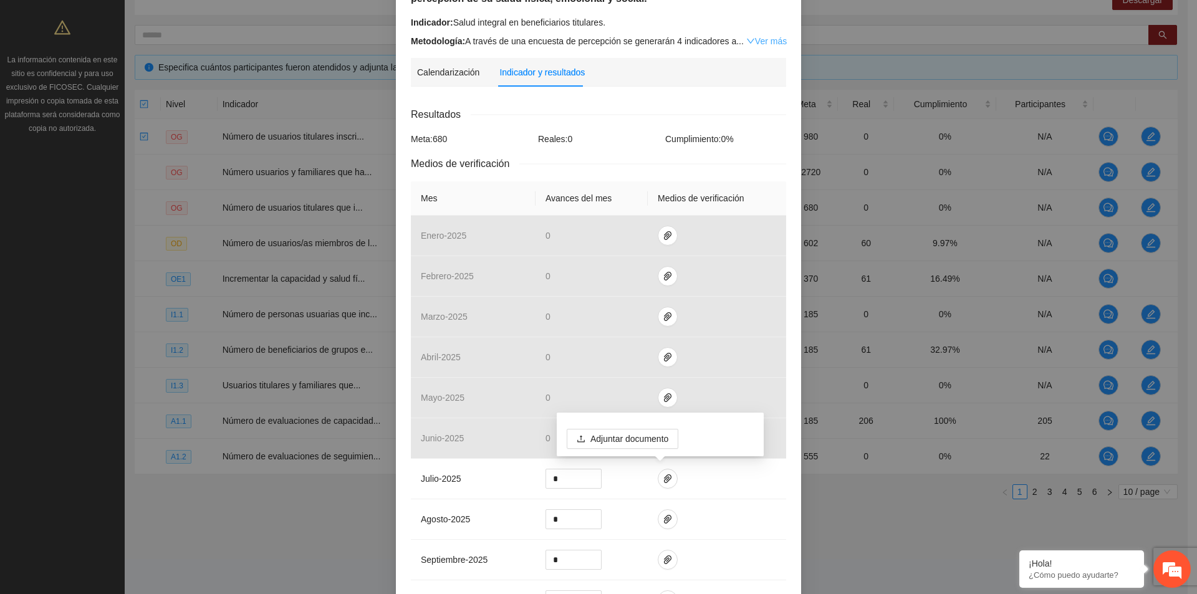
click at [773, 37] on link "Ver más" at bounding box center [766, 41] width 41 height 10
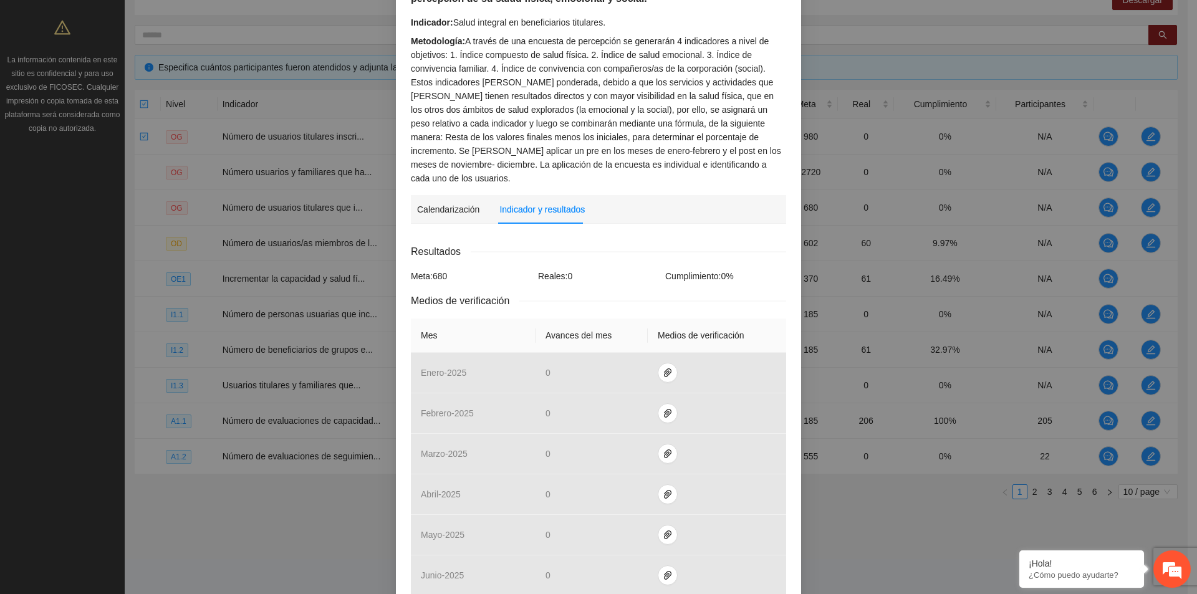
scroll to position [0, 0]
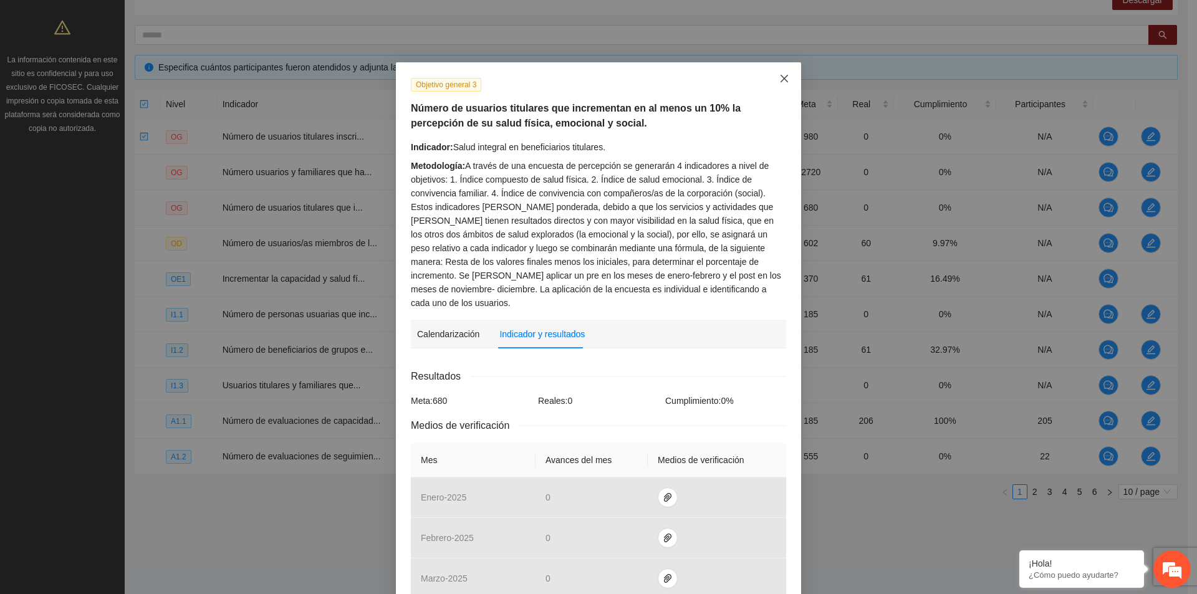
click at [782, 80] on icon "close" at bounding box center [784, 79] width 10 height 10
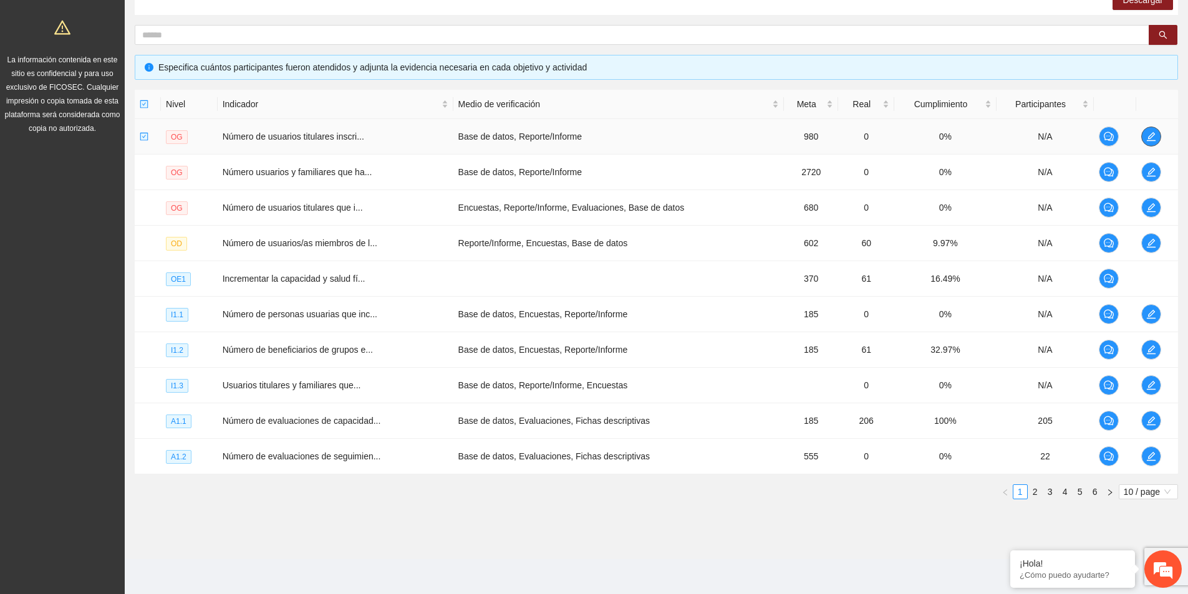
click at [1151, 140] on icon "edit" at bounding box center [1151, 137] width 10 height 10
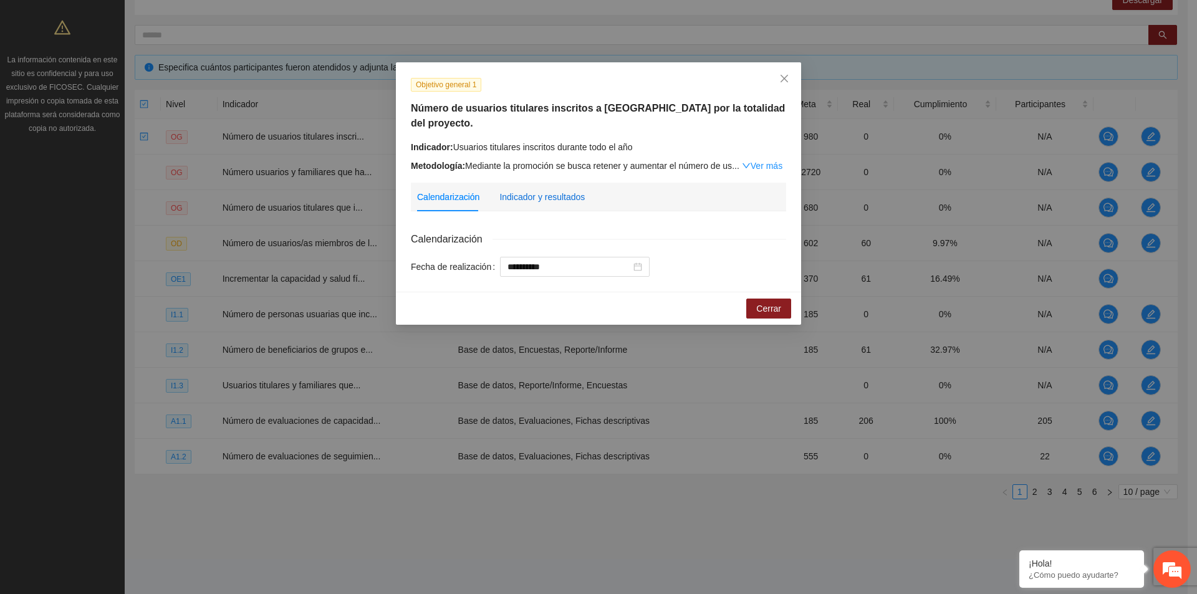
click at [573, 190] on div "Indicador y resultados" at bounding box center [541, 197] width 85 height 14
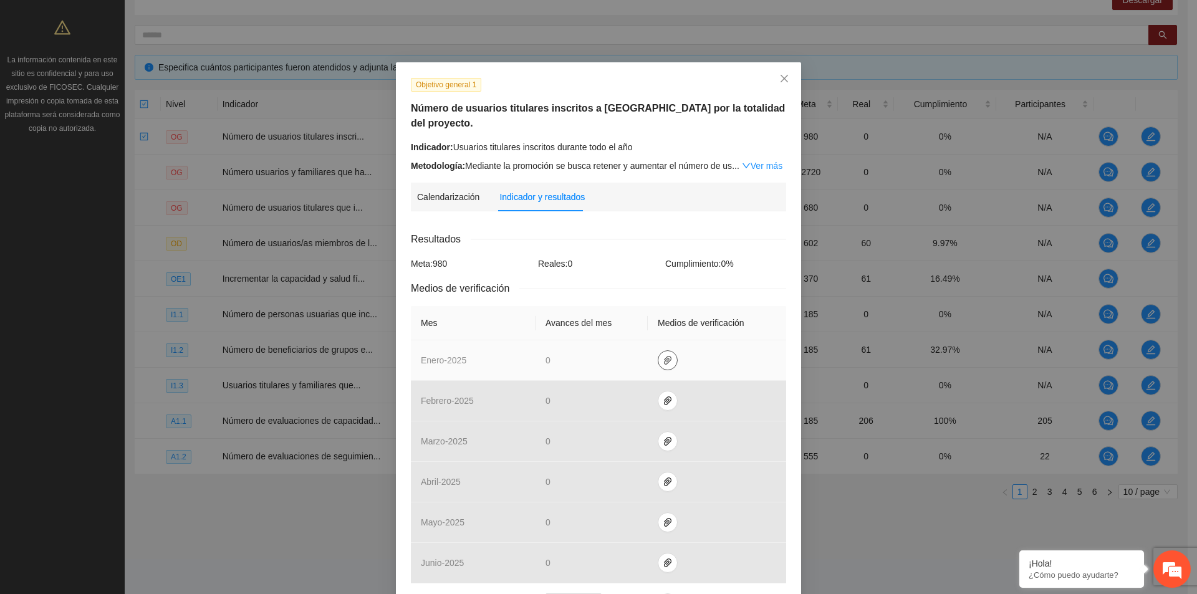
click at [663, 355] on icon "paper-clip" at bounding box center [668, 360] width 10 height 10
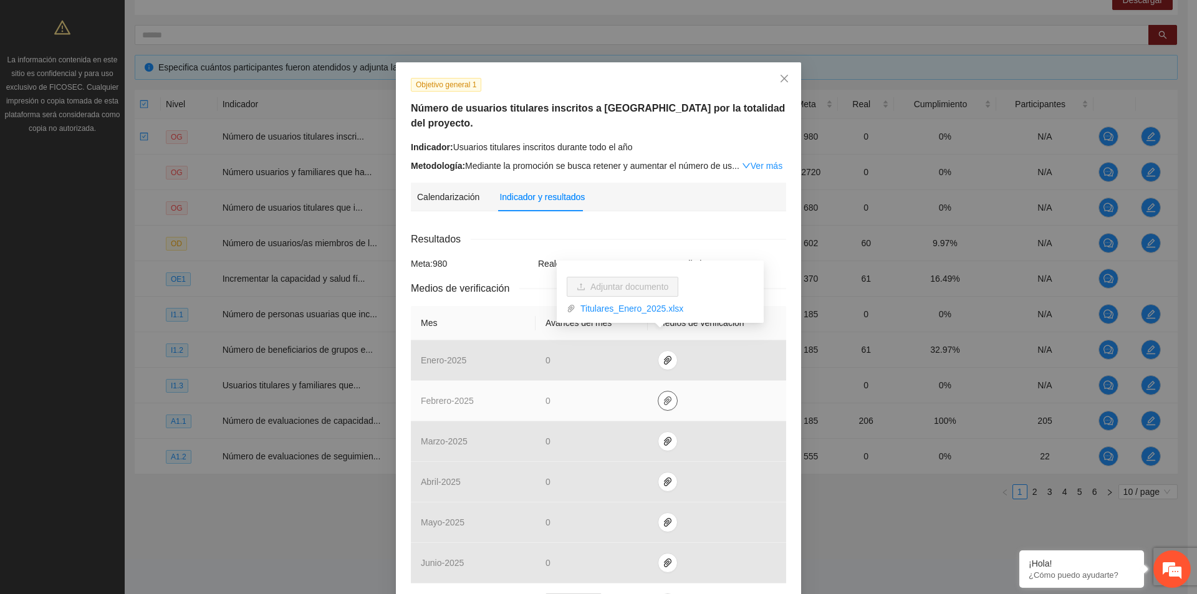
click at [666, 396] on span "paper-clip" at bounding box center [667, 401] width 19 height 10
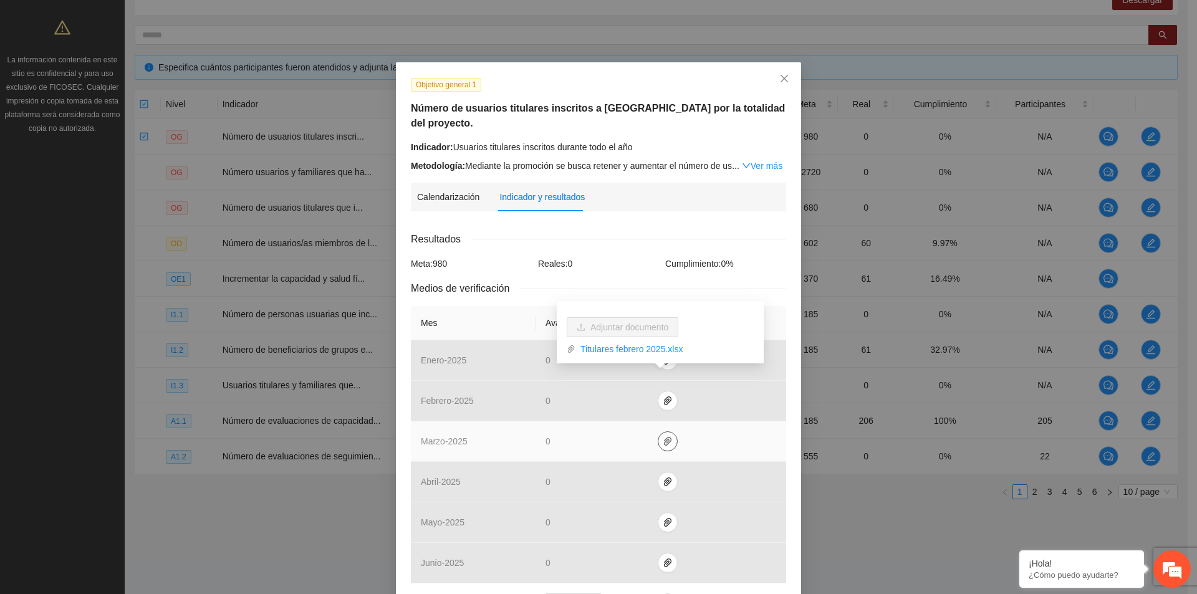
click at [663, 437] on icon "paper-clip" at bounding box center [668, 442] width 10 height 10
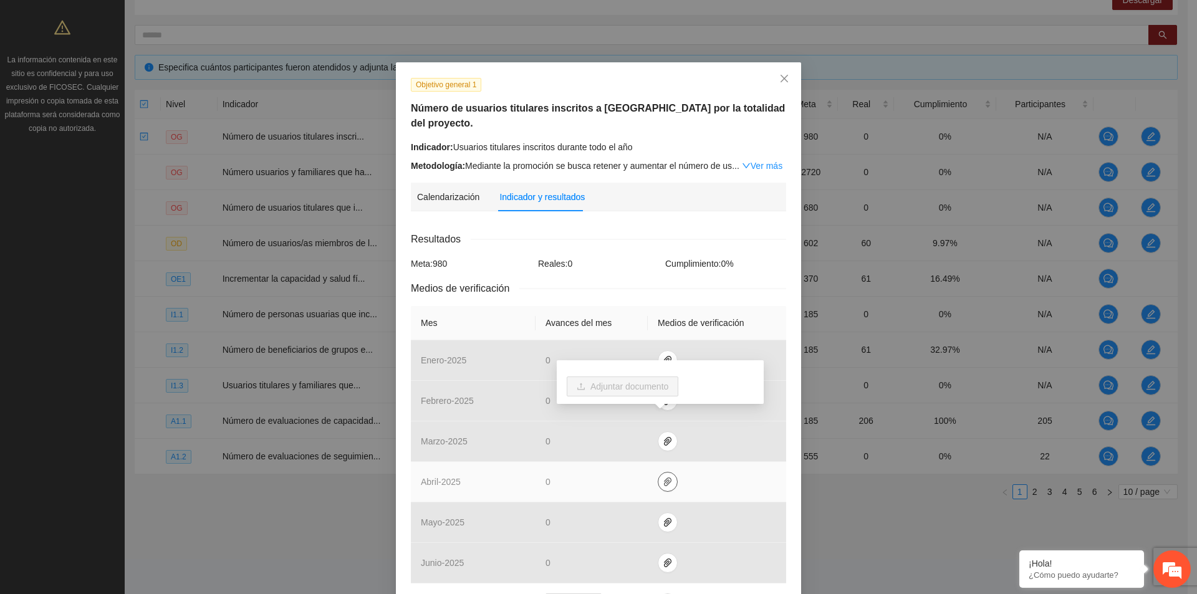
click at [665, 477] on icon "paper-clip" at bounding box center [668, 482] width 10 height 10
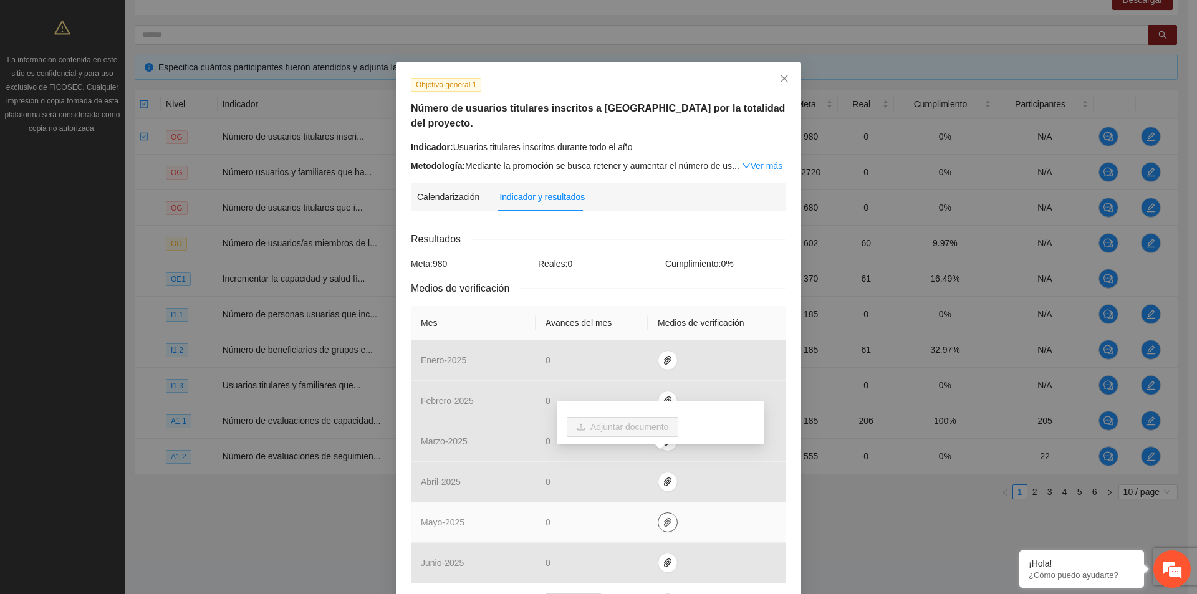
click at [665, 513] on button "button" at bounding box center [668, 523] width 20 height 20
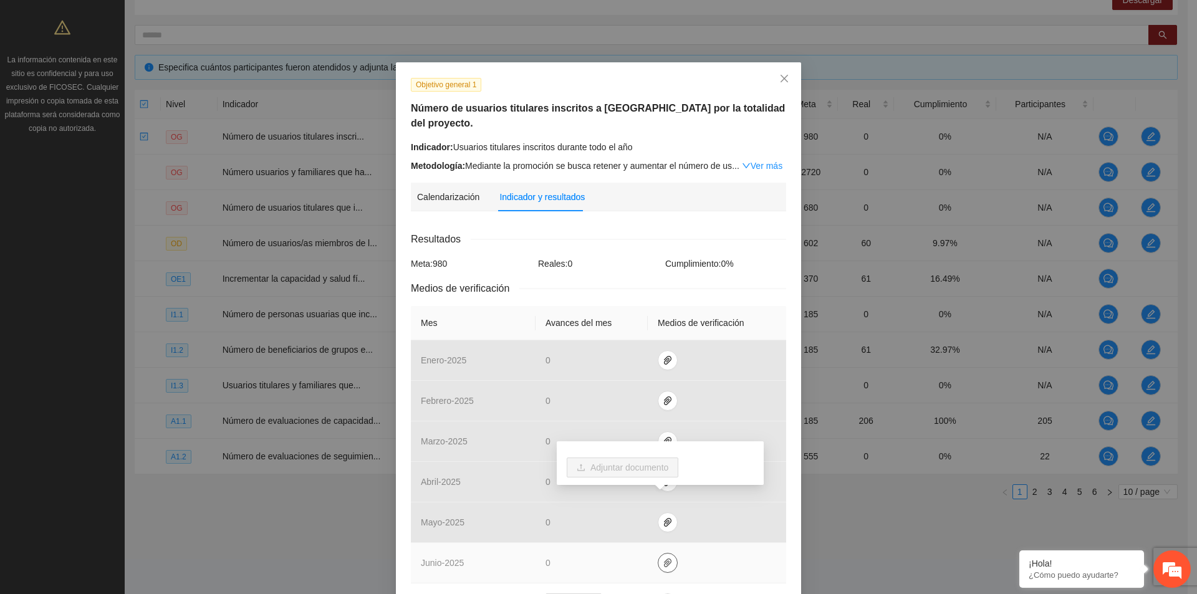
click at [665, 558] on span "paper-clip" at bounding box center [667, 563] width 19 height 10
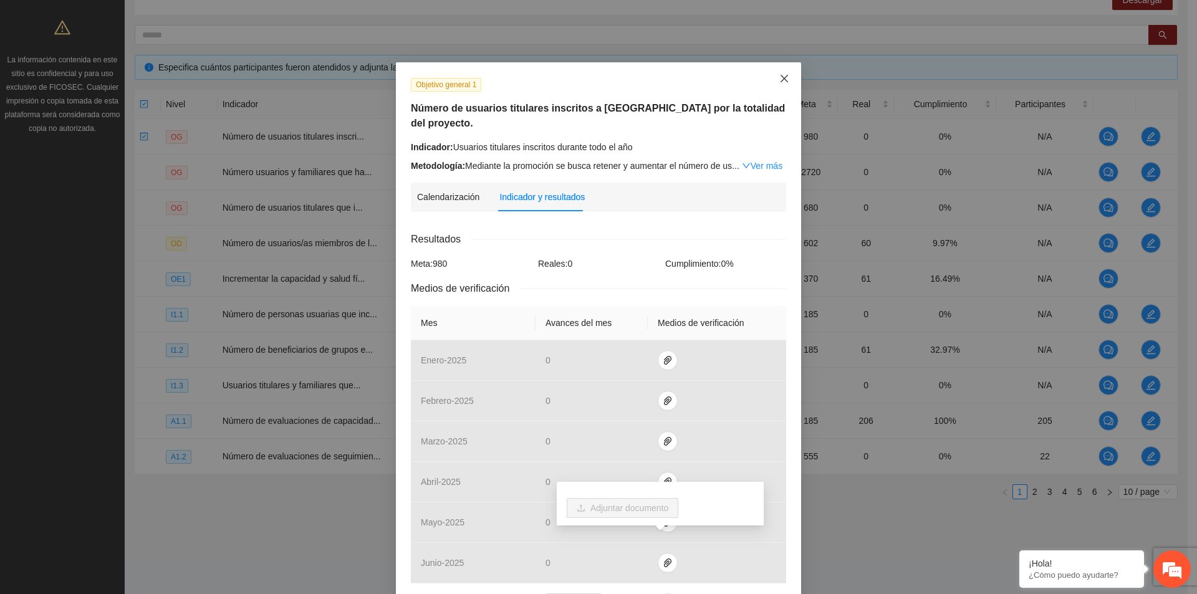
click at [784, 82] on icon "close" at bounding box center [784, 79] width 10 height 10
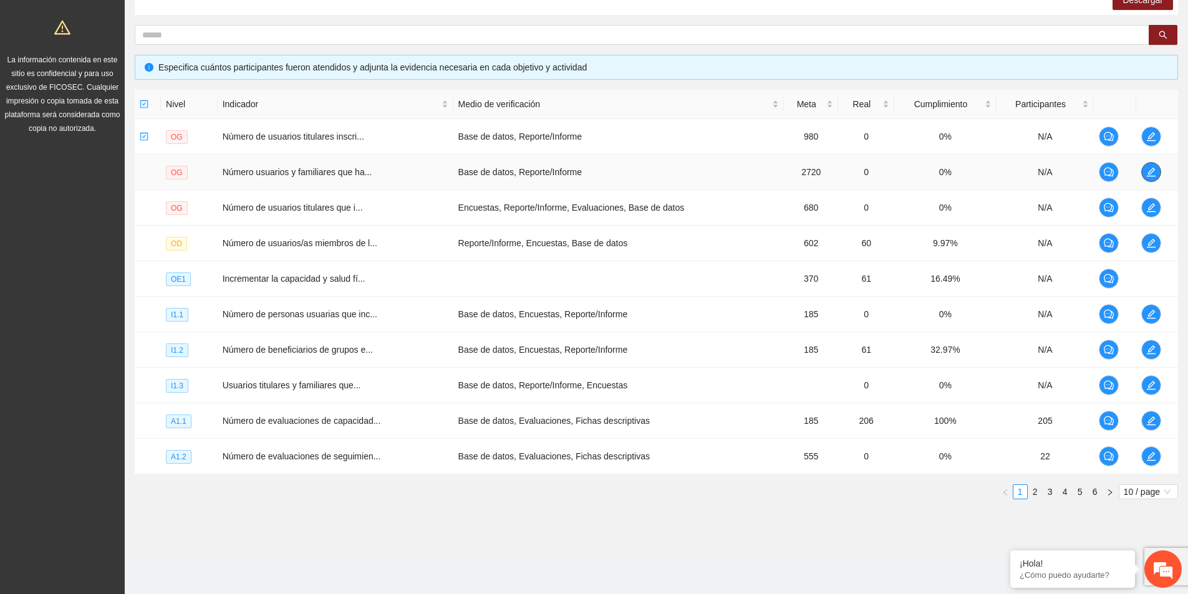
click at [1144, 170] on span "edit" at bounding box center [1151, 172] width 19 height 10
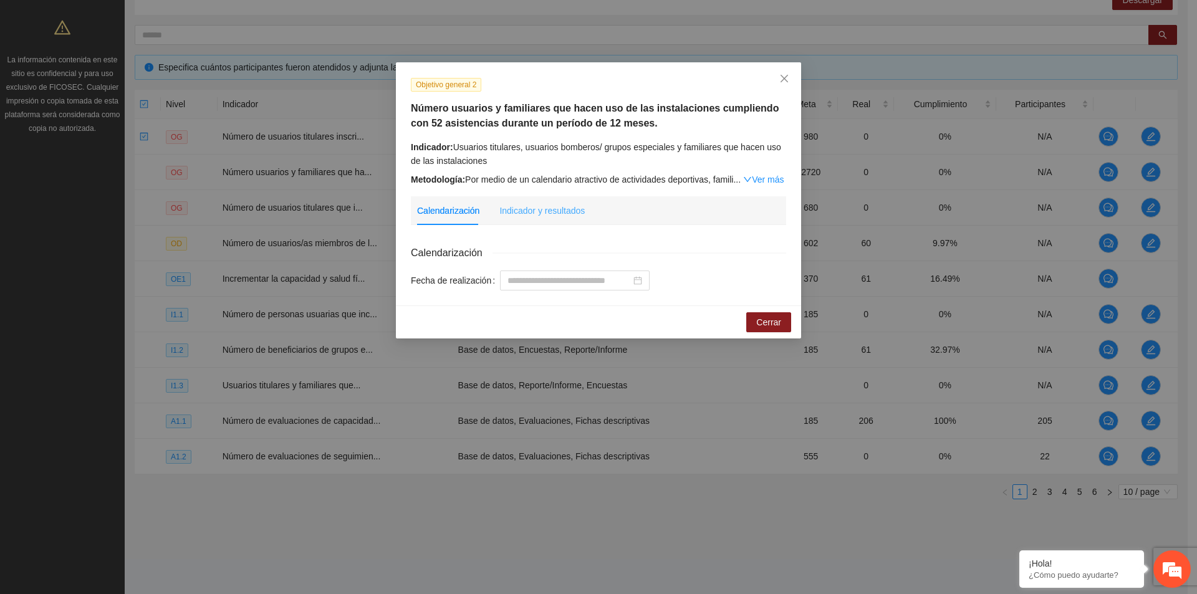
click at [554, 217] on div "Indicador y resultados" at bounding box center [541, 210] width 85 height 29
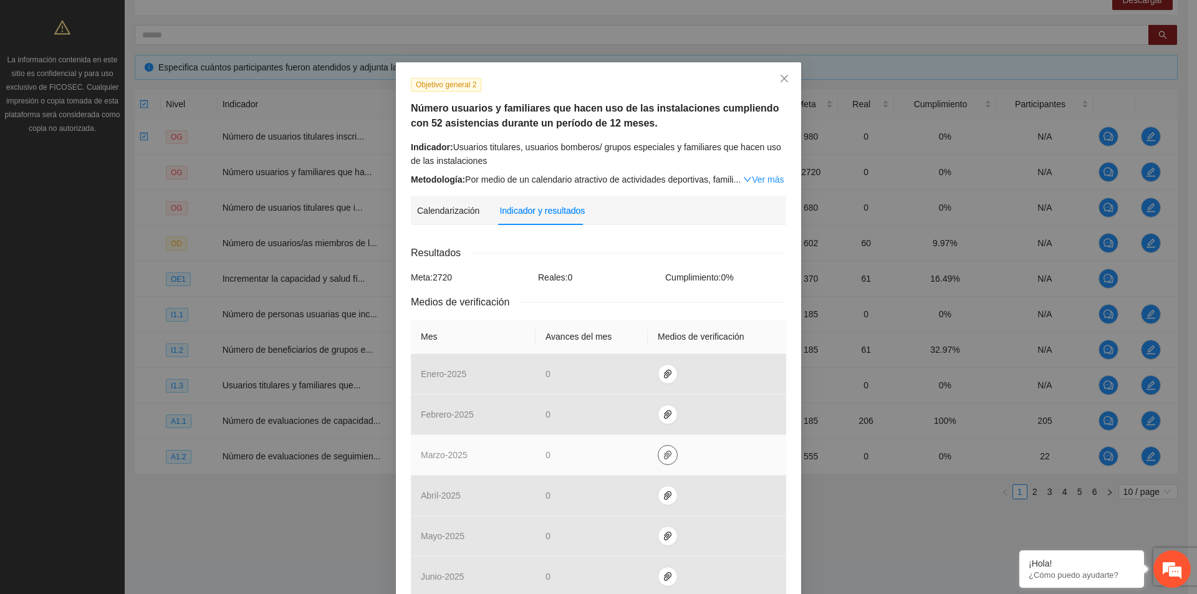
click at [661, 463] on button "button" at bounding box center [668, 455] width 20 height 20
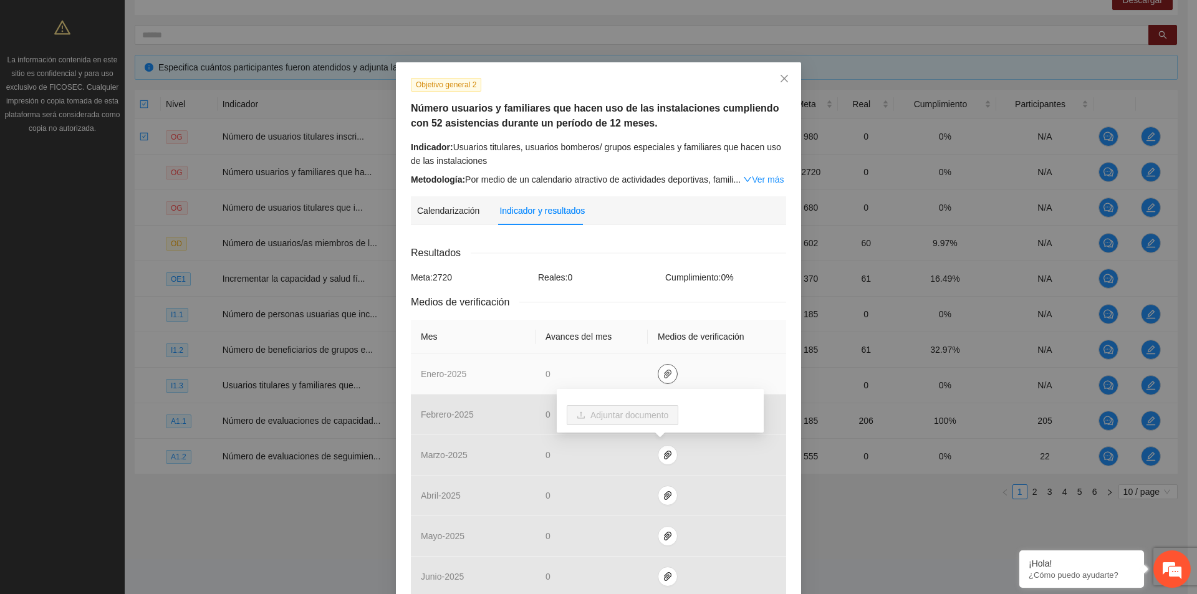
click at [665, 373] on icon "paper-clip" at bounding box center [668, 374] width 10 height 10
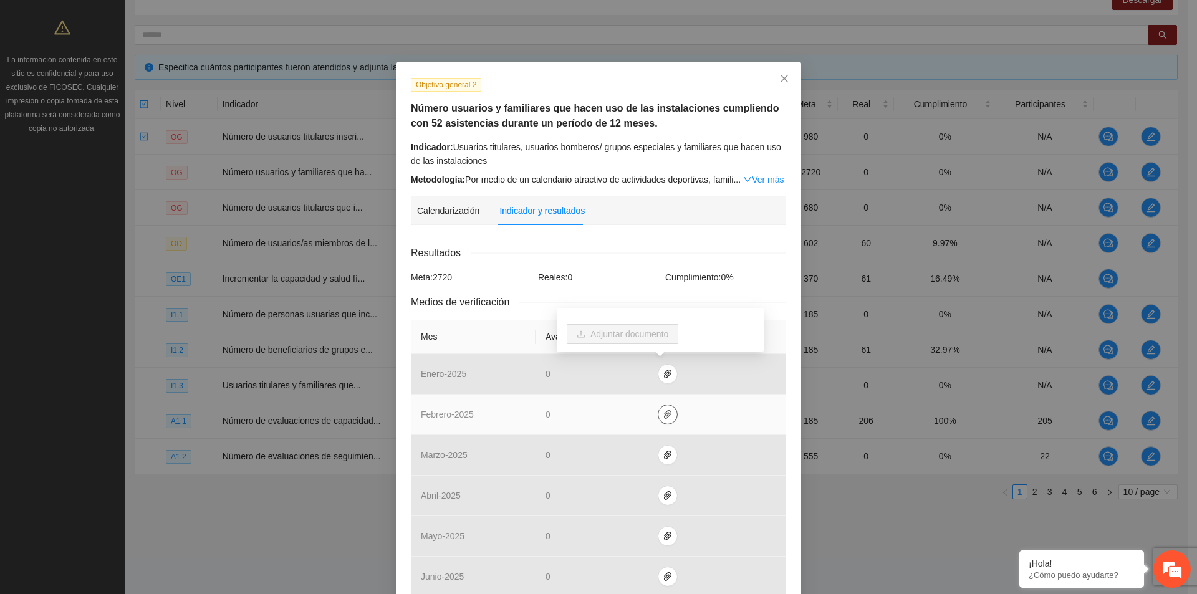
click at [663, 416] on icon "paper-clip" at bounding box center [668, 415] width 10 height 10
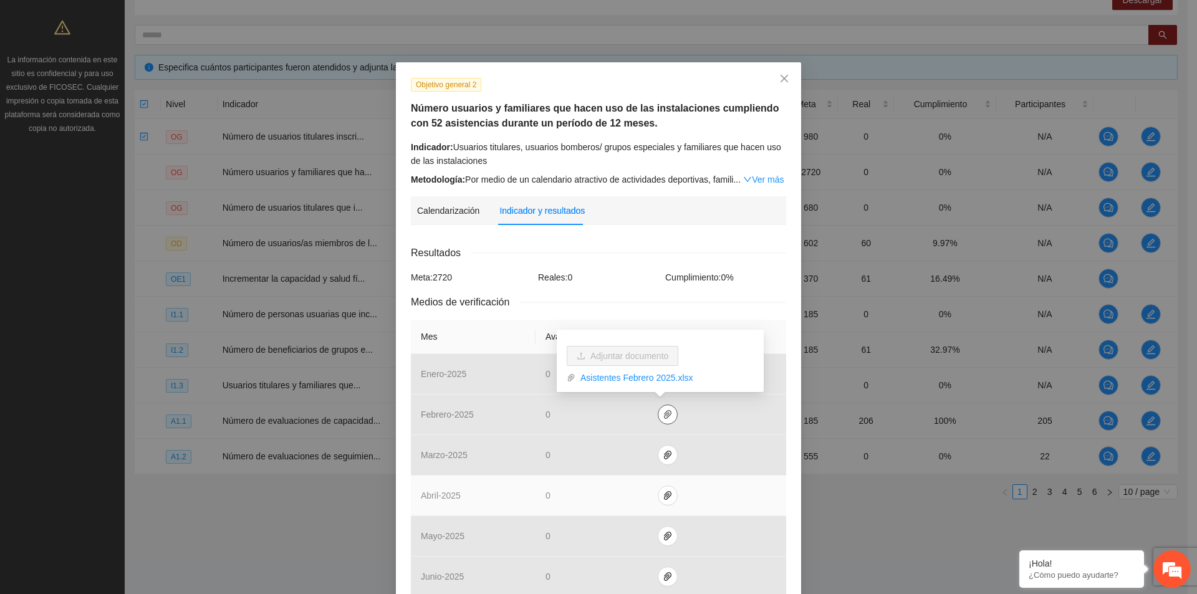
scroll to position [62, 0]
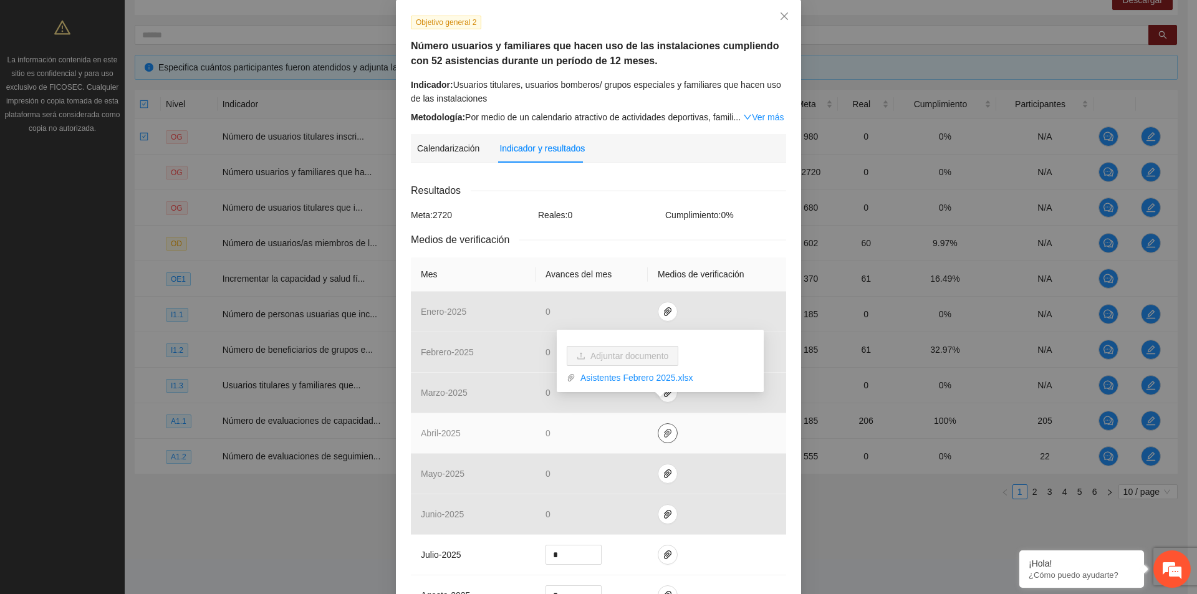
click at [663, 435] on icon "paper-clip" at bounding box center [668, 433] width 10 height 10
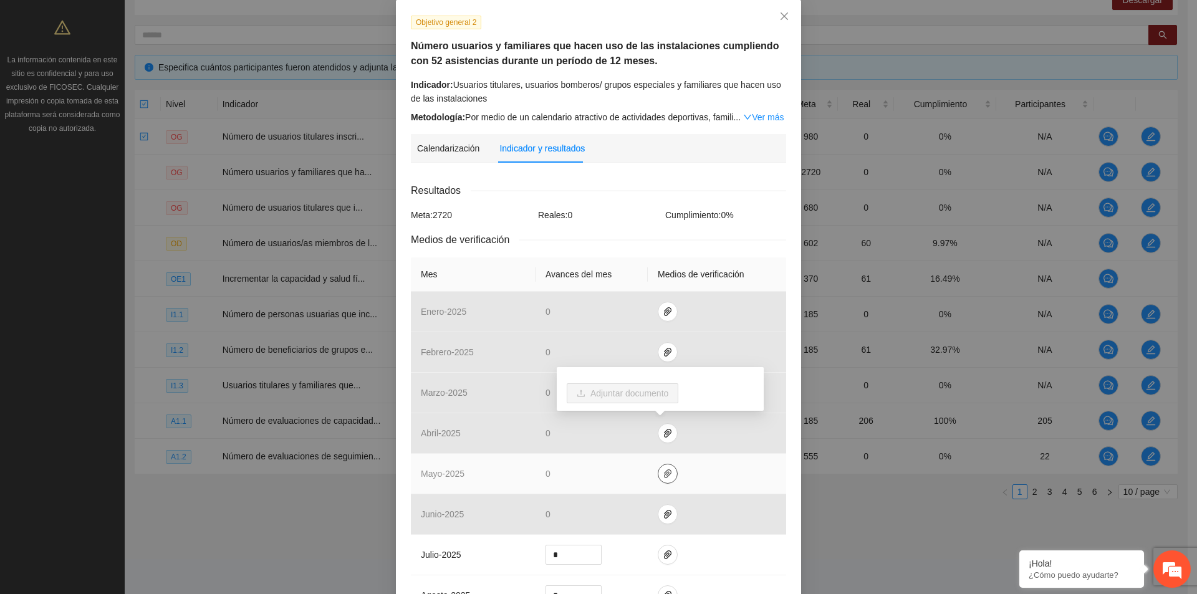
click at [663, 476] on icon "paper-clip" at bounding box center [668, 474] width 10 height 10
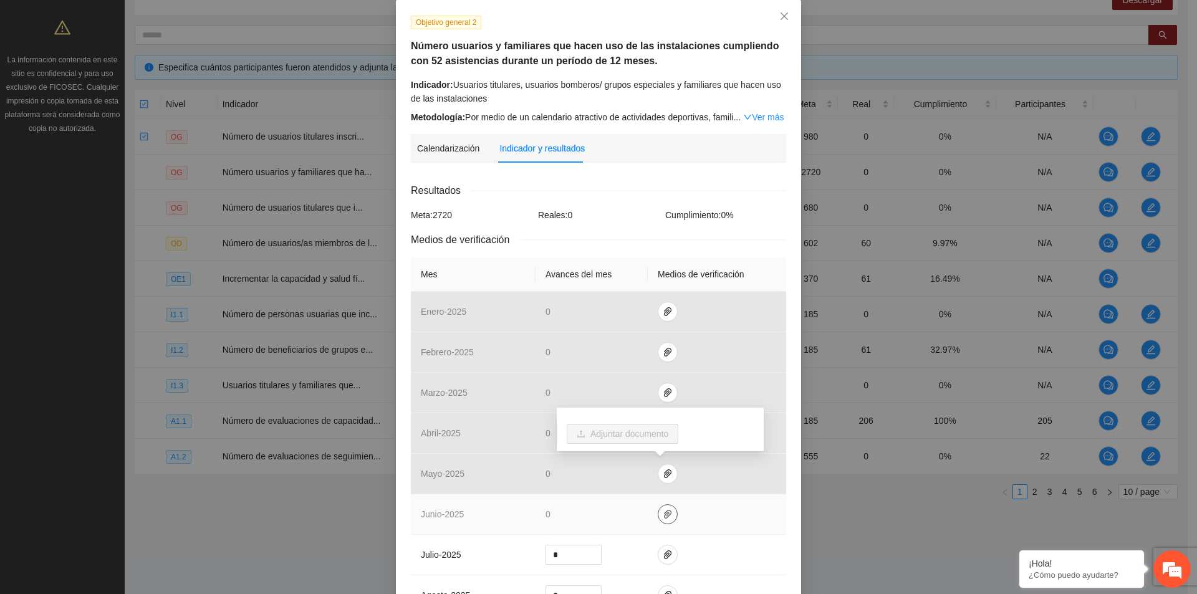
click at [663, 513] on icon "paper-clip" at bounding box center [668, 514] width 10 height 10
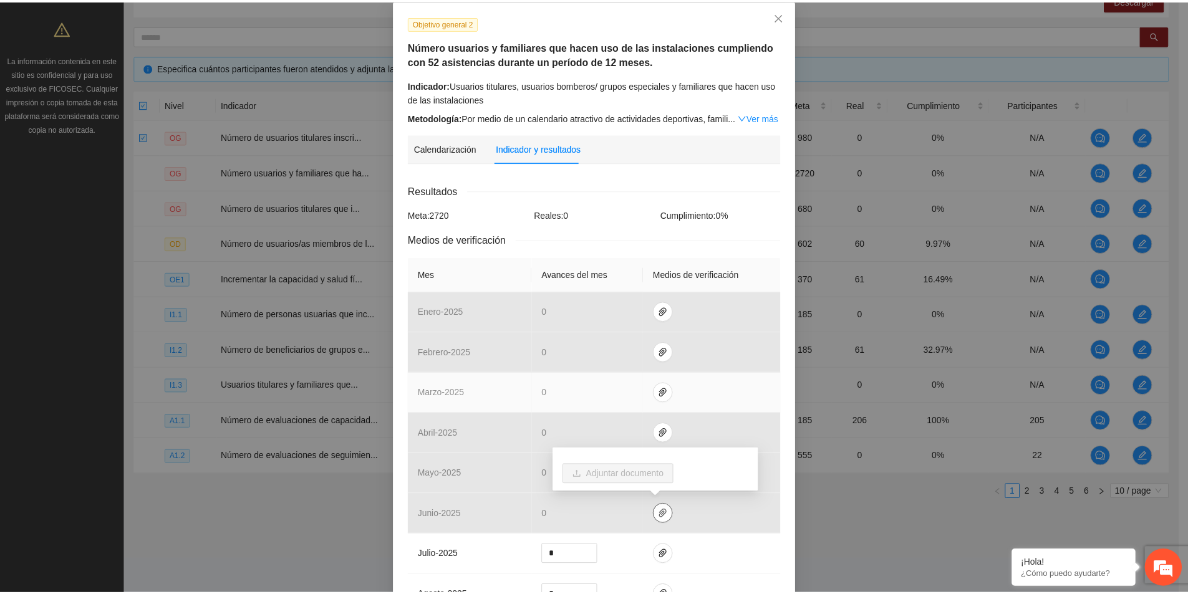
scroll to position [0, 0]
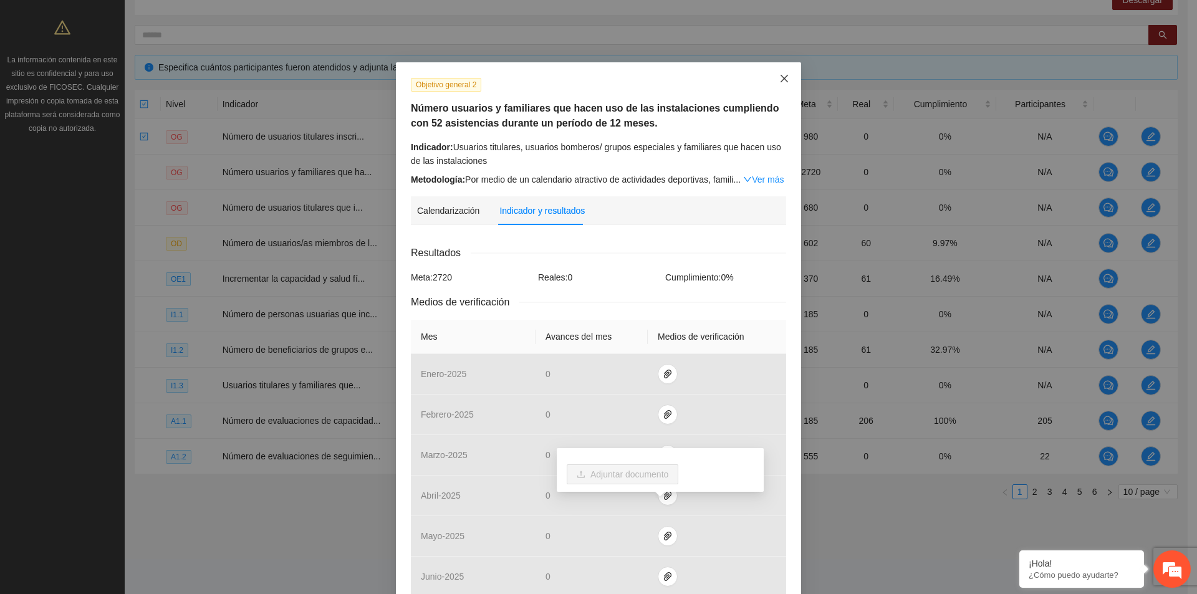
click at [782, 78] on icon "close" at bounding box center [784, 79] width 10 height 10
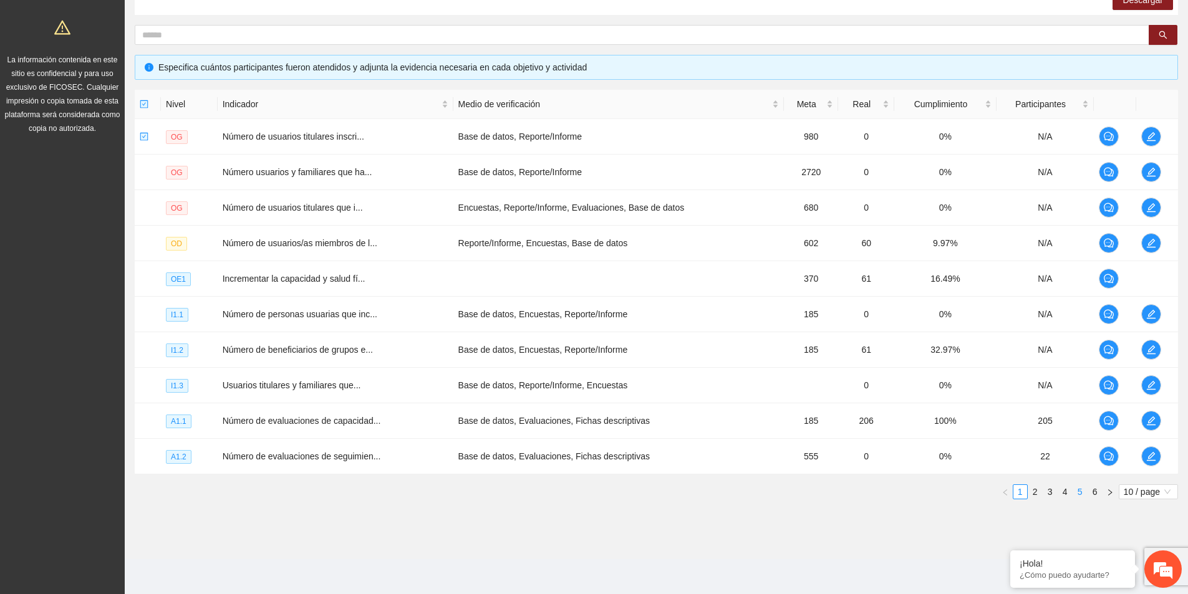
click at [1078, 493] on link "5" at bounding box center [1080, 492] width 14 height 14
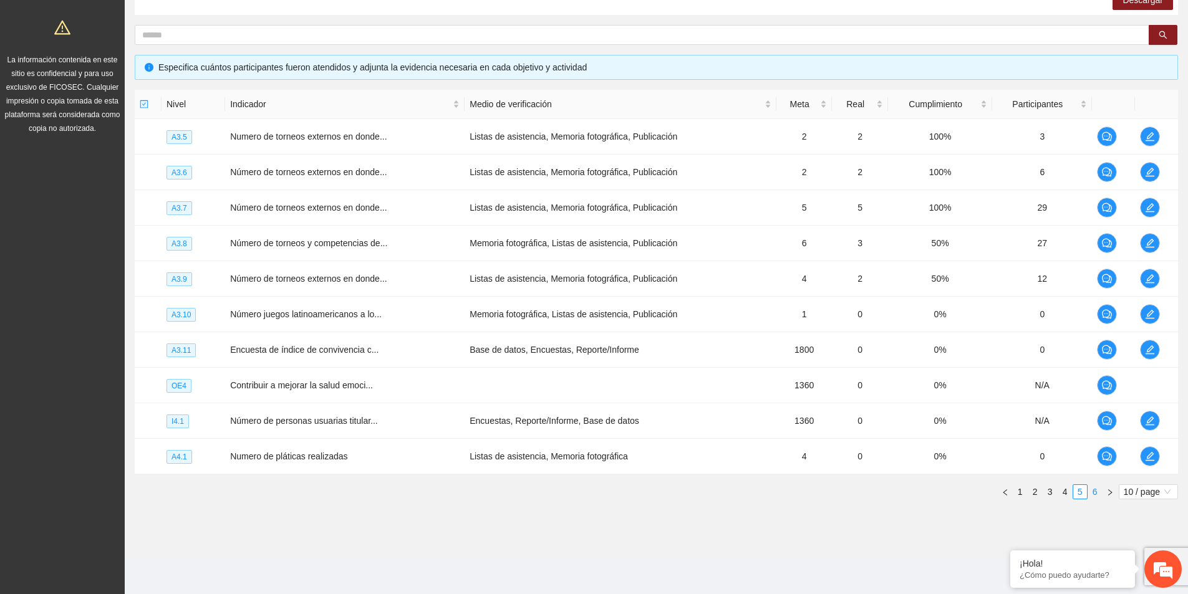
click at [1093, 494] on link "6" at bounding box center [1095, 492] width 14 height 14
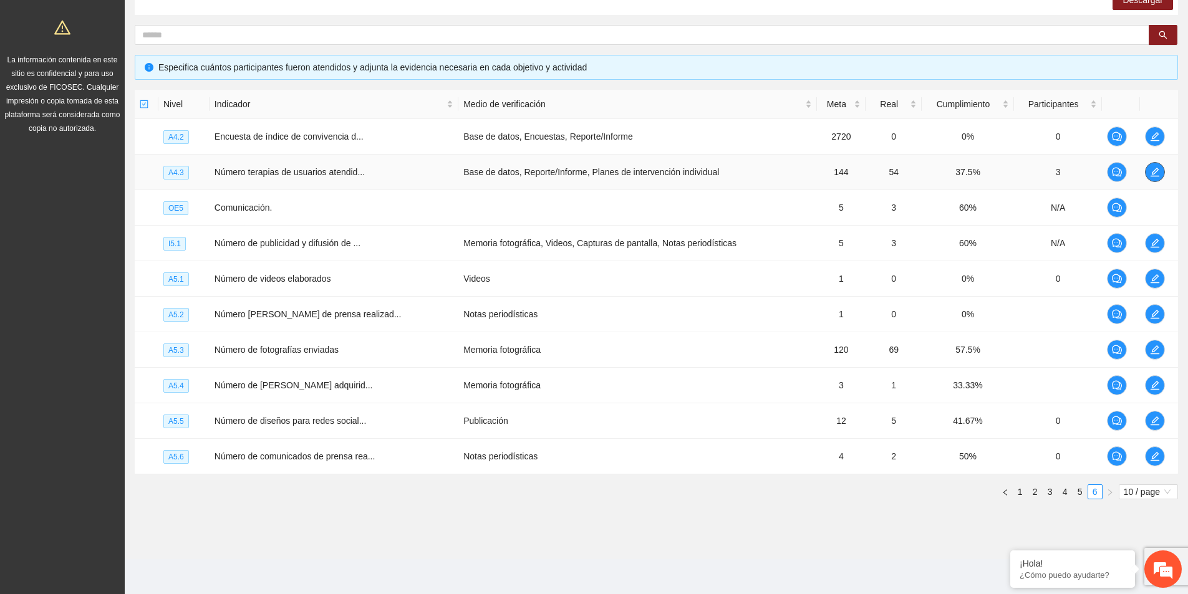
click at [1153, 172] on icon "edit" at bounding box center [1155, 172] width 10 height 10
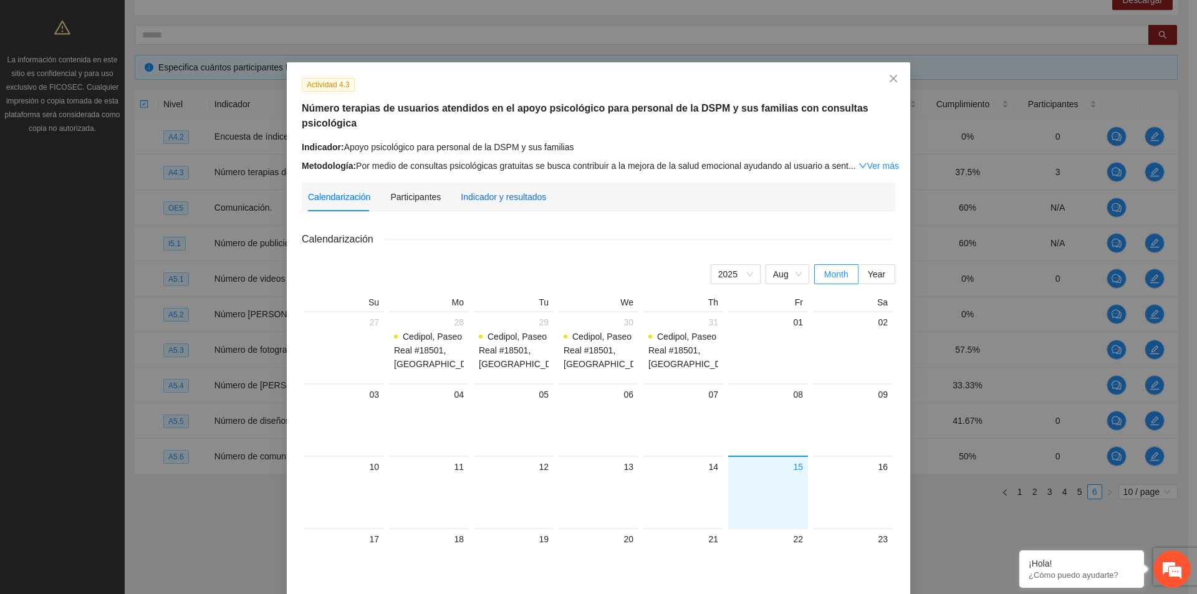
click at [512, 190] on div "Indicador y resultados" at bounding box center [503, 197] width 85 height 14
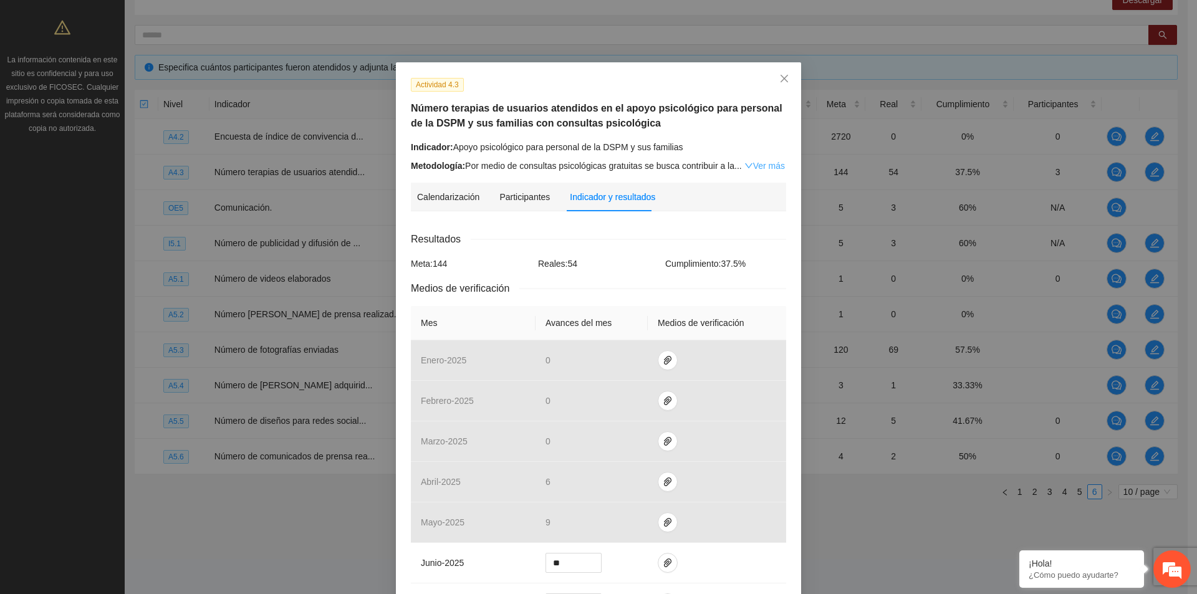
click at [773, 165] on link "Ver más" at bounding box center [765, 166] width 41 height 10
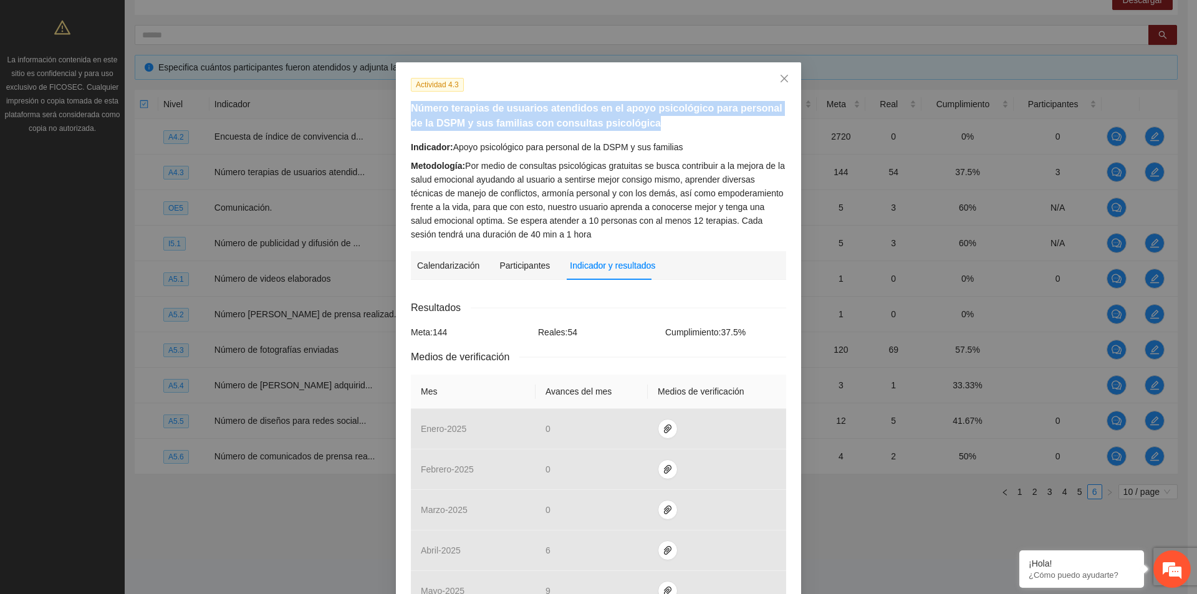
drag, startPoint x: 629, startPoint y: 127, endPoint x: 397, endPoint y: 110, distance: 231.9
click at [397, 110] on div "Actividad 4.3 Número terapias de usuarios atendidos en el apoyo psicológico par…" at bounding box center [598, 515] width 405 height 906
copy h5 "Número terapias de usuarios atendidos en el apoyo psicológico para personal de …"
click at [781, 83] on icon "close" at bounding box center [784, 79] width 10 height 10
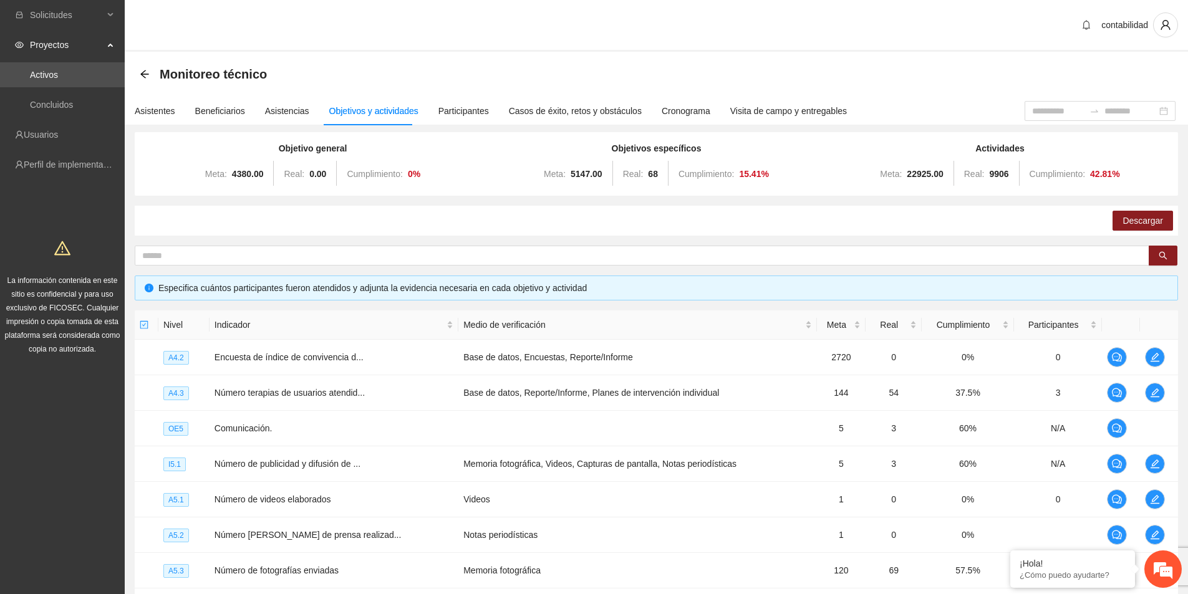
click at [144, 70] on icon "arrow-left" at bounding box center [145, 74] width 10 height 10
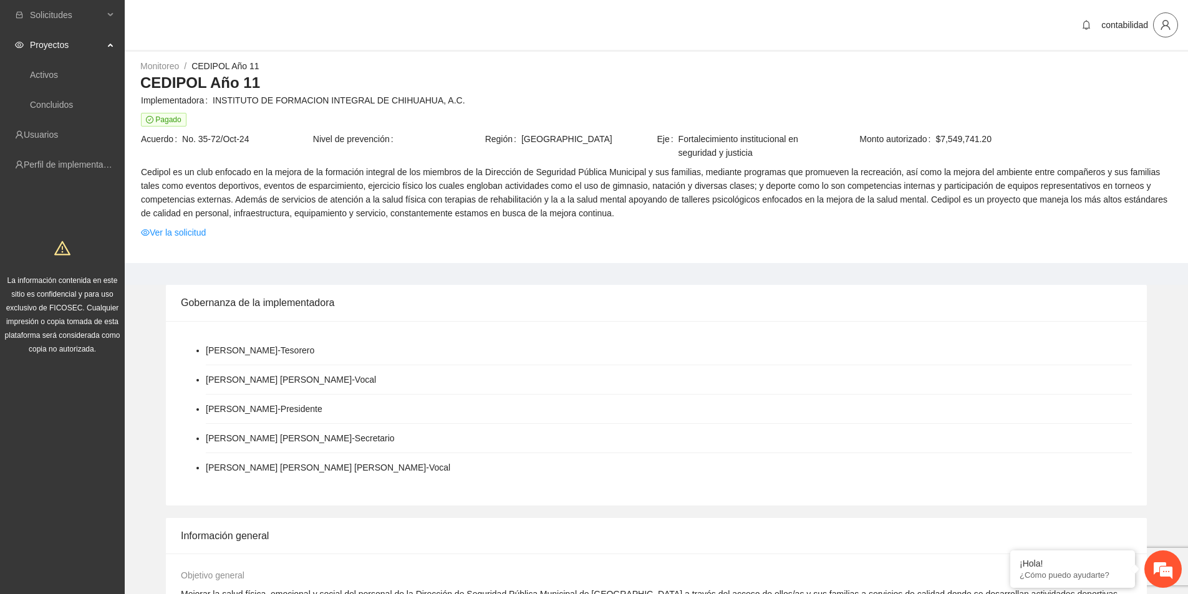
click at [1165, 24] on icon "user" at bounding box center [1165, 24] width 11 height 11
click at [1139, 65] on li "Cerrar sesión" at bounding box center [1133, 72] width 94 height 20
